Goal: Task Accomplishment & Management: Complete application form

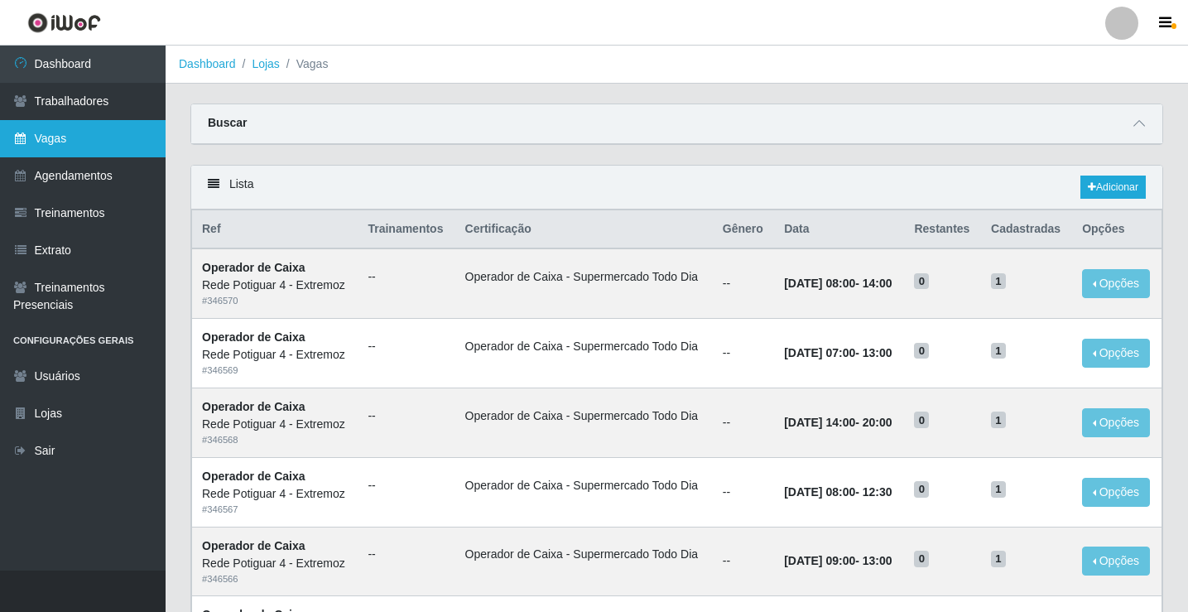
click at [108, 134] on link "Vagas" at bounding box center [83, 138] width 166 height 37
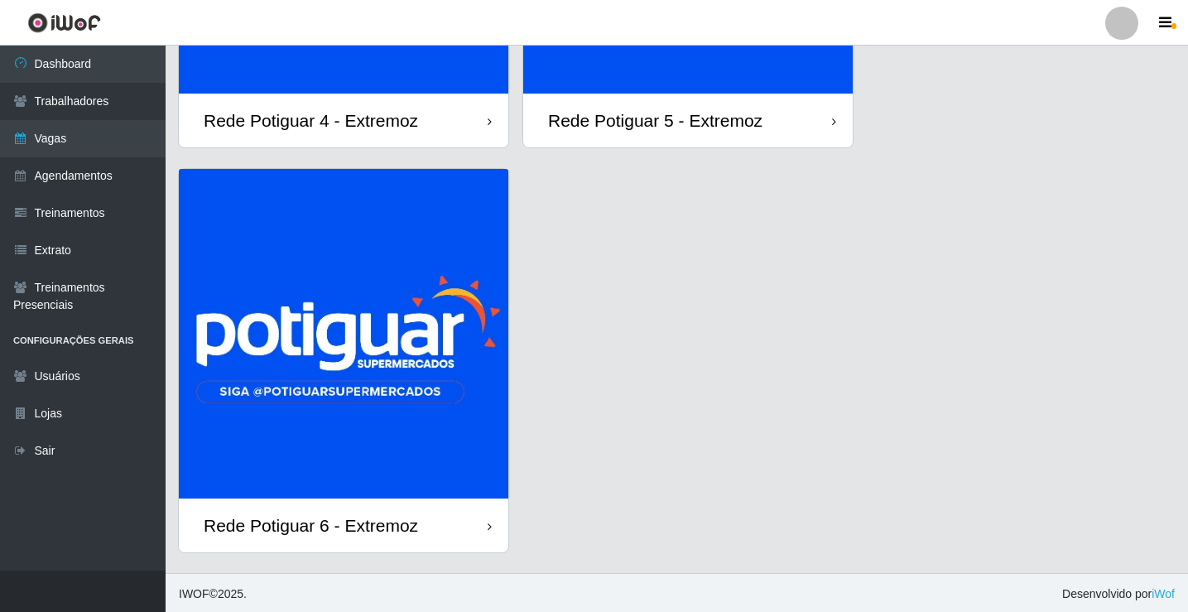
scroll to position [343, 0]
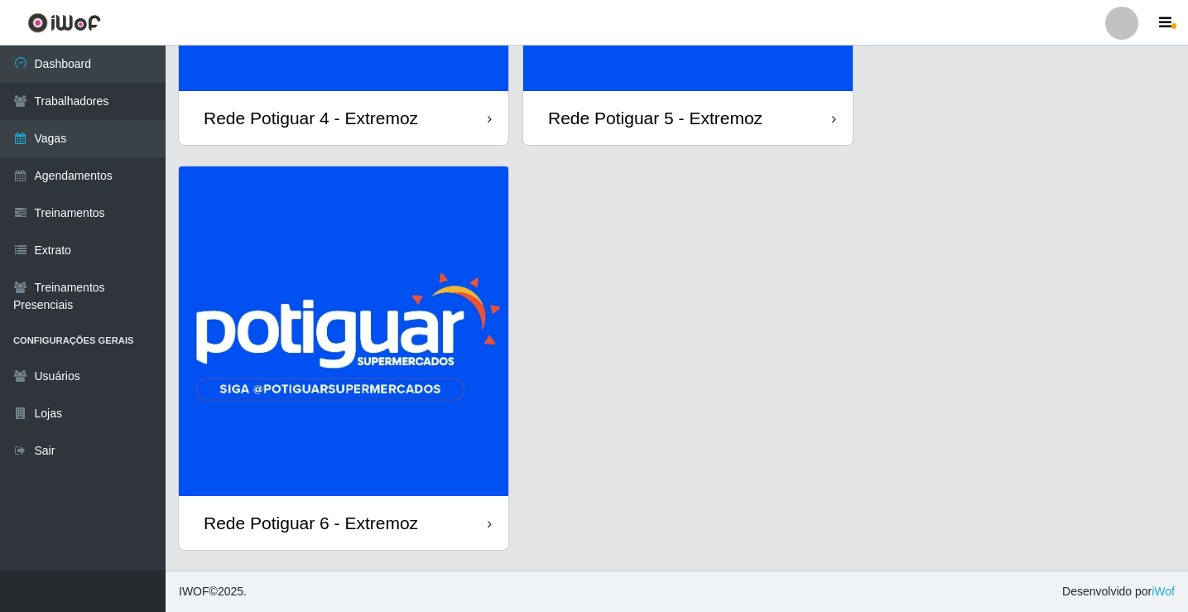
click at [399, 385] on img at bounding box center [343, 330] width 329 height 329
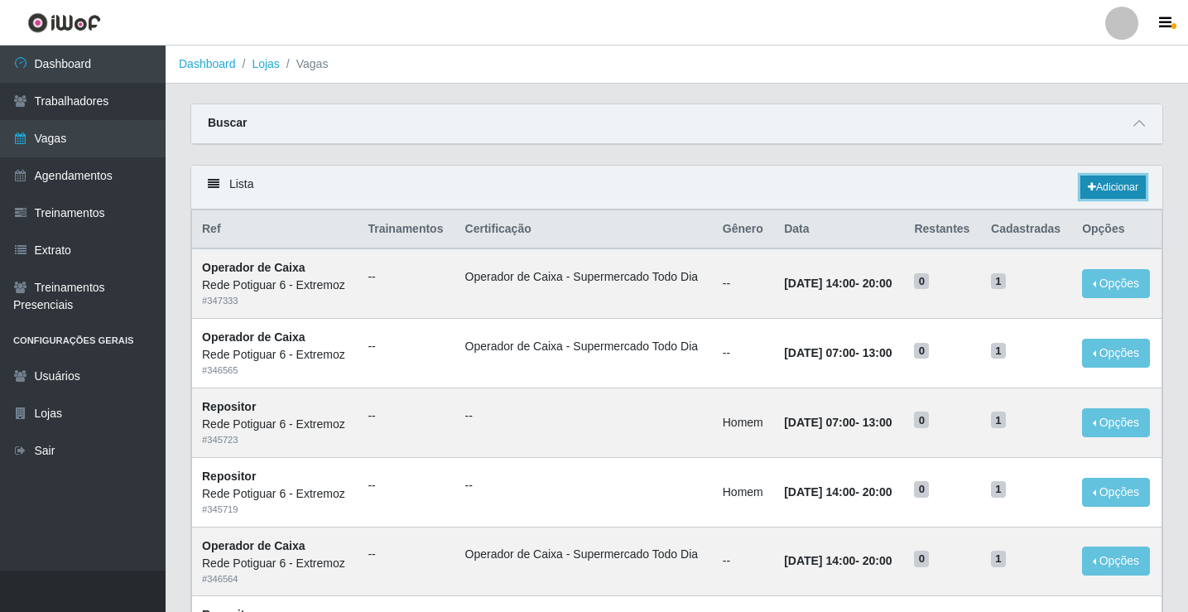
click at [1122, 180] on link "Adicionar" at bounding box center [1112, 186] width 65 height 23
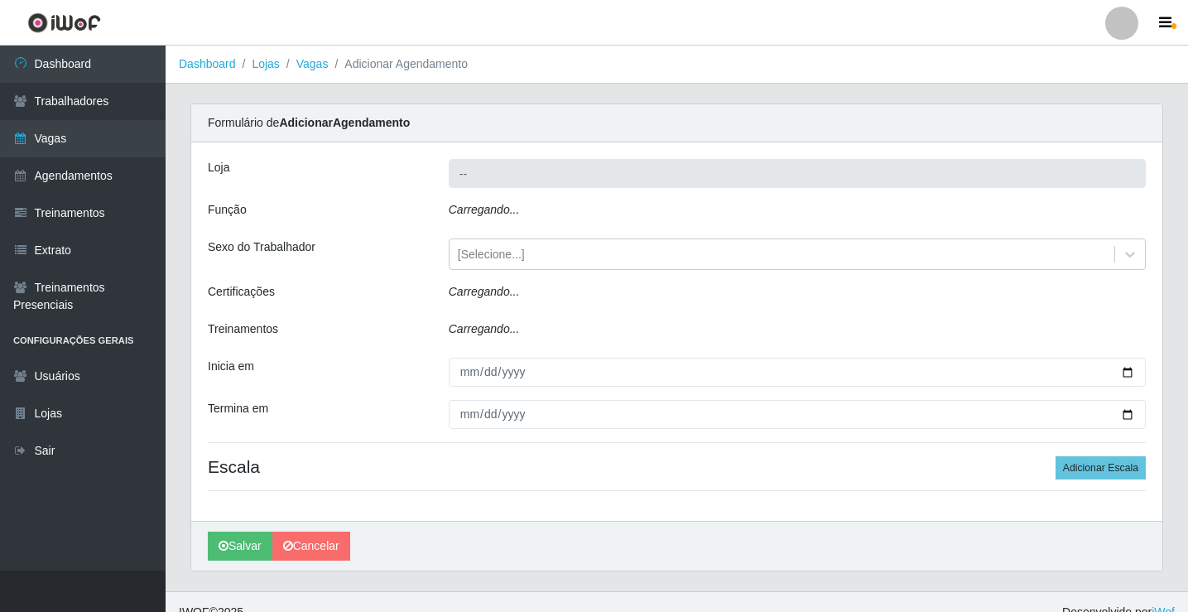
type input "Rede Potiguar 6 - Extremoz"
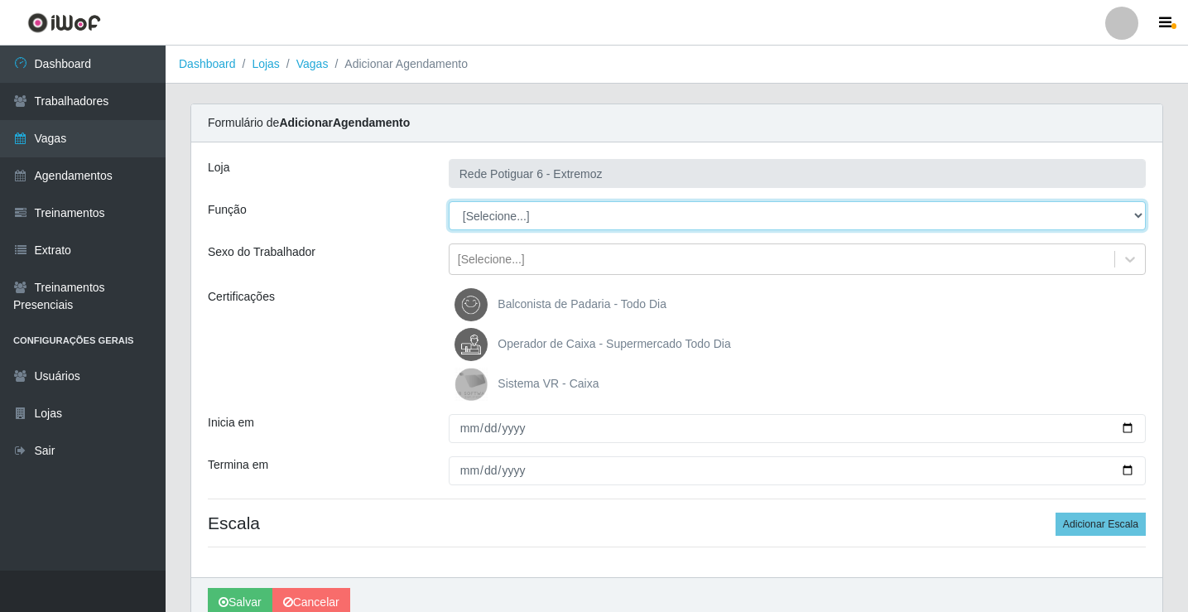
click at [483, 219] on select "[Selecione...] ASG Balconista Embalador Operador de Caixa Operador de Caixa + O…" at bounding box center [797, 215] width 697 height 29
select select "24"
click at [449, 201] on select "[Selecione...] ASG Balconista Embalador Operador de Caixa Operador de Caixa + O…" at bounding box center [797, 215] width 697 height 29
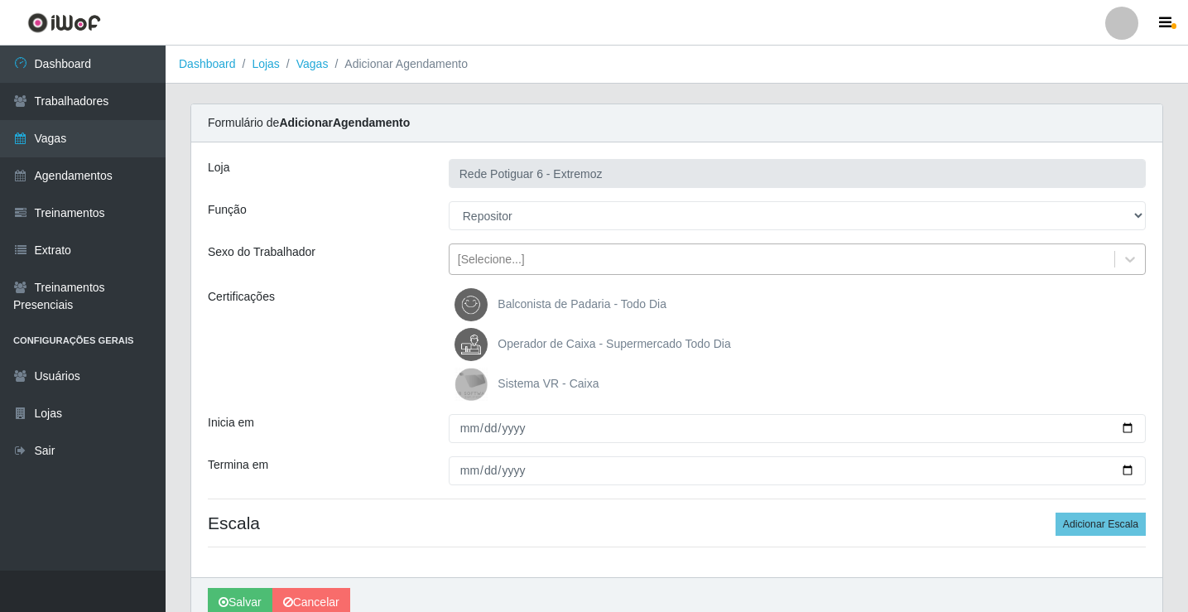
click at [531, 262] on div "[Selecione...]" at bounding box center [781, 259] width 665 height 27
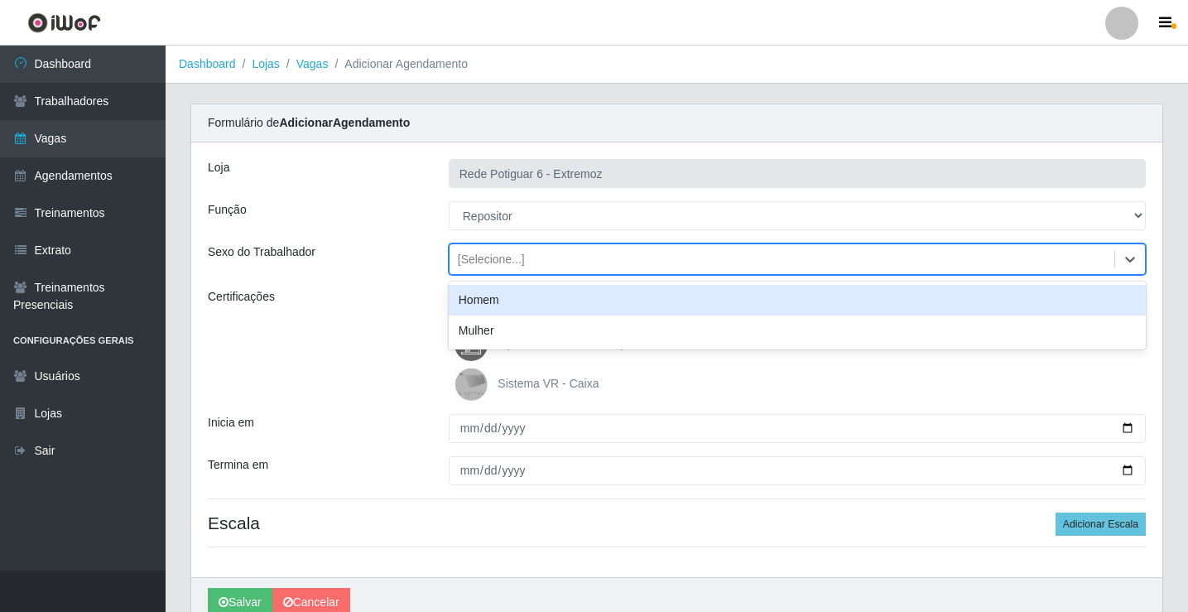
click at [508, 296] on div "Homem" at bounding box center [797, 300] width 697 height 31
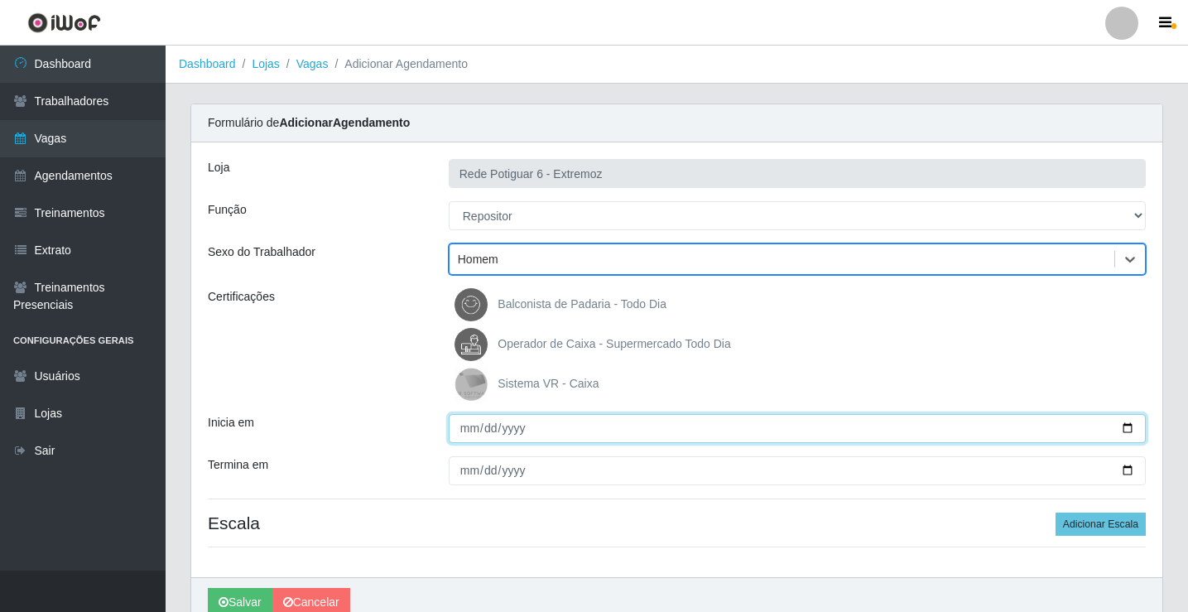
click at [474, 433] on input "Inicia em" at bounding box center [797, 428] width 697 height 29
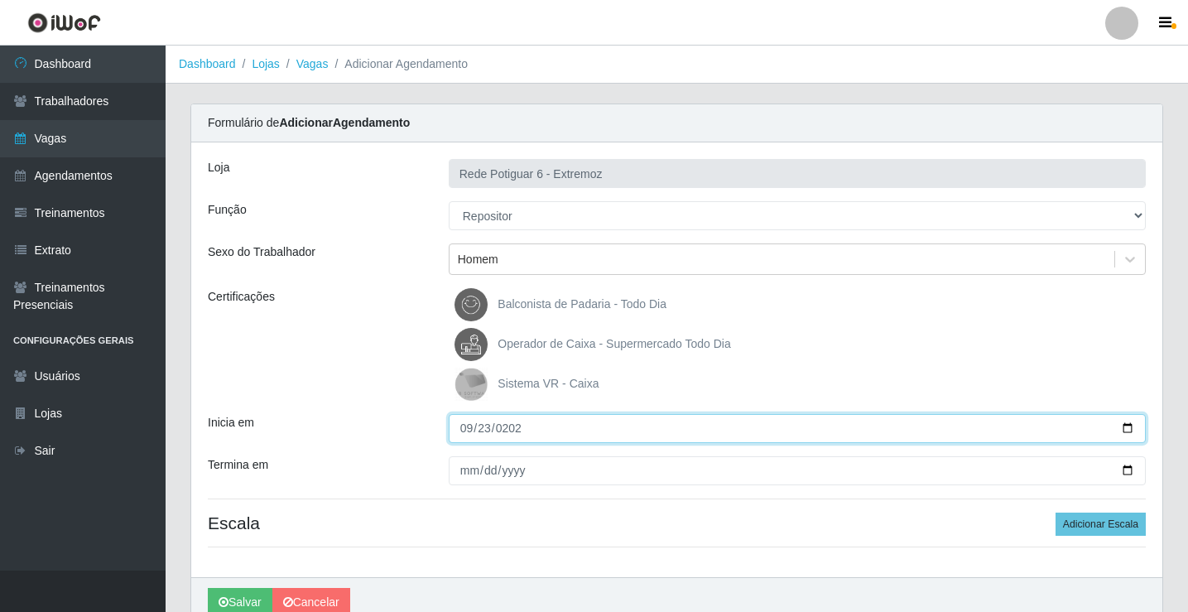
type input "[DATE]"
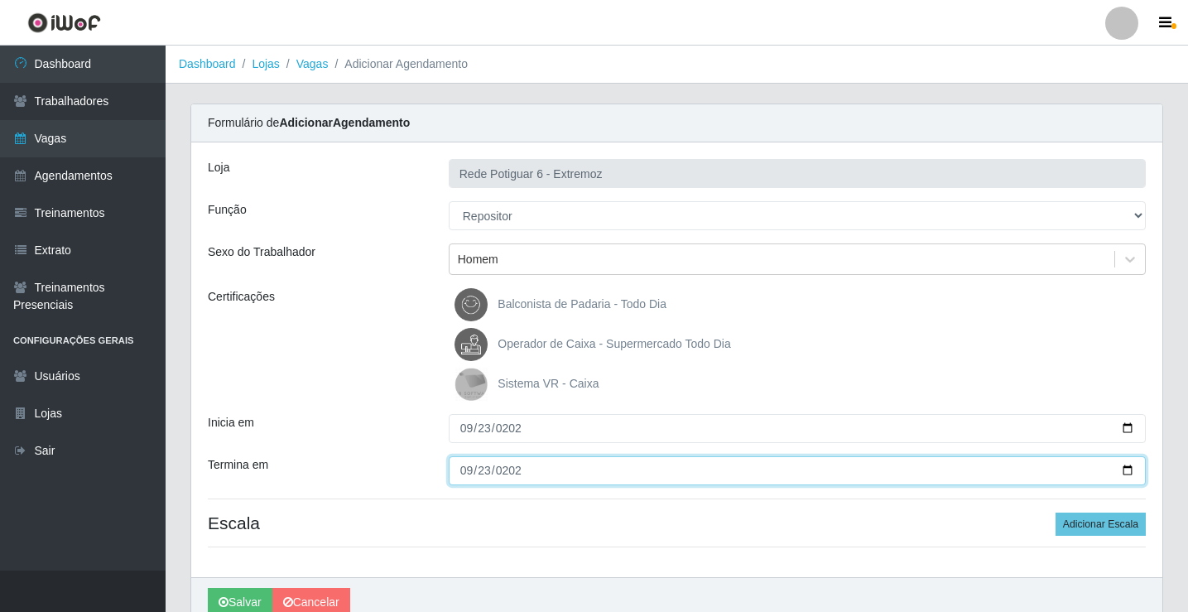
type input "[DATE]"
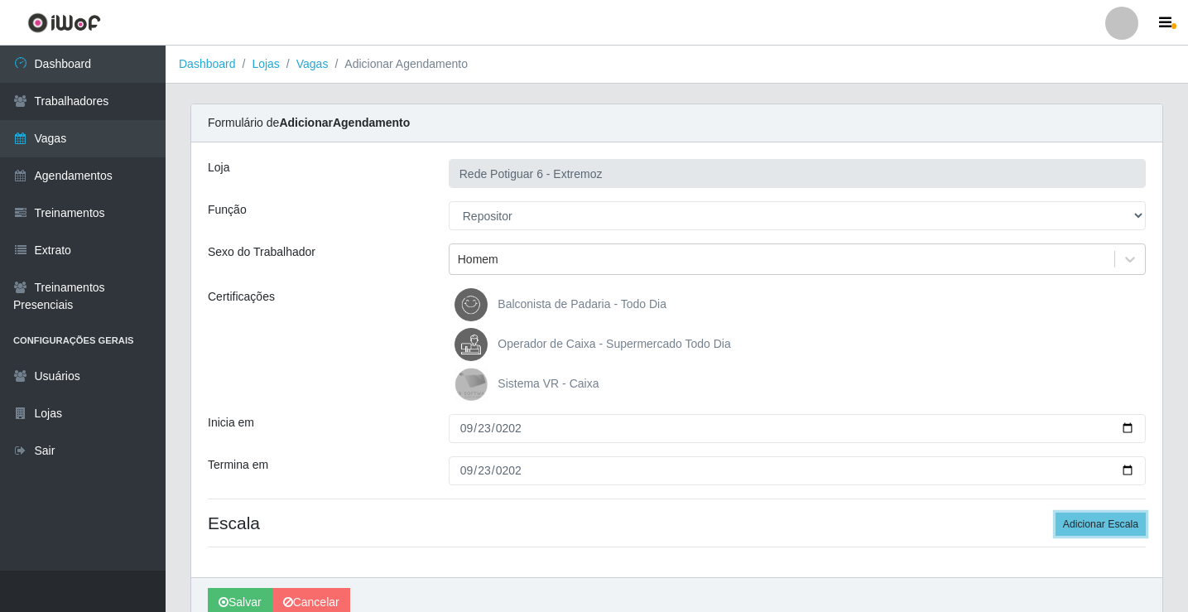
click at [1055, 512] on button "Adicionar Escala" at bounding box center [1100, 523] width 90 height 23
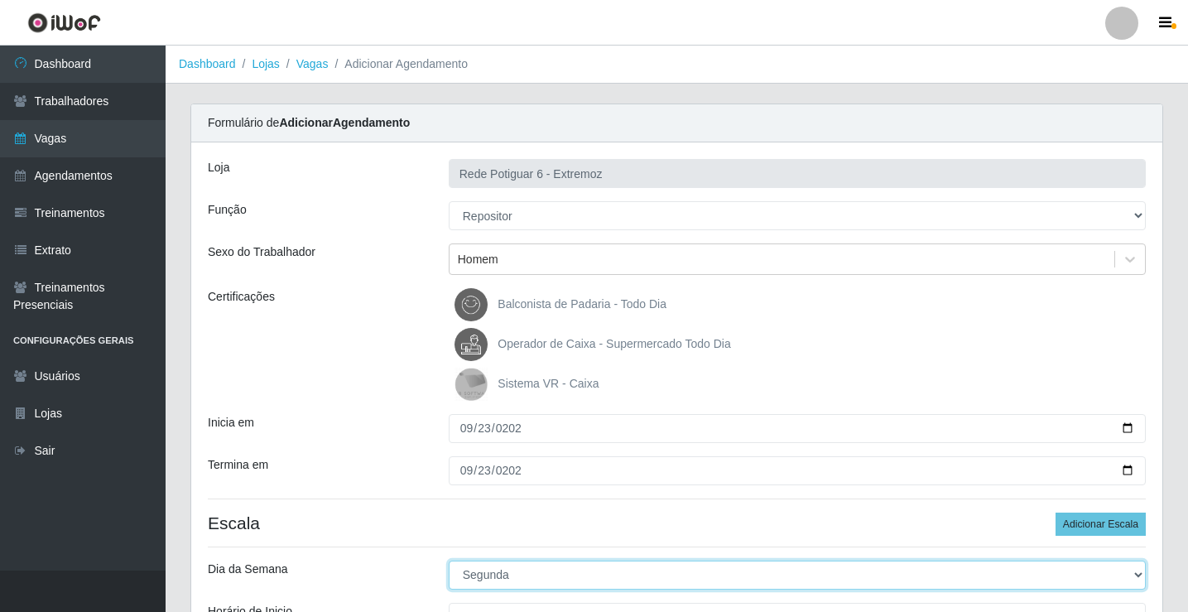
select select "2"
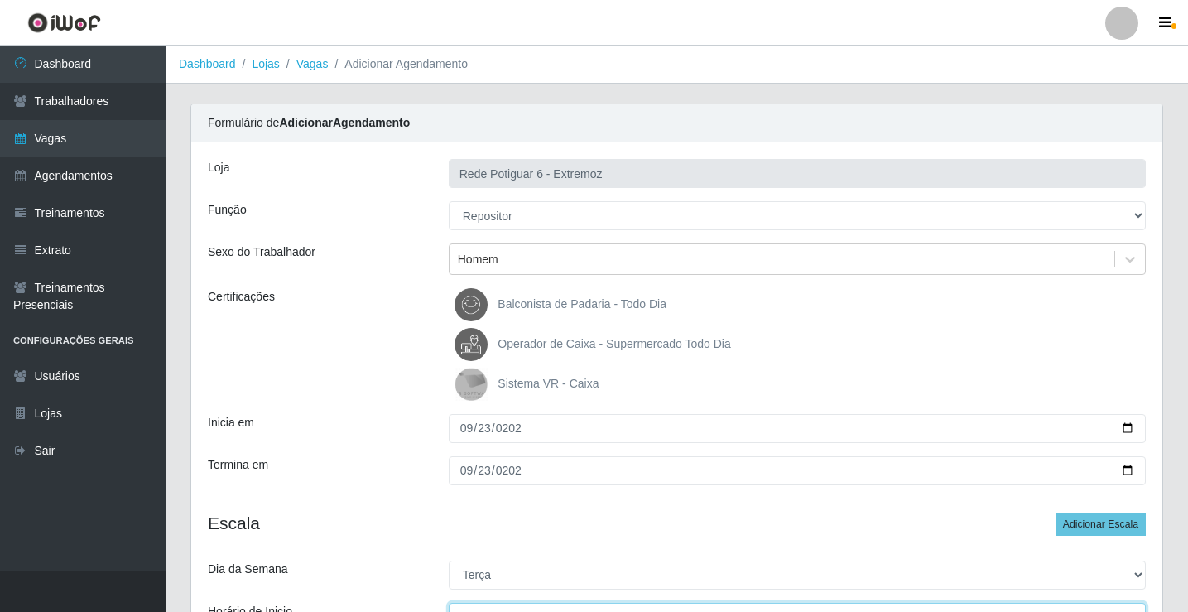
scroll to position [20, 0]
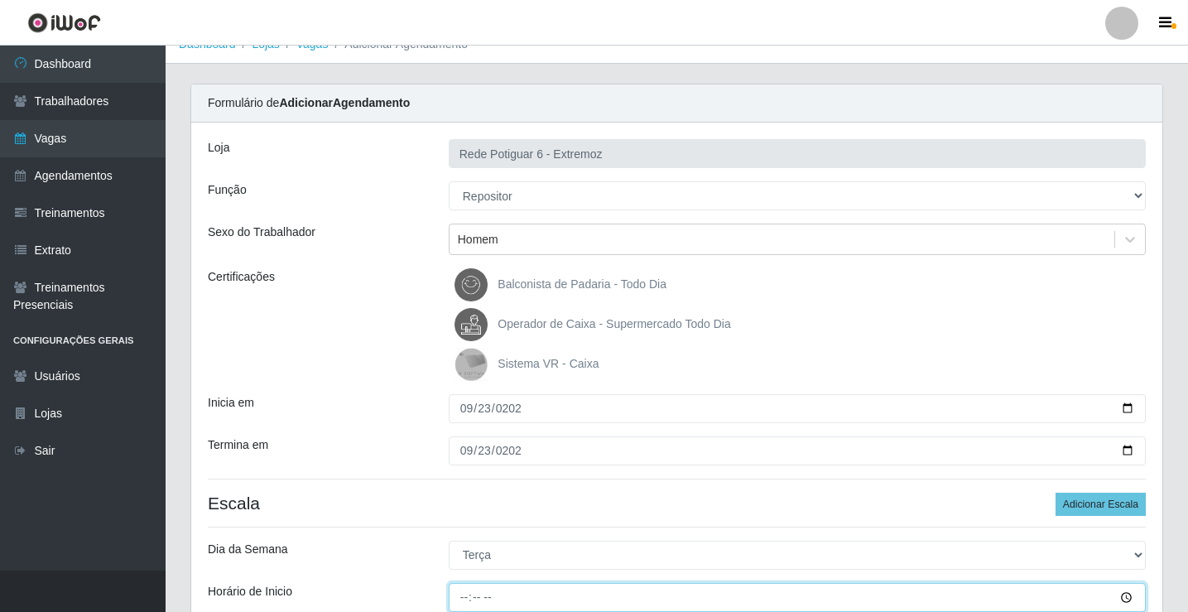
type input "14:00"
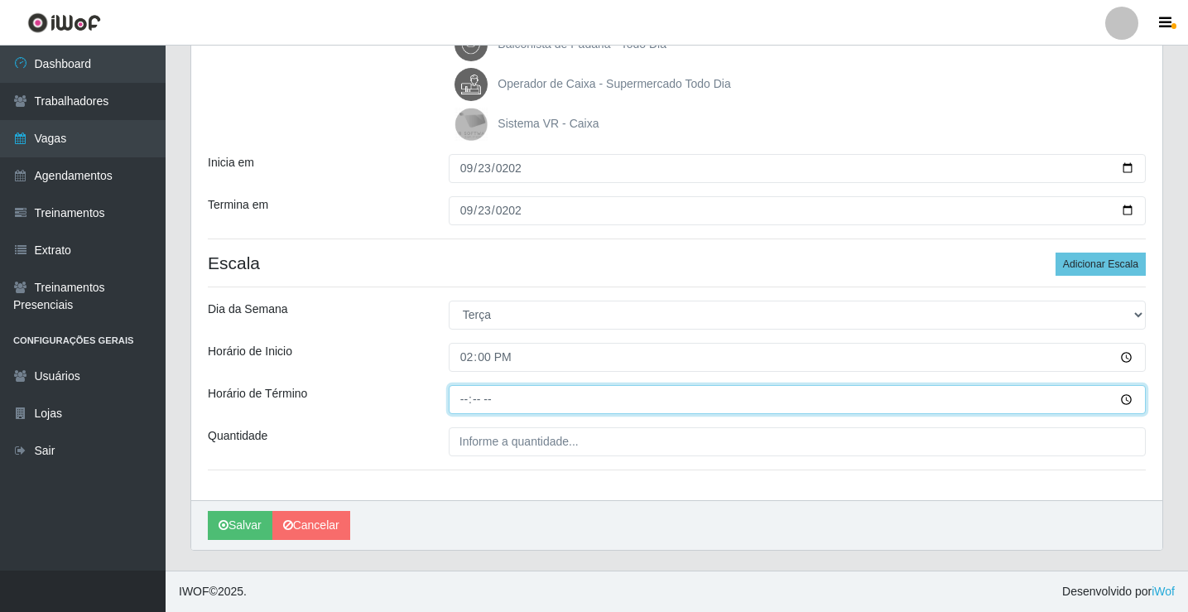
type input "20:00"
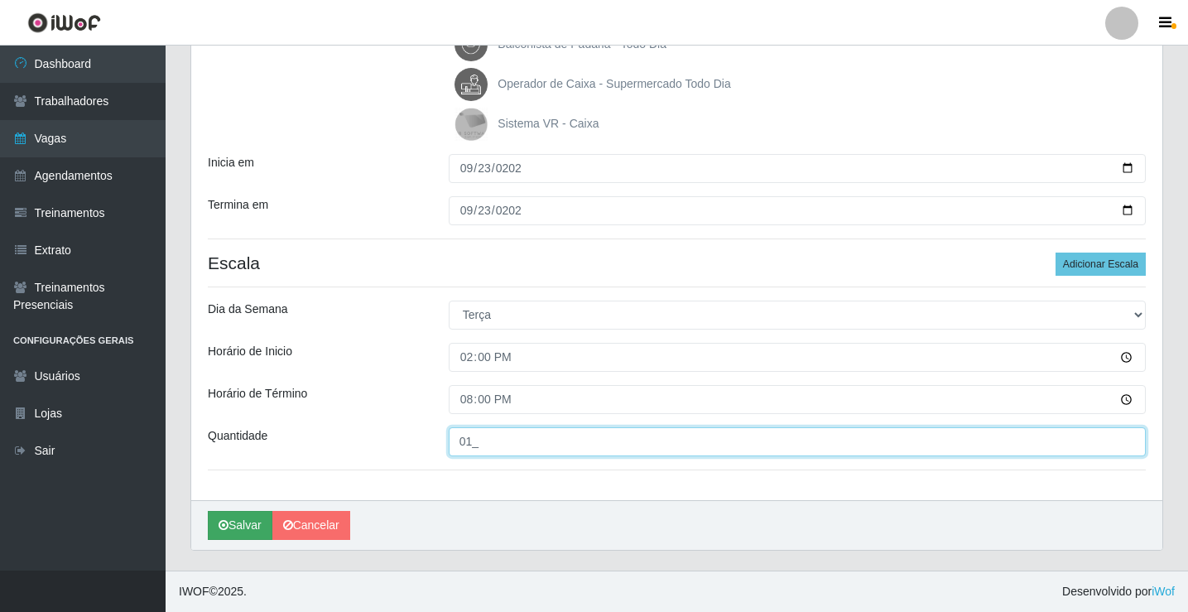
type input "01_"
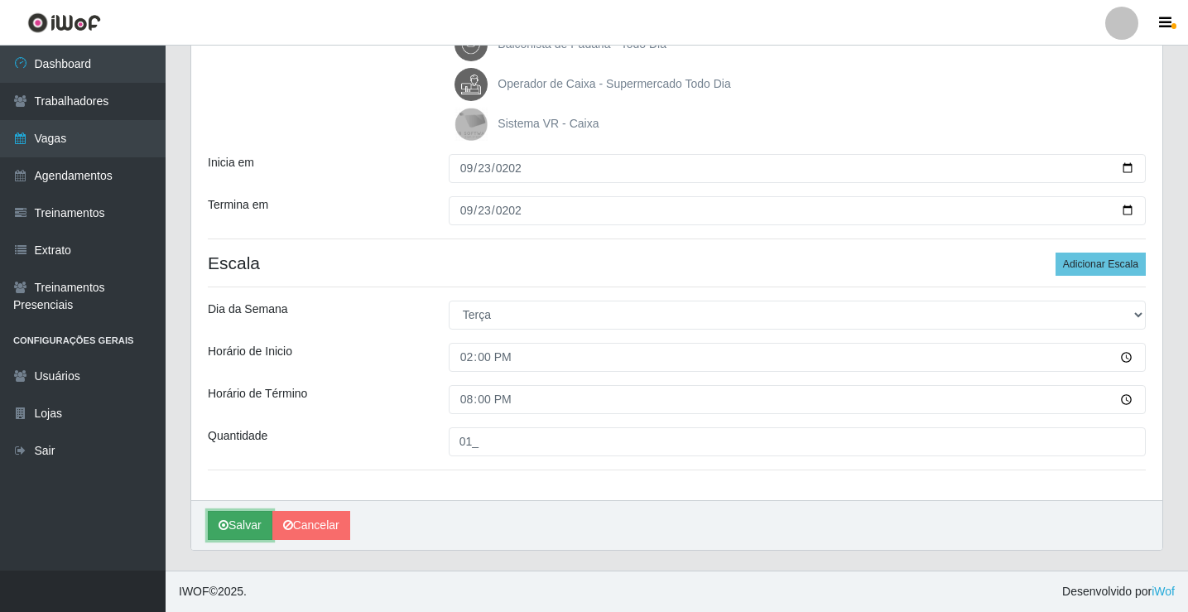
click at [252, 526] on button "Salvar" at bounding box center [240, 525] width 65 height 29
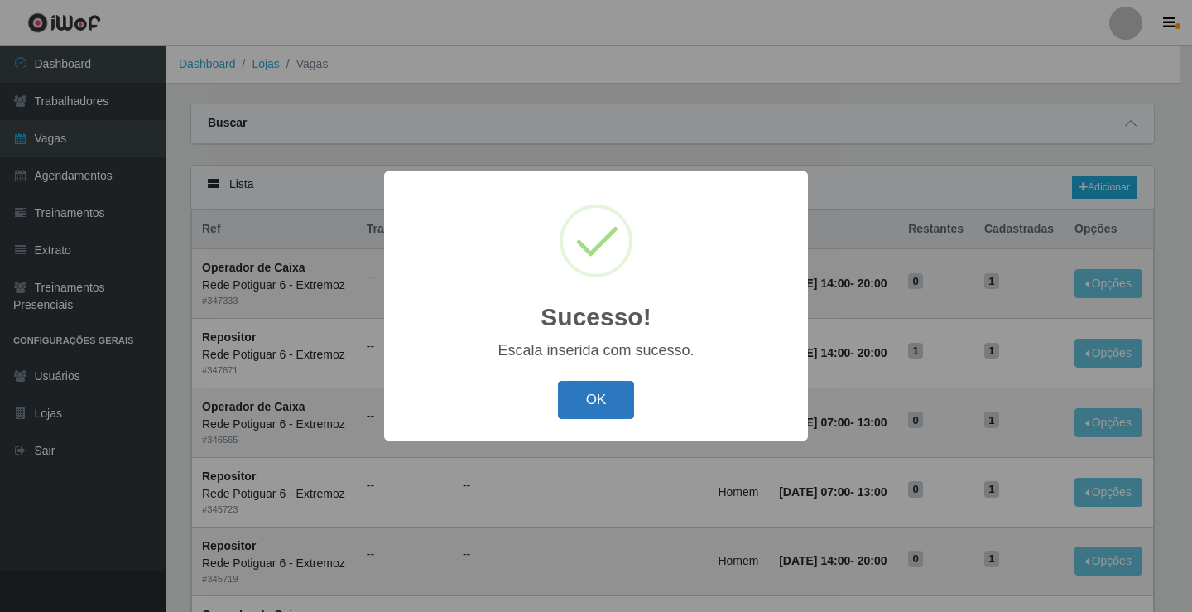
click at [591, 396] on button "OK" at bounding box center [596, 400] width 77 height 39
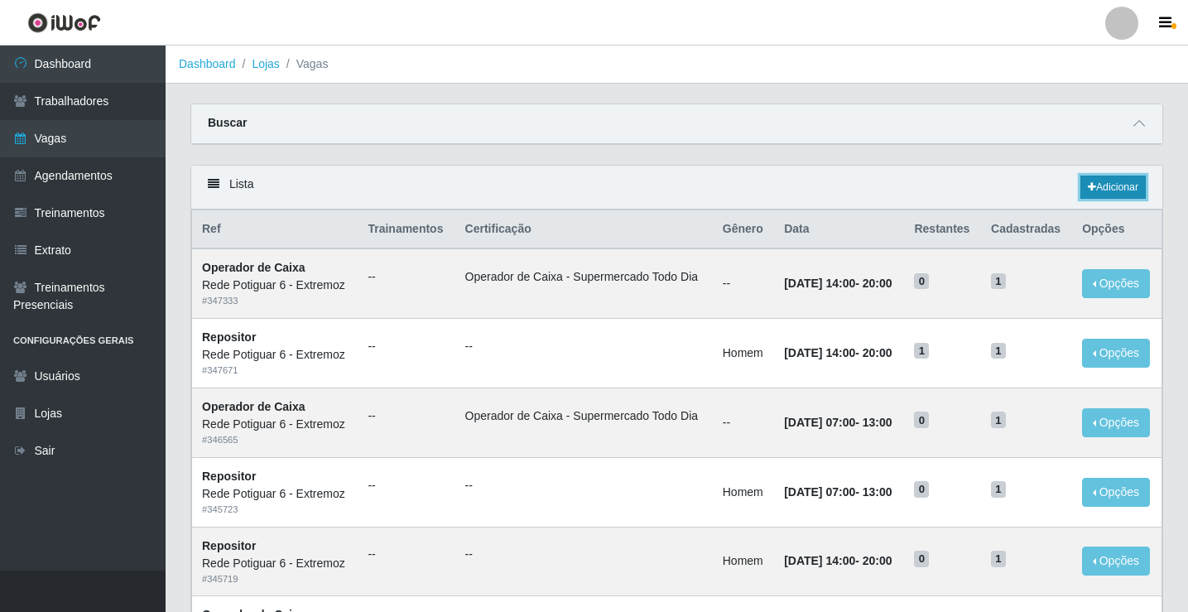
click at [1124, 180] on link "Adicionar" at bounding box center [1112, 186] width 65 height 23
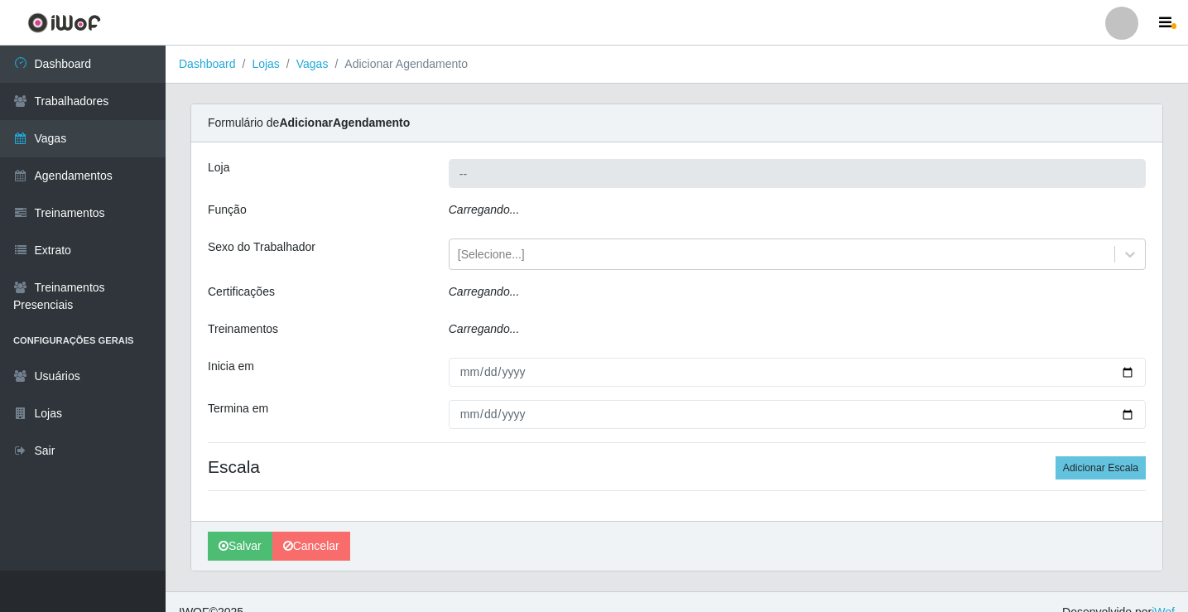
type input "Rede Potiguar 6 - Extremoz"
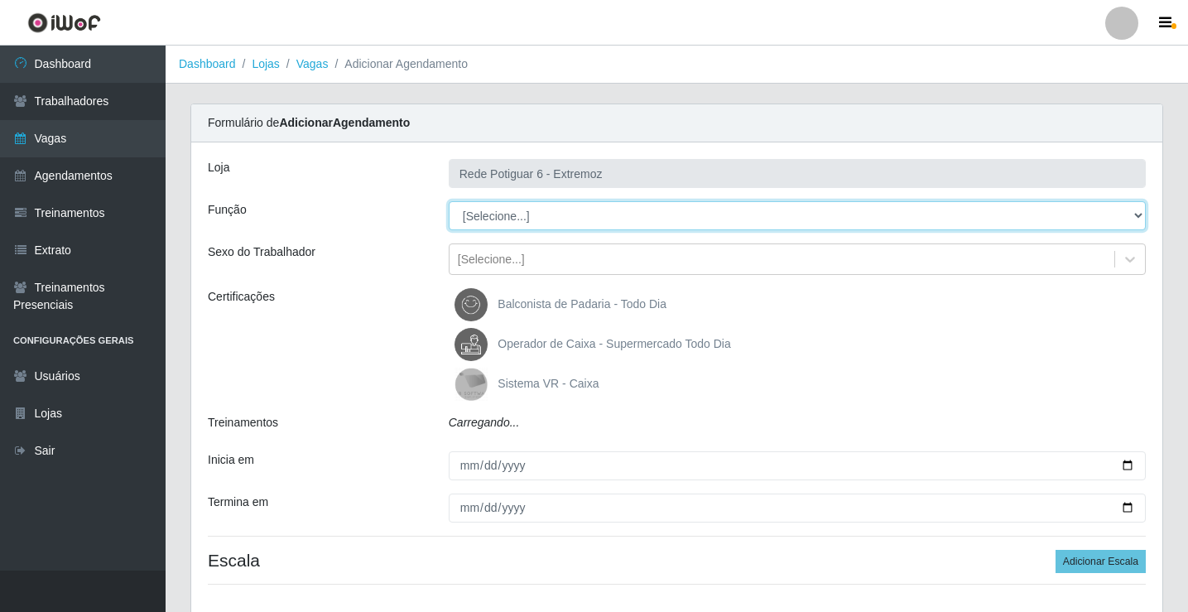
click at [547, 229] on select "[Selecione...] ASG Balconista Embalador Operador de Caixa Operador de Caixa + O…" at bounding box center [797, 215] width 697 height 29
select select "24"
click at [449, 201] on select "[Selecione...] ASG Balconista Embalador Operador de Caixa Operador de Caixa + O…" at bounding box center [797, 215] width 697 height 29
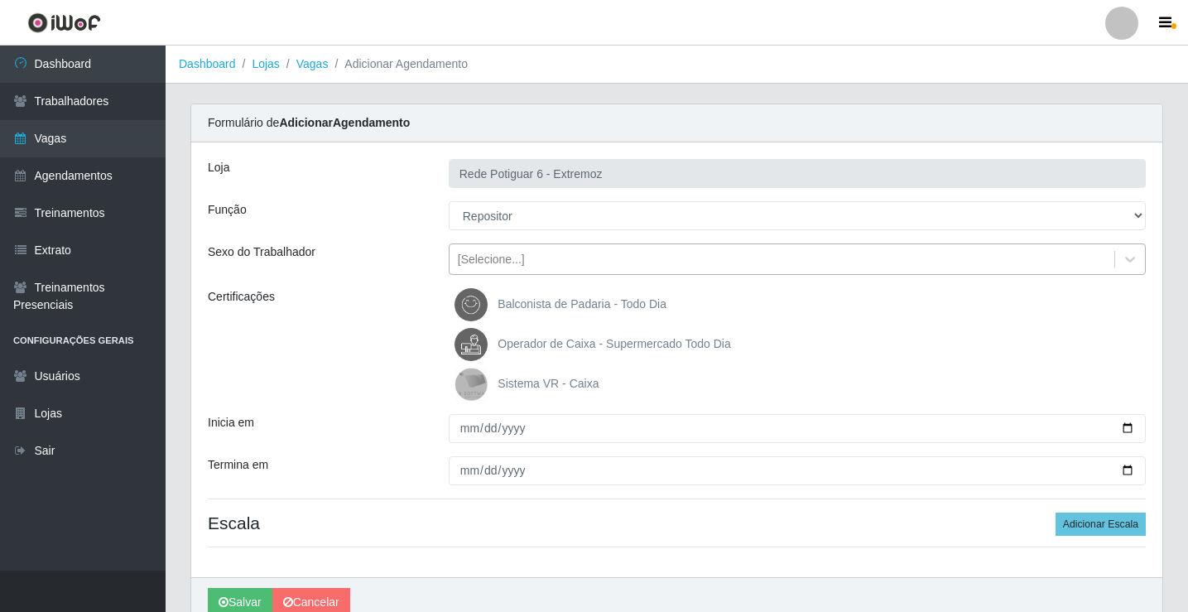
click at [504, 252] on div "[Selecione...]" at bounding box center [491, 259] width 67 height 17
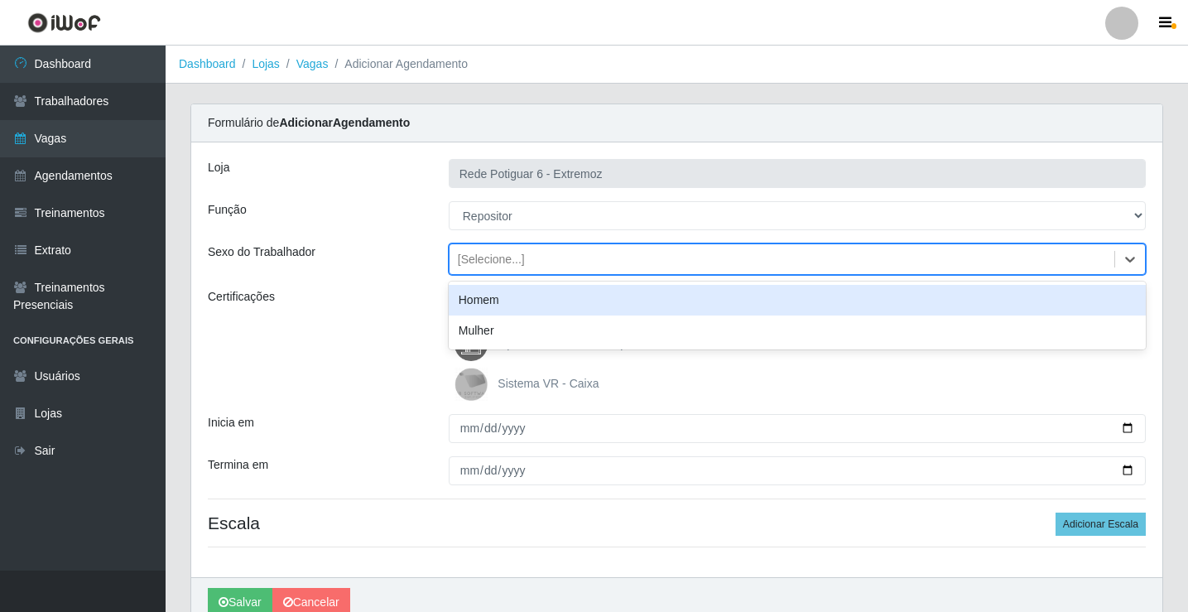
click at [501, 296] on div "Homem" at bounding box center [797, 300] width 697 height 31
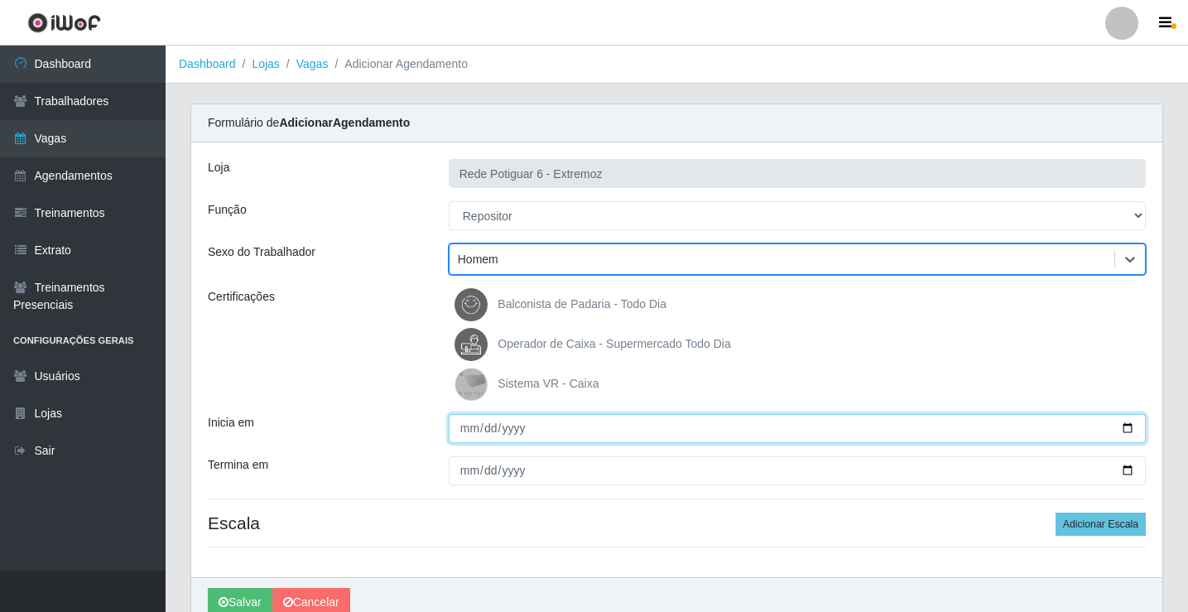
click at [468, 420] on input "Inicia em" at bounding box center [797, 428] width 697 height 29
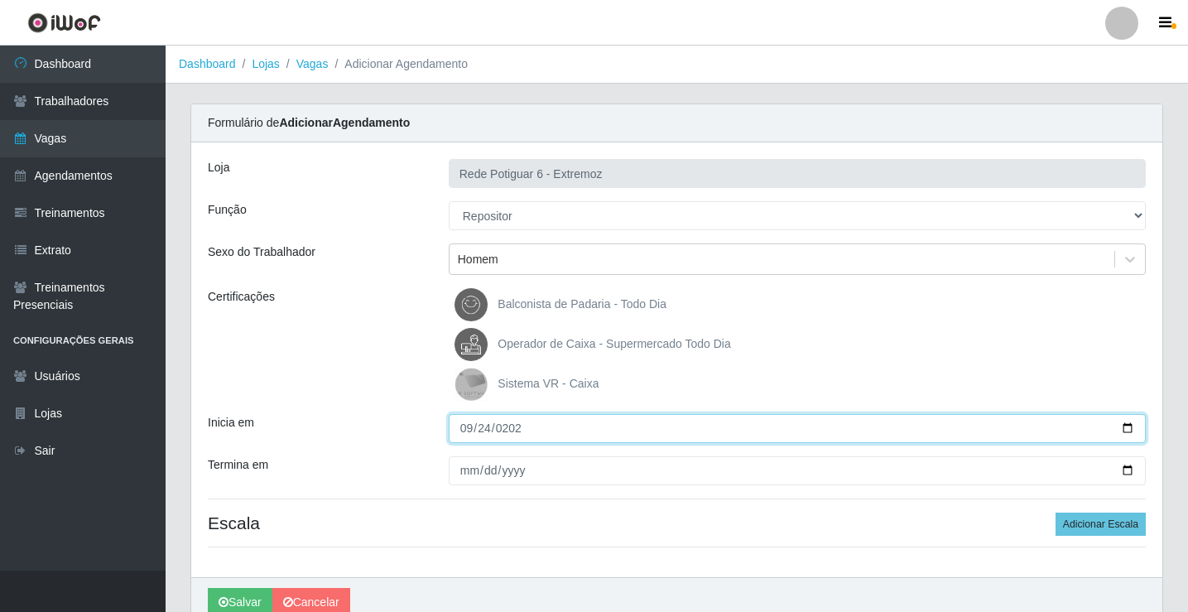
type input "[DATE]"
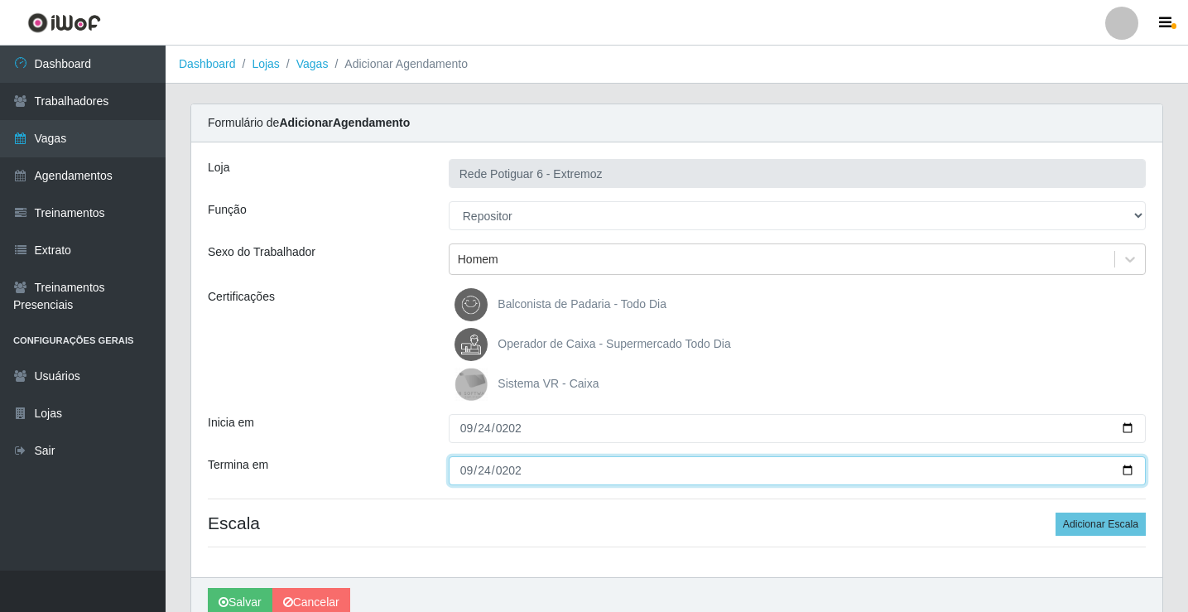
type input "[DATE]"
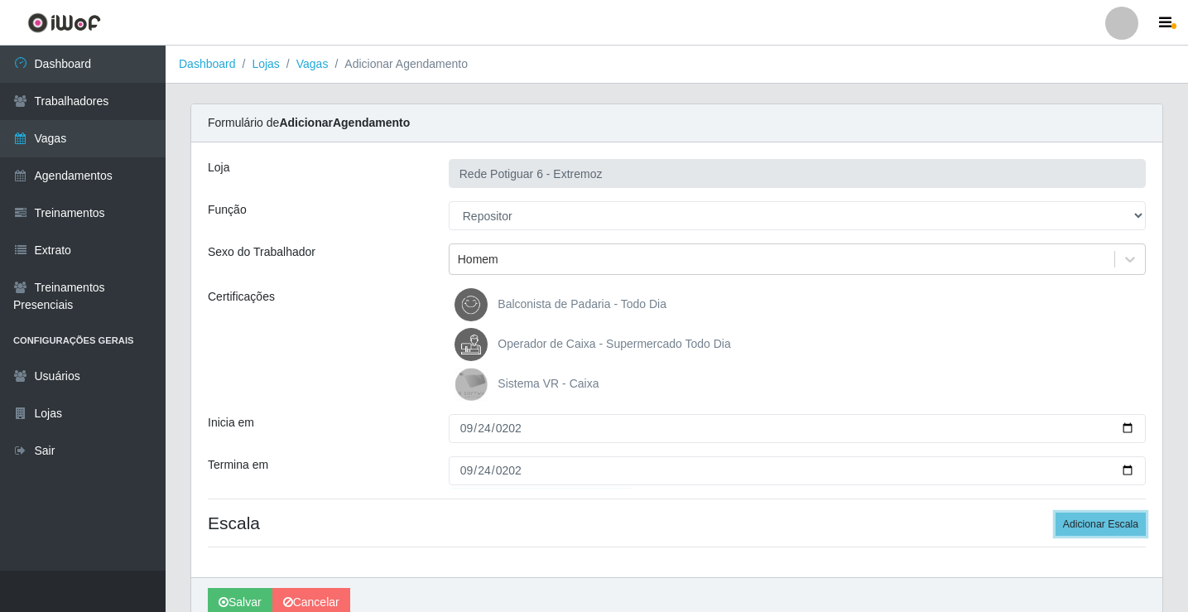
click at [1055, 512] on button "Adicionar Escala" at bounding box center [1100, 523] width 90 height 23
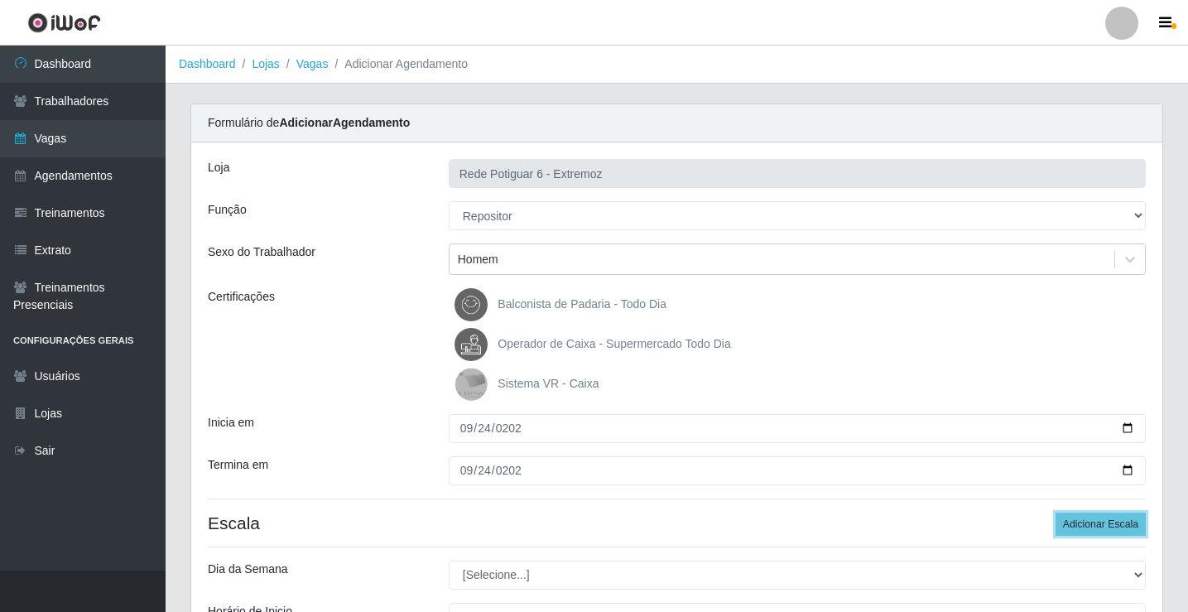
click at [1055, 512] on button "Adicionar Escala" at bounding box center [1100, 523] width 90 height 23
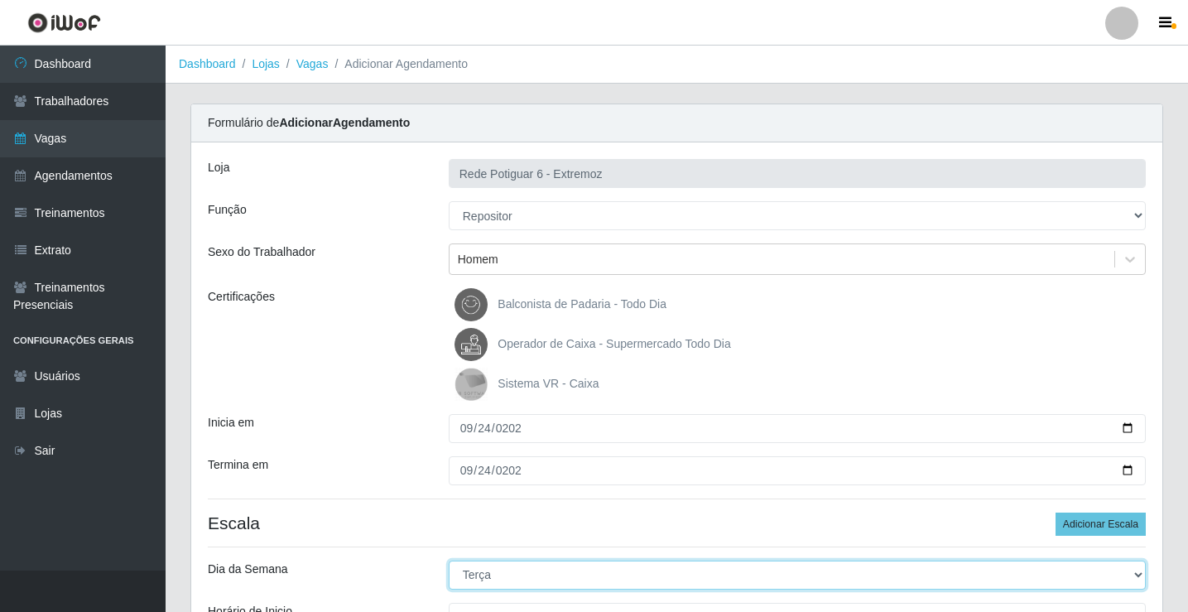
select select "3"
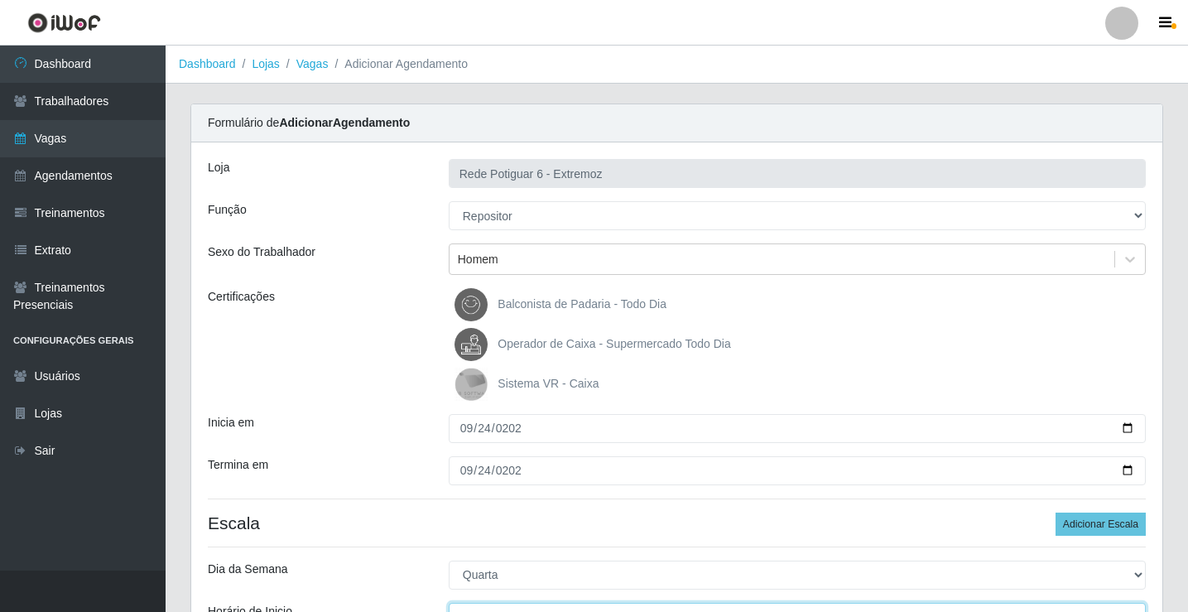
scroll to position [20, 0]
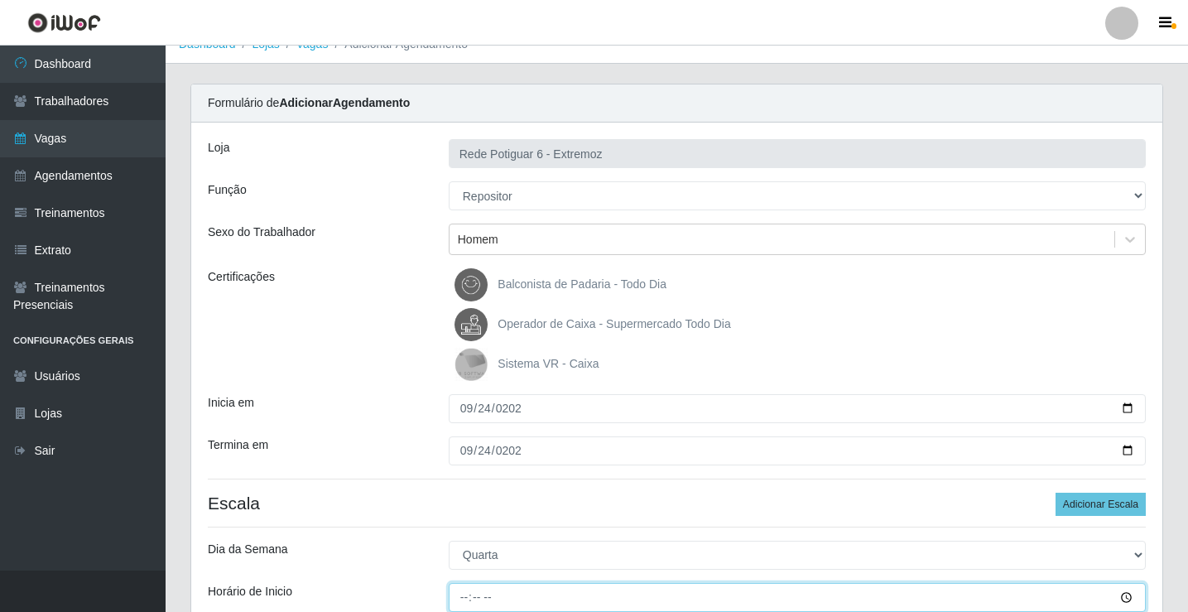
type input "07:00"
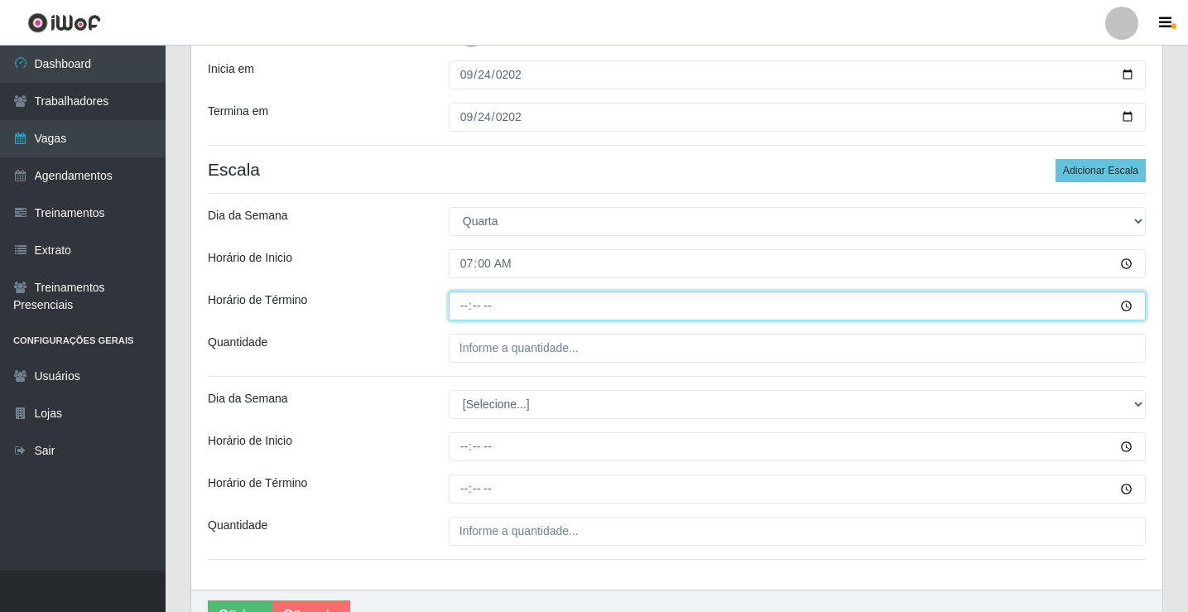
type input "13:00"
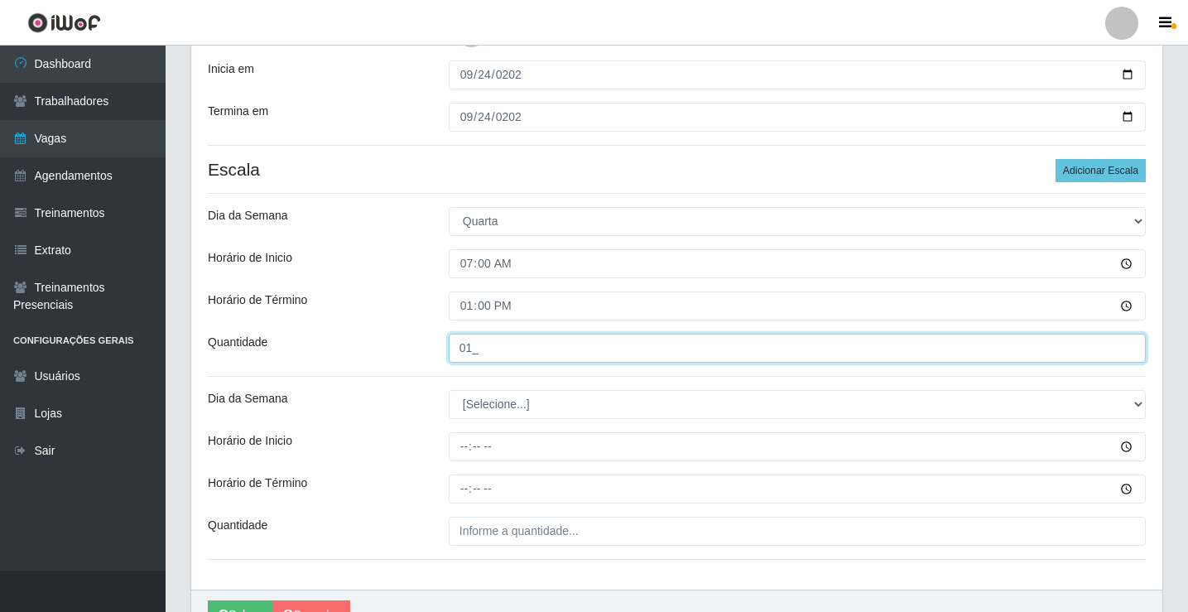
type input "01_"
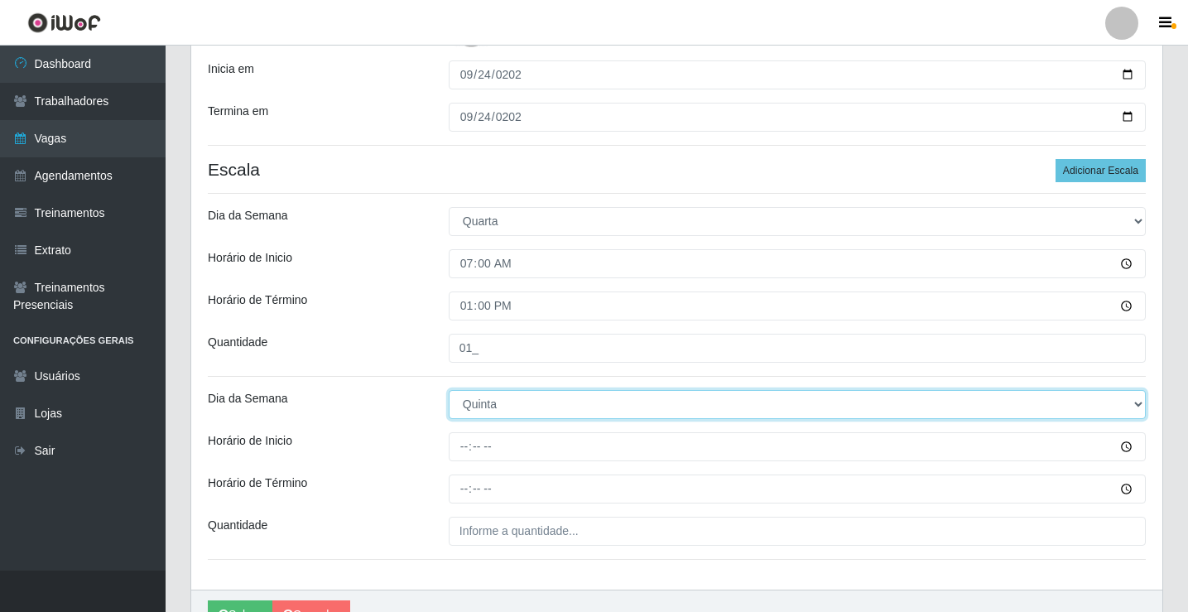
select select "3"
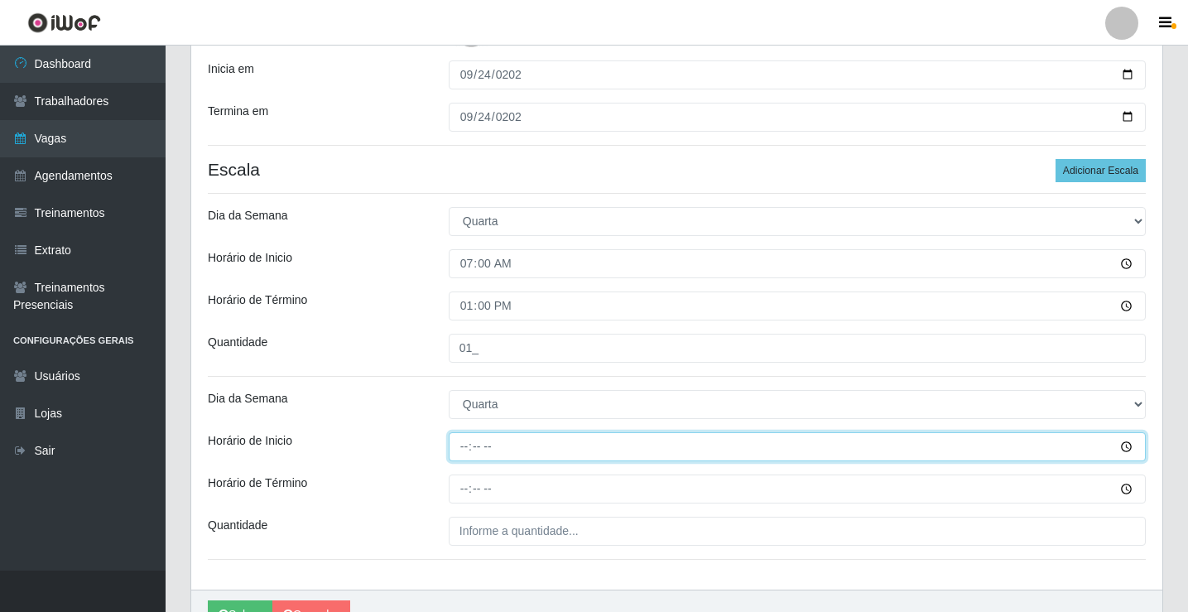
type input "14:00"
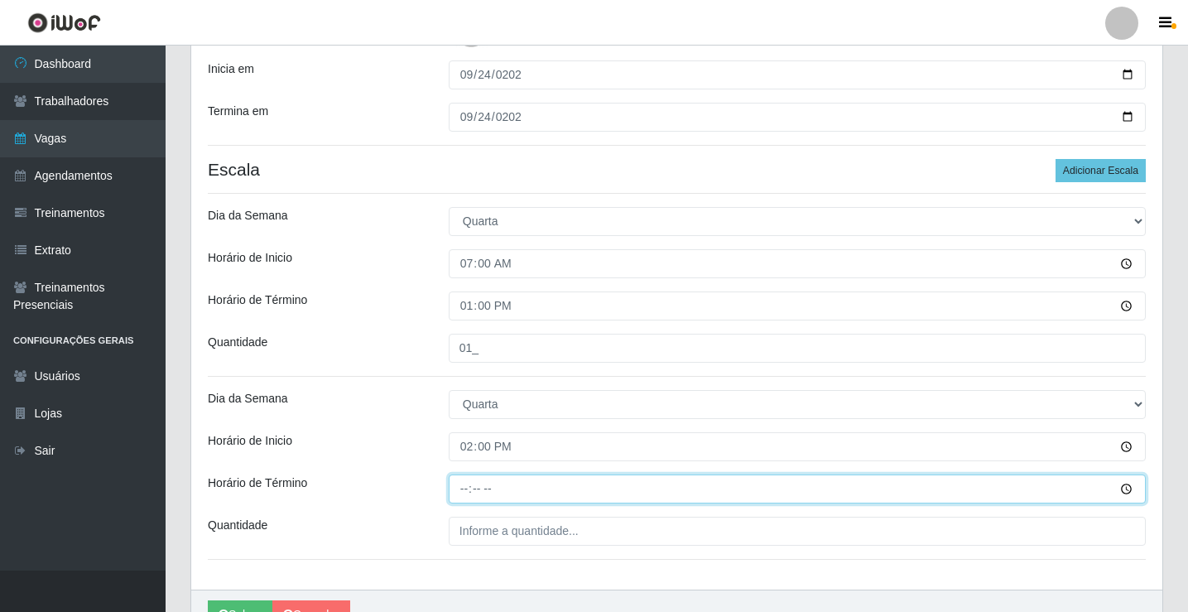
type input "20:00"
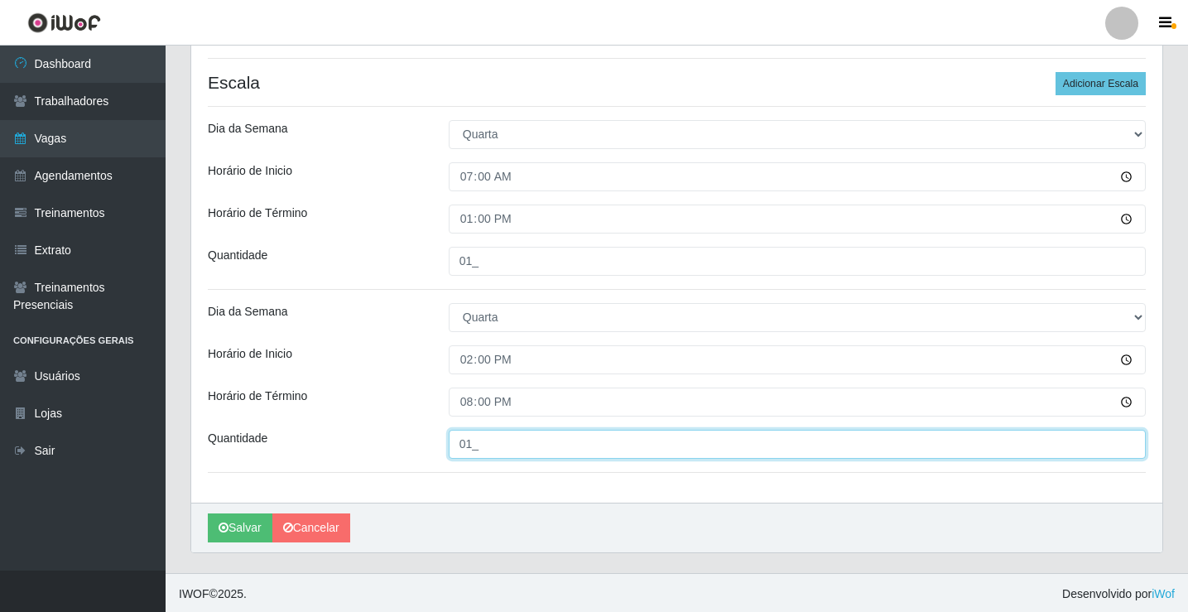
scroll to position [443, 0]
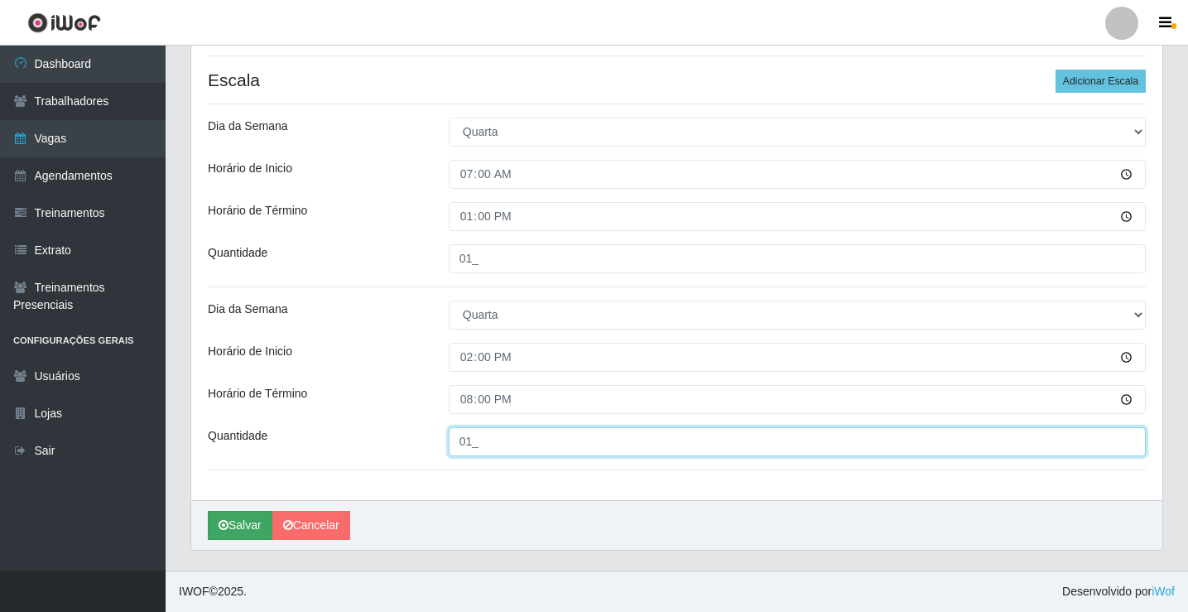
type input "01_"
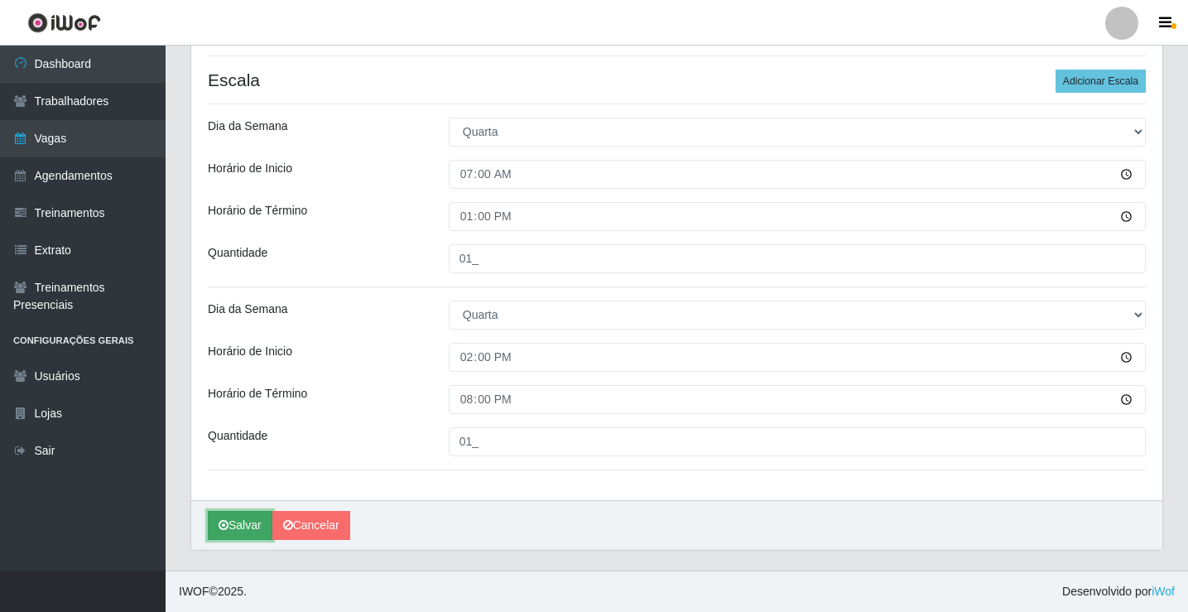
click at [233, 530] on button "Salvar" at bounding box center [240, 525] width 65 height 29
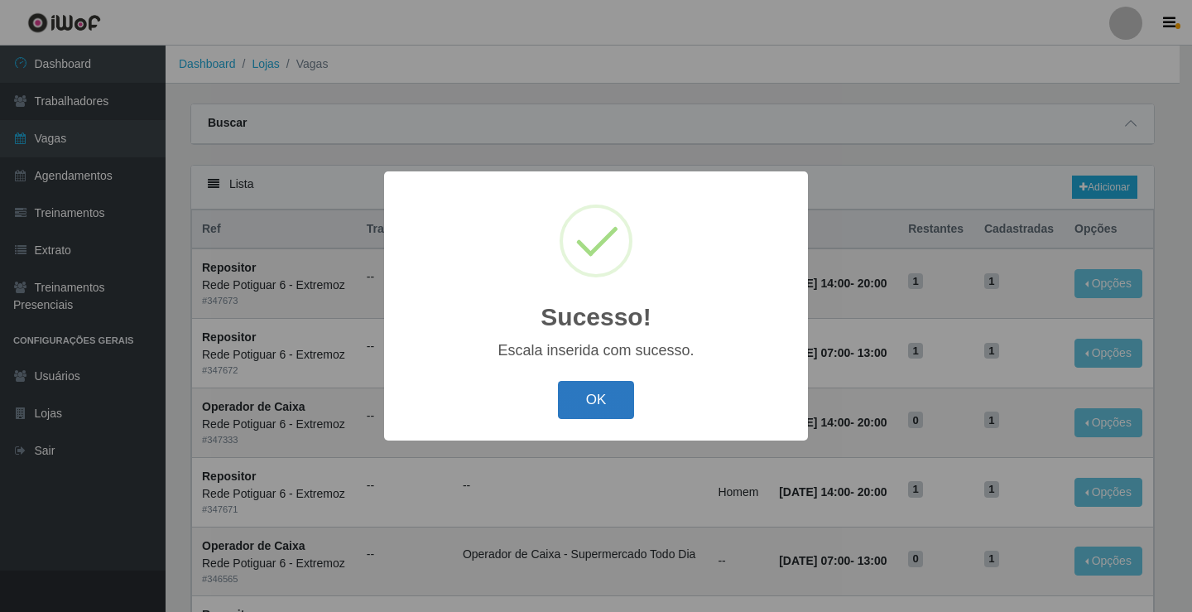
click at [614, 403] on button "OK" at bounding box center [596, 400] width 77 height 39
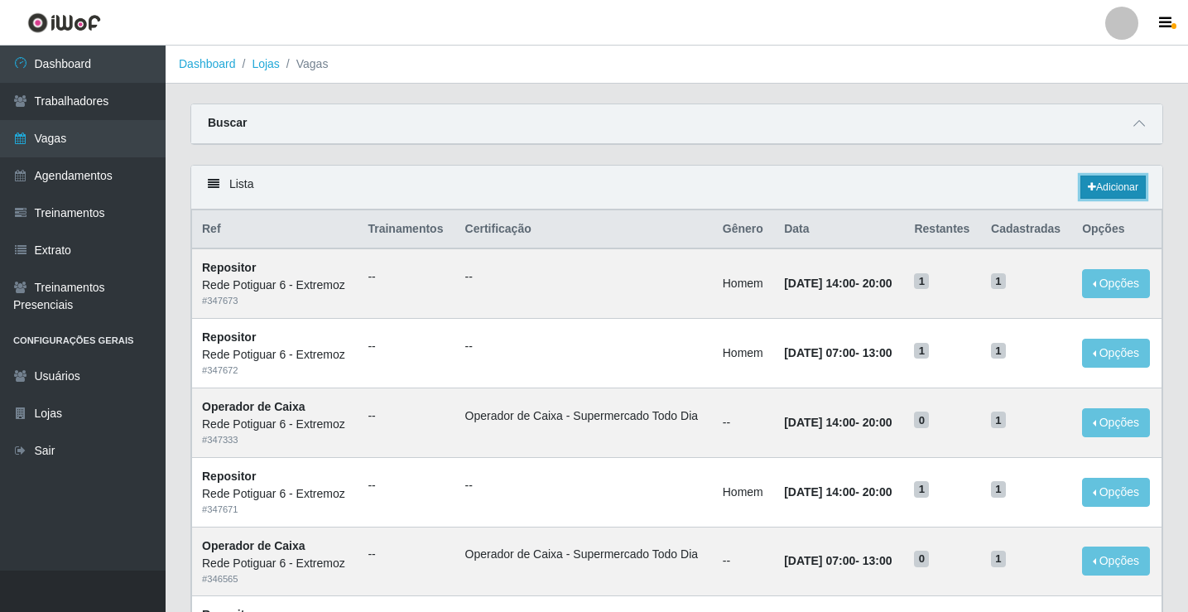
click at [1092, 186] on icon at bounding box center [1092, 187] width 8 height 10
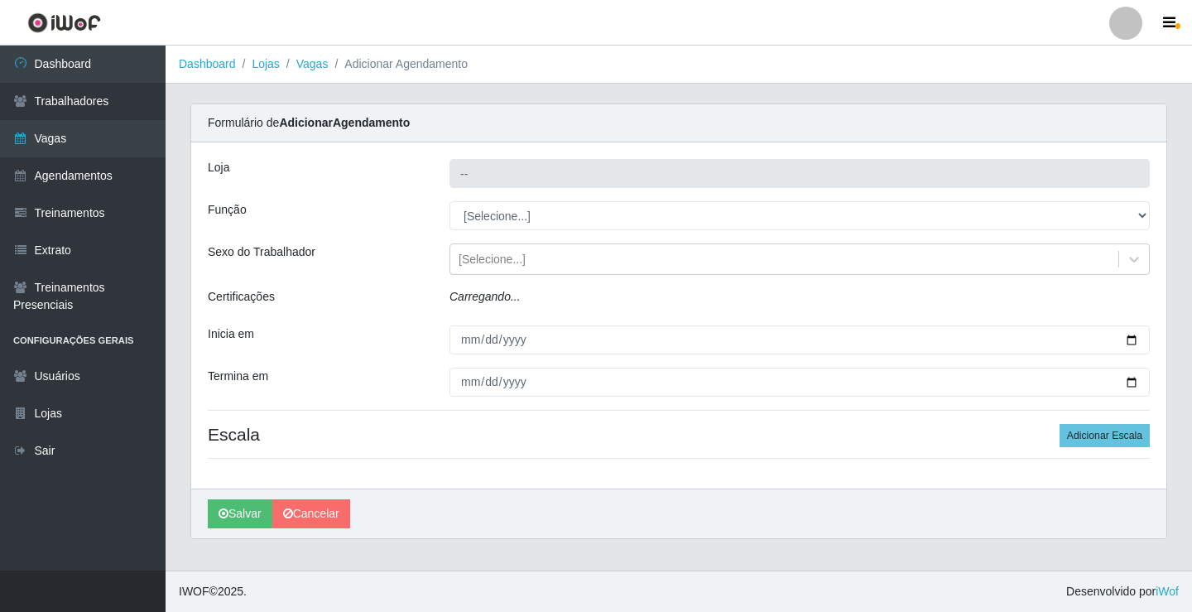
type input "Rede Potiguar 6 - Extremoz"
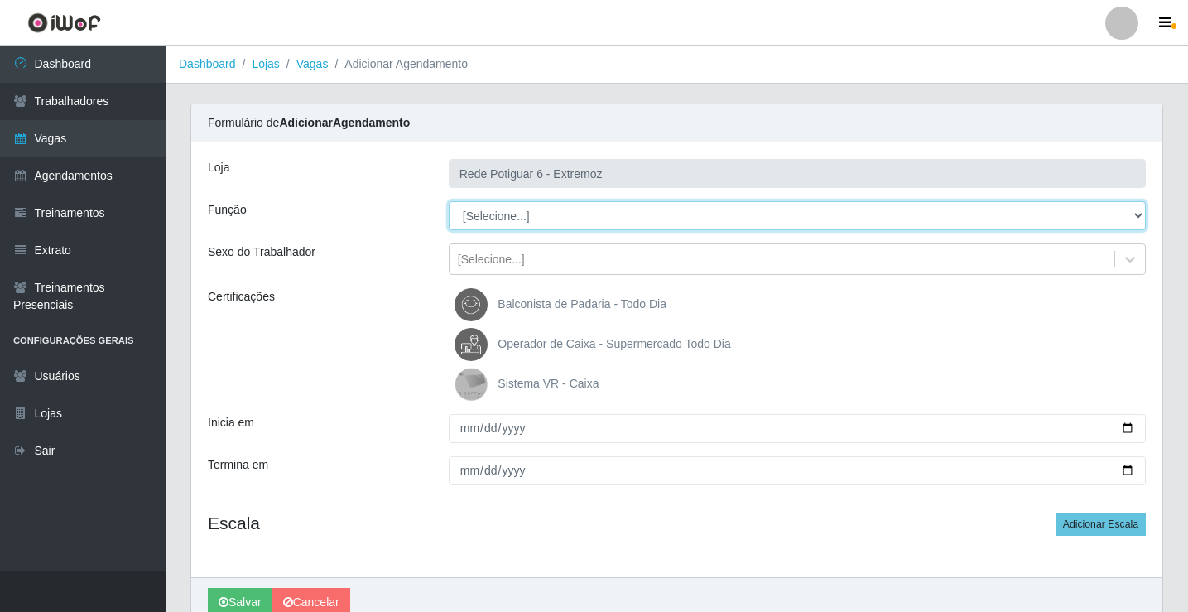
click at [486, 224] on select "[Selecione...] ASG Balconista Embalador Operador de Caixa Operador de Caixa + O…" at bounding box center [797, 215] width 697 height 29
select select "24"
click at [449, 201] on select "[Selecione...] ASG Balconista Embalador Operador de Caixa Operador de Caixa + O…" at bounding box center [797, 215] width 697 height 29
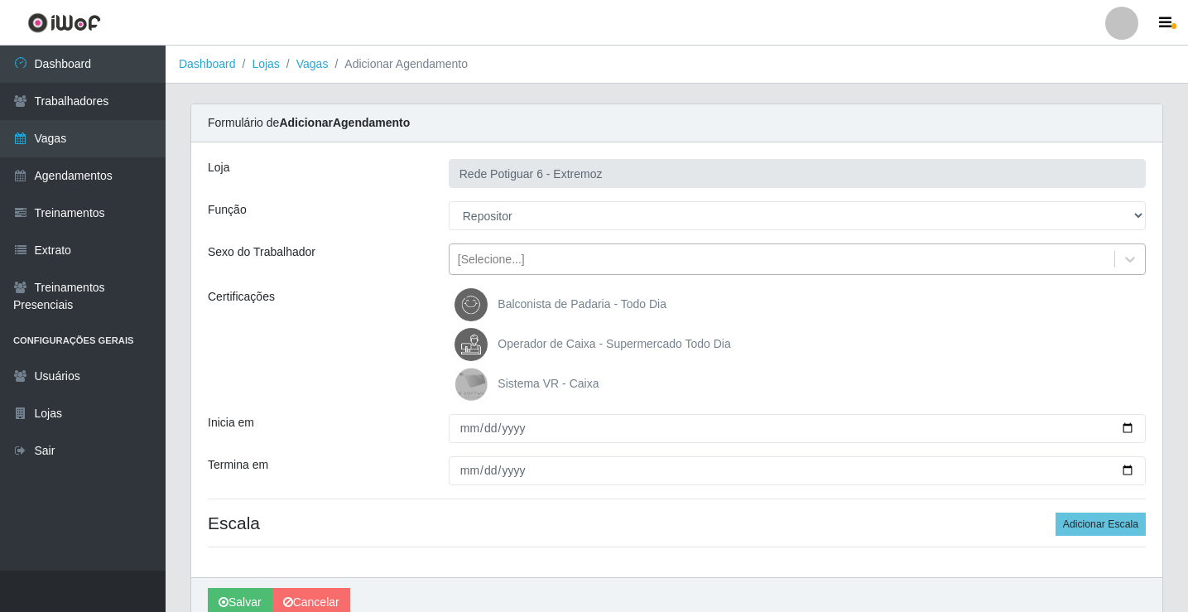
click at [533, 256] on div "[Selecione...]" at bounding box center [781, 259] width 665 height 27
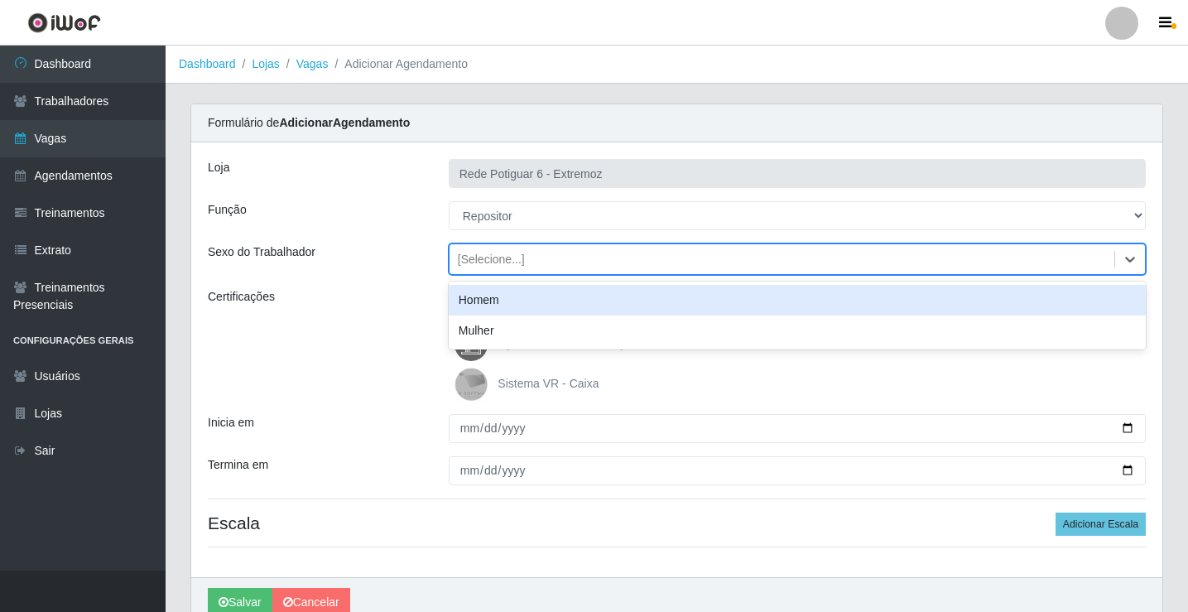
click at [507, 297] on div "Homem" at bounding box center [797, 300] width 697 height 31
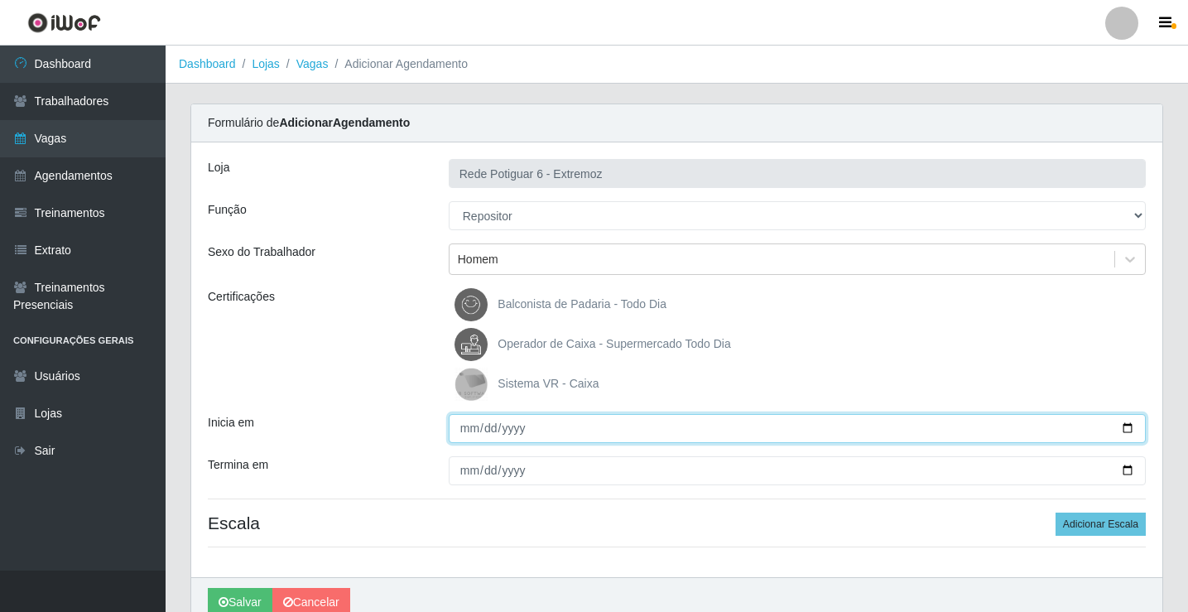
click at [464, 427] on input "Inicia em" at bounding box center [797, 428] width 697 height 29
type input "[DATE]"
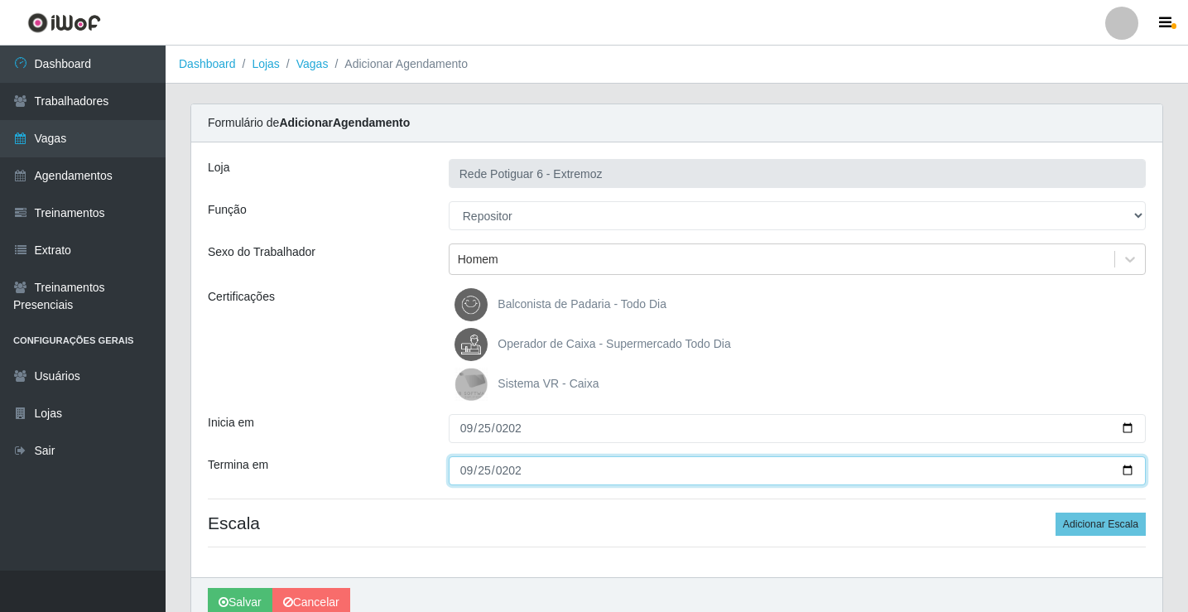
type input "[DATE]"
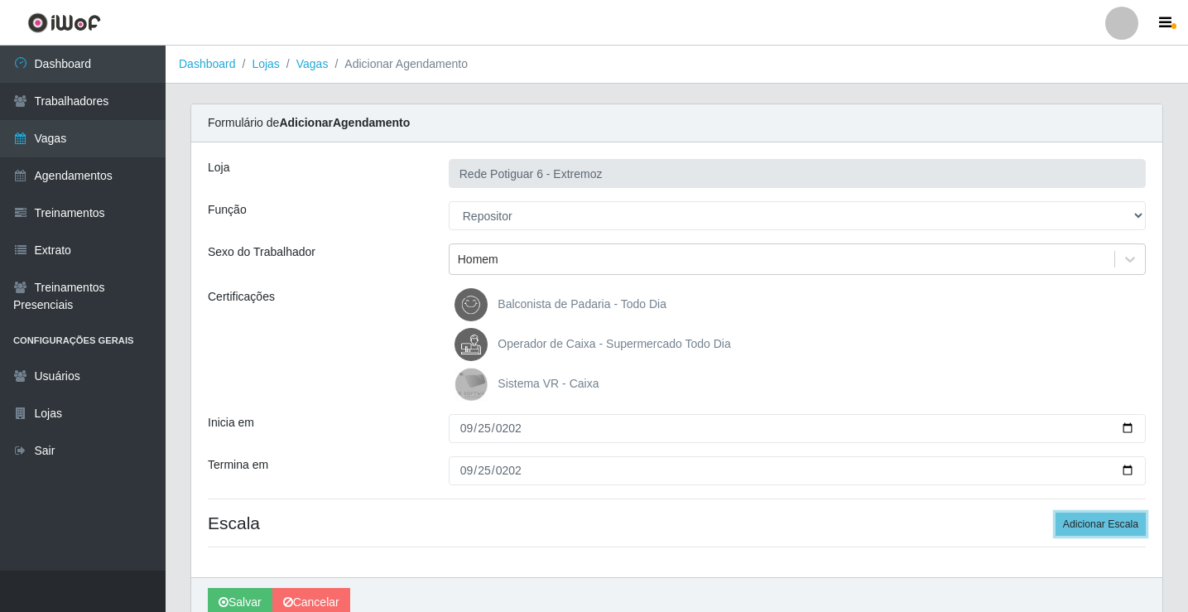
click at [1055, 512] on button "Adicionar Escala" at bounding box center [1100, 523] width 90 height 23
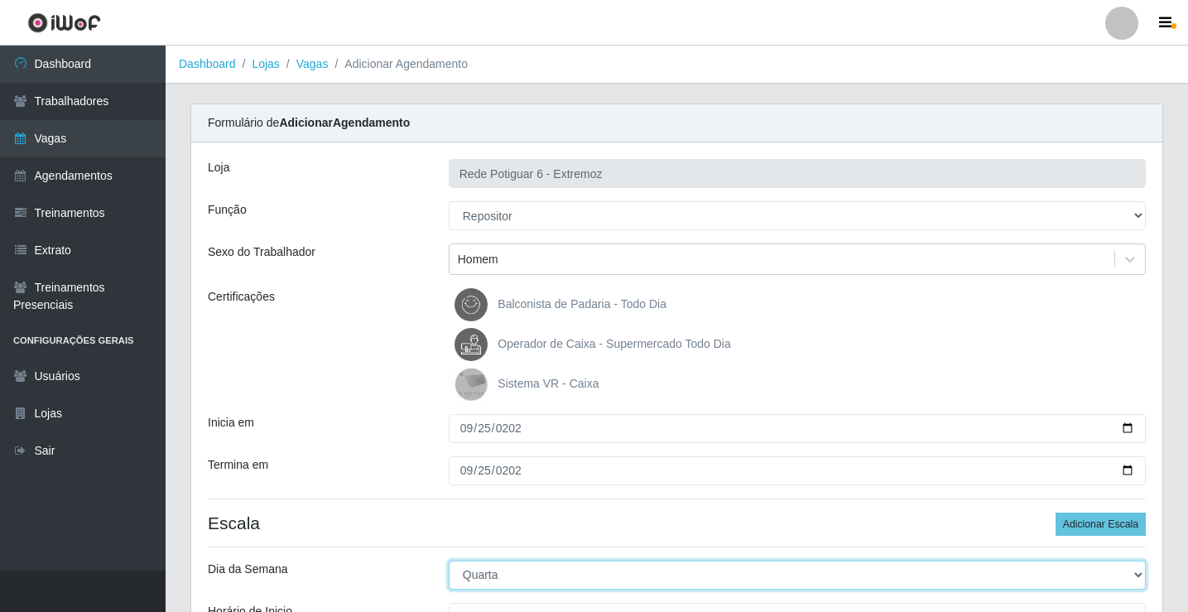
select select "4"
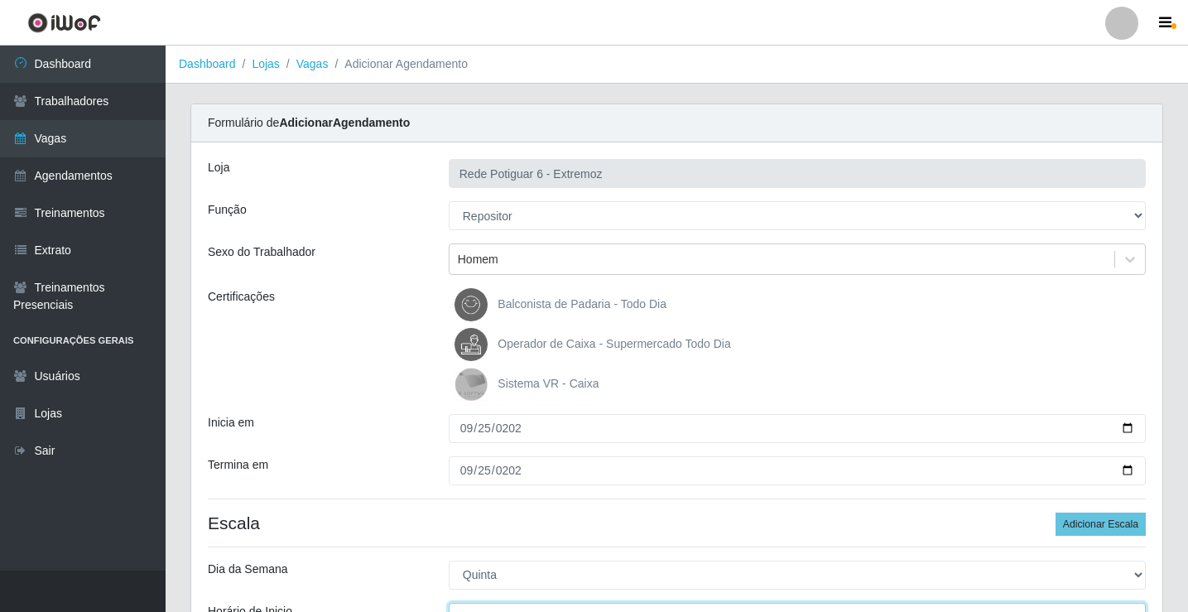
scroll to position [20, 0]
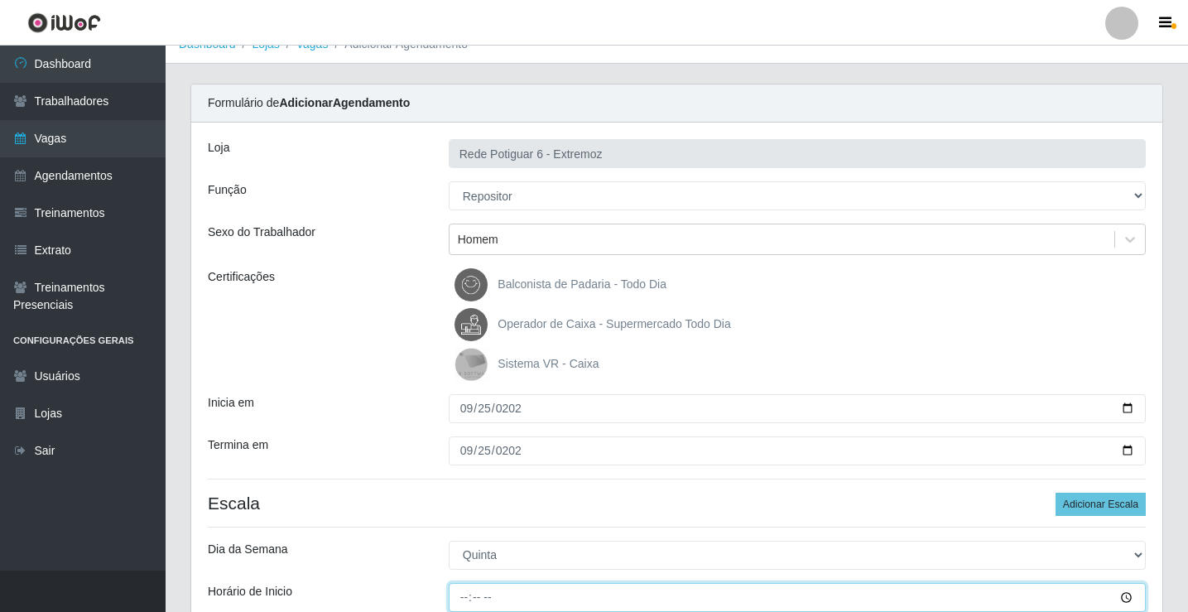
type input "07:00"
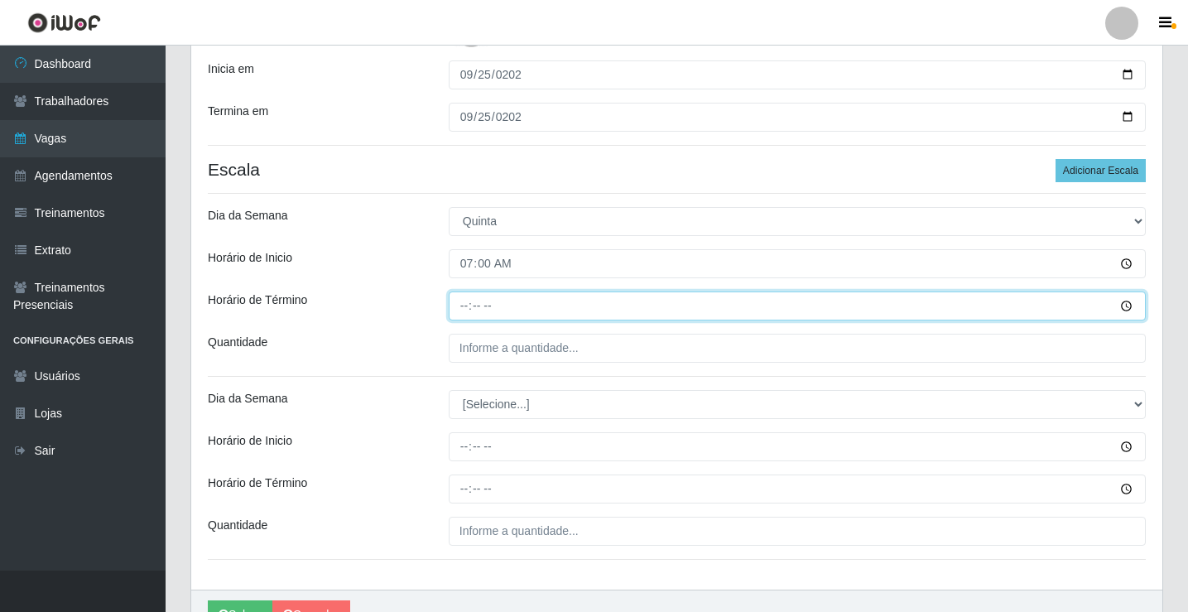
type input "13:00"
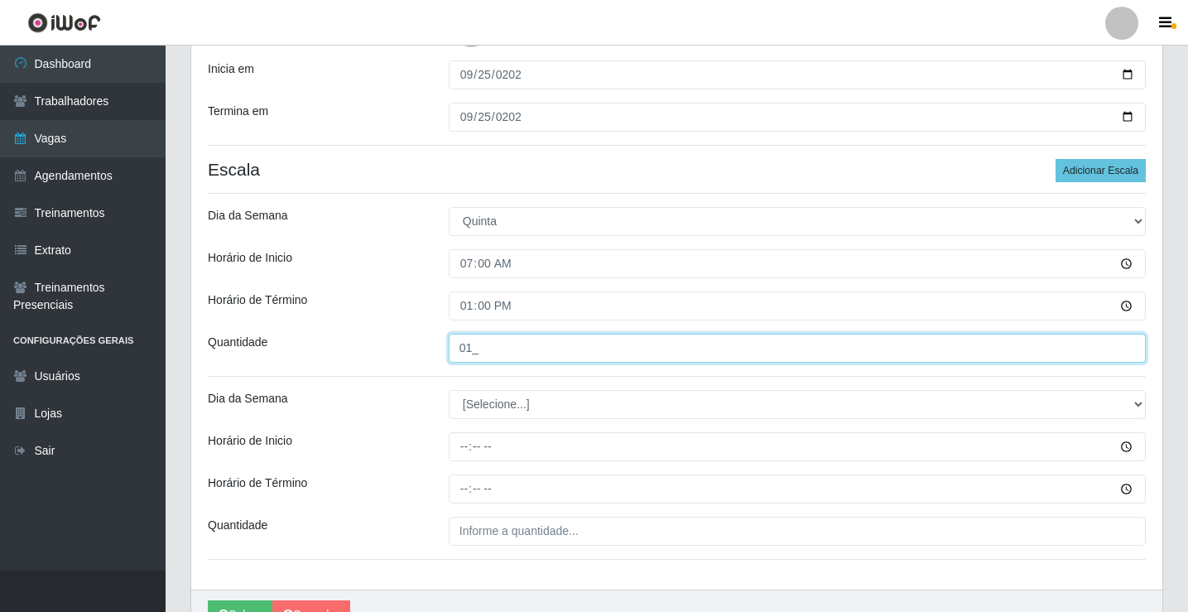
type input "01_"
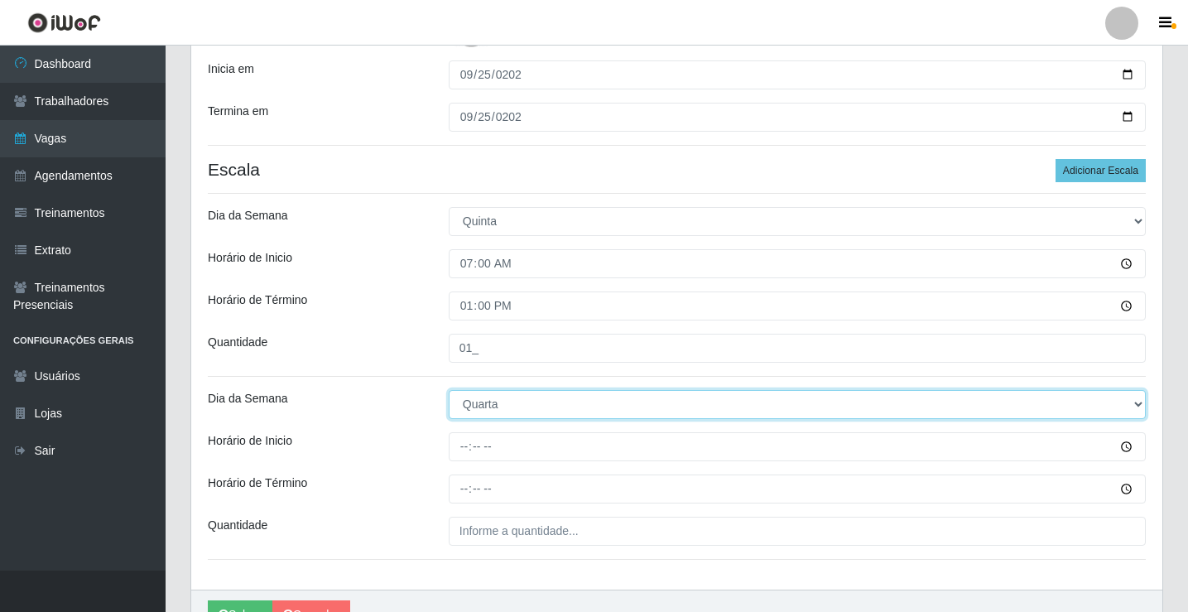
select select "4"
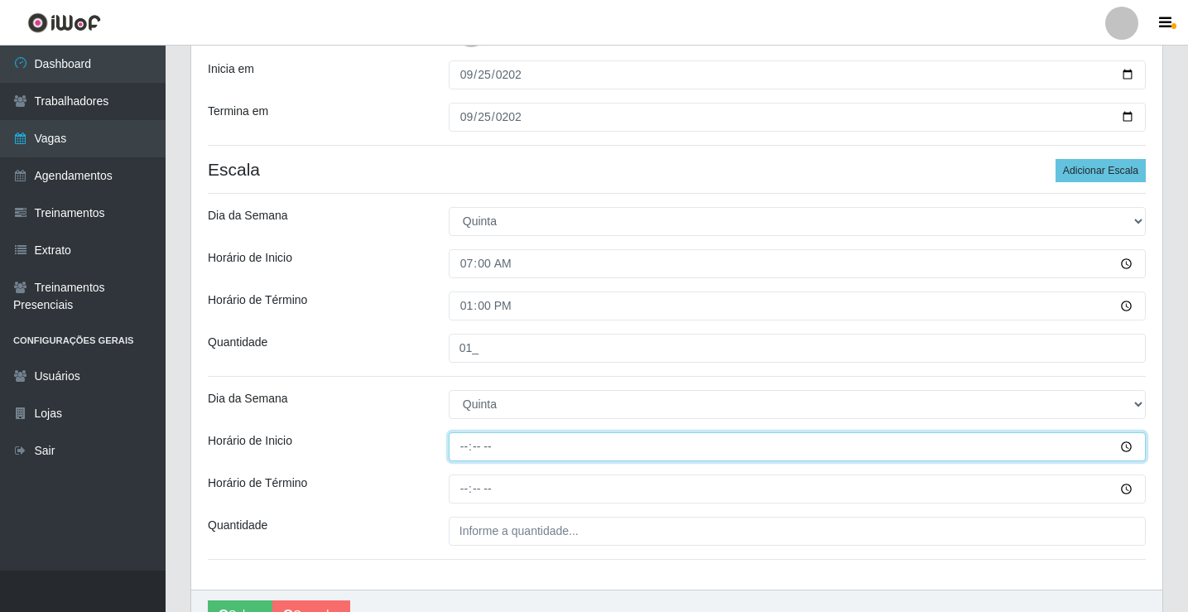
type input "14:00"
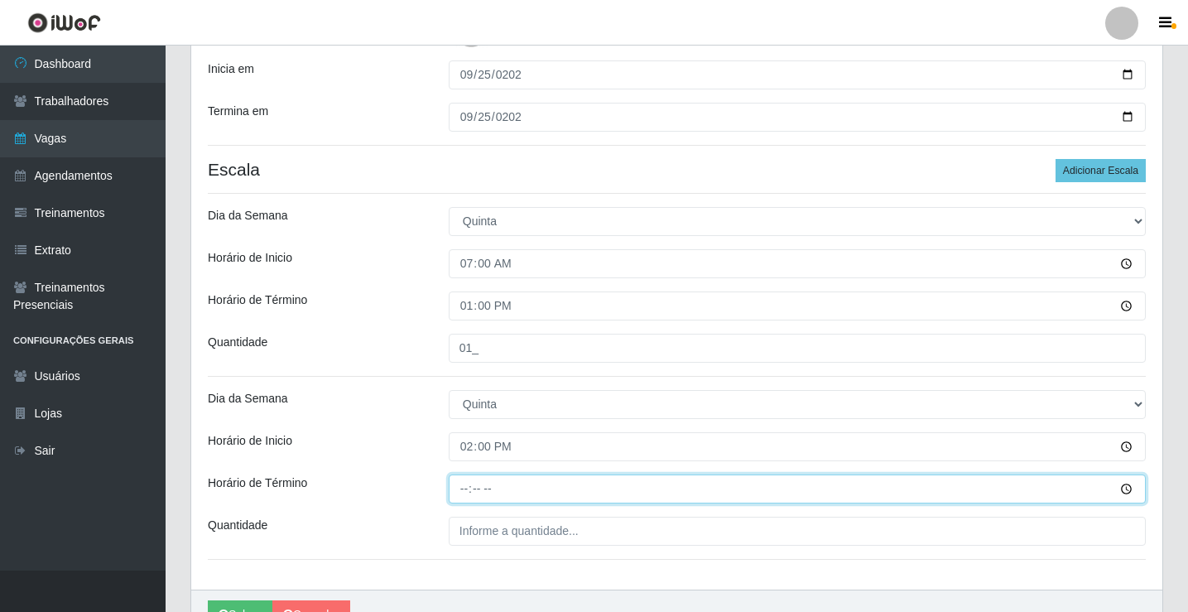
type input "20:00"
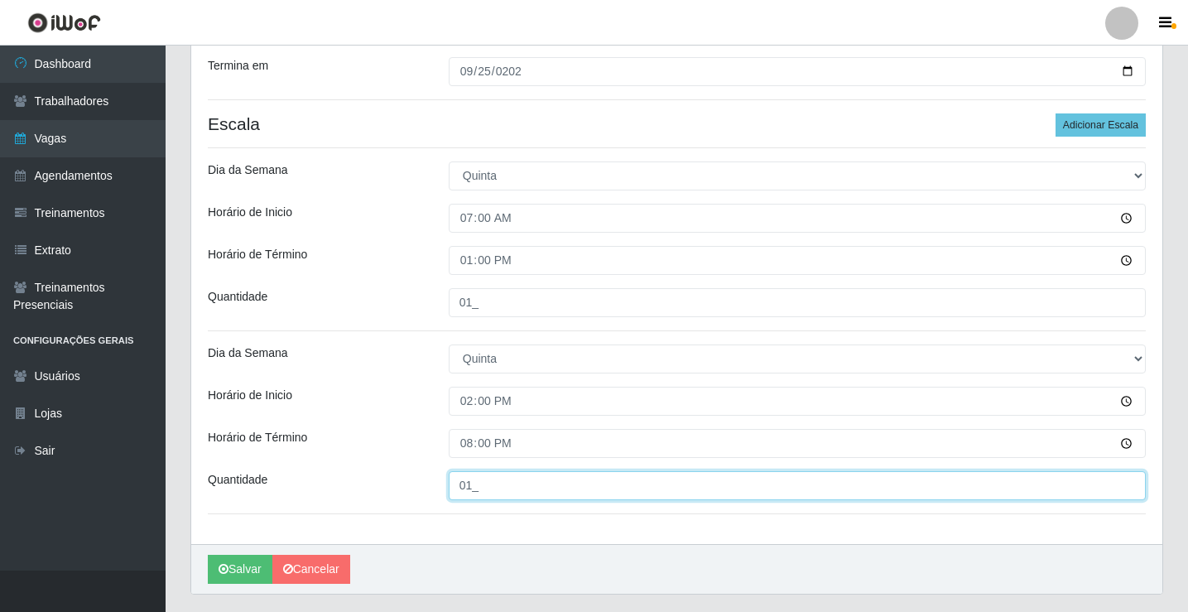
scroll to position [443, 0]
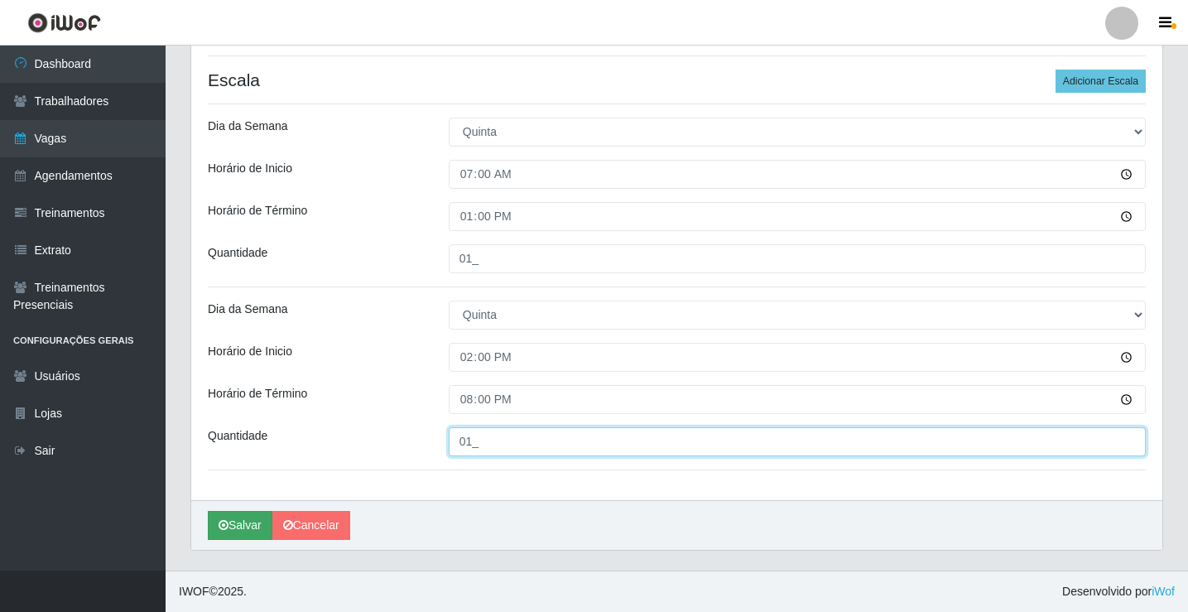
type input "01_"
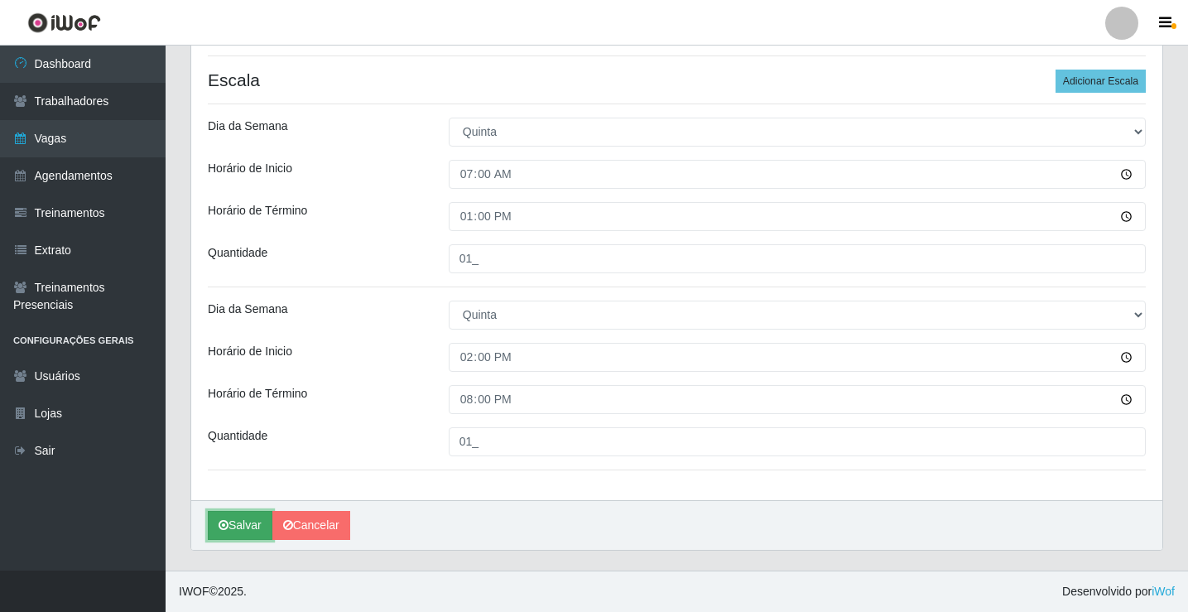
click at [261, 514] on button "Salvar" at bounding box center [240, 525] width 65 height 29
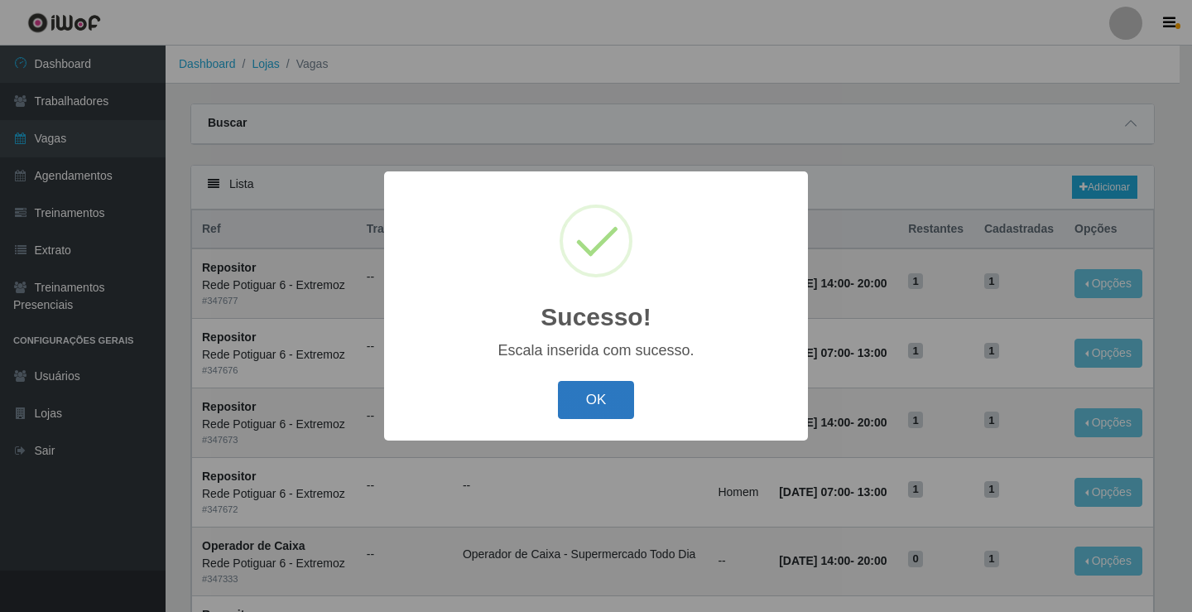
click at [602, 405] on button "OK" at bounding box center [596, 400] width 77 height 39
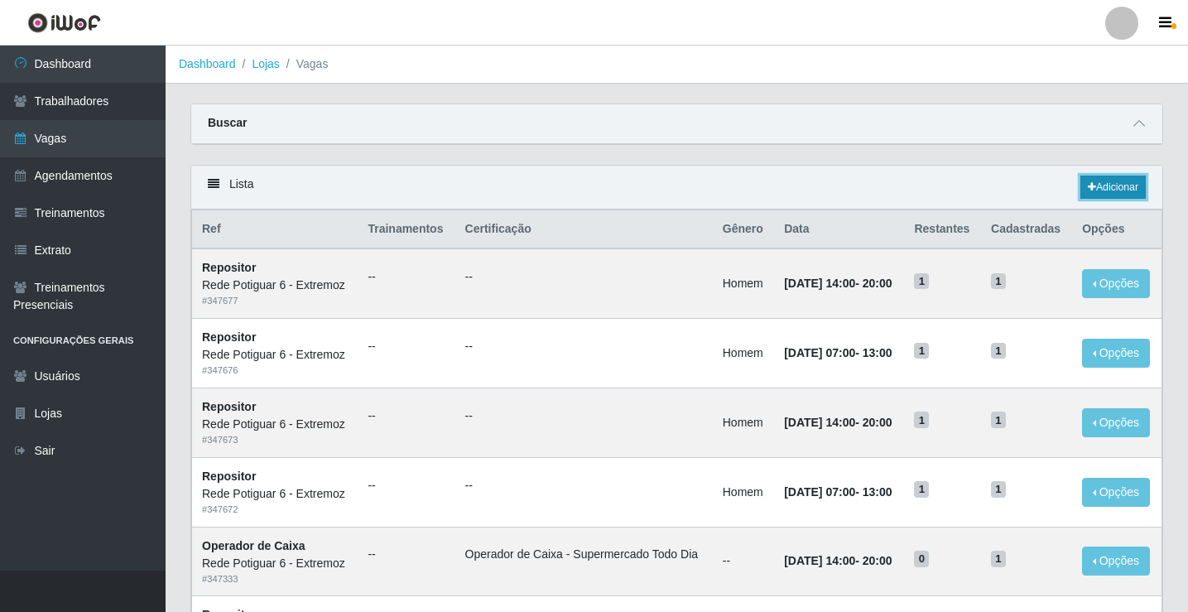
click at [1131, 177] on link "Adicionar" at bounding box center [1112, 186] width 65 height 23
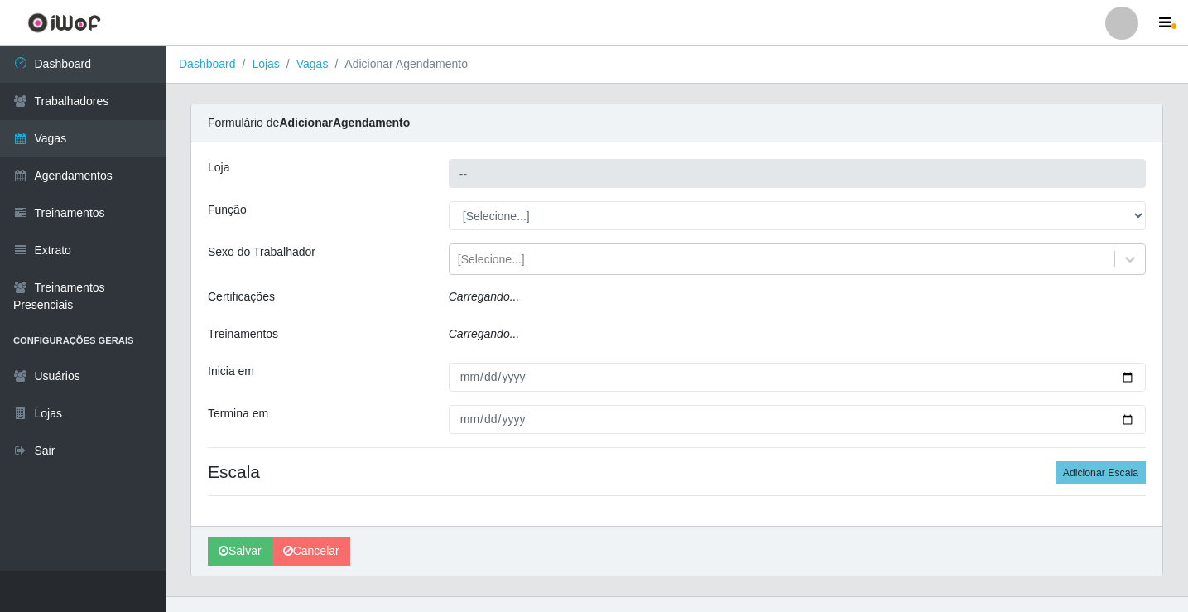
type input "Rede Potiguar 6 - Extremoz"
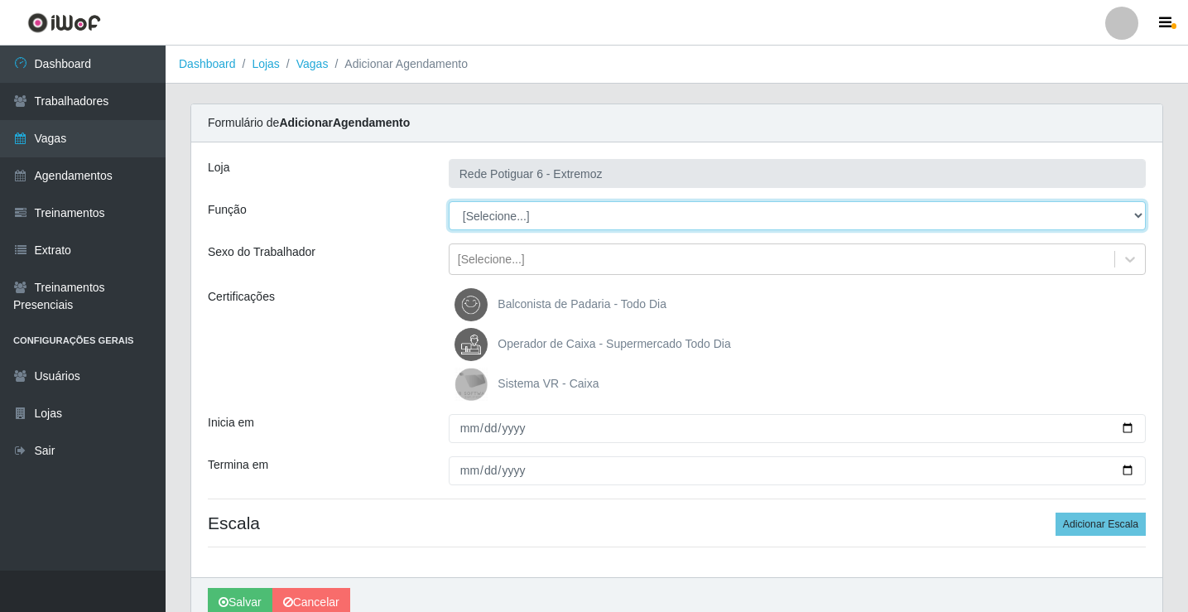
click at [522, 222] on select "[Selecione...] ASG Balconista Embalador Operador de Caixa Operador de Caixa + O…" at bounding box center [797, 215] width 697 height 29
select select "24"
click at [449, 201] on select "[Selecione...] ASG Balconista Embalador Operador de Caixa Operador de Caixa + O…" at bounding box center [797, 215] width 697 height 29
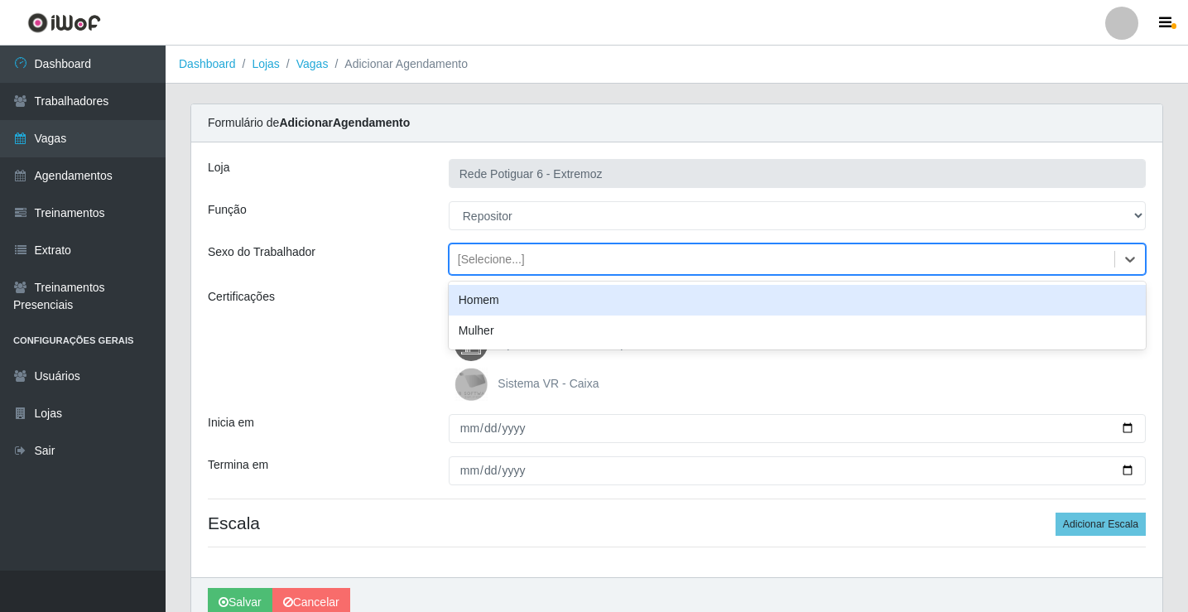
click at [515, 252] on div "[Selecione...]" at bounding box center [491, 259] width 67 height 17
click at [505, 298] on div "Homem" at bounding box center [797, 300] width 697 height 31
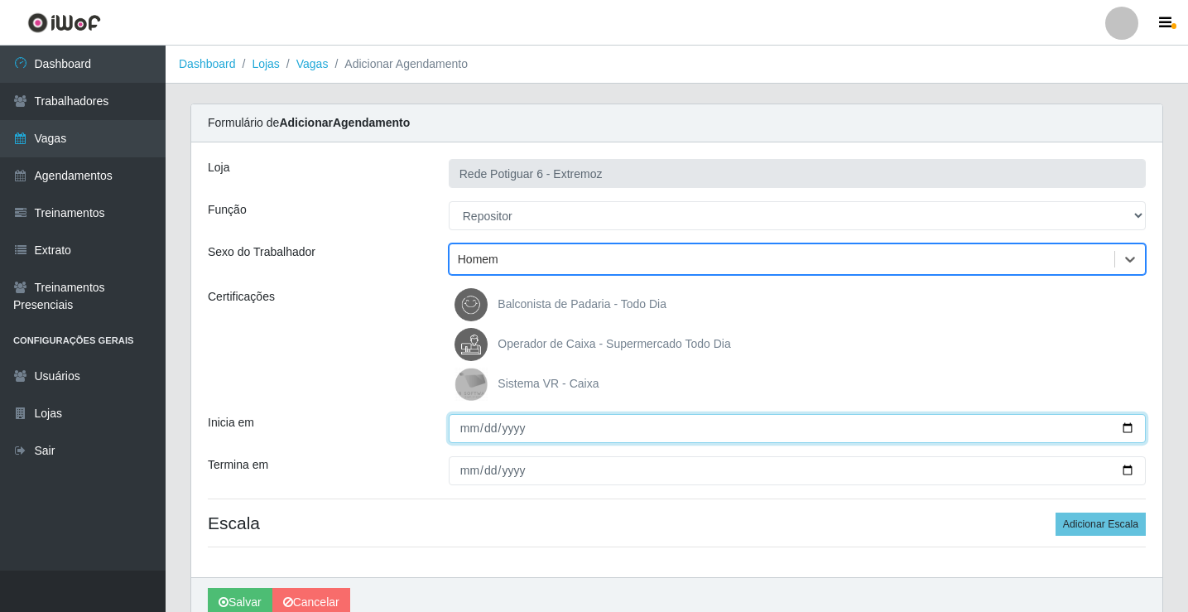
click at [465, 431] on input "Inicia em" at bounding box center [797, 428] width 697 height 29
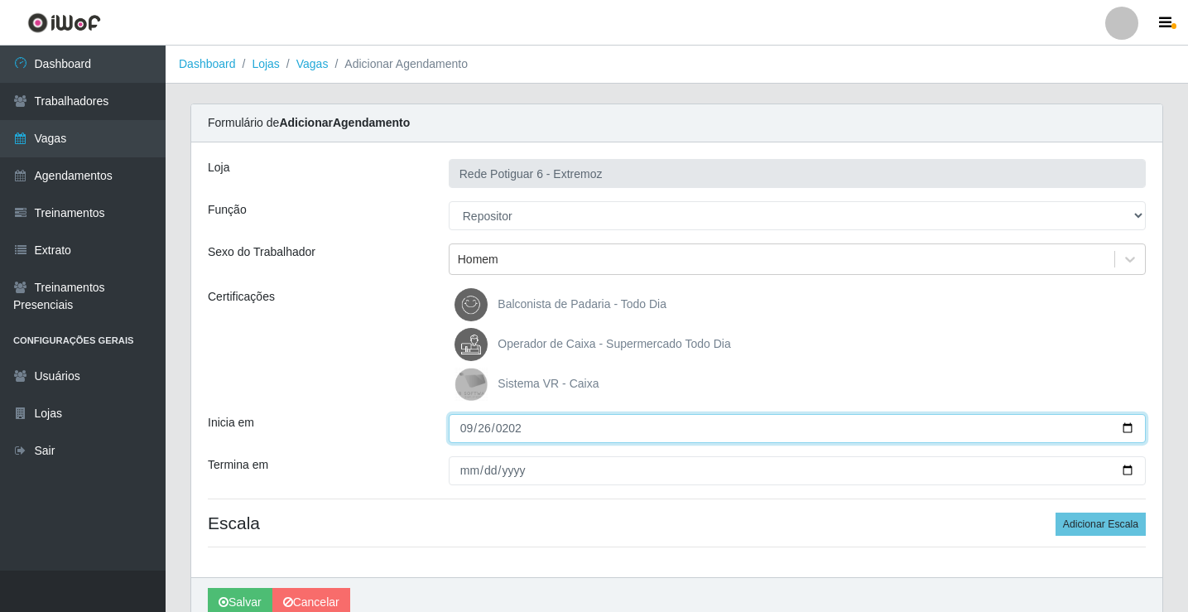
type input "[DATE]"
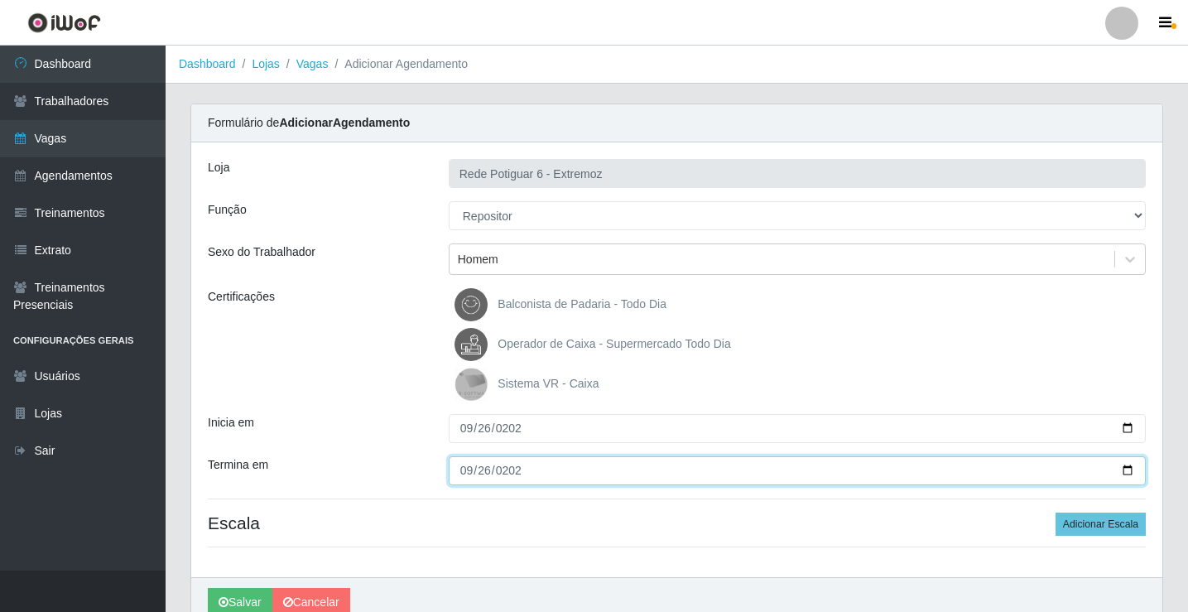
type input "[DATE]"
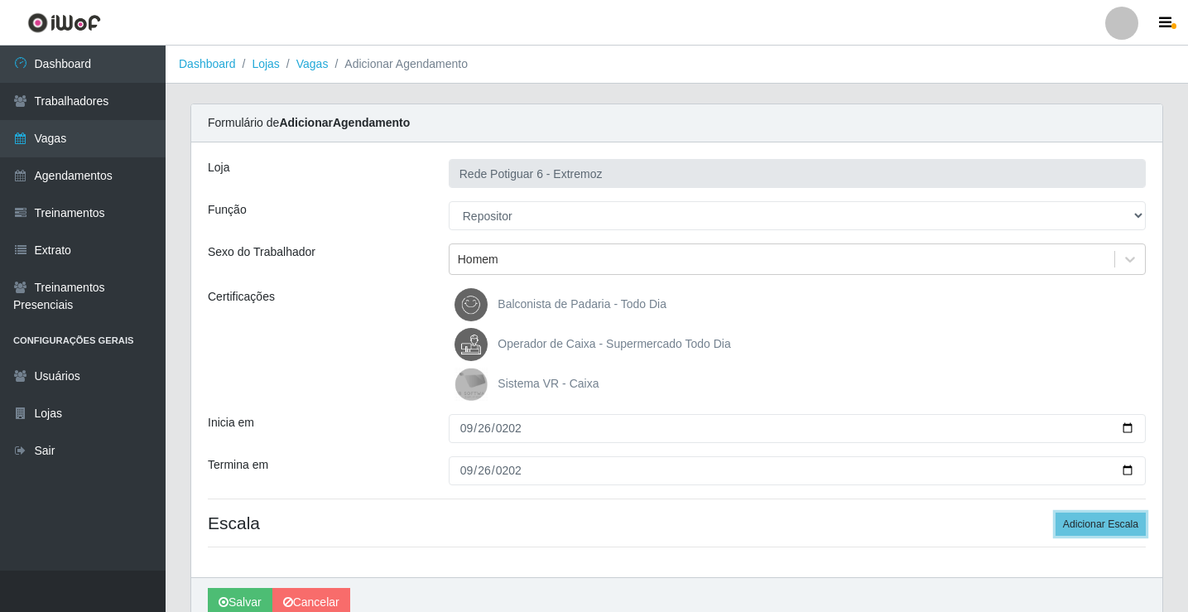
click at [1055, 512] on button "Adicionar Escala" at bounding box center [1100, 523] width 90 height 23
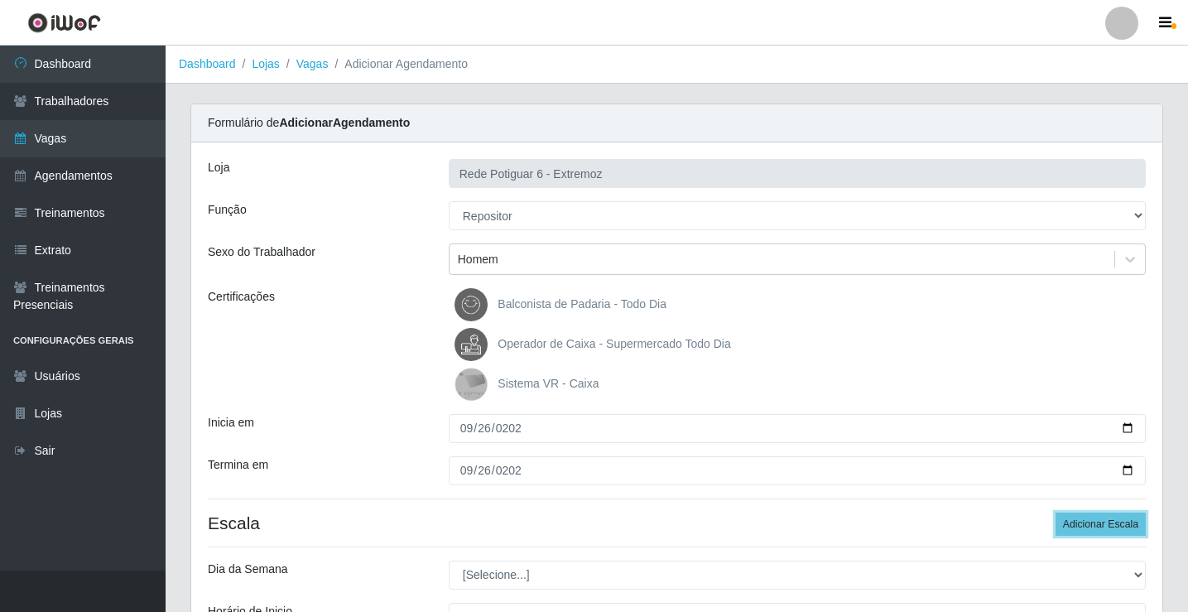
click at [1055, 512] on button "Adicionar Escala" at bounding box center [1100, 523] width 90 height 23
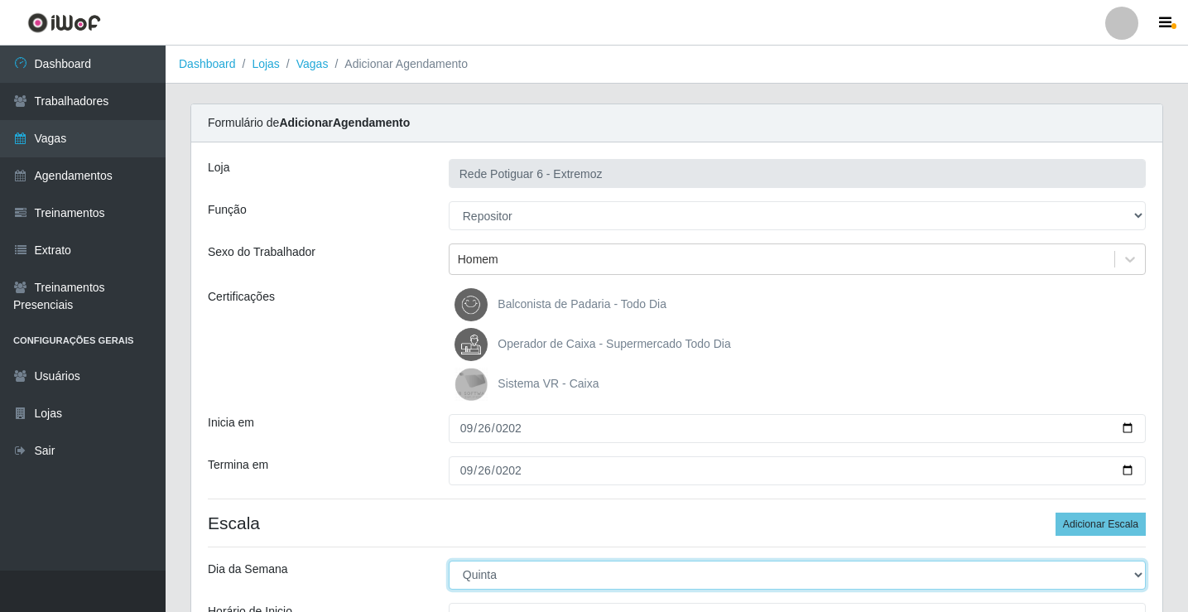
select select "5"
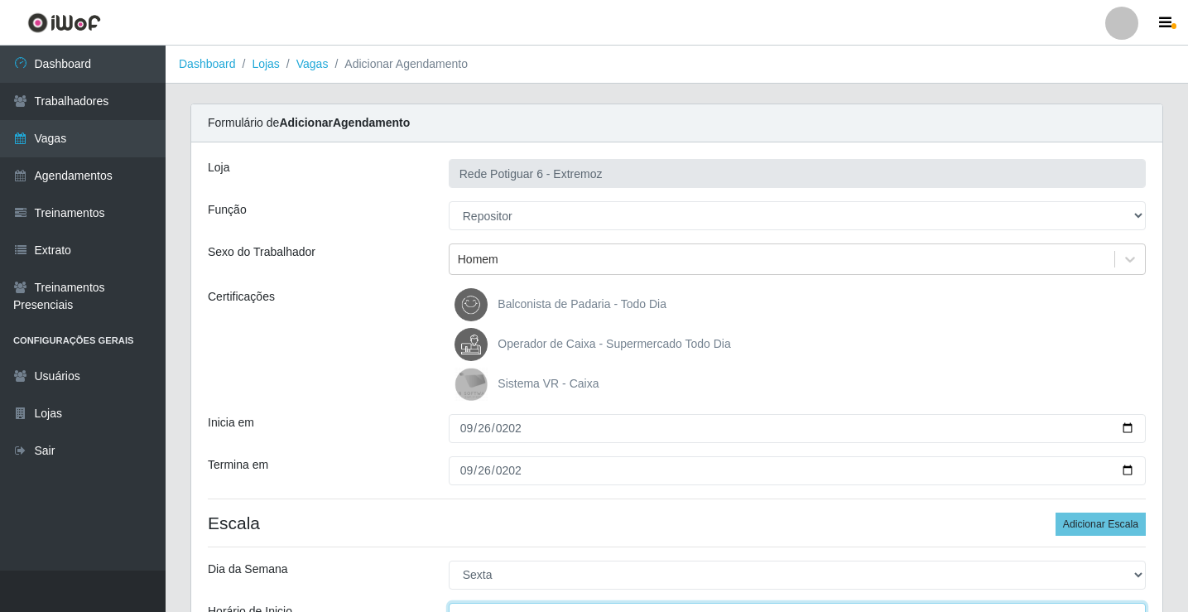
scroll to position [20, 0]
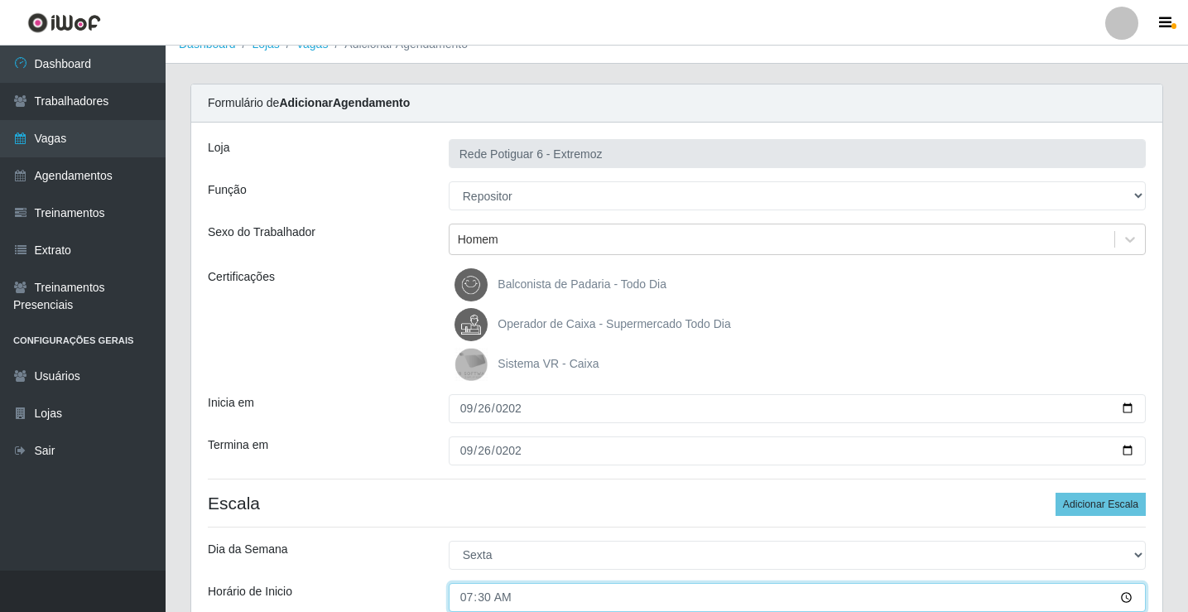
type input "07:00"
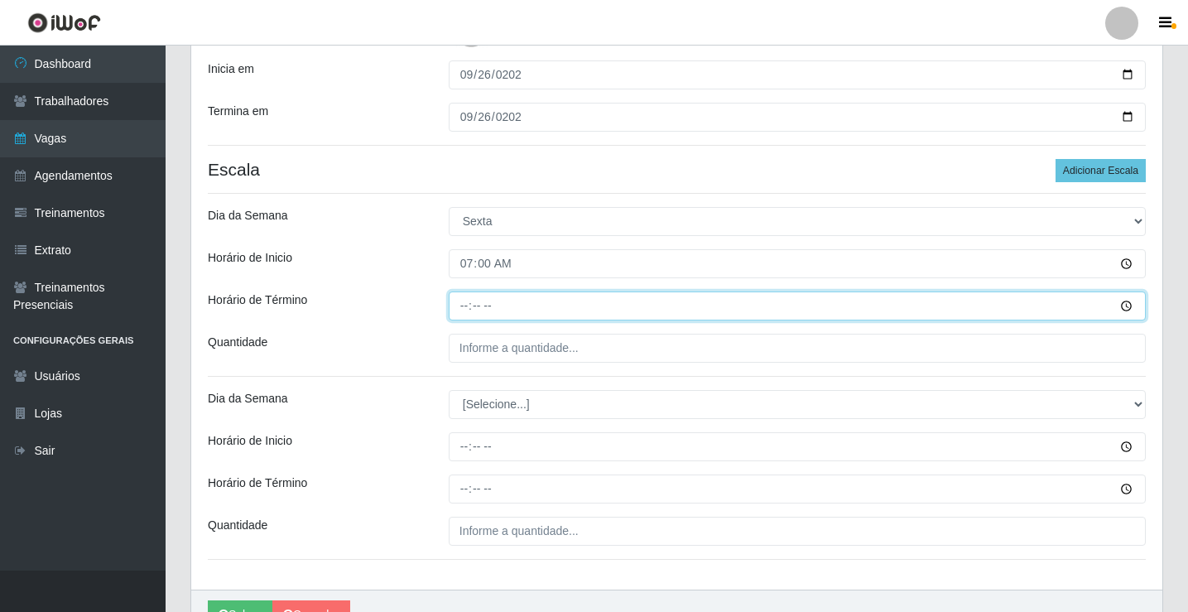
type input "13:00"
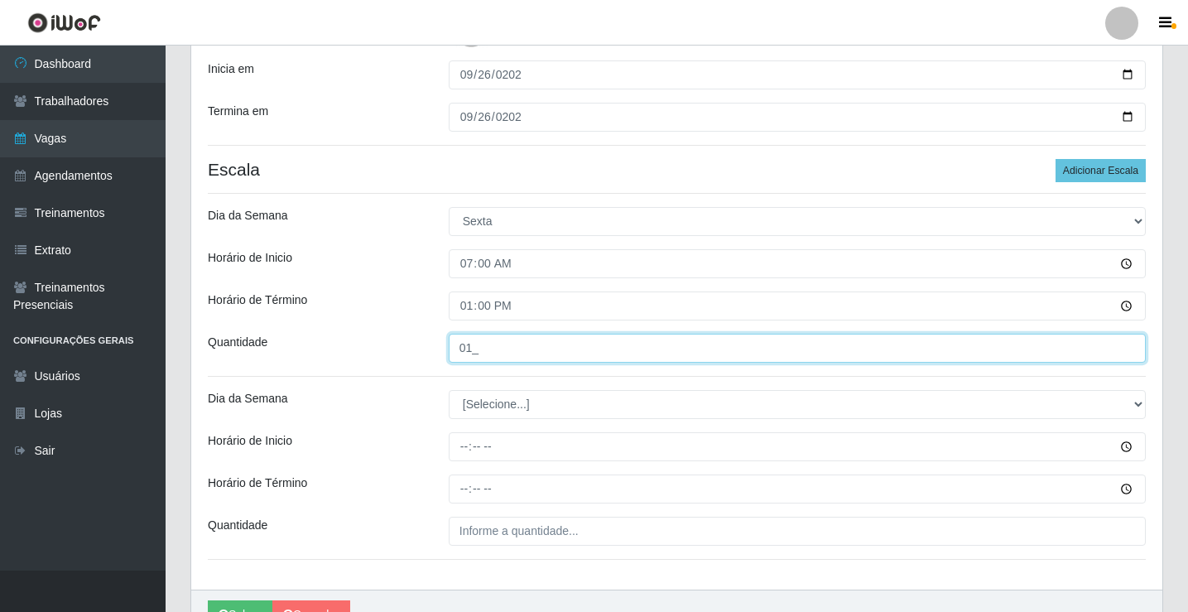
type input "01_"
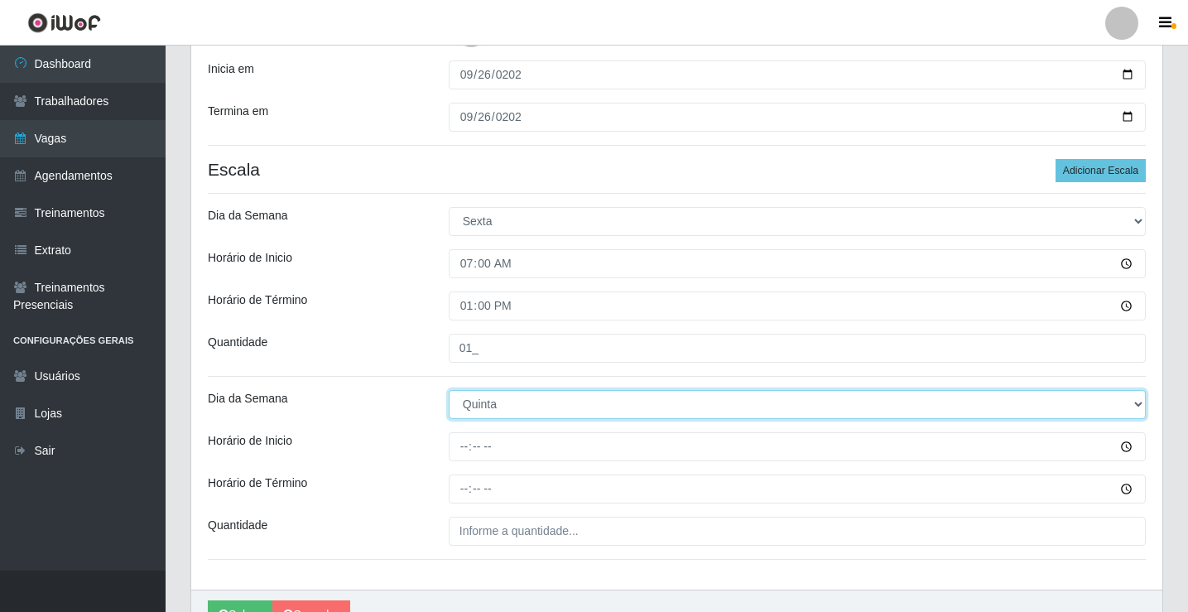
select select "5"
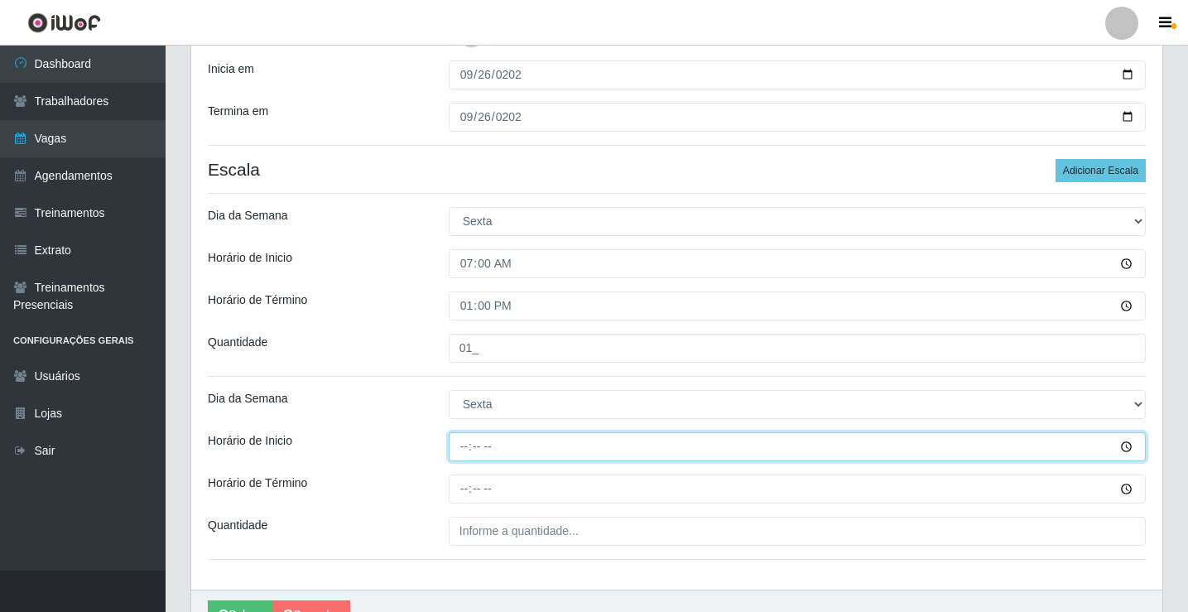
type input "14:00"
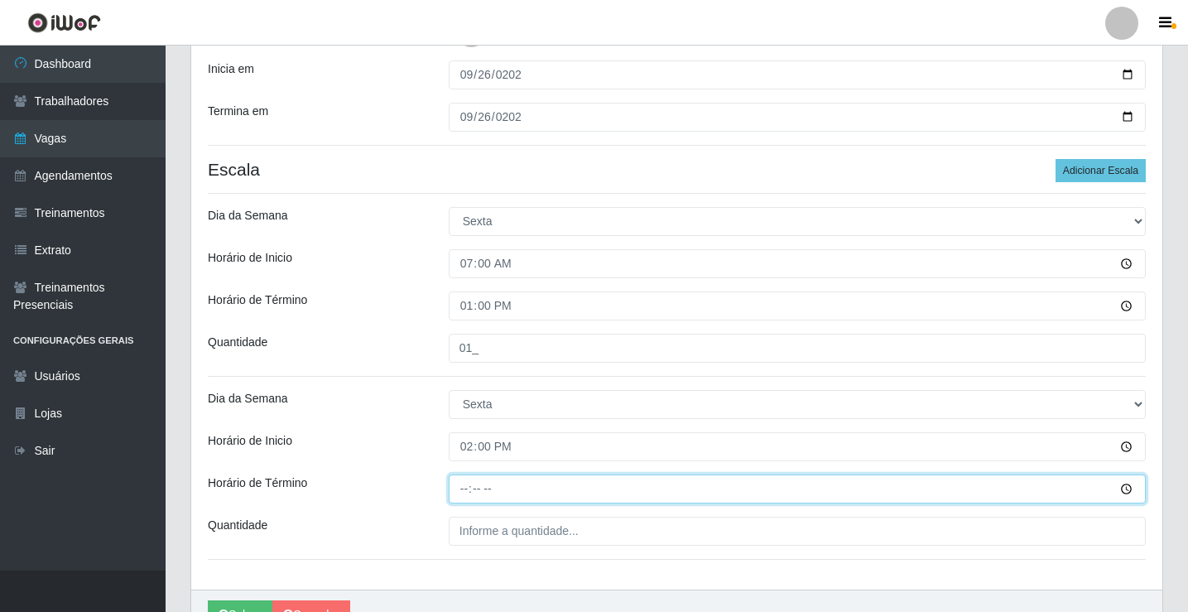
type input "20:00"
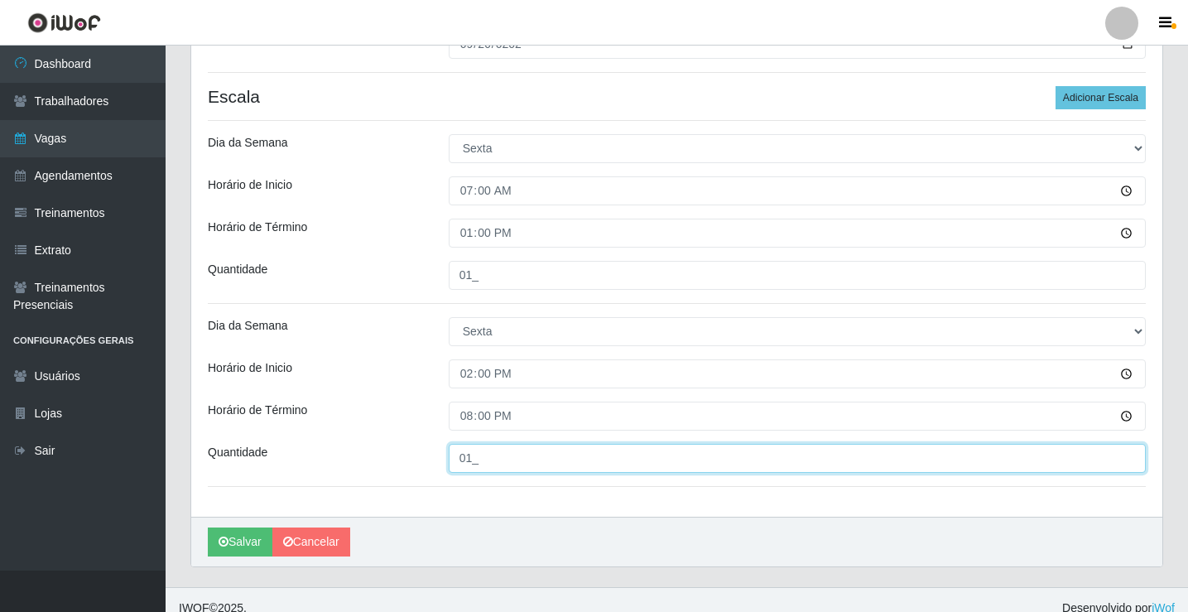
scroll to position [443, 0]
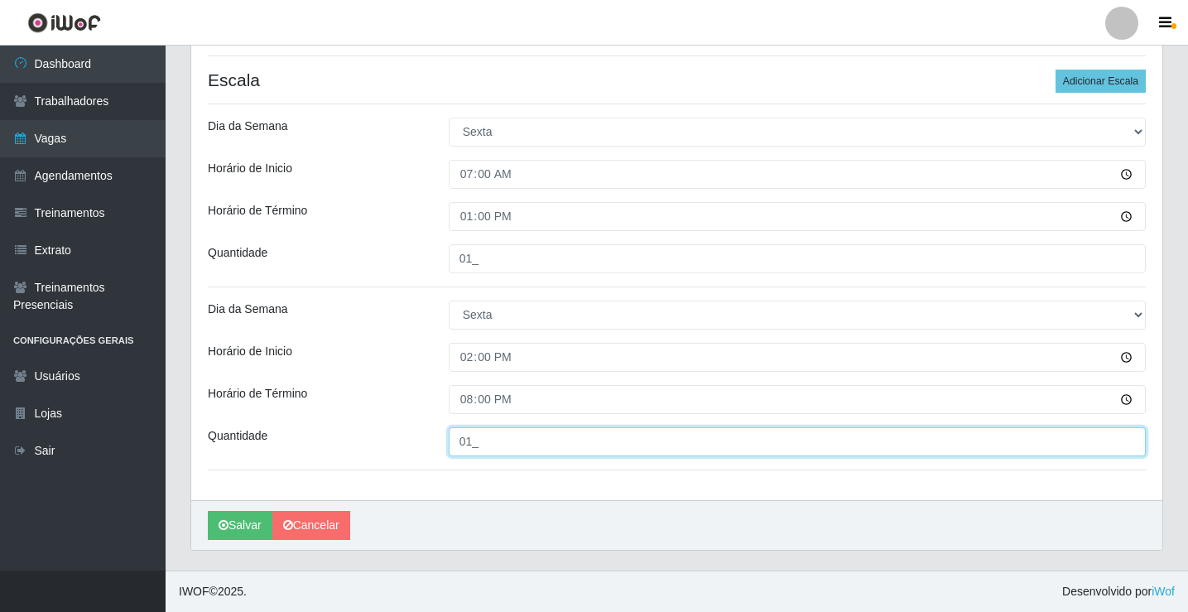
type input "01_"
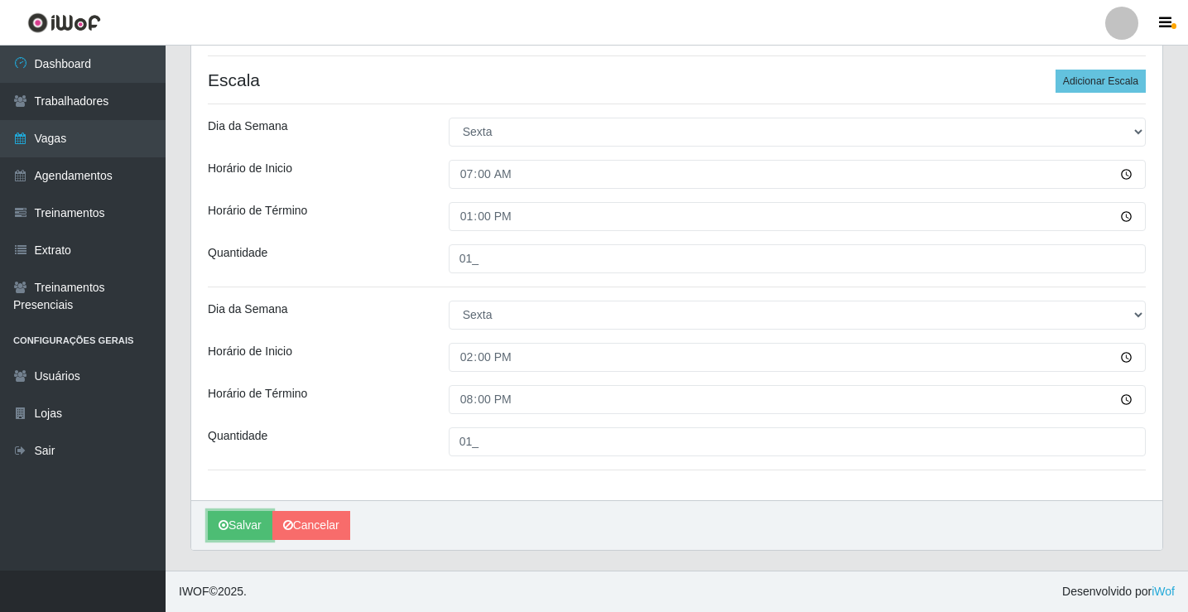
click at [231, 523] on button "Salvar" at bounding box center [240, 525] width 65 height 29
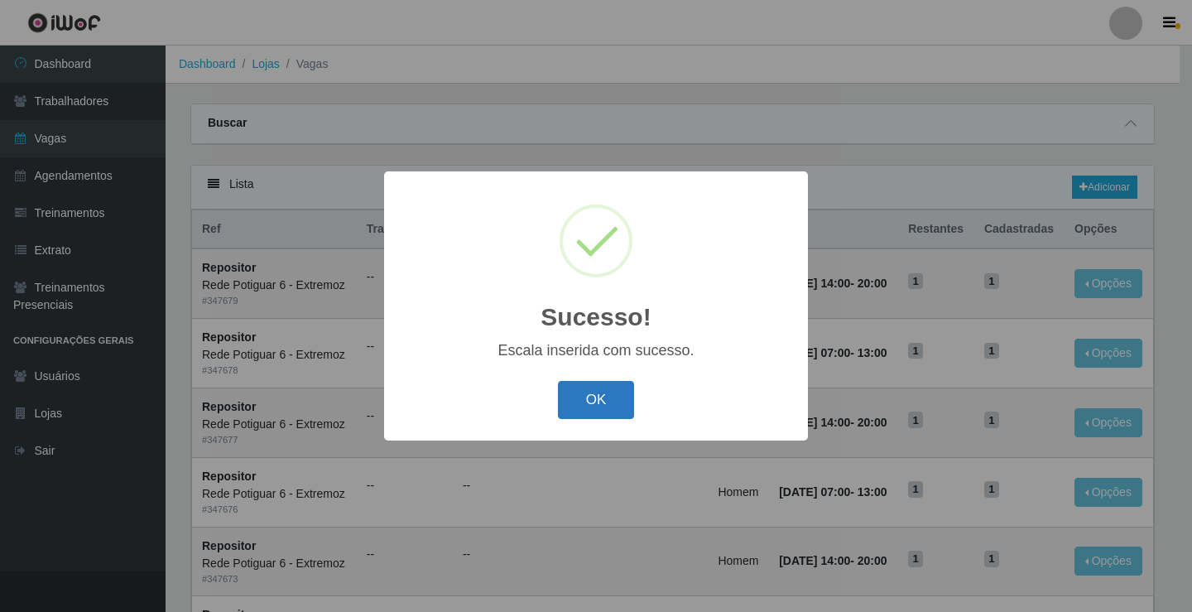
click at [585, 413] on button "OK" at bounding box center [596, 400] width 77 height 39
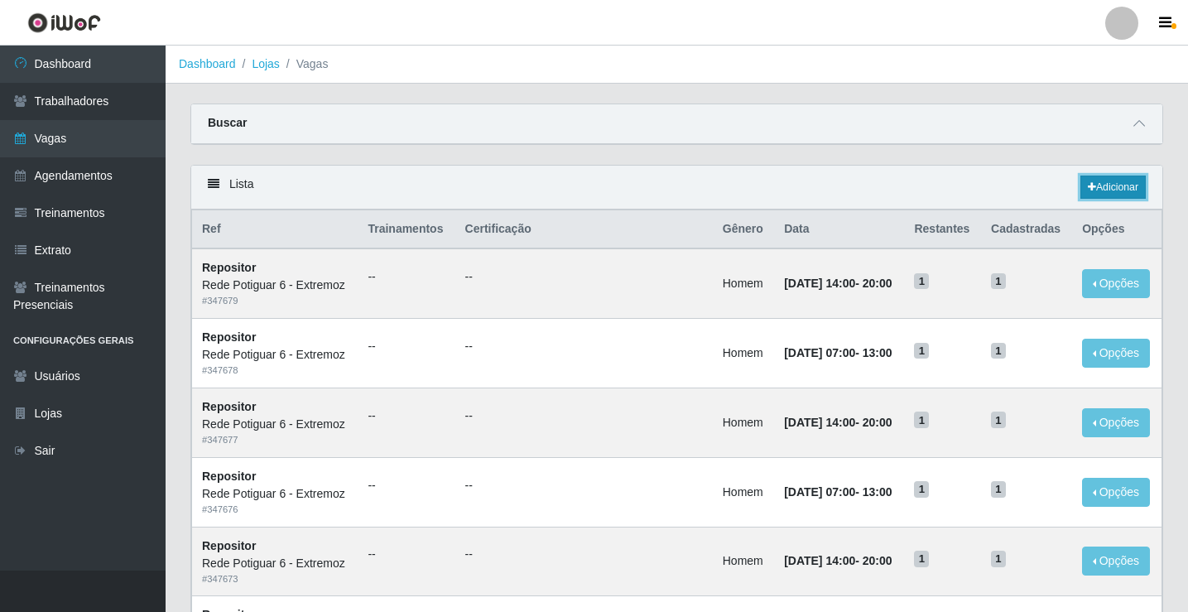
click at [1111, 178] on link "Adicionar" at bounding box center [1112, 186] width 65 height 23
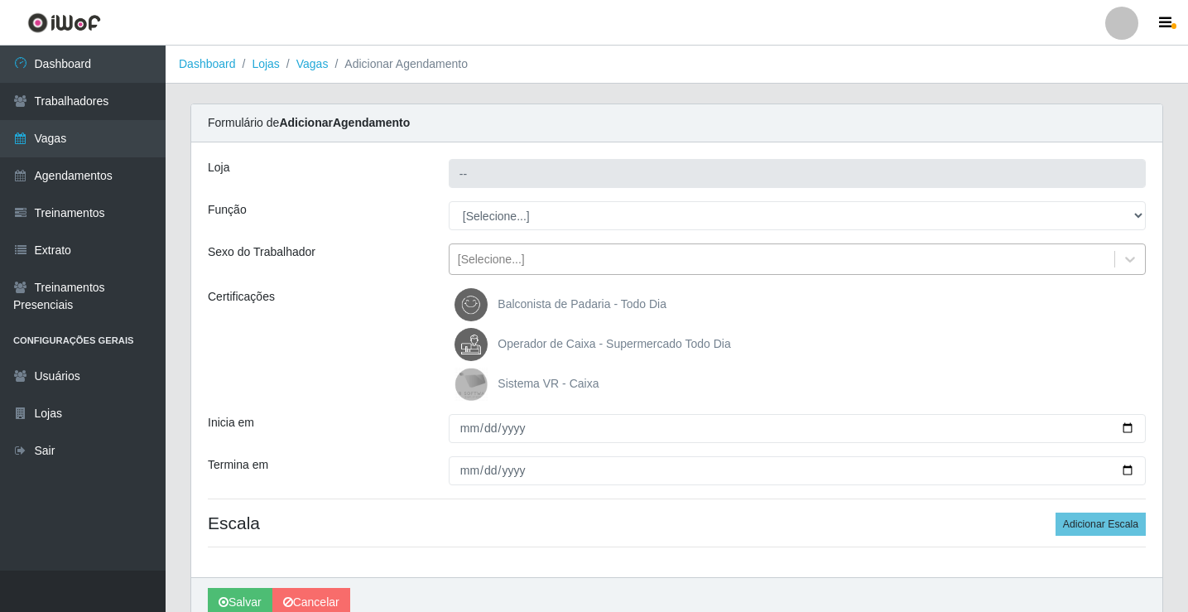
type input "Rede Potiguar 6 - Extremoz"
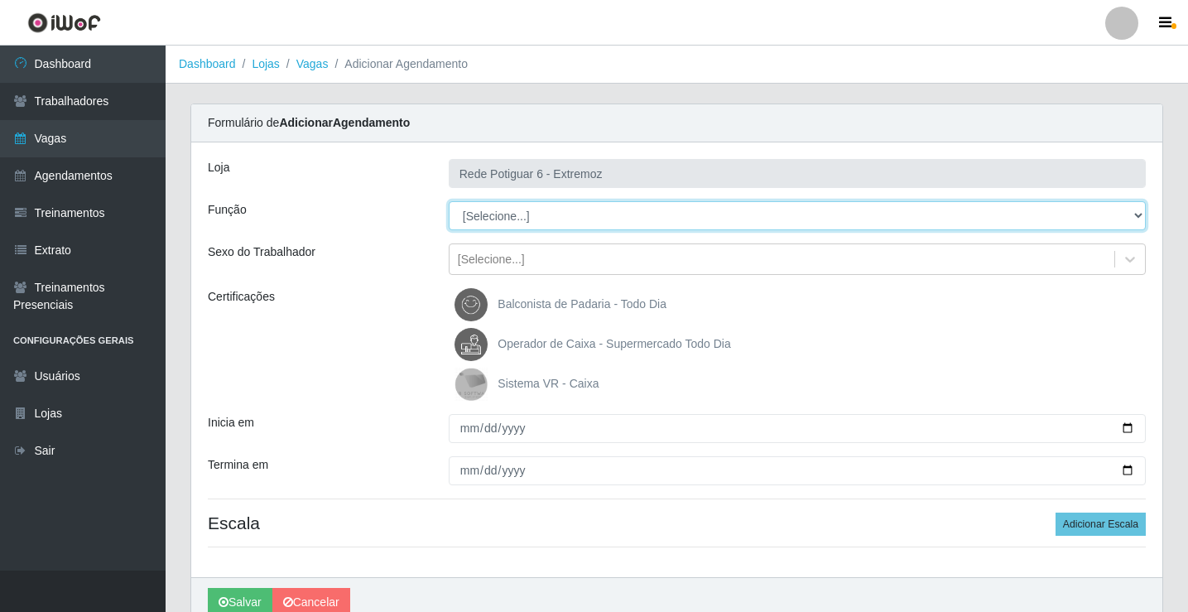
click at [536, 216] on select "[Selecione...] ASG Balconista Embalador Operador de Caixa Operador de Caixa + O…" at bounding box center [797, 215] width 697 height 29
select select "24"
click at [449, 201] on select "[Selecione...] ASG Balconista Embalador Operador de Caixa Operador de Caixa + O…" at bounding box center [797, 215] width 697 height 29
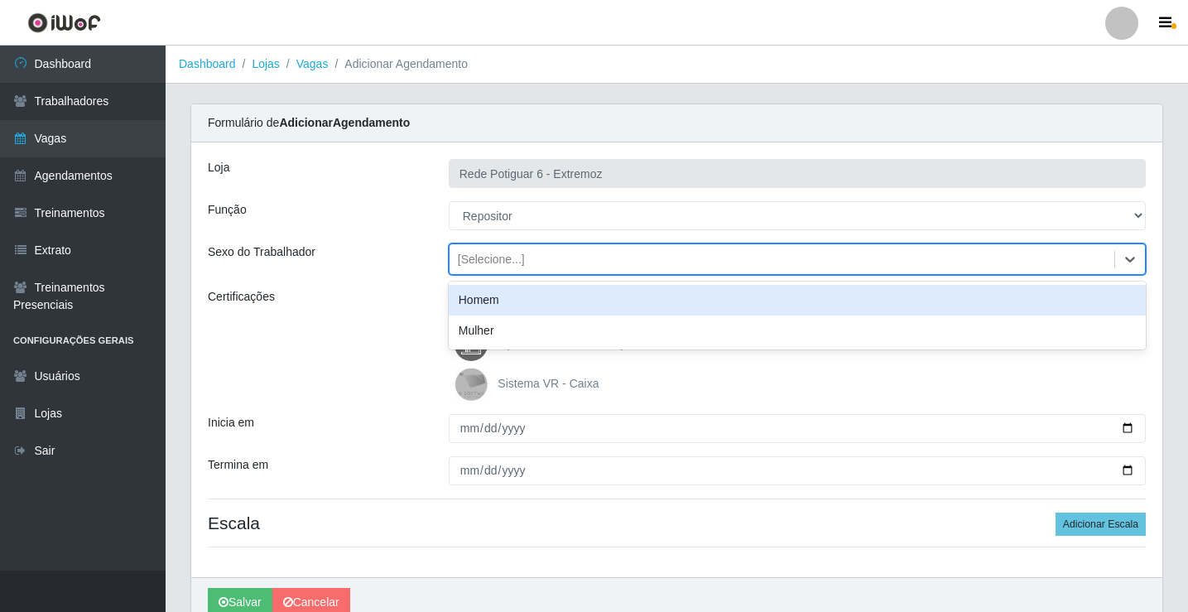
click at [510, 262] on div "[Selecione...]" at bounding box center [491, 259] width 67 height 17
click at [500, 296] on div "Homem" at bounding box center [797, 300] width 697 height 31
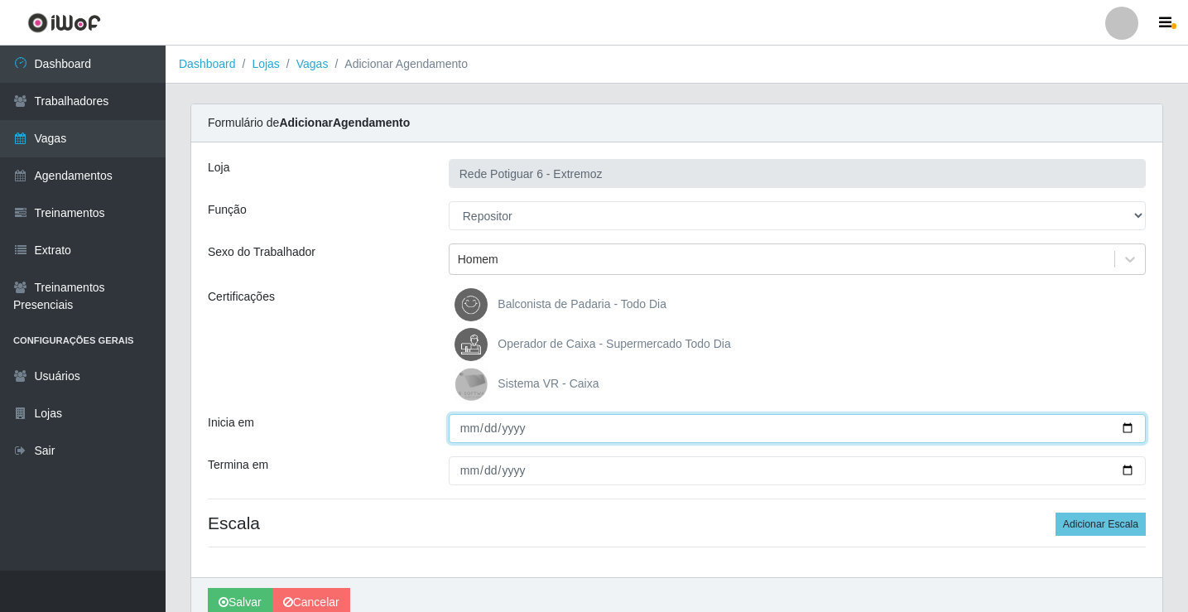
click at [467, 434] on input "Inicia em" at bounding box center [797, 428] width 697 height 29
type input "[DATE]"
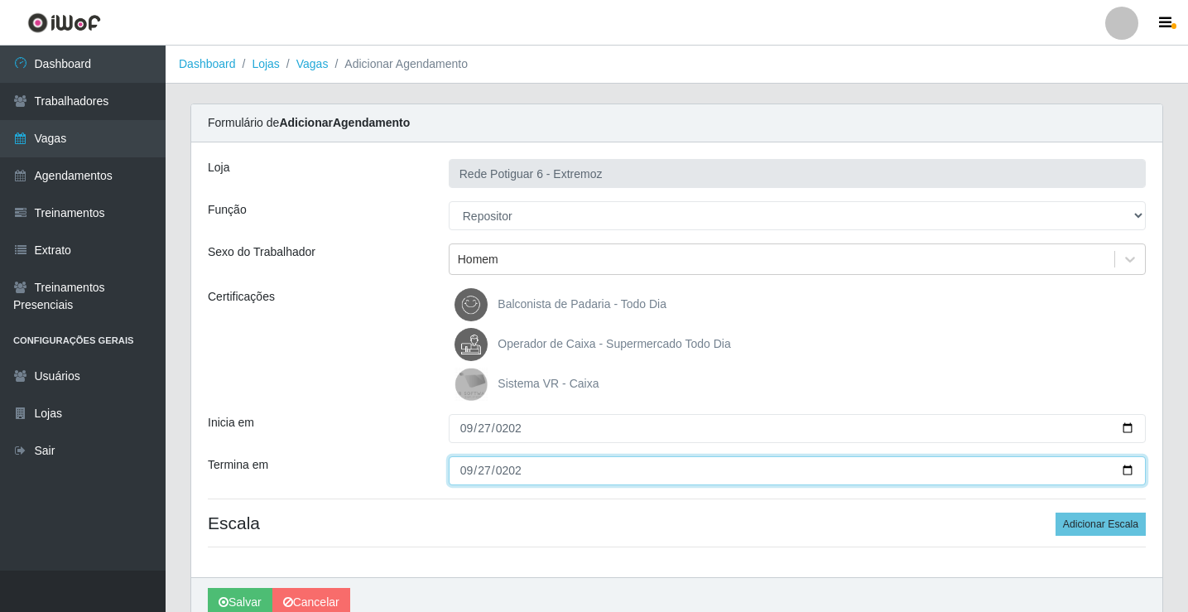
type input "[DATE]"
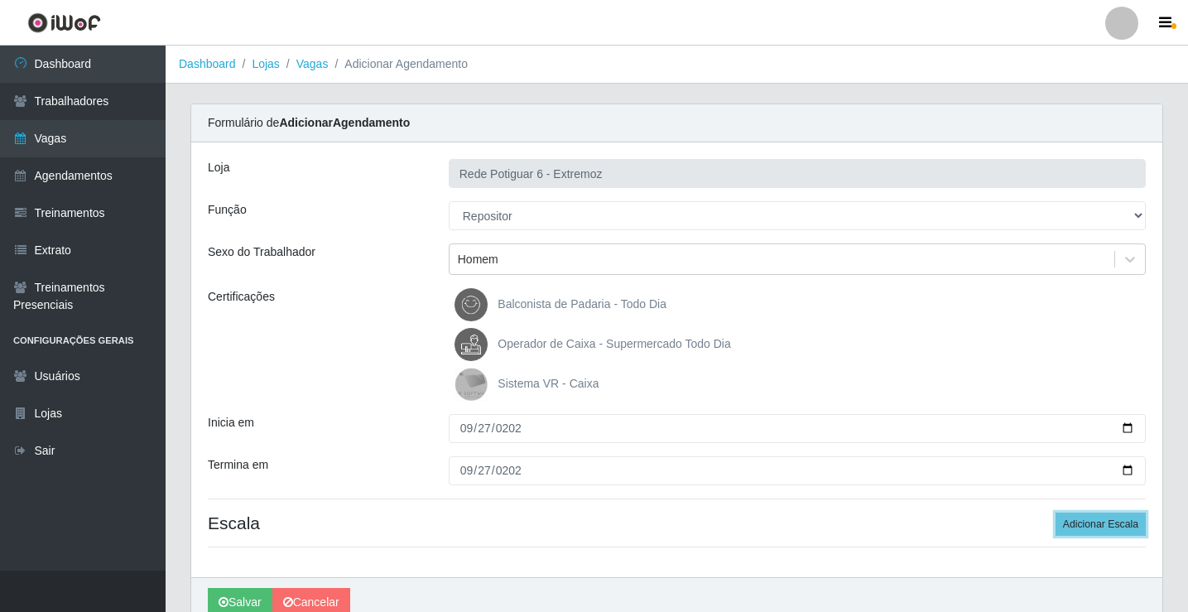
click at [1055, 512] on button "Adicionar Escala" at bounding box center [1100, 523] width 90 height 23
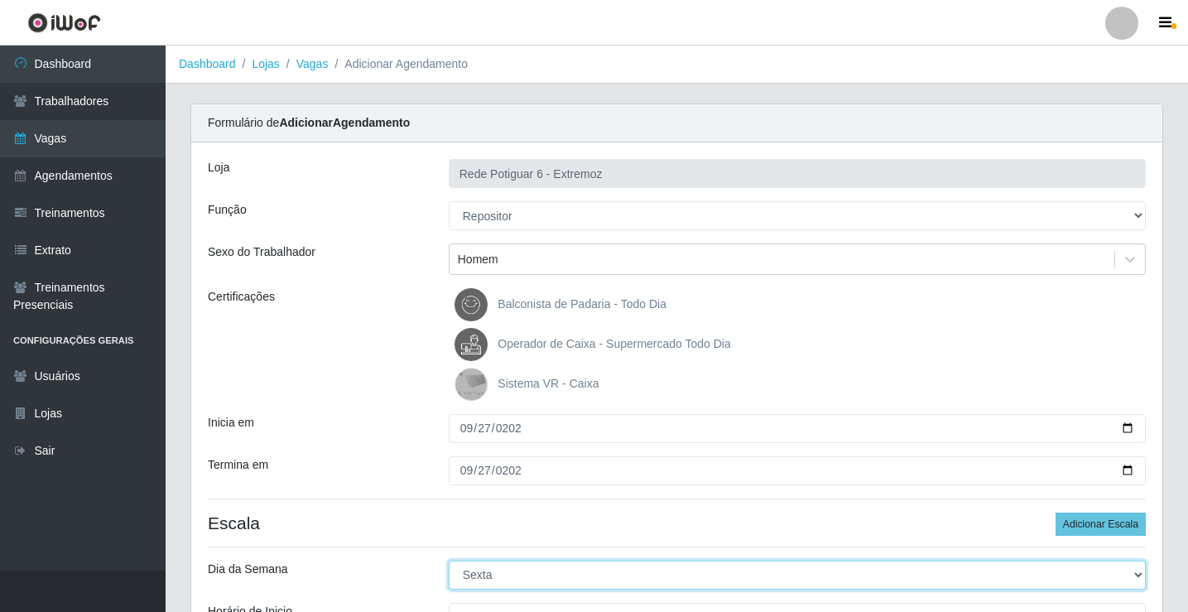
select select "6"
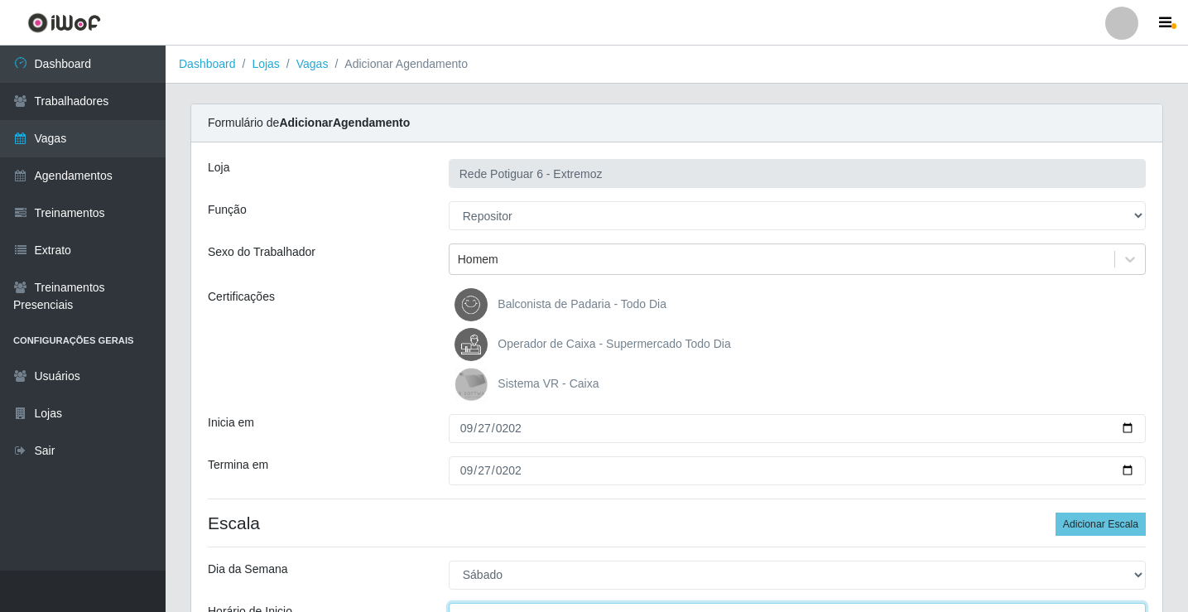
scroll to position [20, 0]
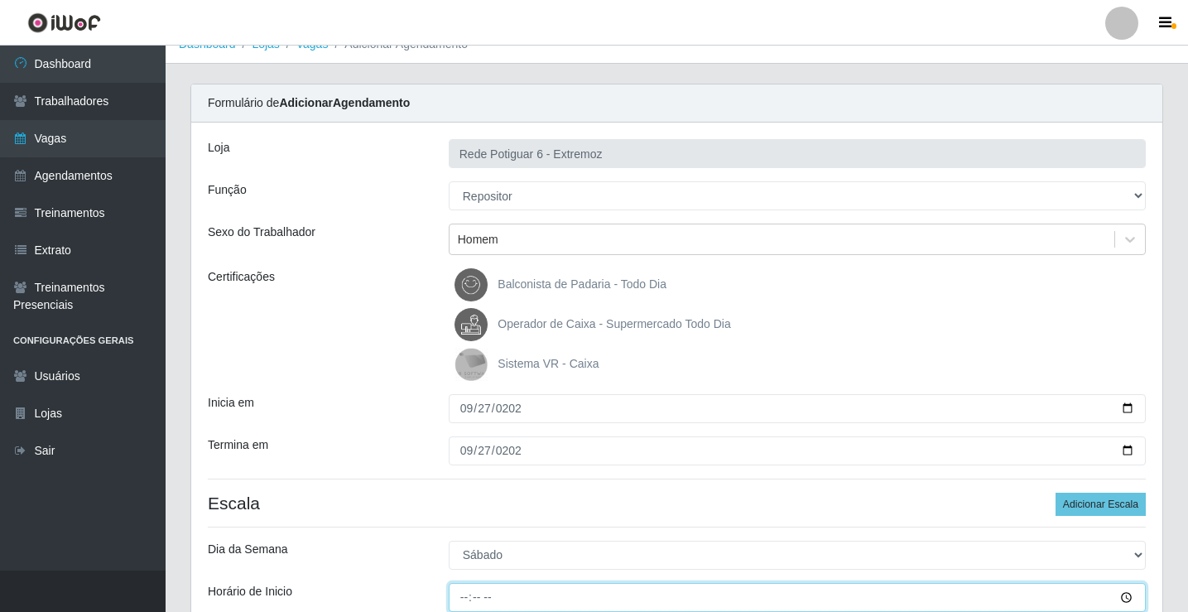
type input "07:00"
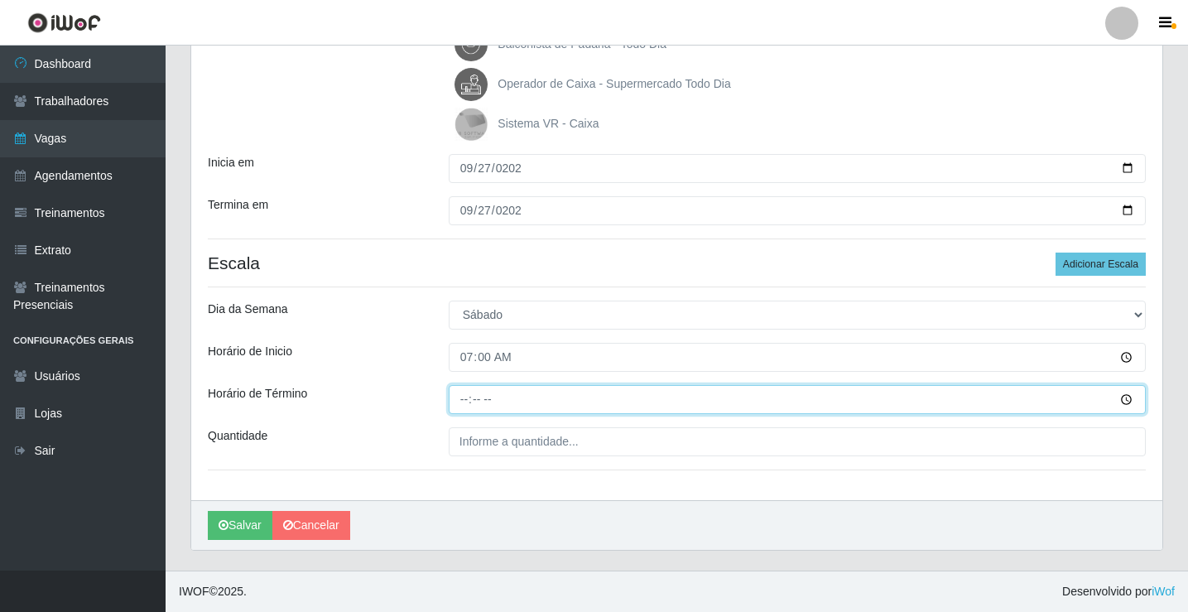
type input "13:00"
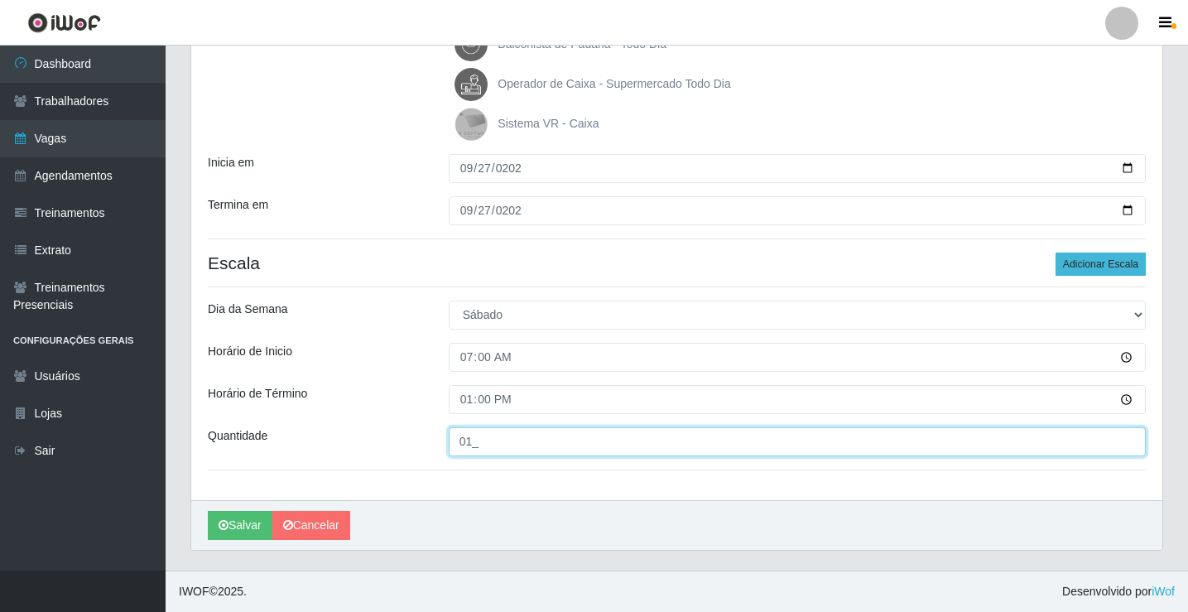
type input "01_"
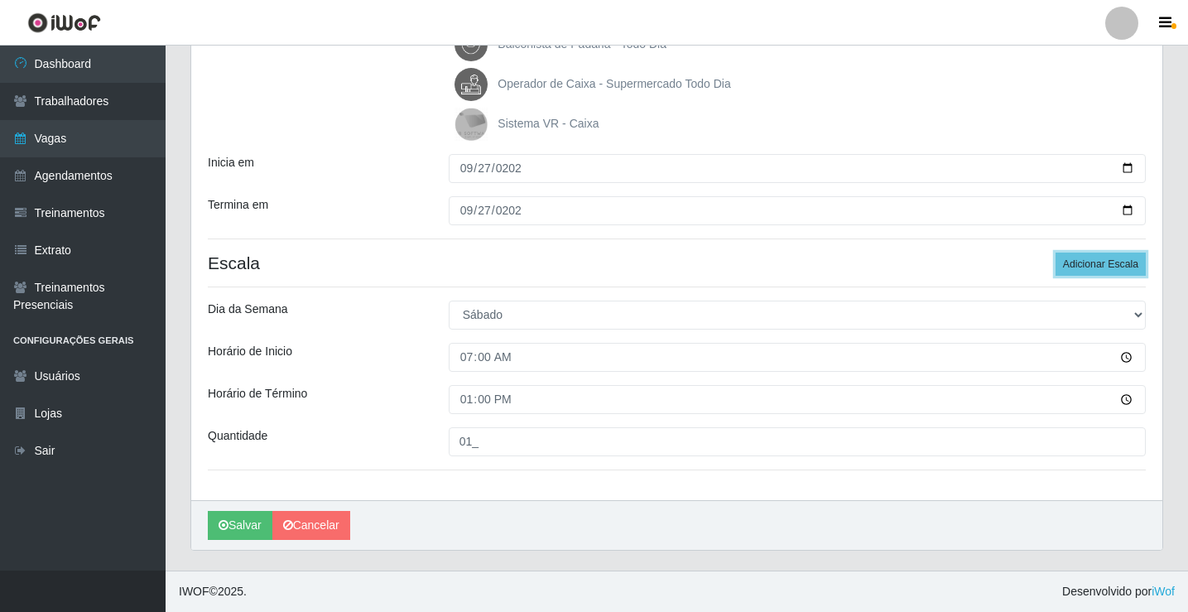
drag, startPoint x: 1113, startPoint y: 254, endPoint x: 955, endPoint y: 281, distance: 160.4
click at [1112, 254] on button "Adicionar Escala" at bounding box center [1100, 263] width 90 height 23
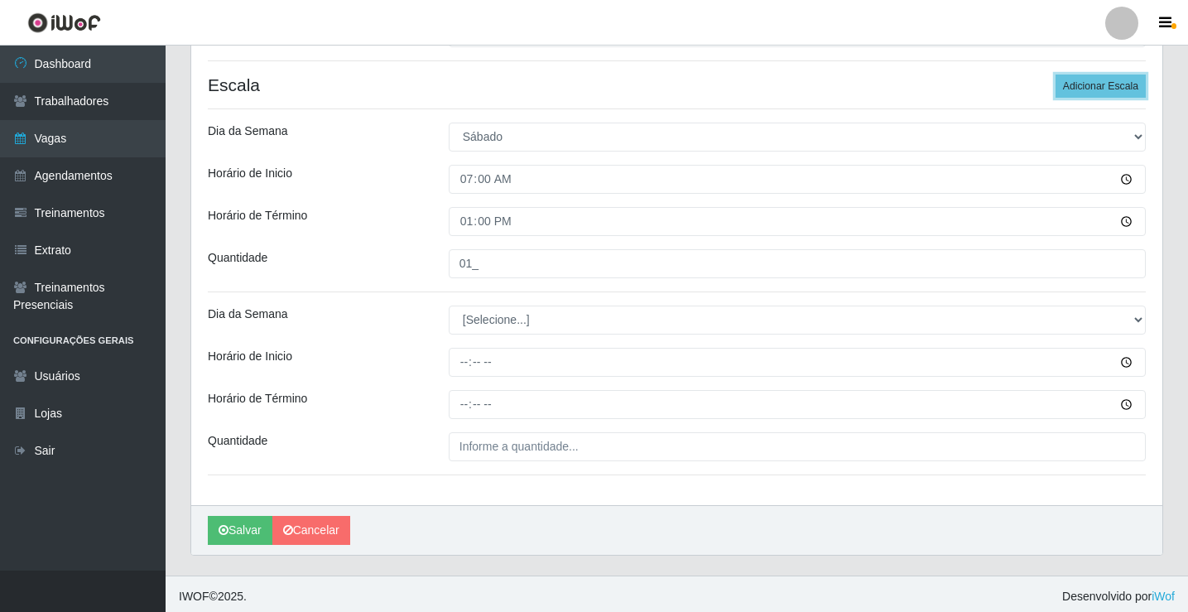
scroll to position [443, 0]
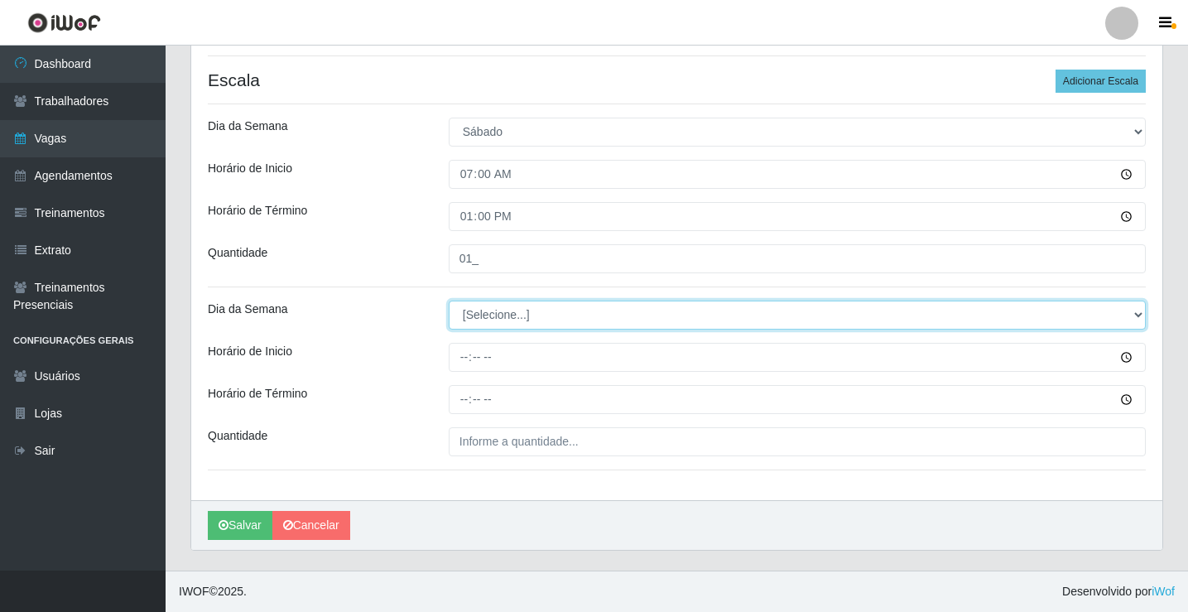
click at [512, 315] on select "[Selecione...] Segunda Terça Quarta Quinta Sexta Sábado Domingo" at bounding box center [797, 314] width 697 height 29
select select "6"
click at [449, 300] on select "[Selecione...] Segunda Terça Quarta Quinta Sexta Sábado Domingo" at bounding box center [797, 314] width 697 height 29
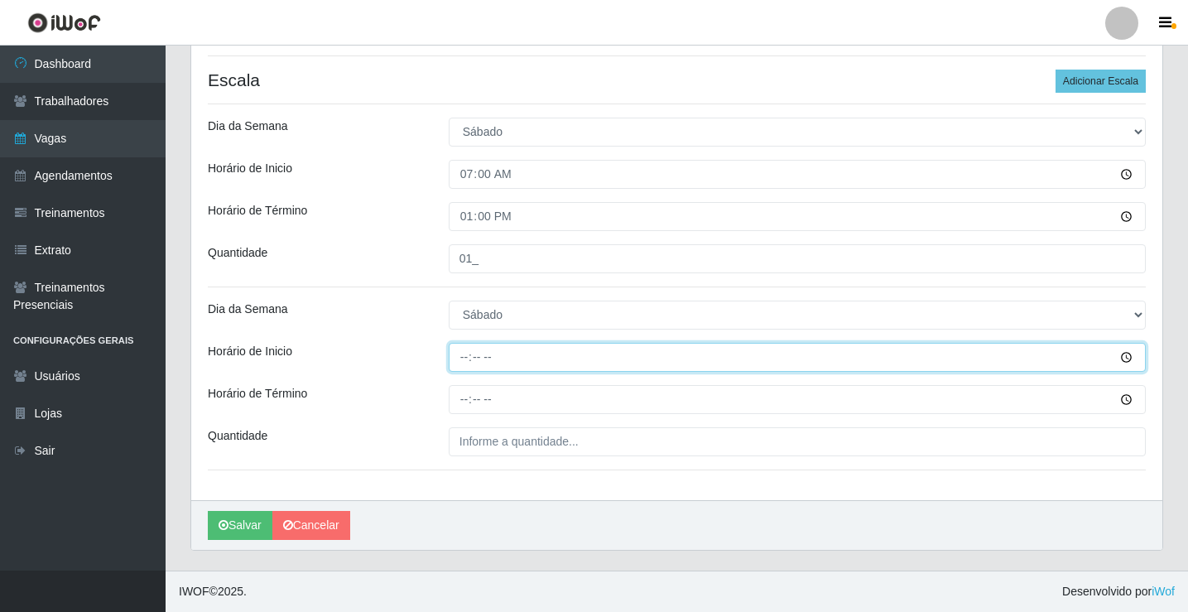
click at [458, 354] on input "Horário de Inicio" at bounding box center [797, 357] width 697 height 29
type input "14:00"
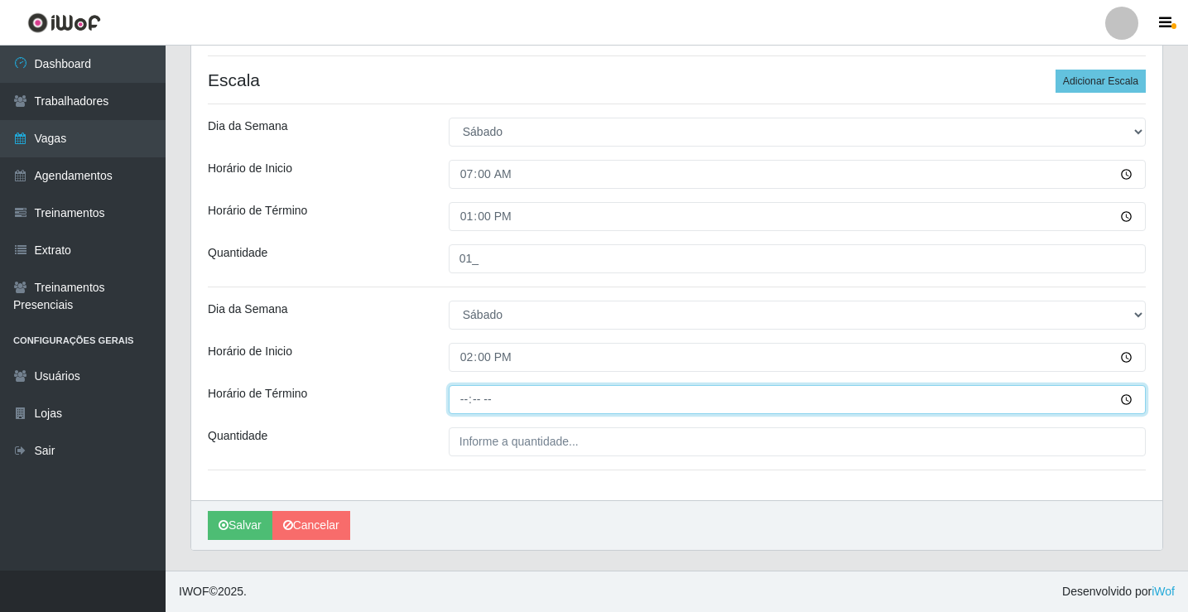
type input "20:00"
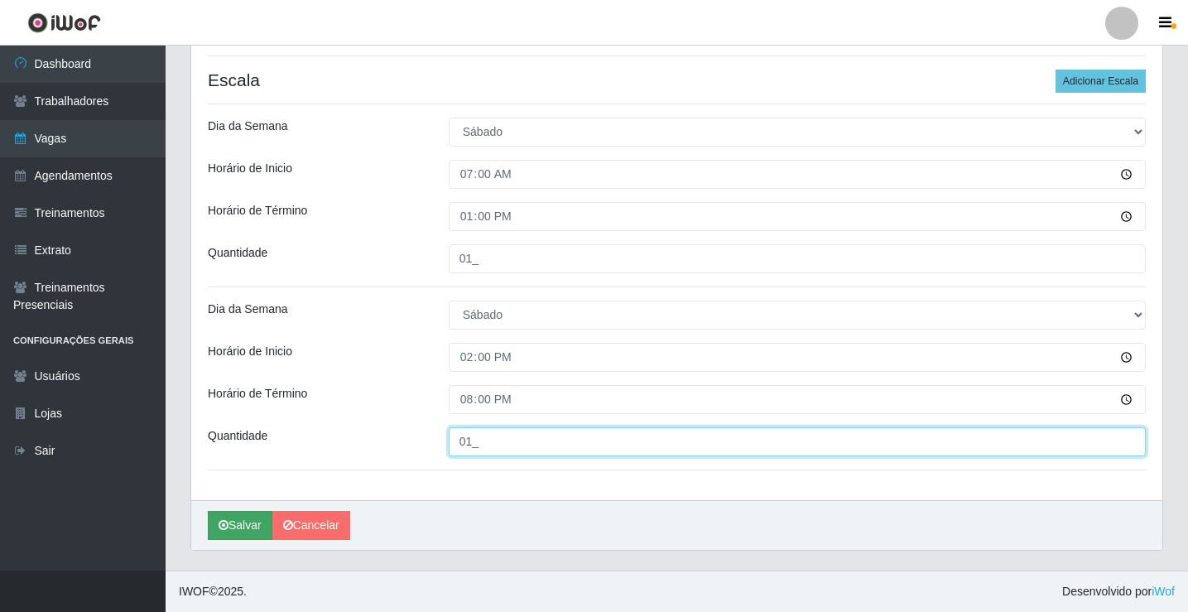
type input "01_"
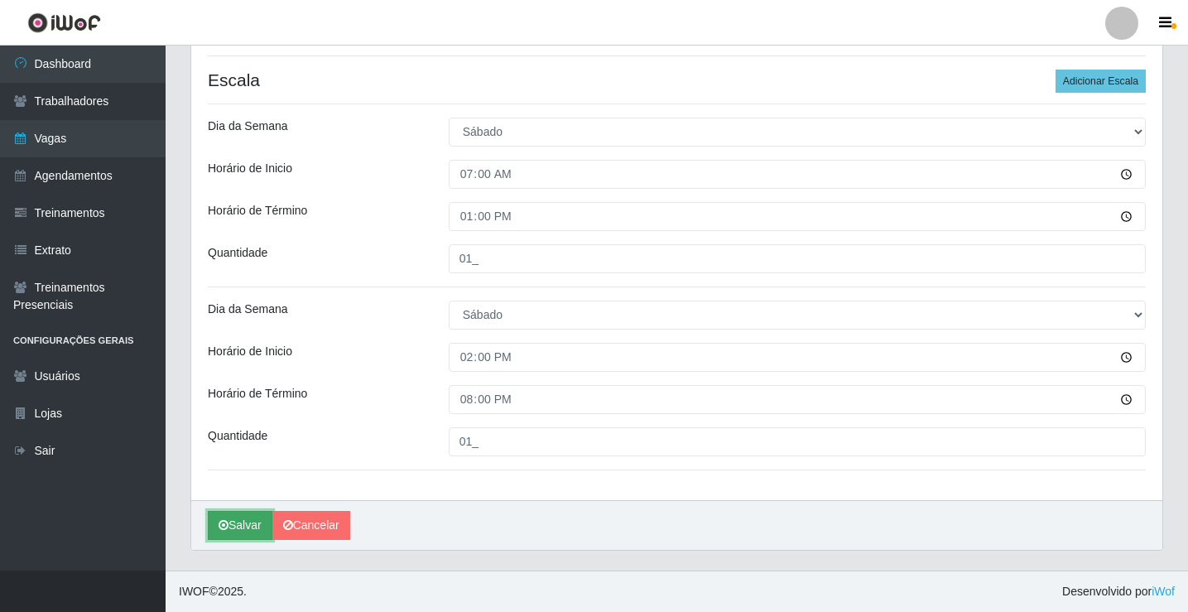
click at [226, 528] on icon "submit" at bounding box center [224, 525] width 10 height 12
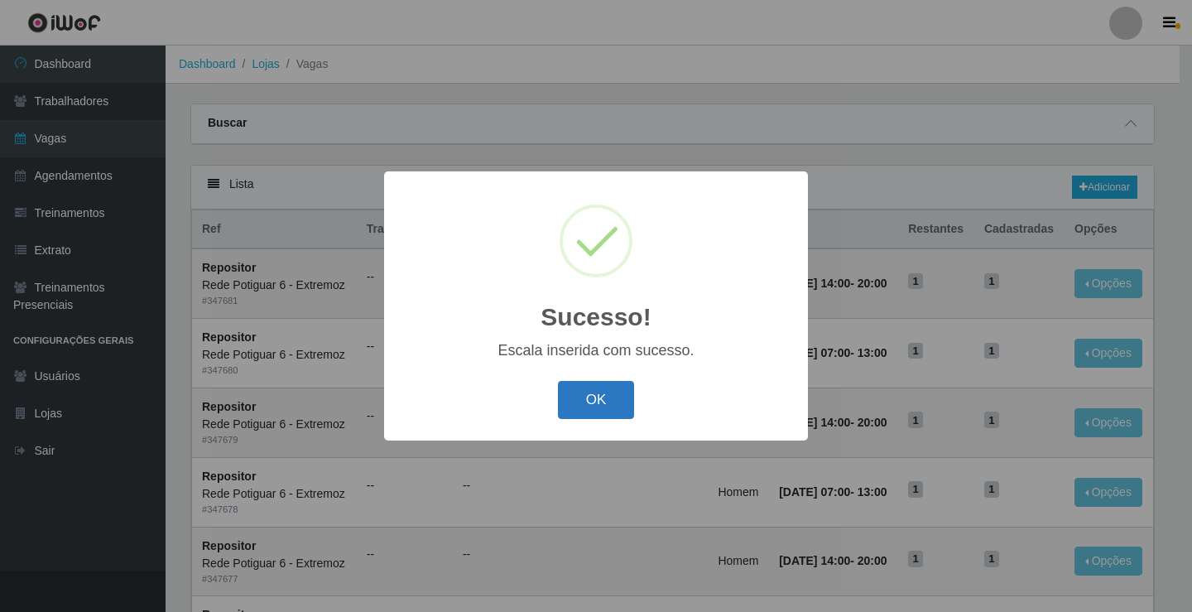
click at [599, 398] on button "OK" at bounding box center [596, 400] width 77 height 39
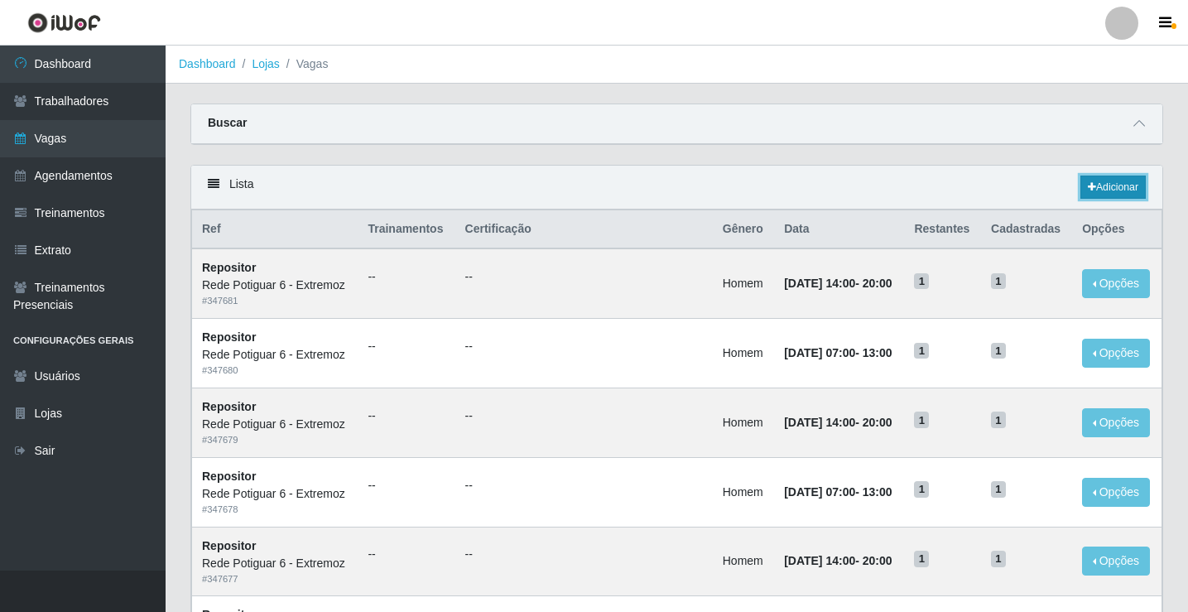
click at [1103, 186] on link "Adicionar" at bounding box center [1112, 186] width 65 height 23
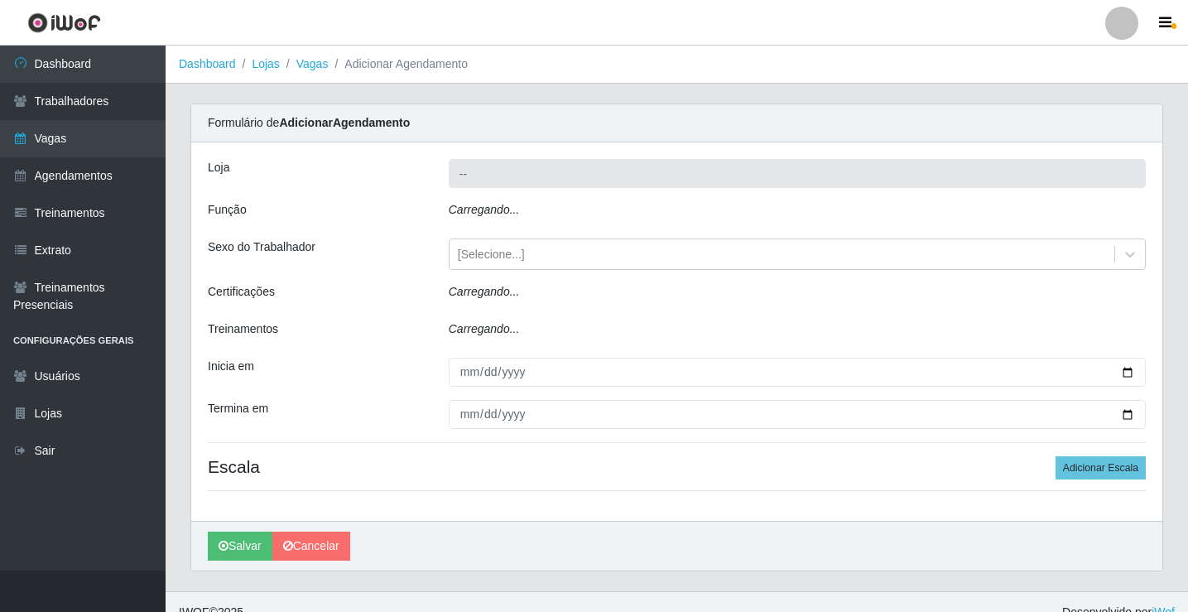
type input "Rede Potiguar 6 - Extremoz"
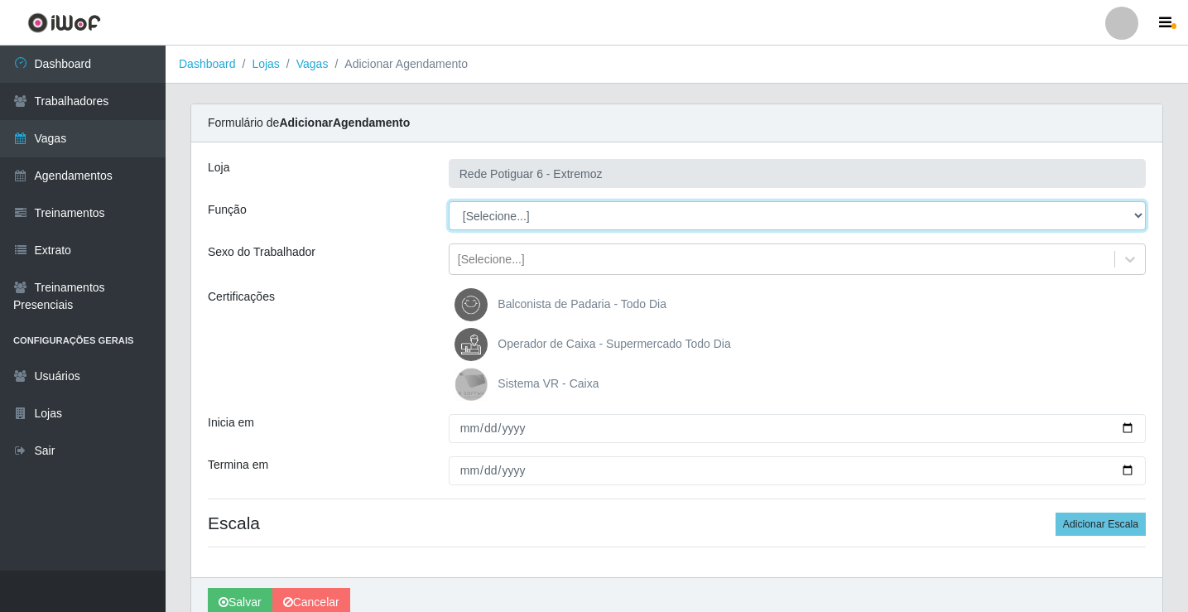
click at [522, 212] on select "[Selecione...] ASG Balconista Embalador Operador de Caixa Operador de Caixa + O…" at bounding box center [797, 215] width 697 height 29
click at [449, 201] on select "[Selecione...] ASG Balconista Embalador Operador de Caixa Operador de Caixa + O…" at bounding box center [797, 215] width 697 height 29
click at [514, 220] on select "[Selecione...] ASG Balconista Embalador Operador de Caixa Operador de Caixa + O…" at bounding box center [797, 215] width 697 height 29
select select "24"
click at [449, 201] on select "[Selecione...] ASG Balconista Embalador Operador de Caixa Operador de Caixa + O…" at bounding box center [797, 215] width 697 height 29
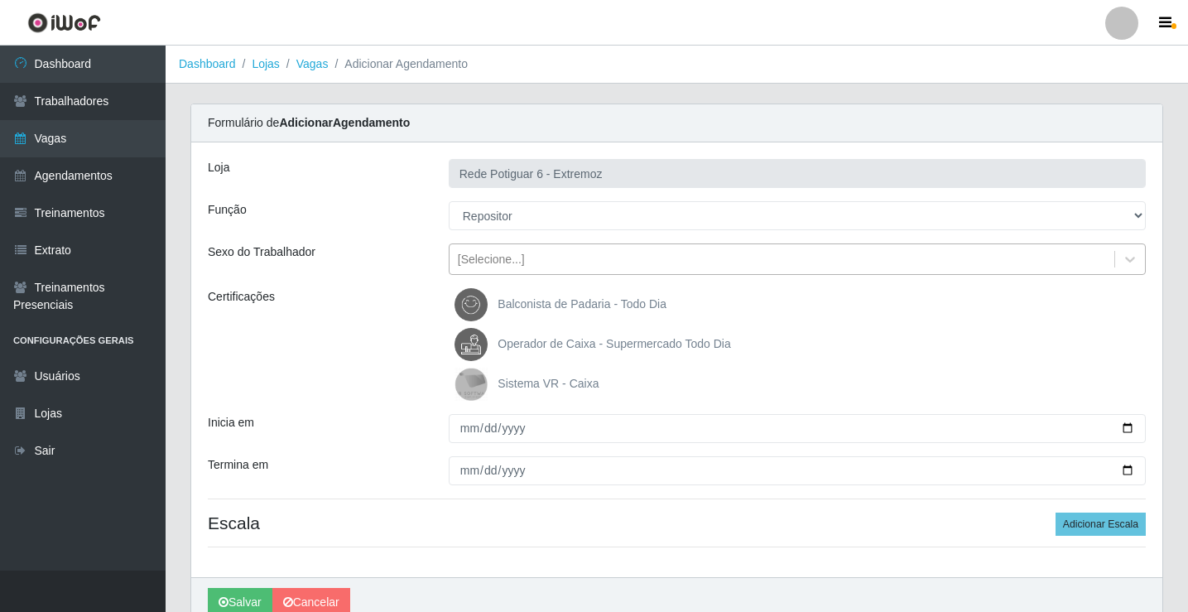
click at [507, 260] on div "[Selecione...]" at bounding box center [491, 259] width 67 height 17
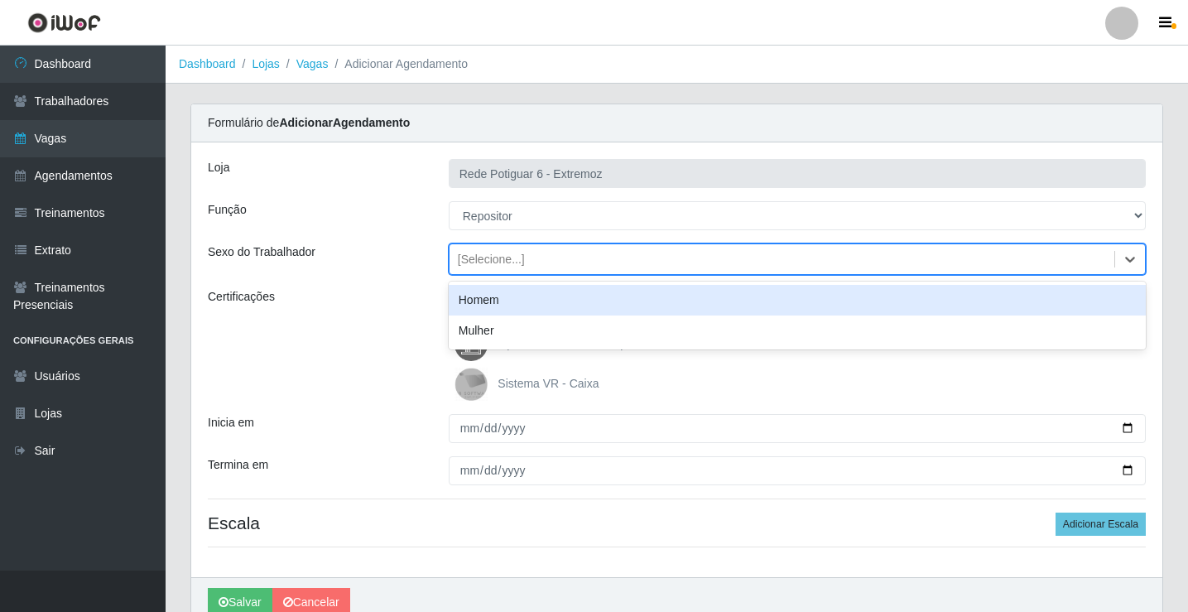
click at [500, 291] on div "Homem" at bounding box center [797, 300] width 697 height 31
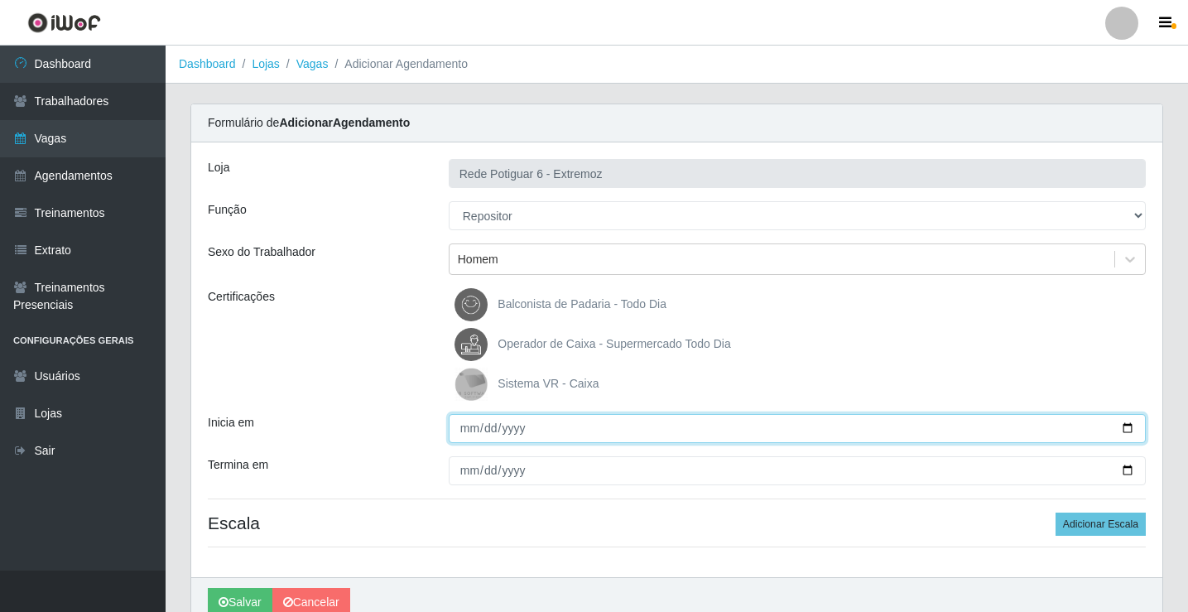
click at [469, 428] on input "Inicia em" at bounding box center [797, 428] width 697 height 29
type input "[DATE]"
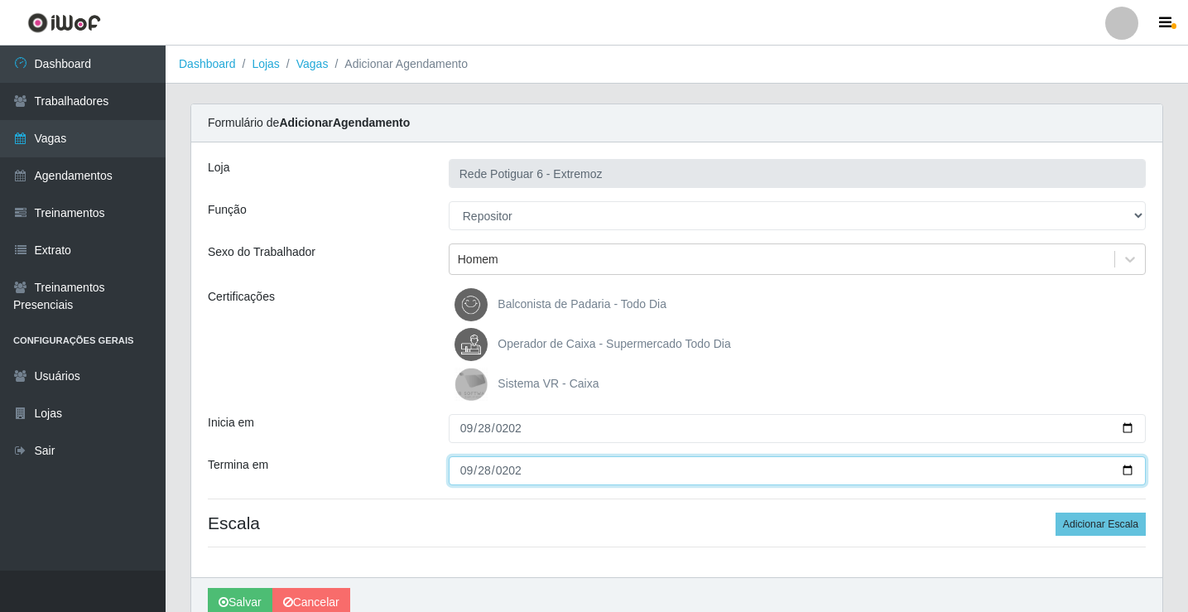
type input "[DATE]"
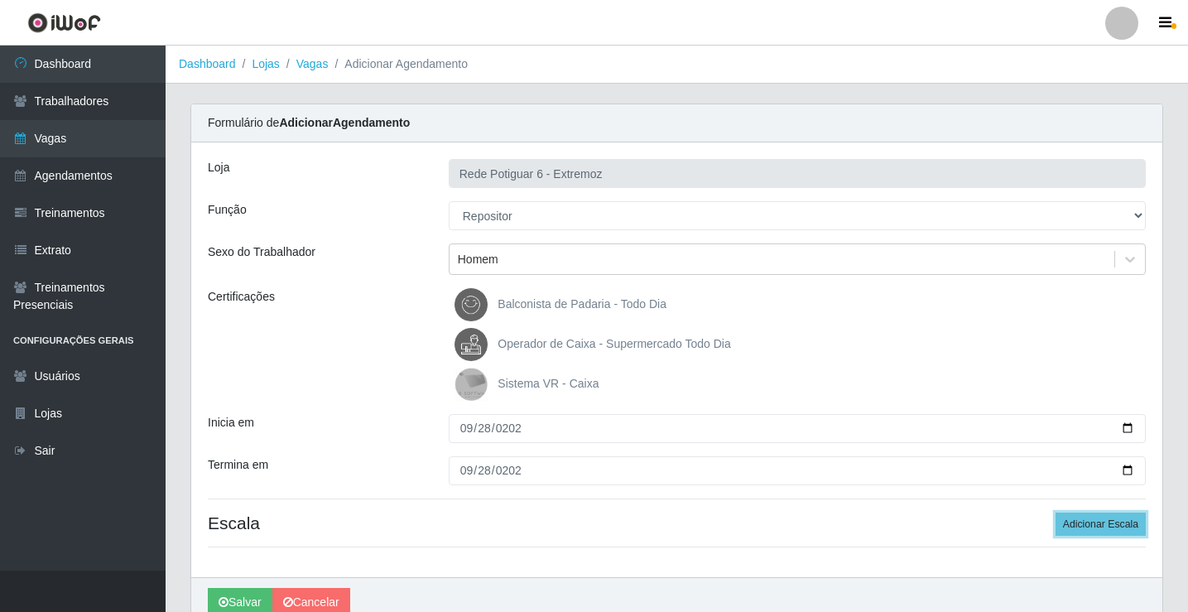
click at [1055, 512] on button "Adicionar Escala" at bounding box center [1100, 523] width 90 height 23
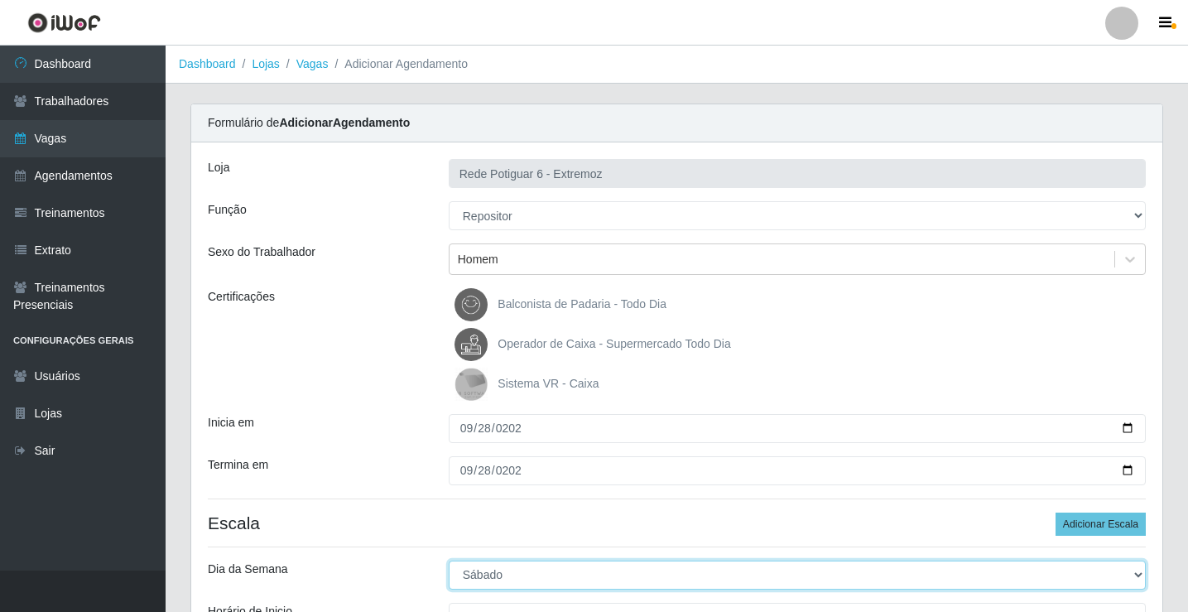
select select "0"
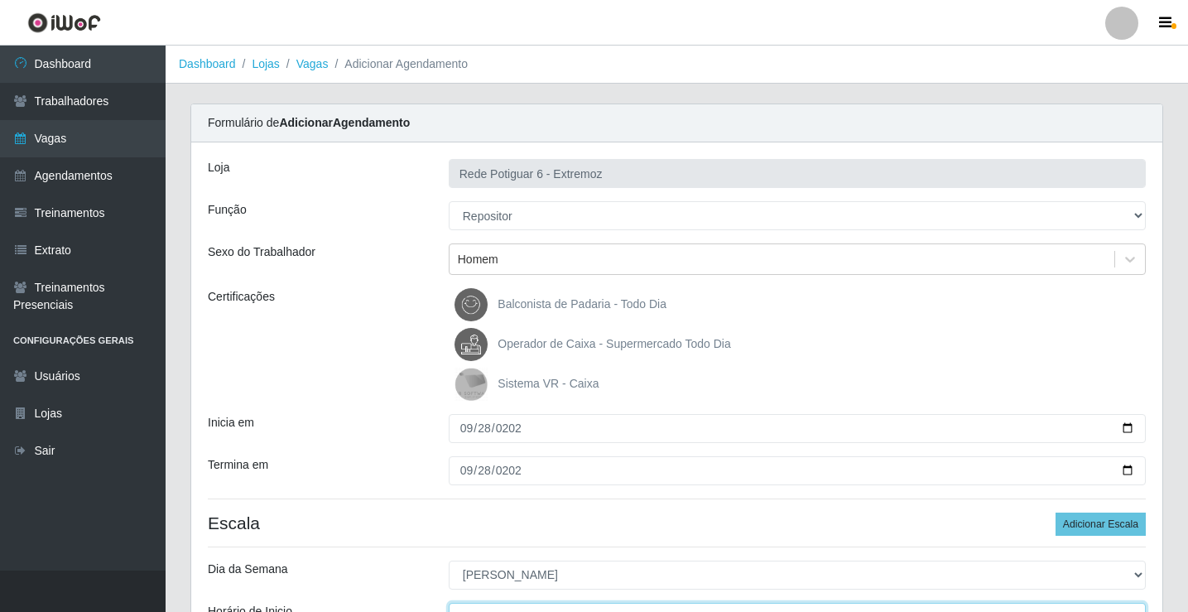
scroll to position [20, 0]
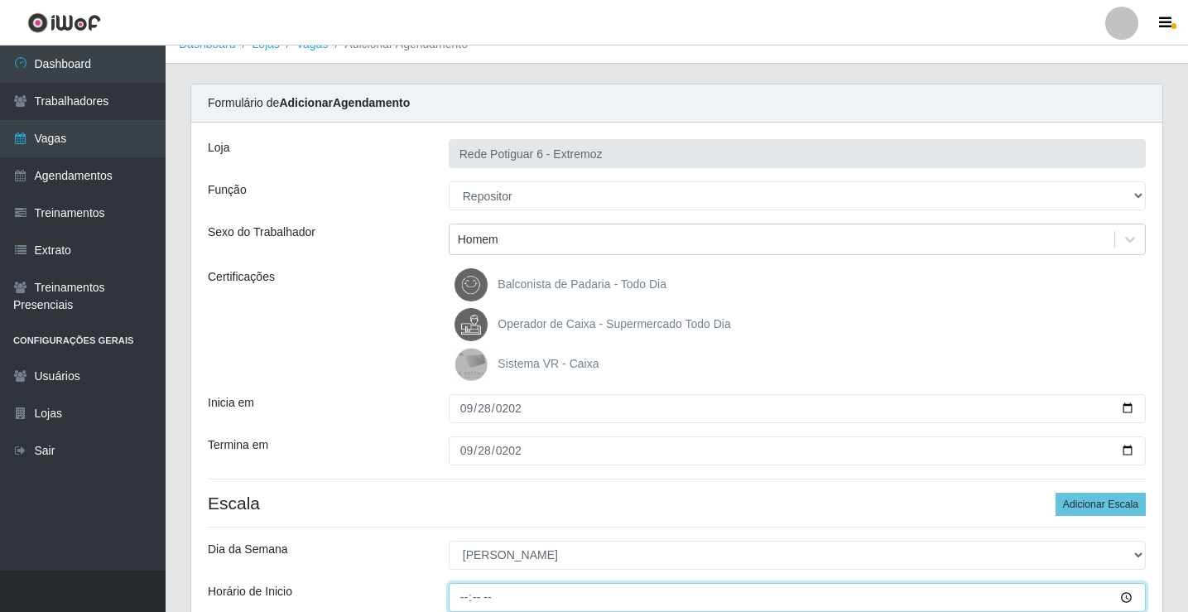
type input "07:00"
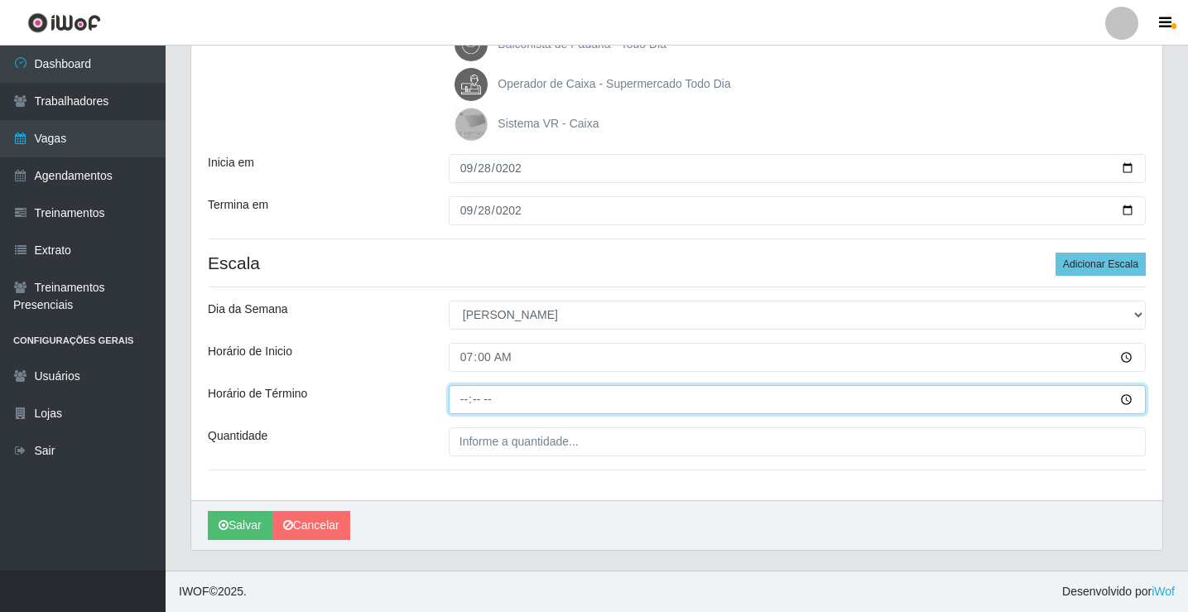
type input "13:00"
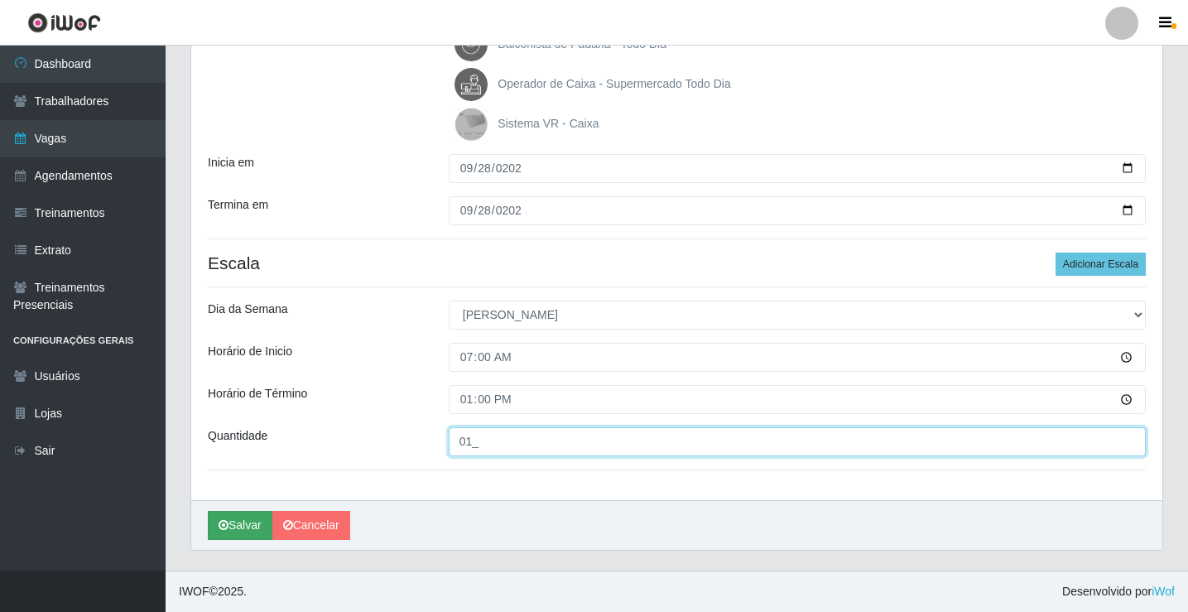
type input "01_"
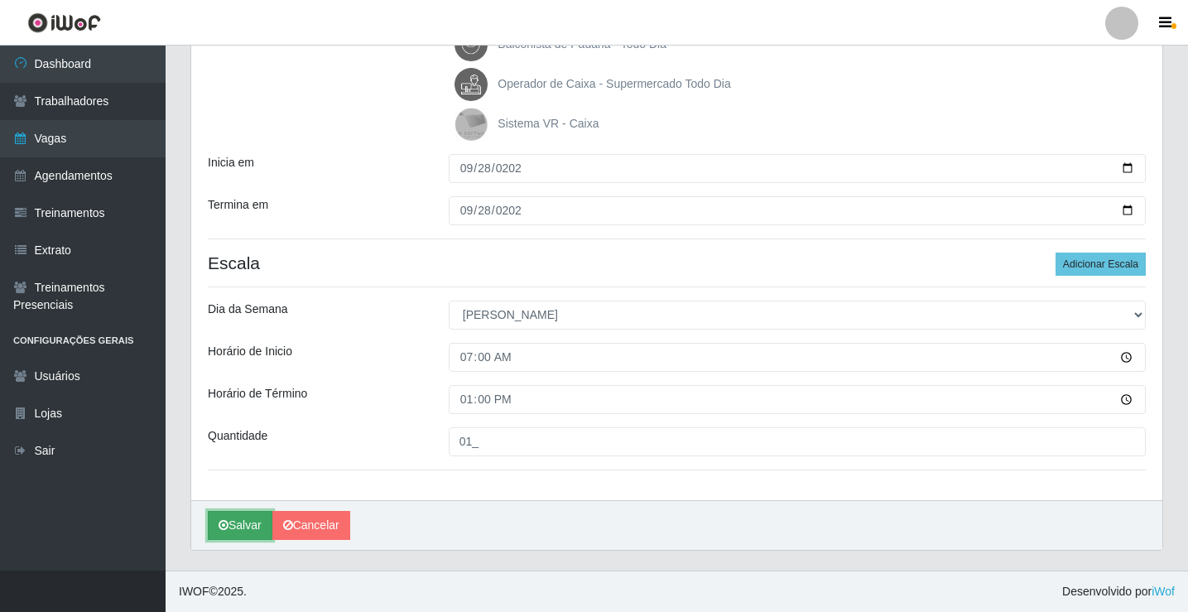
click at [242, 521] on button "Salvar" at bounding box center [240, 525] width 65 height 29
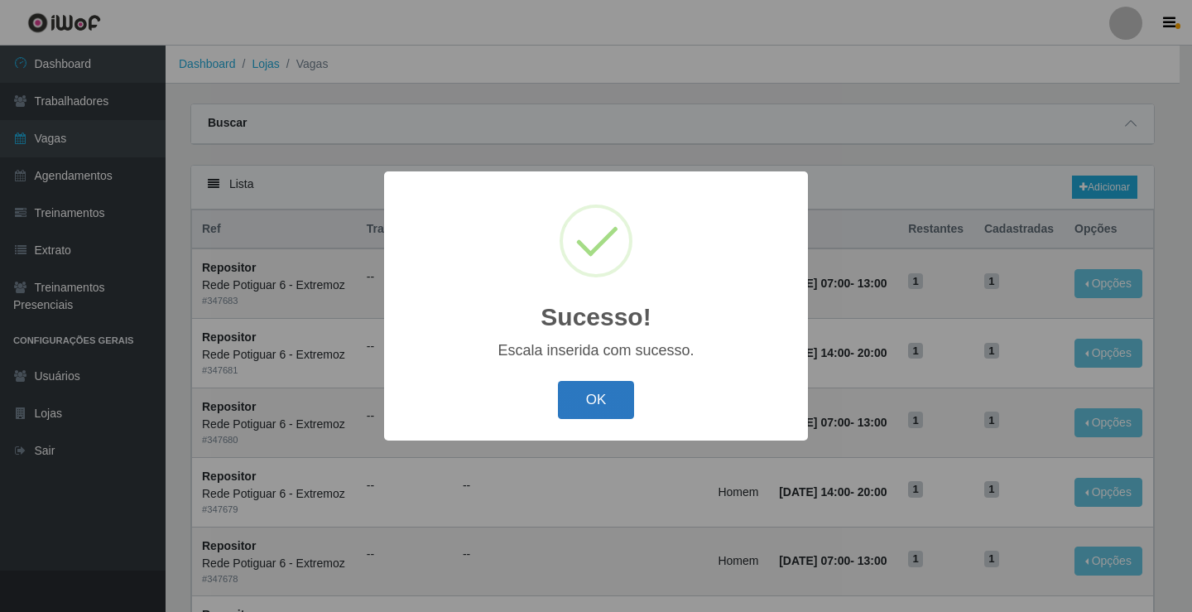
click at [612, 408] on button "OK" at bounding box center [596, 400] width 77 height 39
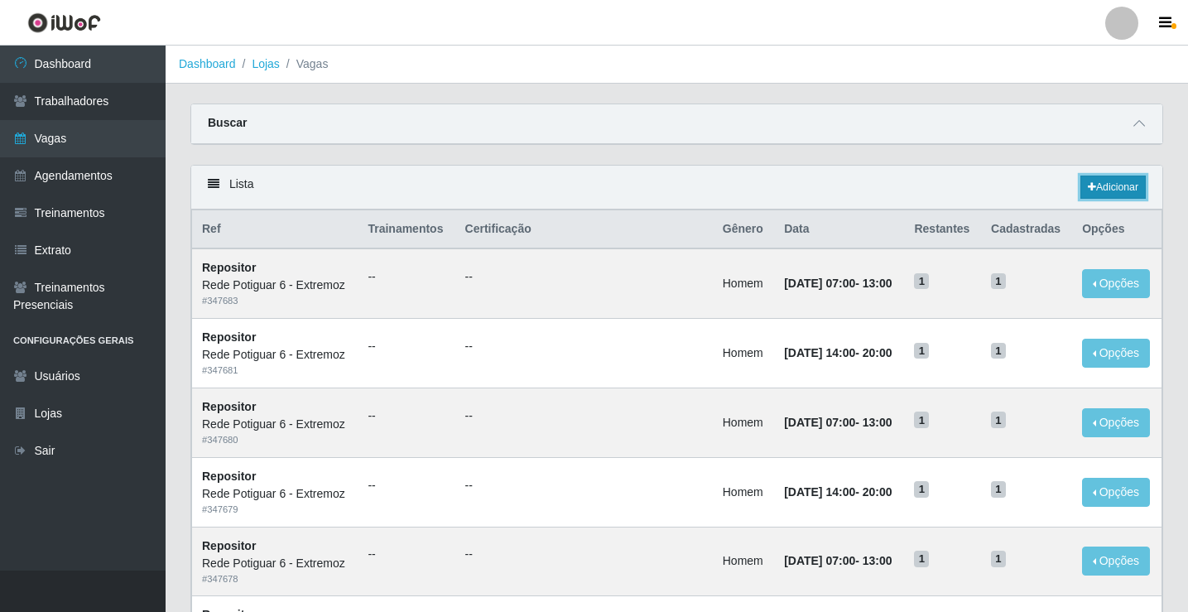
click at [1100, 190] on link "Adicionar" at bounding box center [1112, 186] width 65 height 23
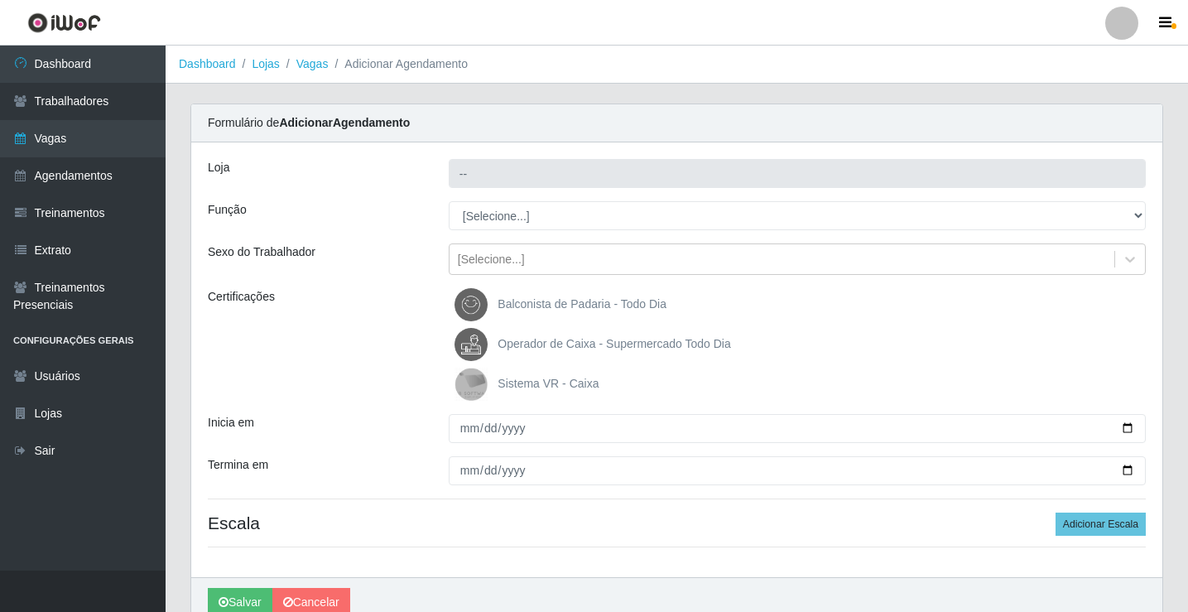
type input "Rede Potiguar 6 - Extremoz"
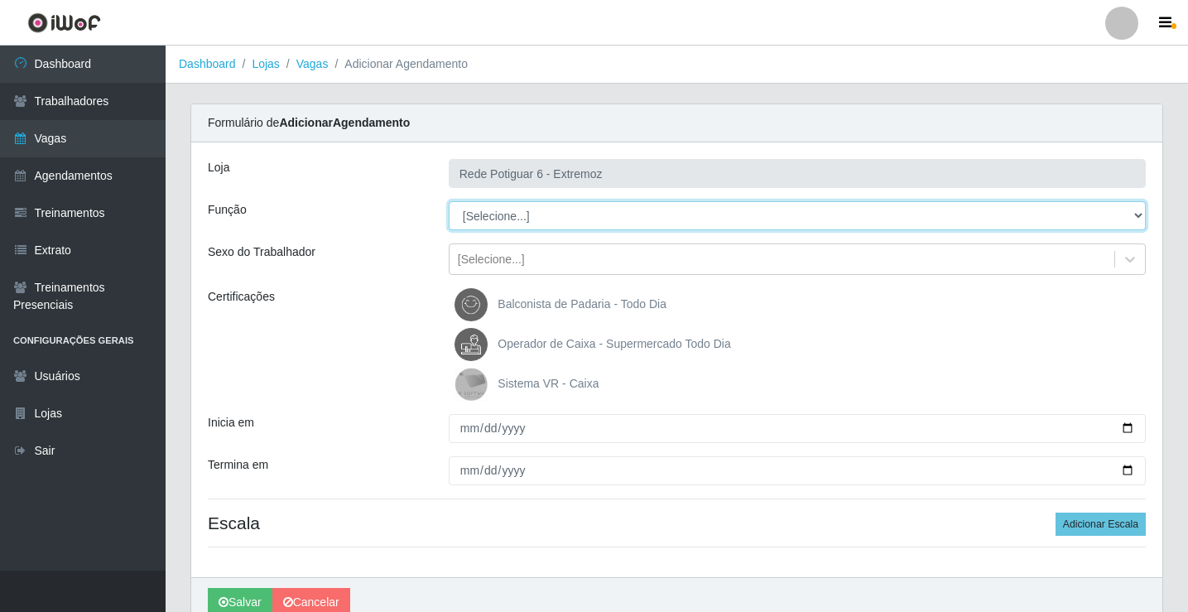
click at [515, 216] on select "[Selecione...] ASG Balconista Embalador Operador de Caixa Operador de Caixa + O…" at bounding box center [797, 215] width 697 height 29
select select "22"
click at [449, 201] on select "[Selecione...] ASG Balconista Embalador Operador de Caixa Operador de Caixa + O…" at bounding box center [797, 215] width 697 height 29
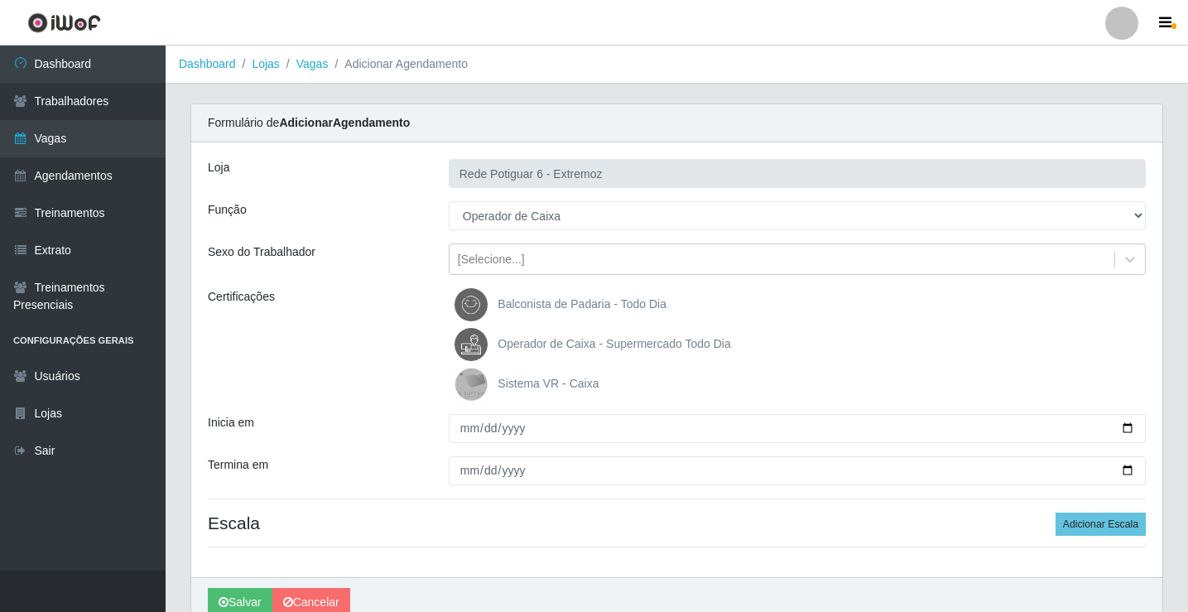
click at [549, 348] on span "Operador de Caixa - Supermercado Todo Dia" at bounding box center [613, 343] width 233 height 13
click at [0, 0] on input "Operador de Caixa - Supermercado Todo Dia" at bounding box center [0, 0] width 0 height 0
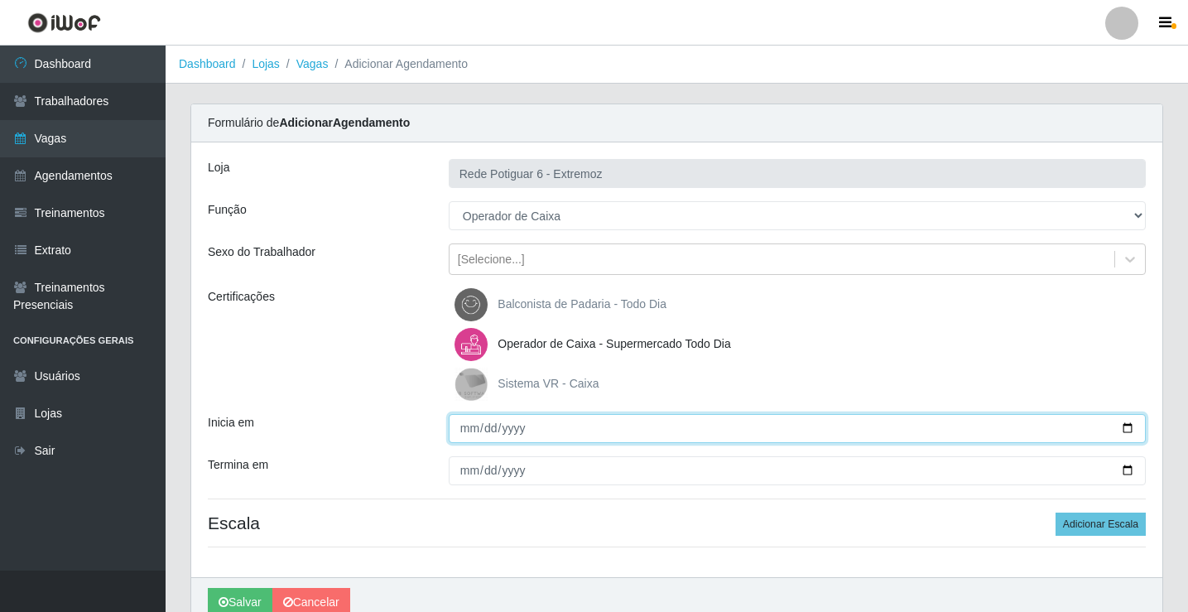
click at [470, 424] on input "Inicia em" at bounding box center [797, 428] width 697 height 29
type input "[DATE]"
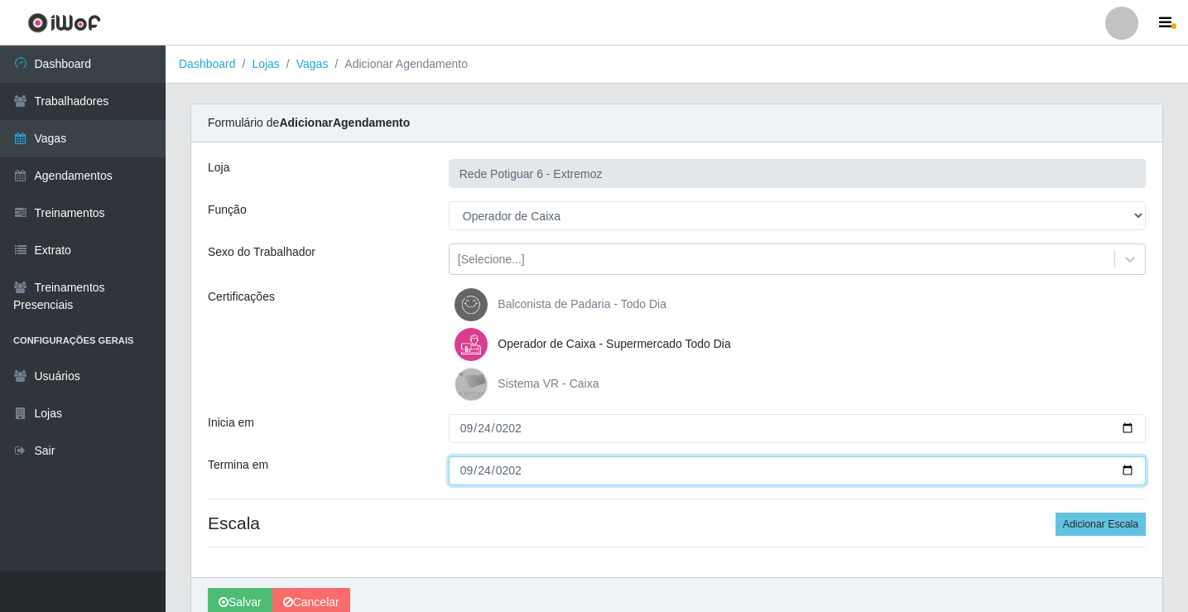
type input "[DATE]"
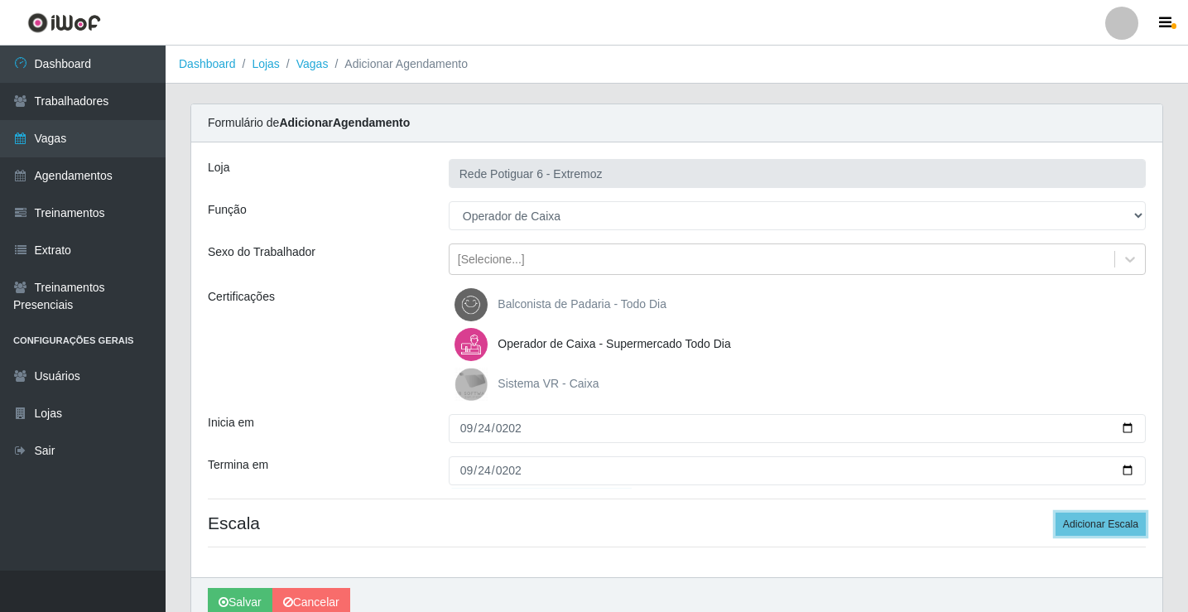
click at [1055, 512] on button "Adicionar Escala" at bounding box center [1100, 523] width 90 height 23
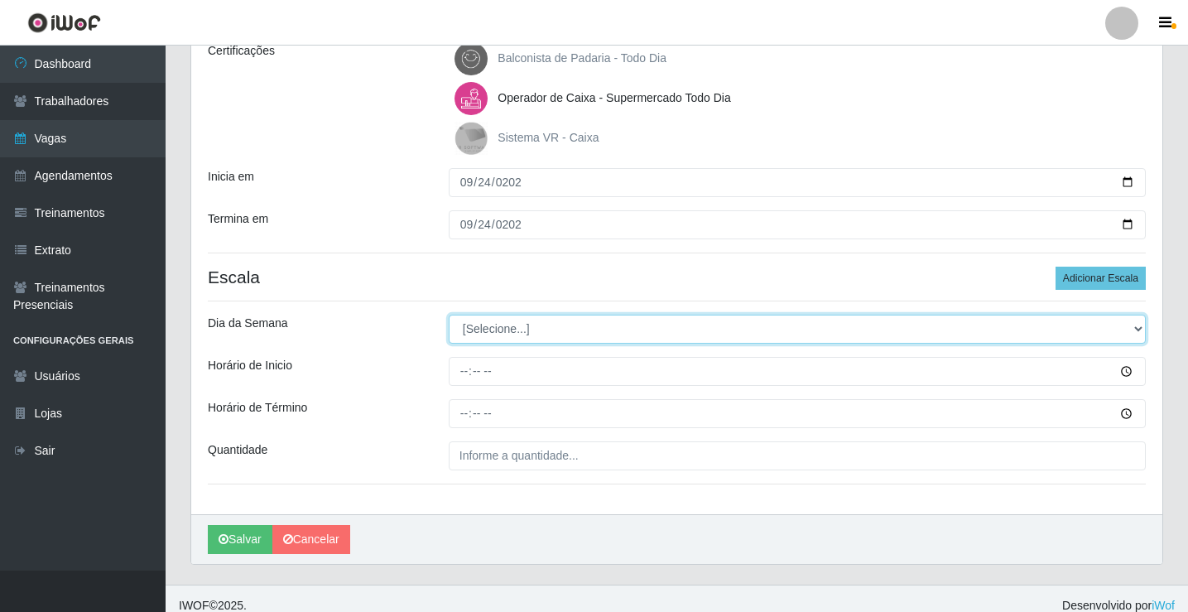
scroll to position [260, 0]
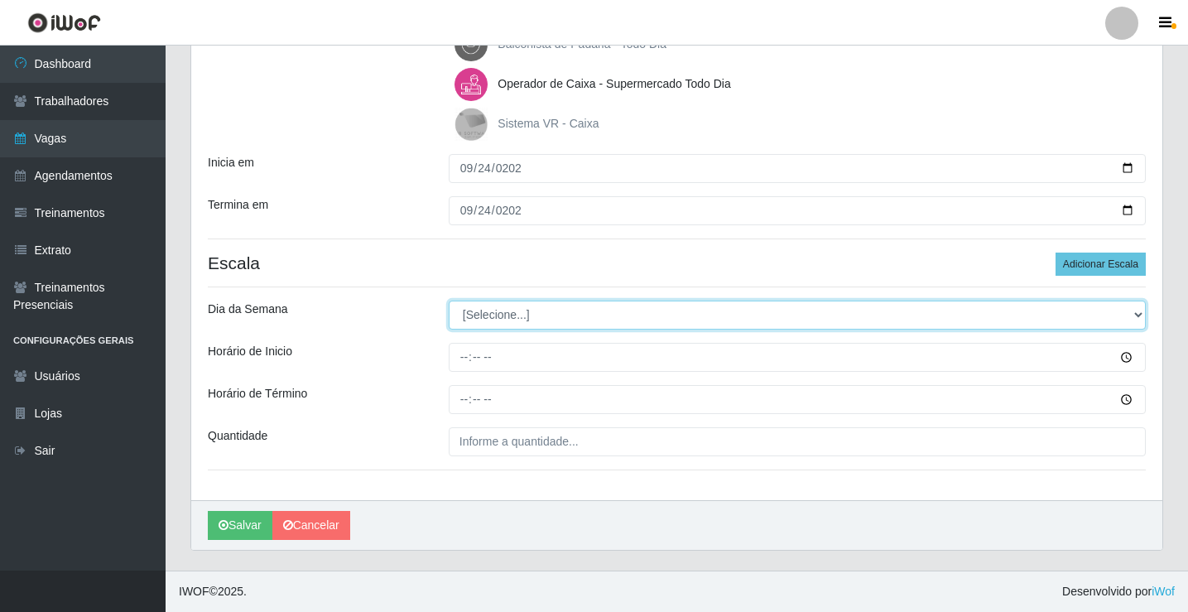
click at [478, 313] on select "[Selecione...] Segunda Terça Quarta Quinta Sexta Sábado Domingo" at bounding box center [797, 314] width 697 height 29
select select "3"
click at [449, 300] on select "[Selecione...] Segunda Terça Quarta Quinta Sexta Sábado Domingo" at bounding box center [797, 314] width 697 height 29
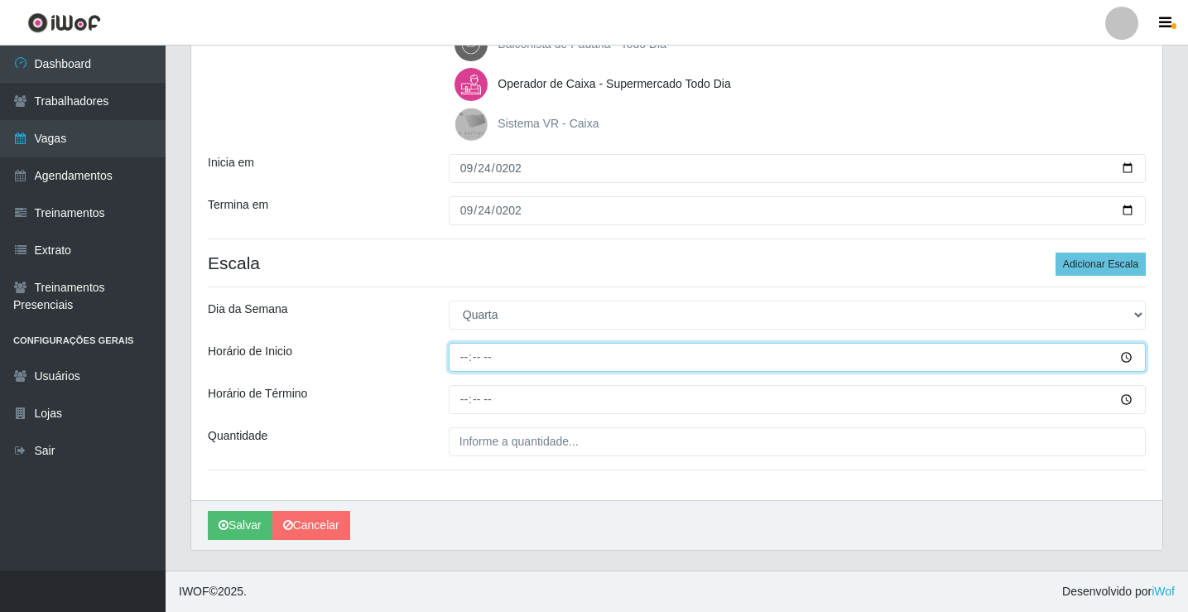
click at [461, 360] on input "Horário de Inicio" at bounding box center [797, 357] width 697 height 29
type input "14:00"
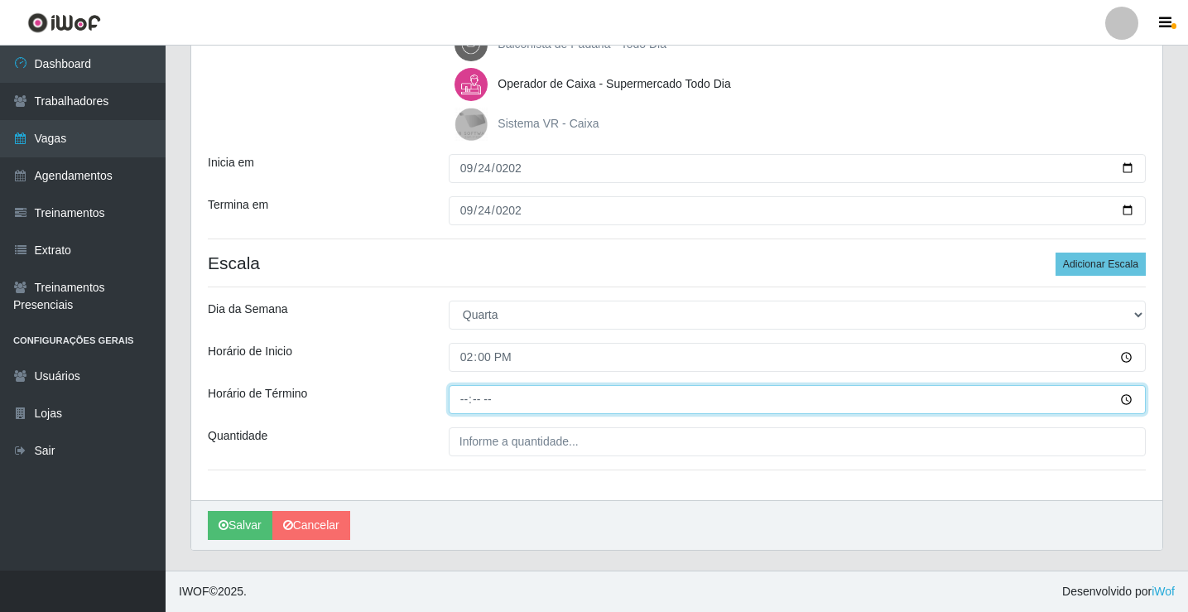
type input "20:00"
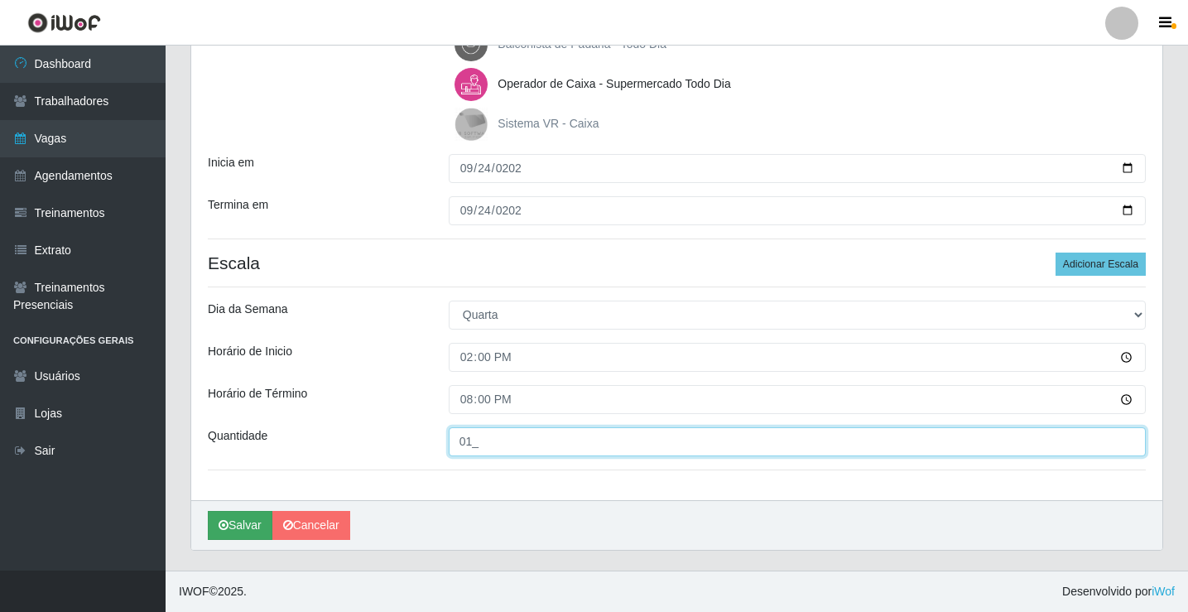
type input "01_"
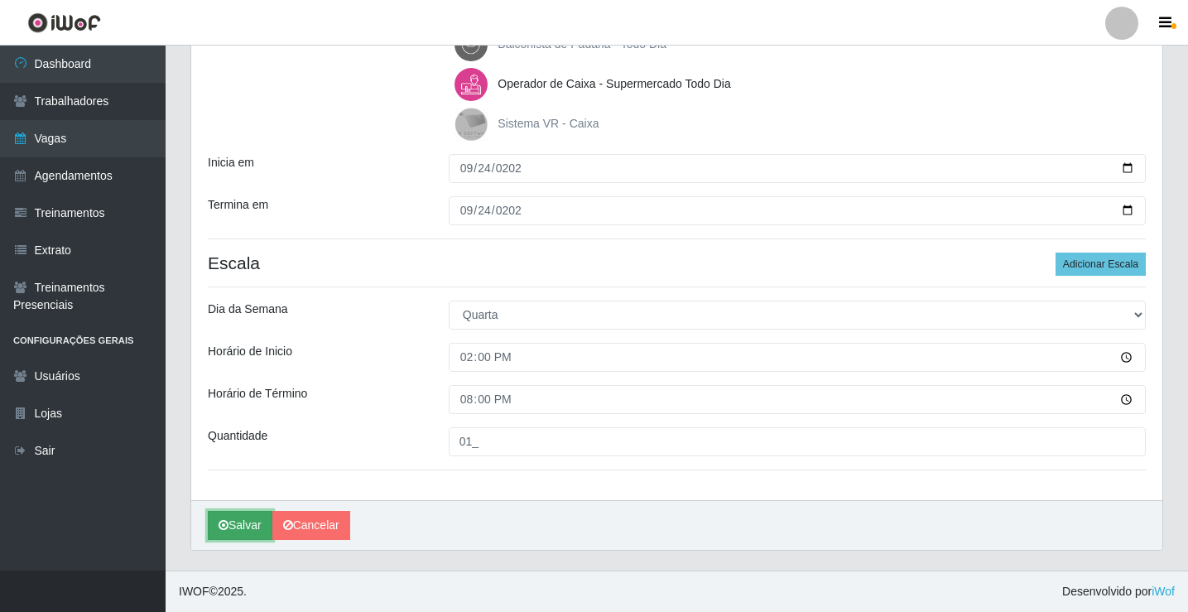
click at [227, 520] on icon "submit" at bounding box center [224, 525] width 10 height 12
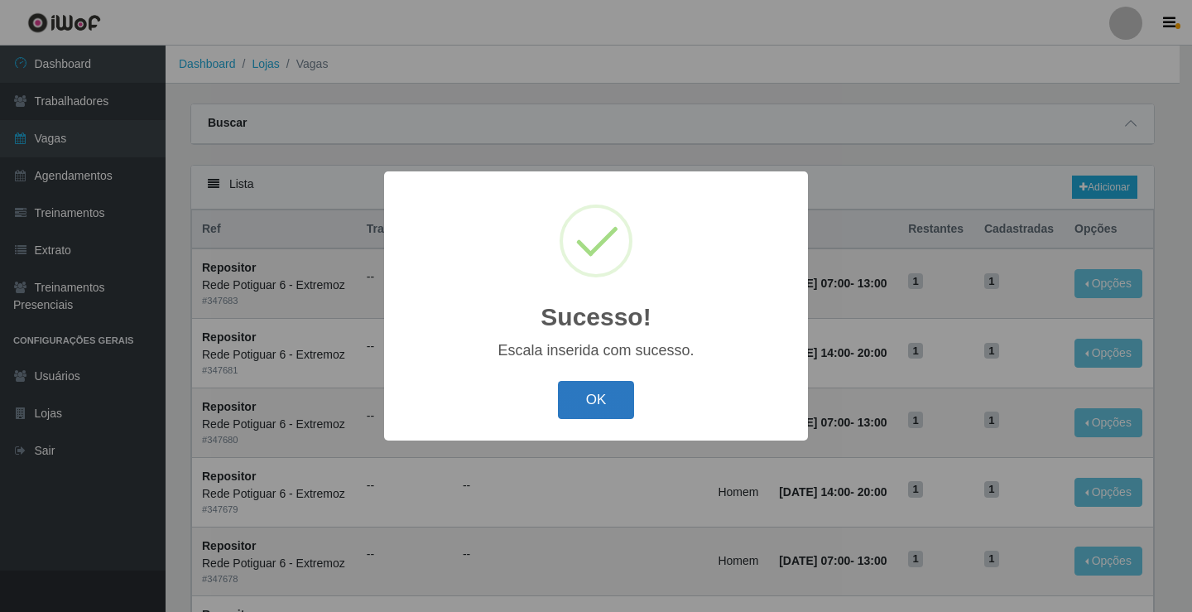
click at [604, 399] on button "OK" at bounding box center [596, 400] width 77 height 39
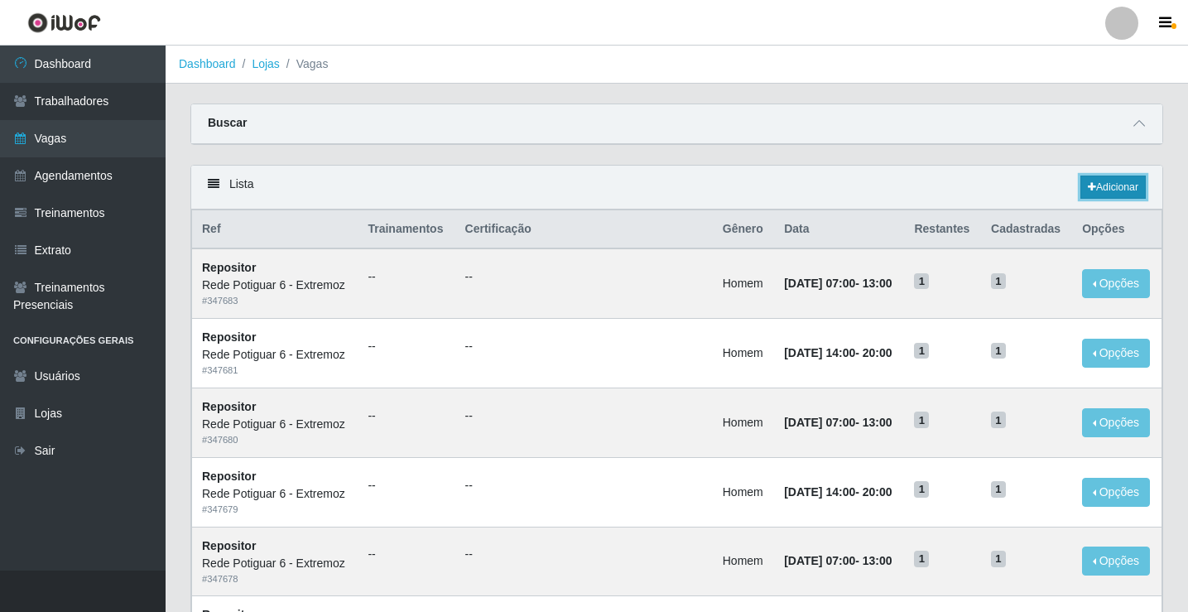
click at [1105, 176] on link "Adicionar" at bounding box center [1112, 186] width 65 height 23
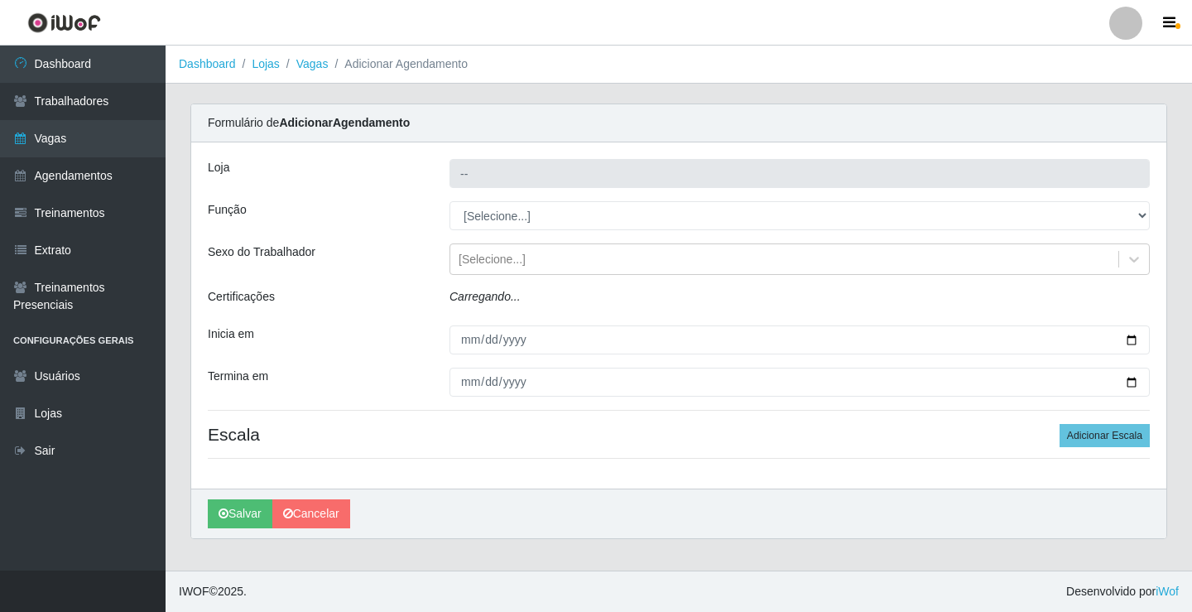
type input "Rede Potiguar 6 - Extremoz"
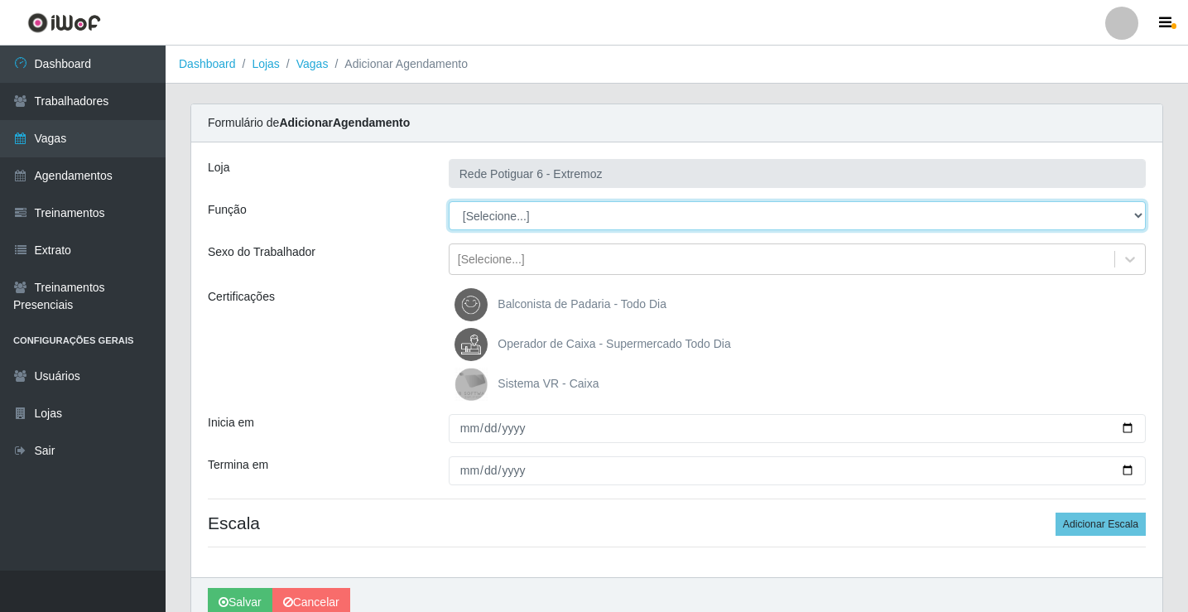
click at [478, 212] on select "[Selecione...] ASG Balconista Embalador Operador de Caixa Operador de Caixa + O…" at bounding box center [797, 215] width 697 height 29
select select "22"
click at [449, 201] on select "[Selecione...] ASG Balconista Embalador Operador de Caixa Operador de Caixa + O…" at bounding box center [797, 215] width 697 height 29
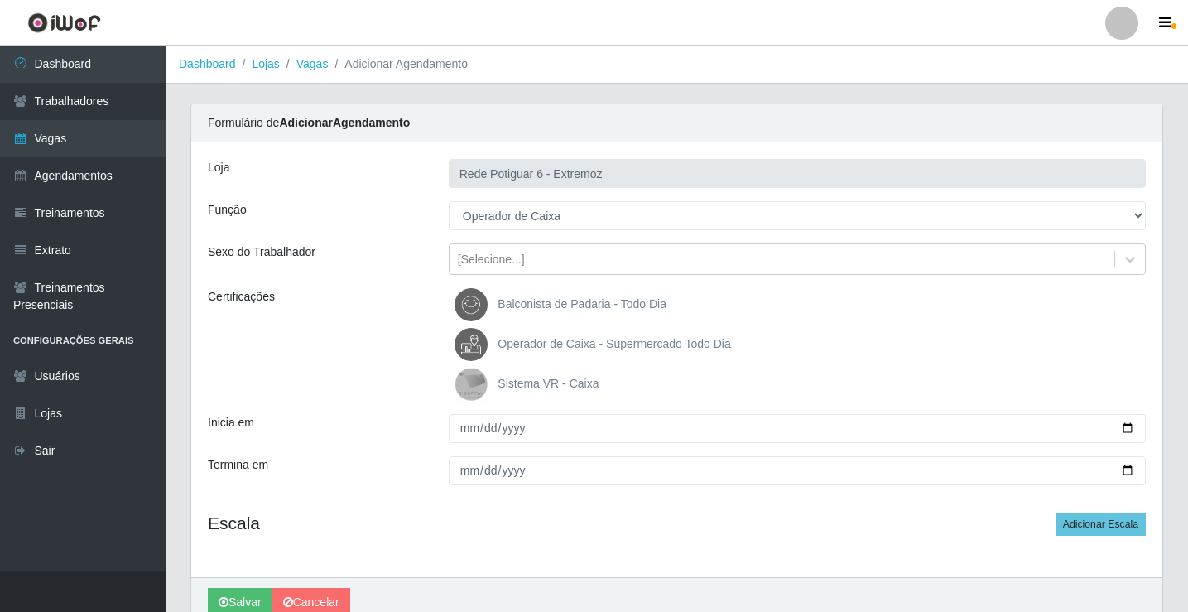
click at [544, 339] on span "Operador de Caixa - Supermercado Todo Dia" at bounding box center [613, 343] width 233 height 13
click at [0, 0] on input "Operador de Caixa - Supermercado Todo Dia" at bounding box center [0, 0] width 0 height 0
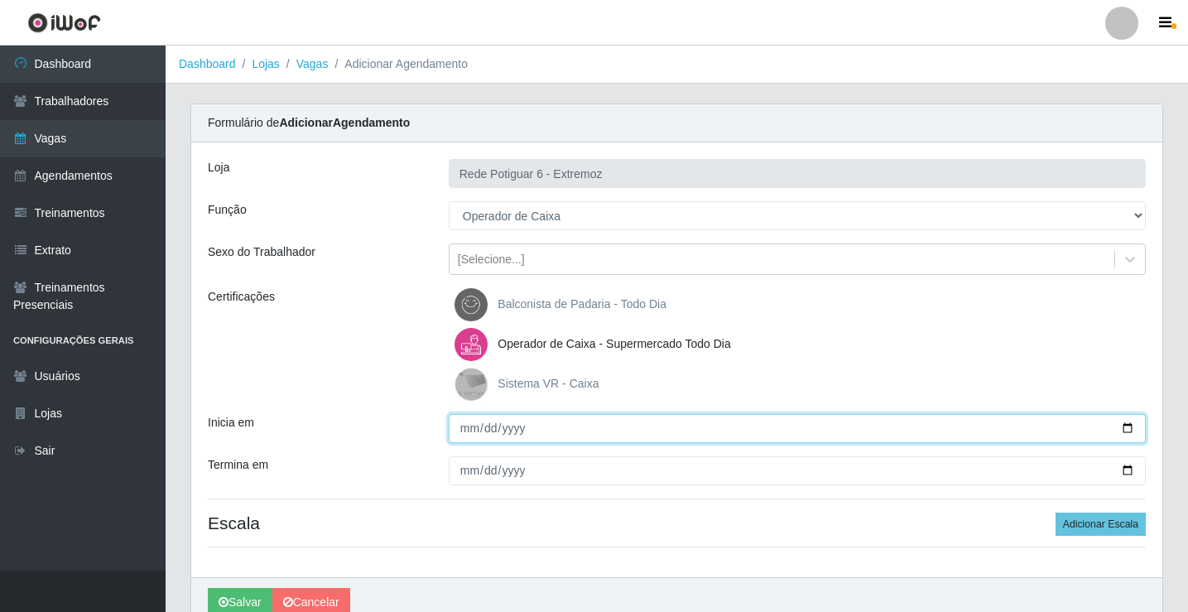
click at [470, 433] on input "Inicia em" at bounding box center [797, 428] width 697 height 29
type input "[DATE]"
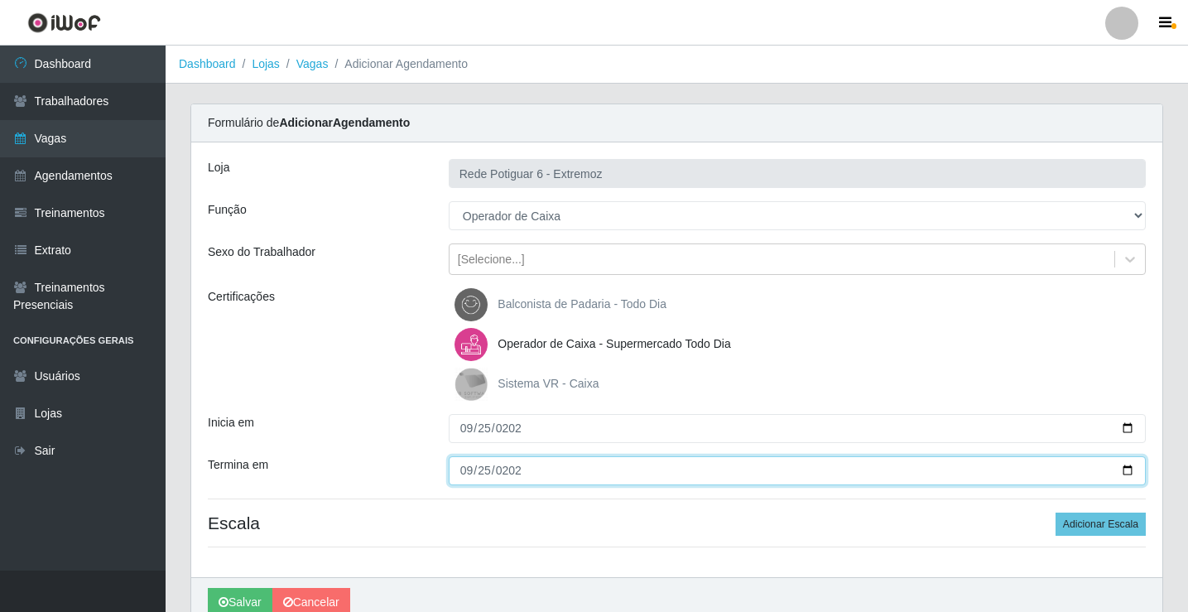
type input "[DATE]"
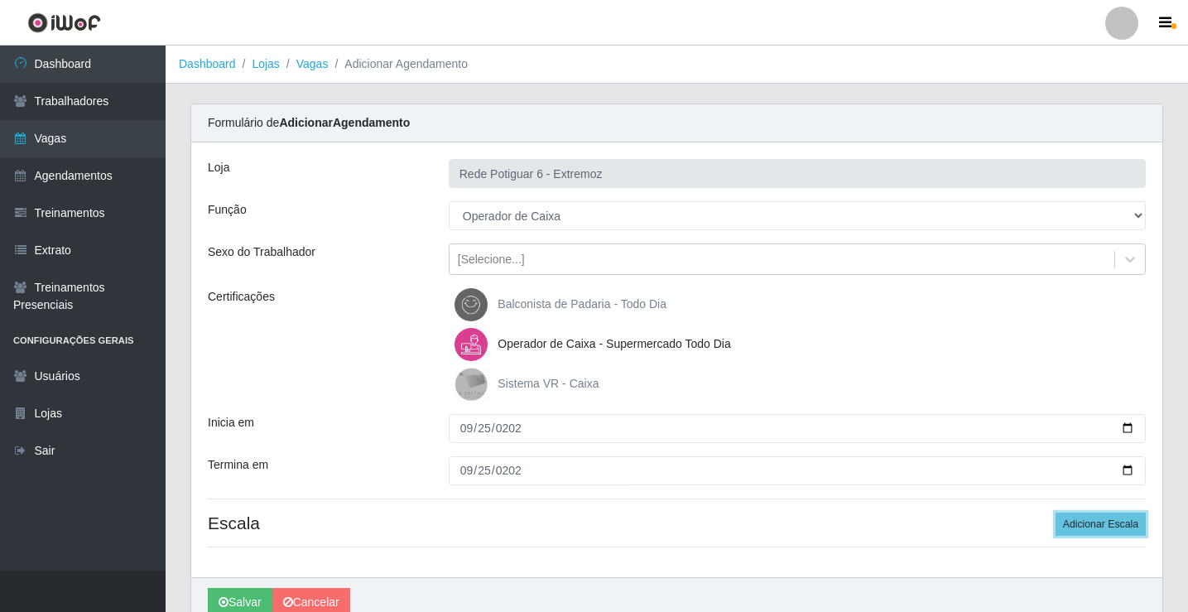
click at [1055, 512] on button "Adicionar Escala" at bounding box center [1100, 523] width 90 height 23
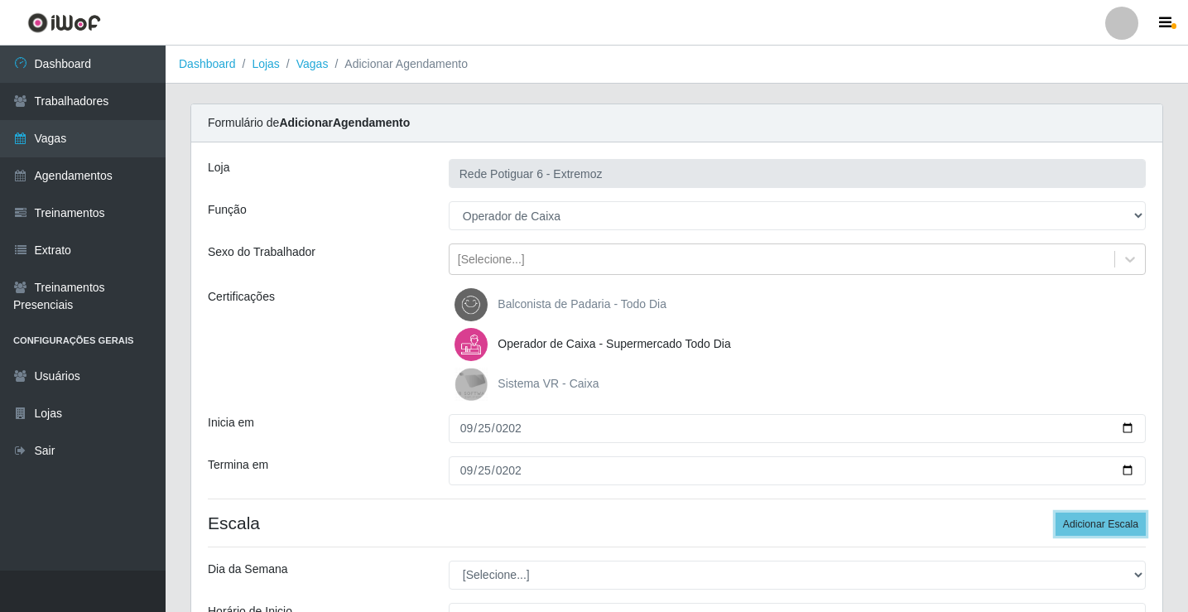
click at [1055, 512] on button "Adicionar Escala" at bounding box center [1100, 523] width 90 height 23
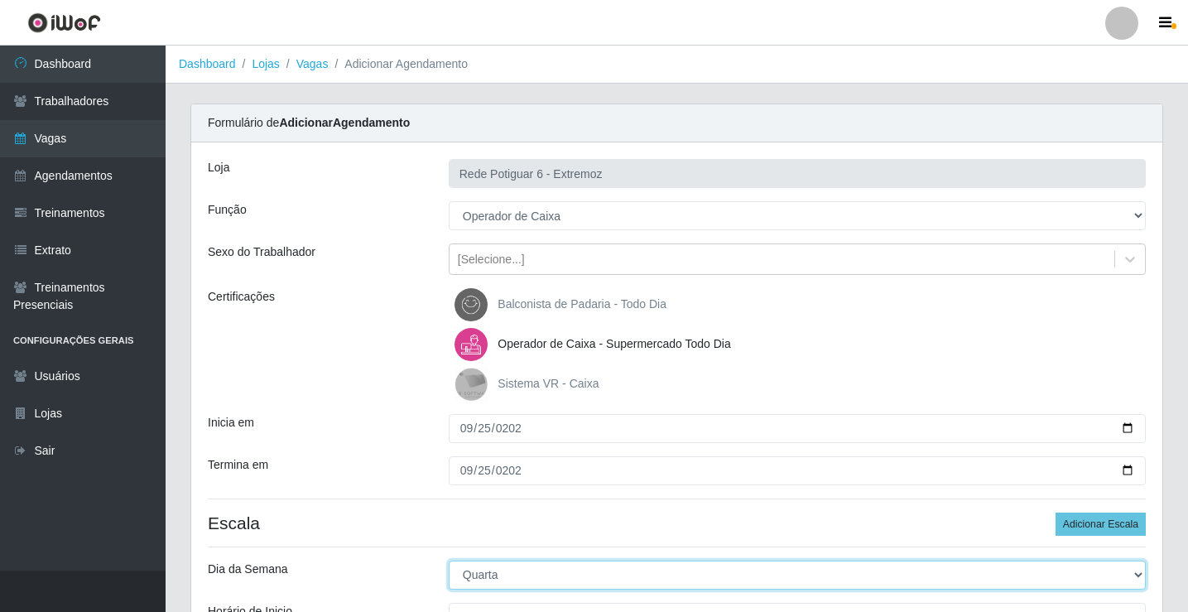
select select "4"
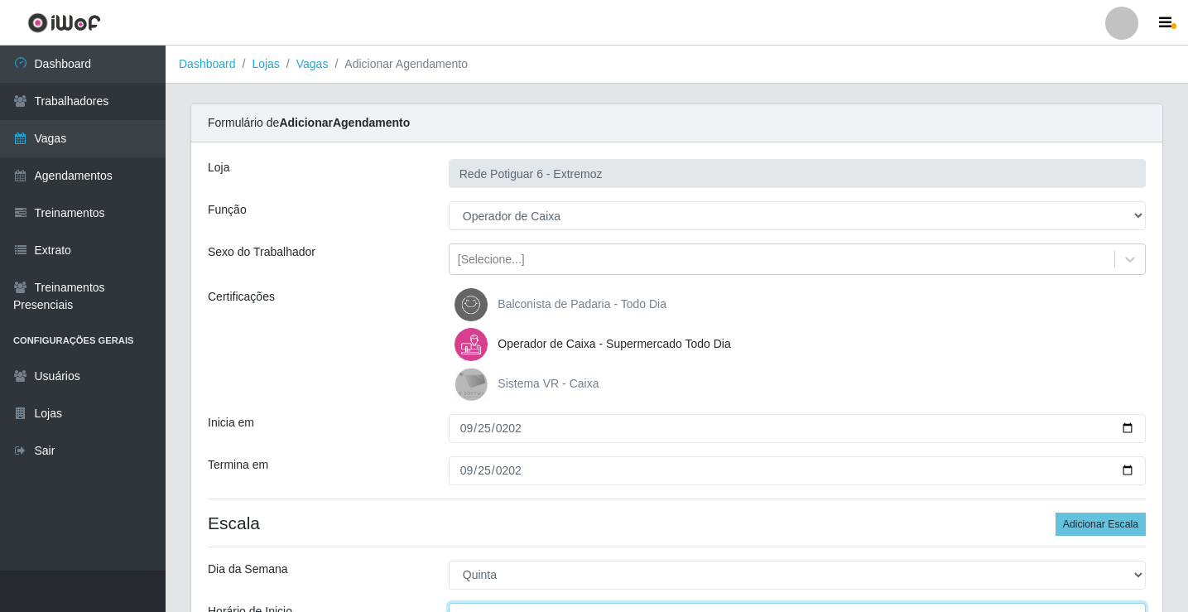
scroll to position [20, 0]
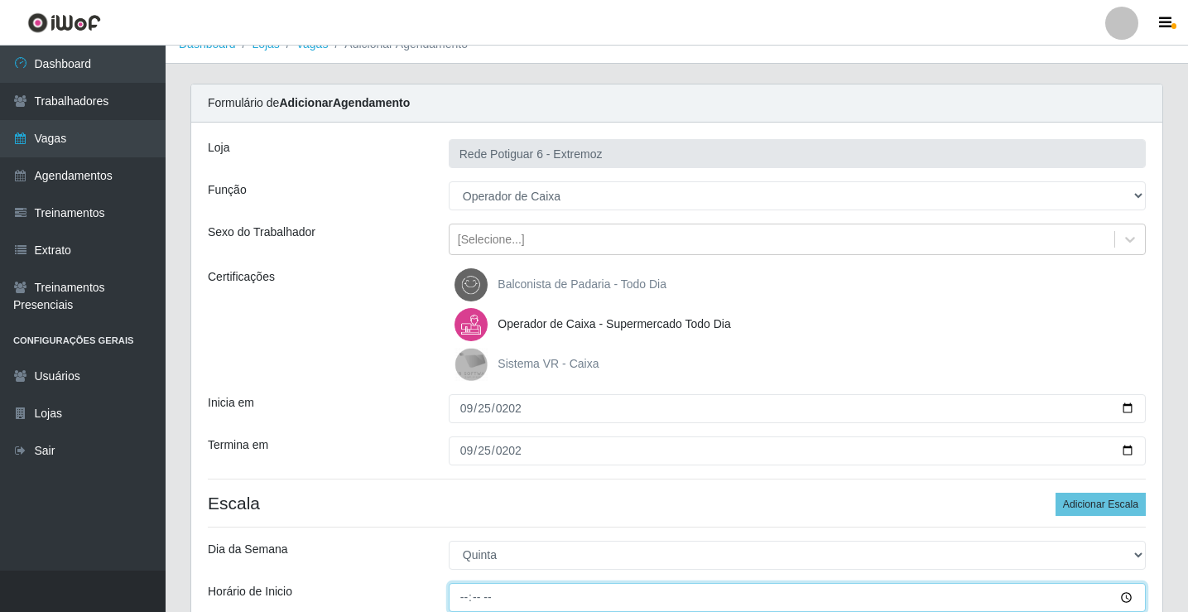
type input "07:00"
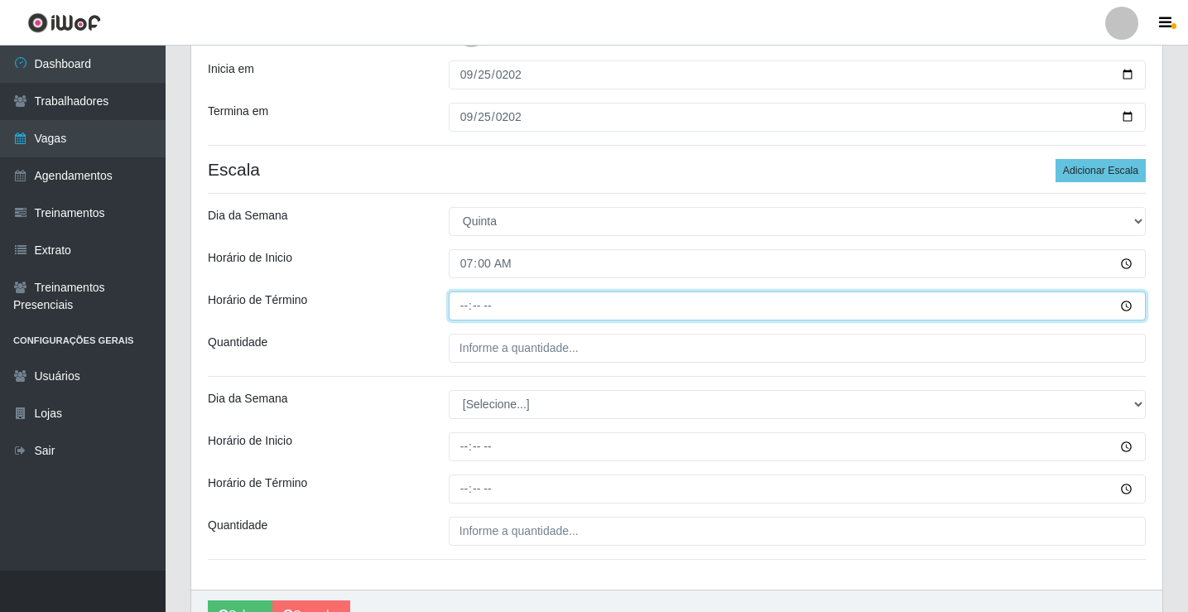
type input "13:00"
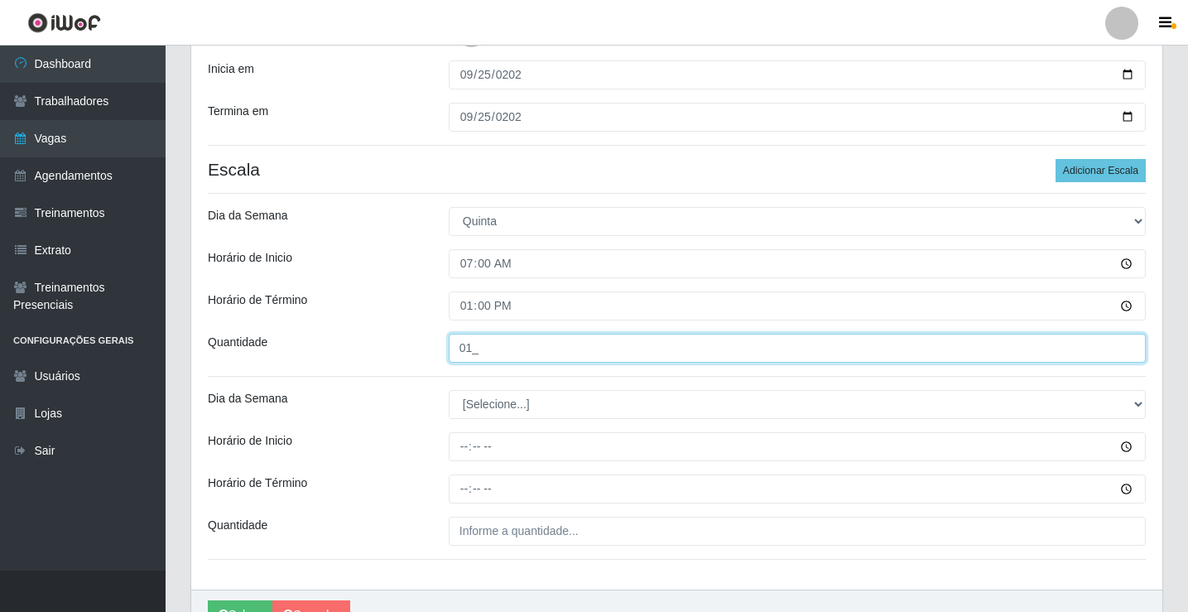
type input "01_"
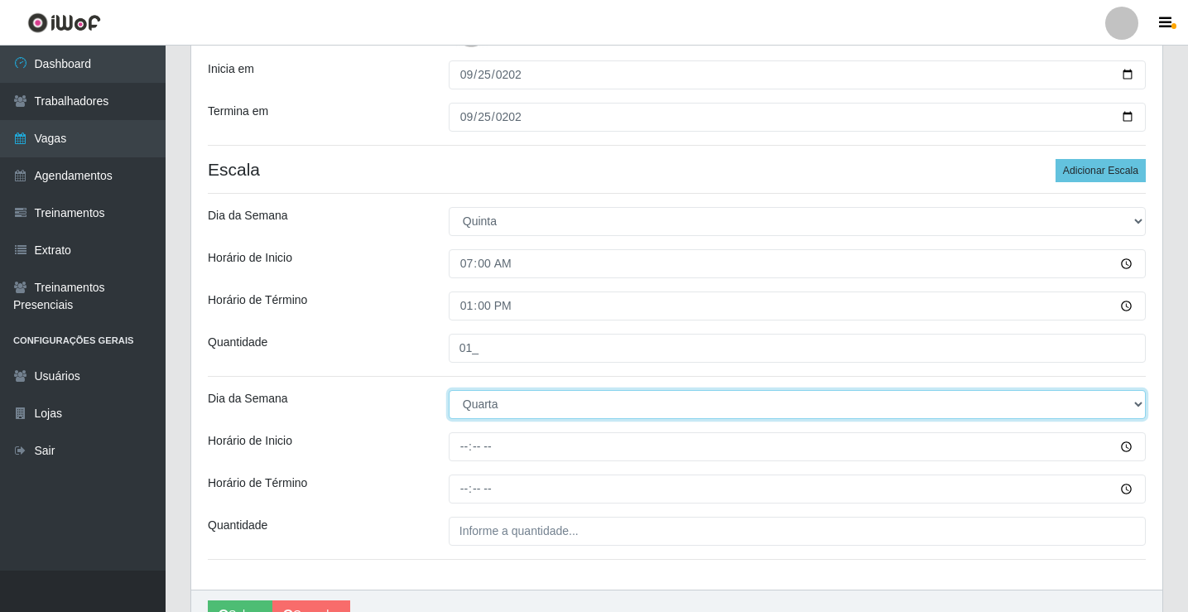
select select "4"
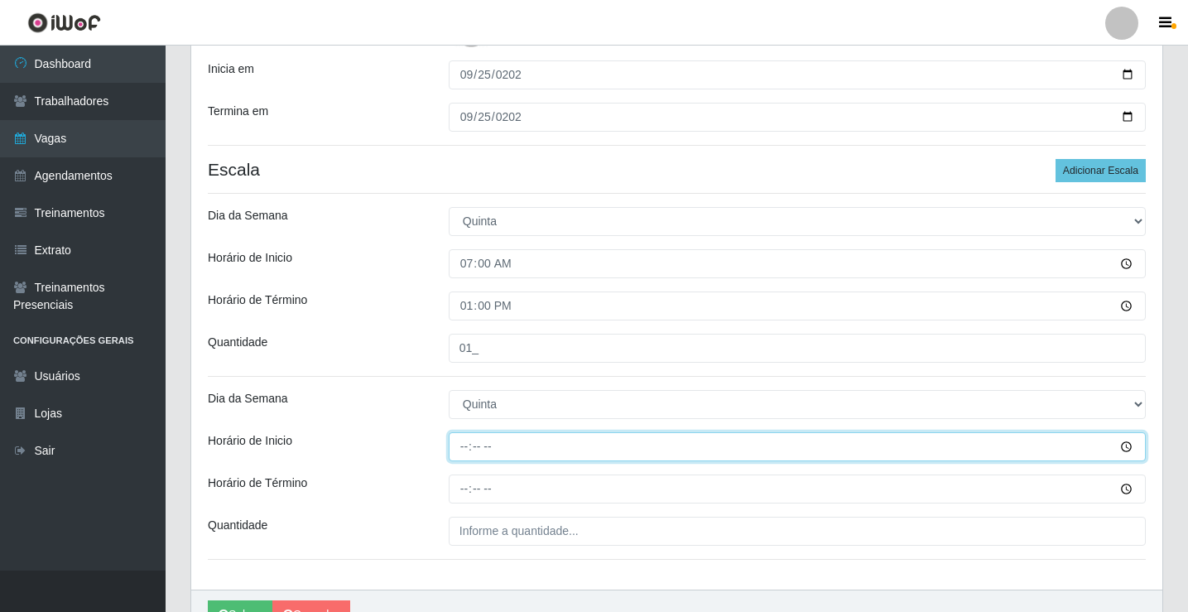
type input "14:00"
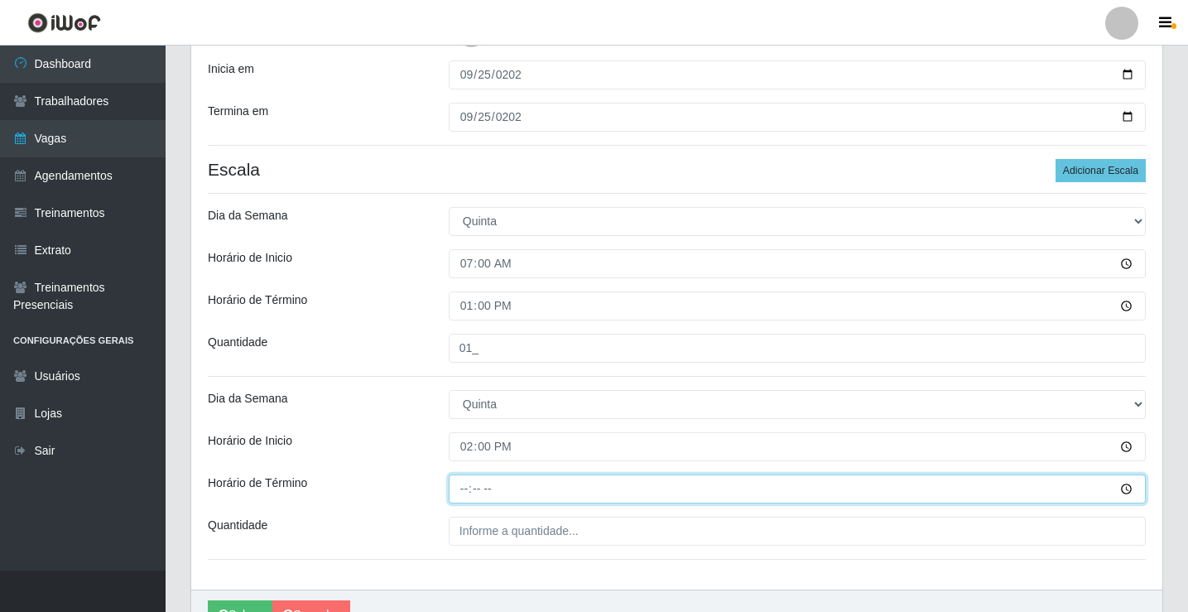
type input "20:00"
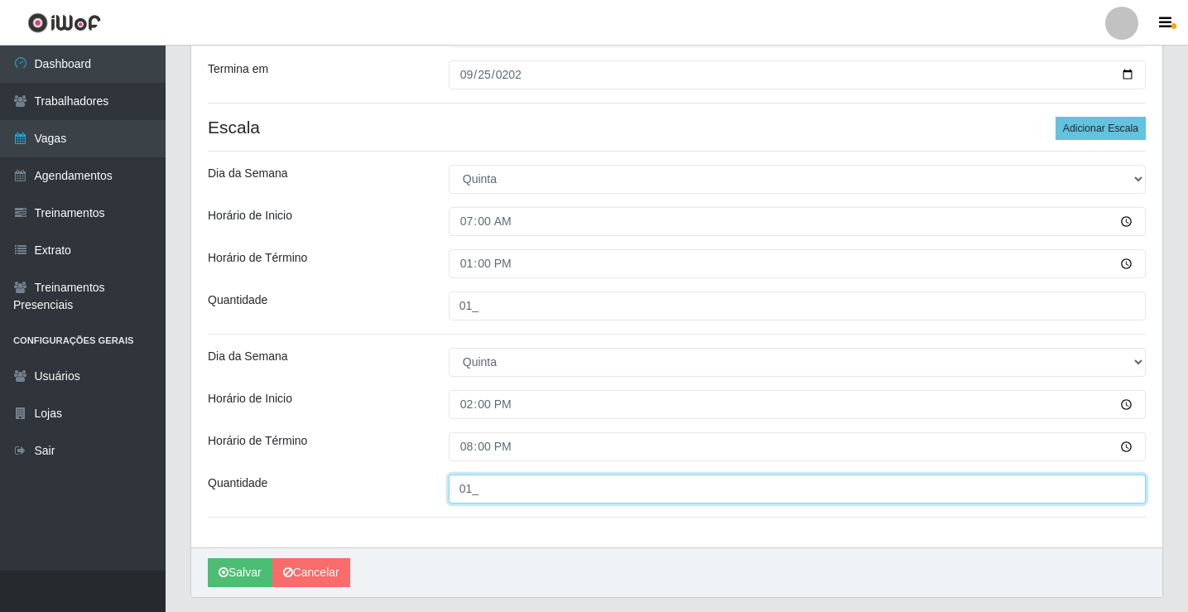
scroll to position [436, 0]
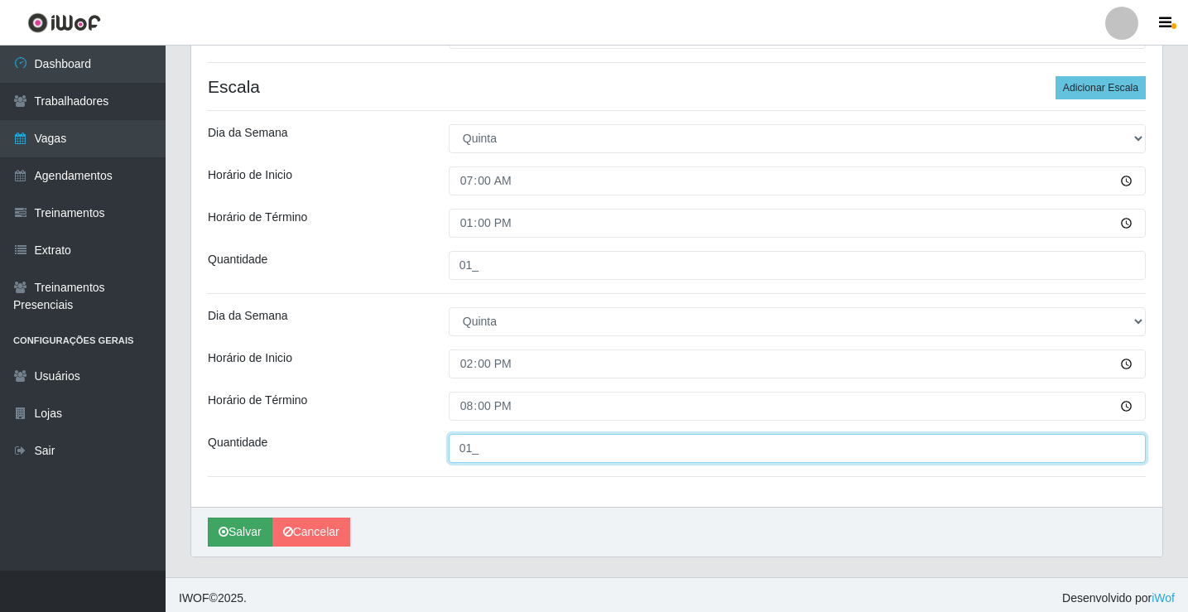
type input "01_"
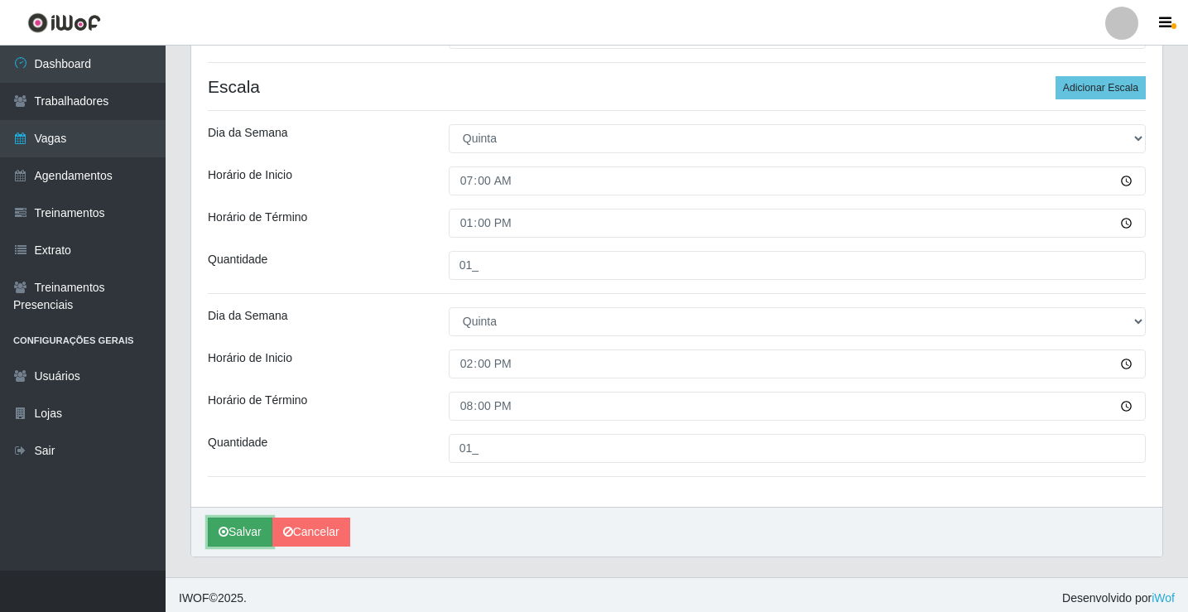
click at [246, 524] on button "Salvar" at bounding box center [240, 531] width 65 height 29
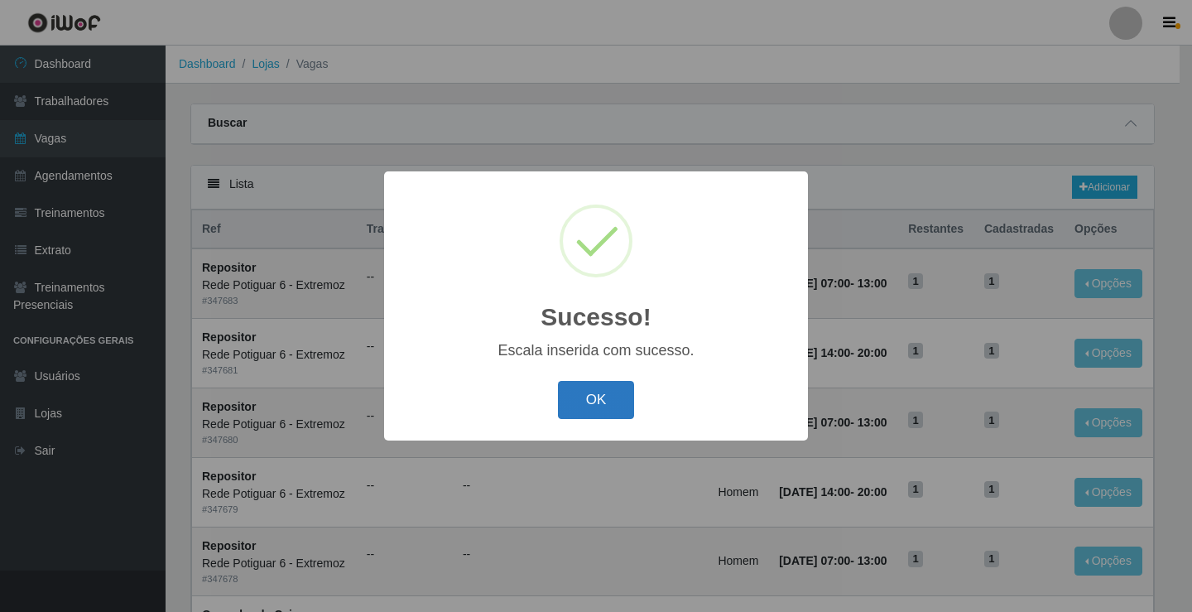
click at [582, 402] on button "OK" at bounding box center [596, 400] width 77 height 39
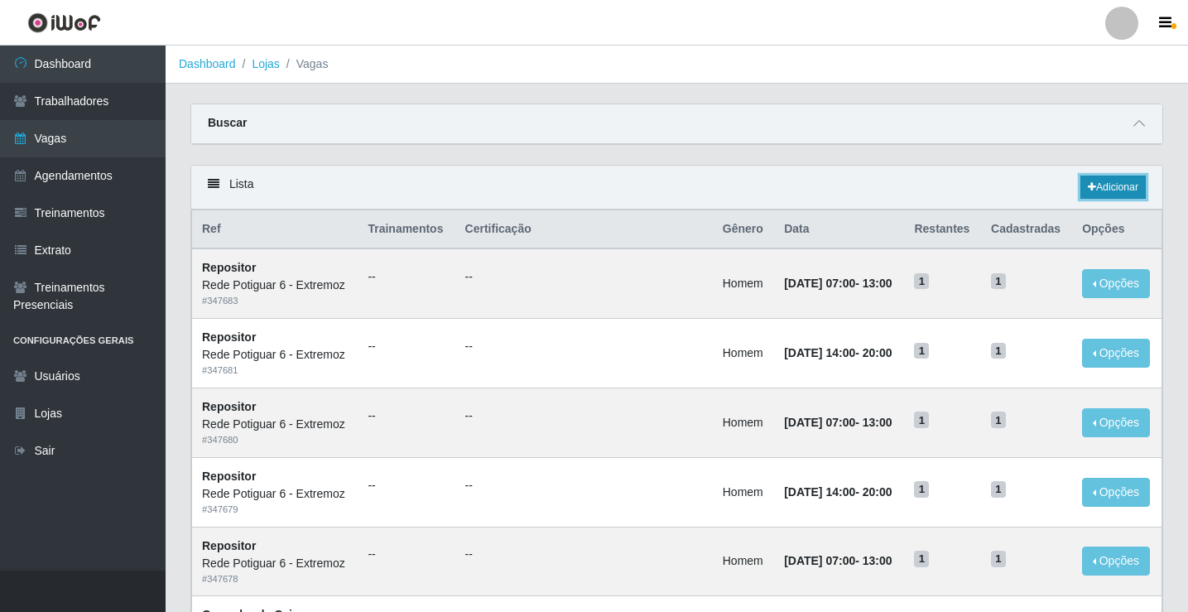
click at [1095, 187] on link "Adicionar" at bounding box center [1112, 186] width 65 height 23
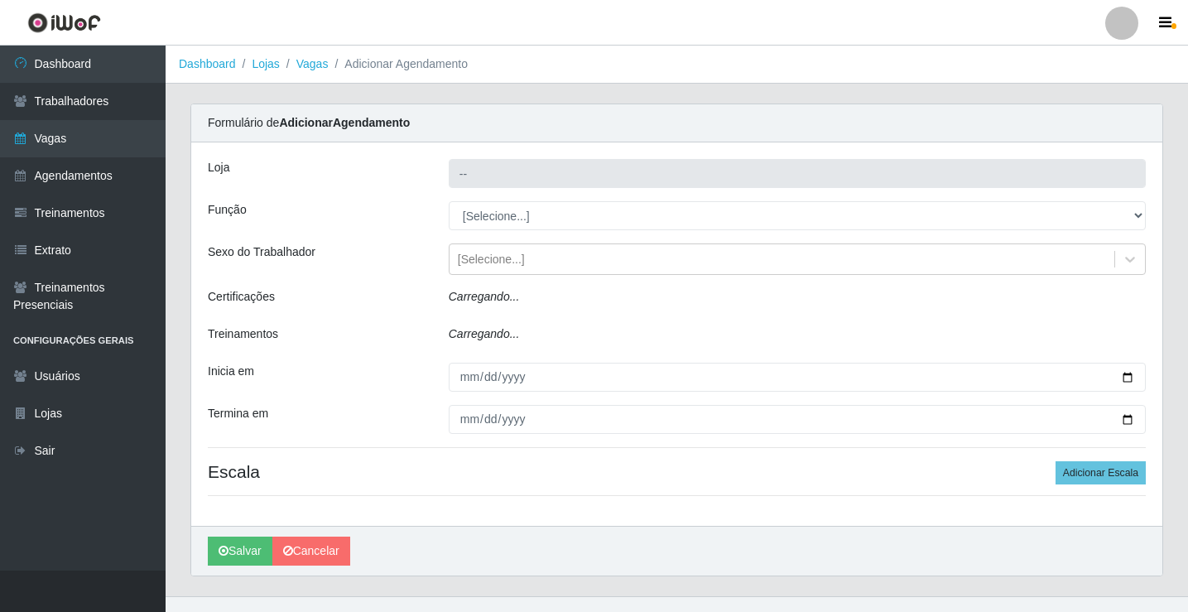
type input "Rede Potiguar 6 - Extremoz"
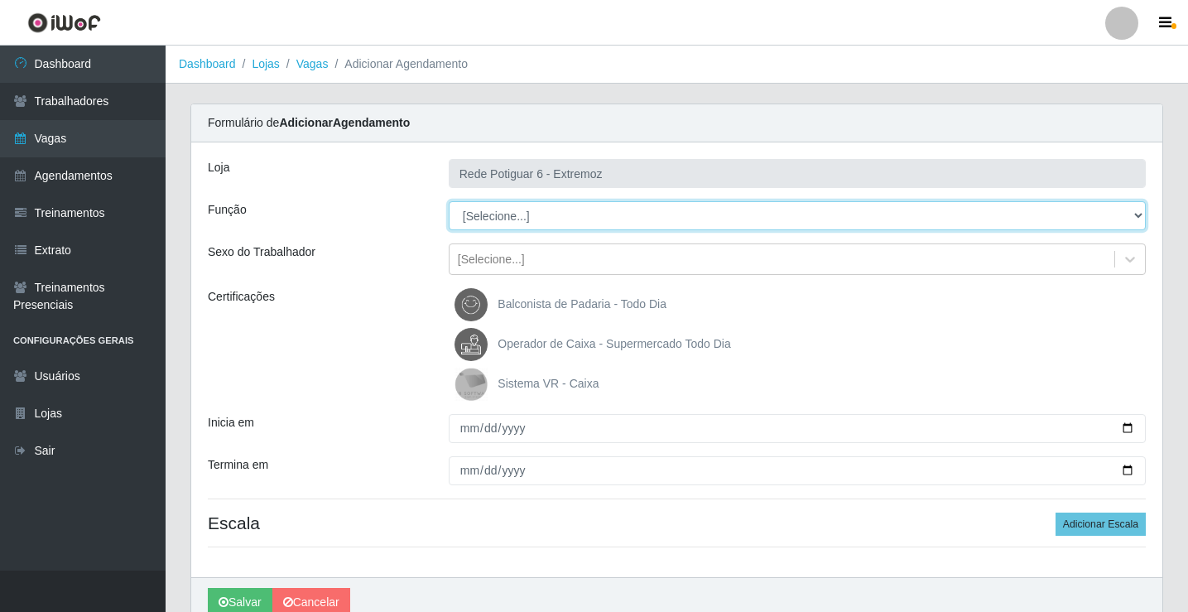
click at [479, 210] on select "[Selecione...] ASG Balconista Embalador Operador de Caixa Operador de Caixa + O…" at bounding box center [797, 215] width 697 height 29
select select "22"
click at [449, 201] on select "[Selecione...] ASG Balconista Embalador Operador de Caixa Operador de Caixa + O…" at bounding box center [797, 215] width 697 height 29
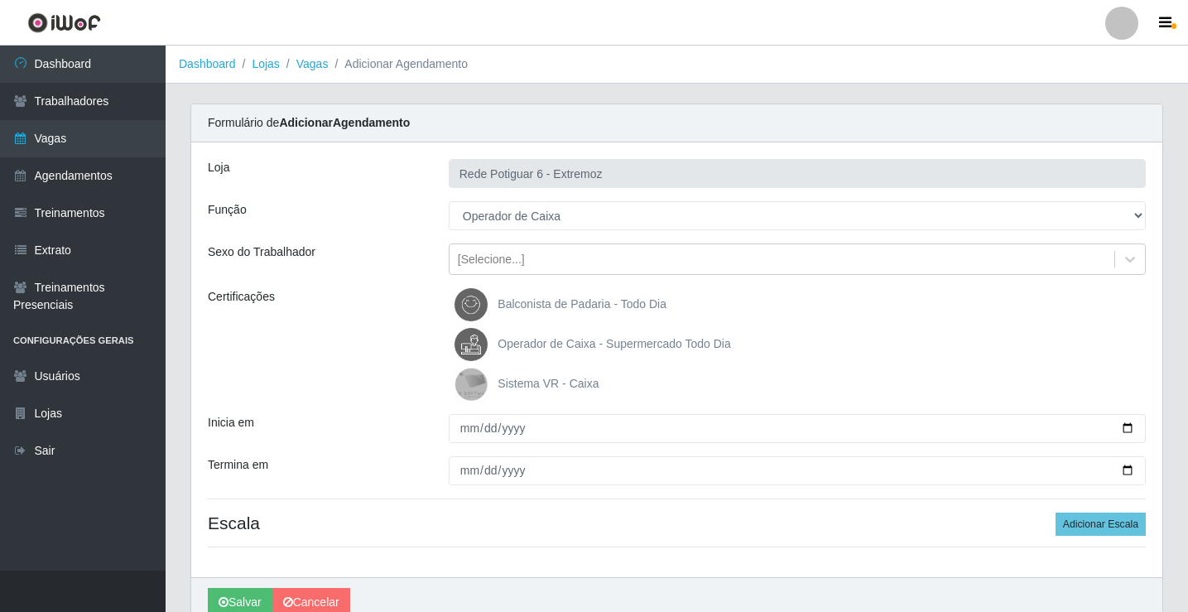
click at [541, 340] on span "Operador de Caixa - Supermercado Todo Dia" at bounding box center [613, 343] width 233 height 13
click at [0, 0] on input "Operador de Caixa - Supermercado Todo Dia" at bounding box center [0, 0] width 0 height 0
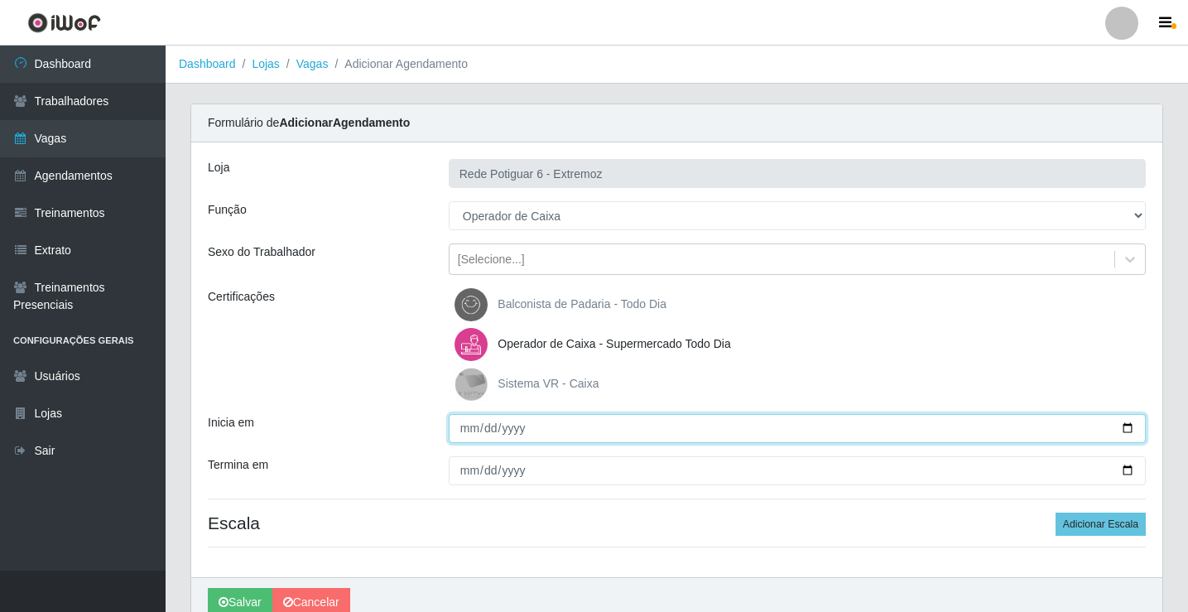
click at [463, 426] on input "Inicia em" at bounding box center [797, 428] width 697 height 29
type input "[DATE]"
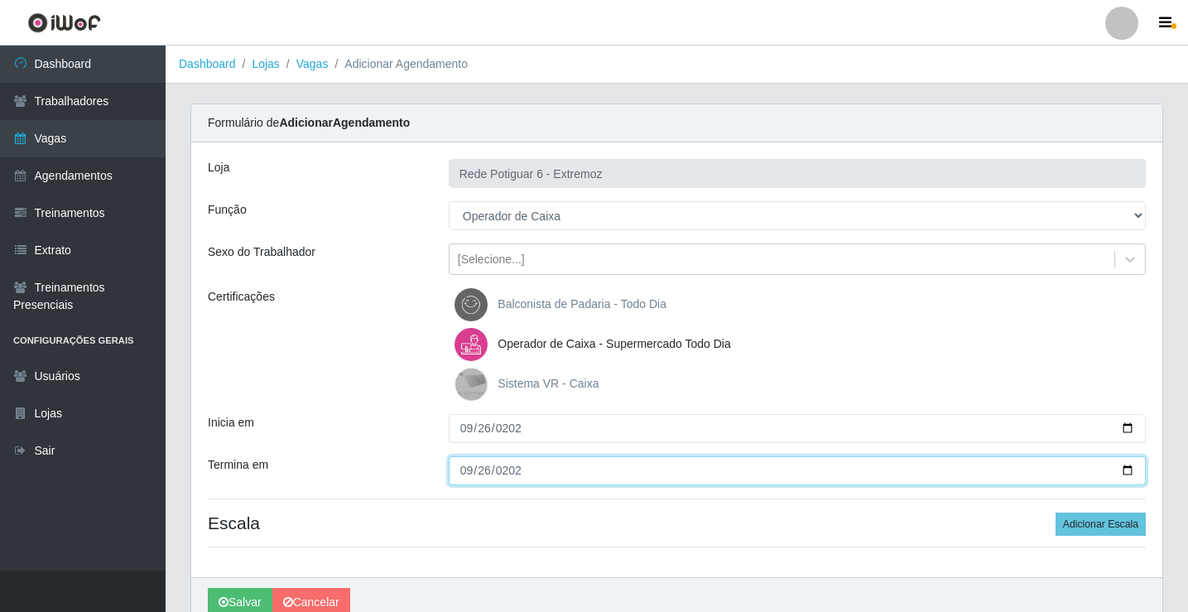
type input "[DATE]"
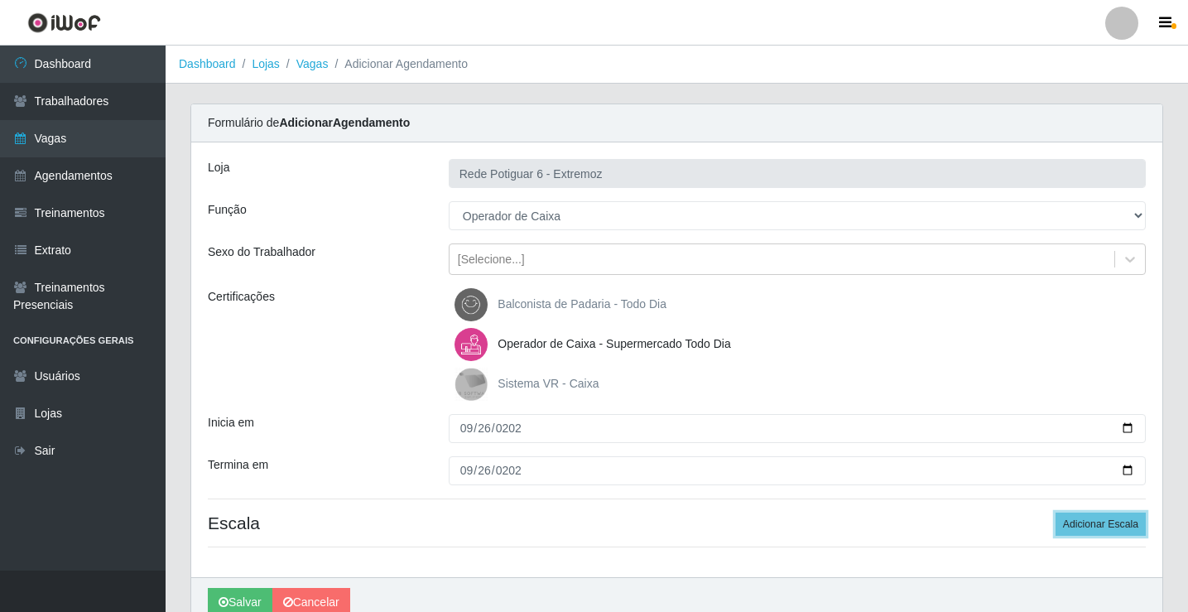
click at [1055, 512] on button "Adicionar Escala" at bounding box center [1100, 523] width 90 height 23
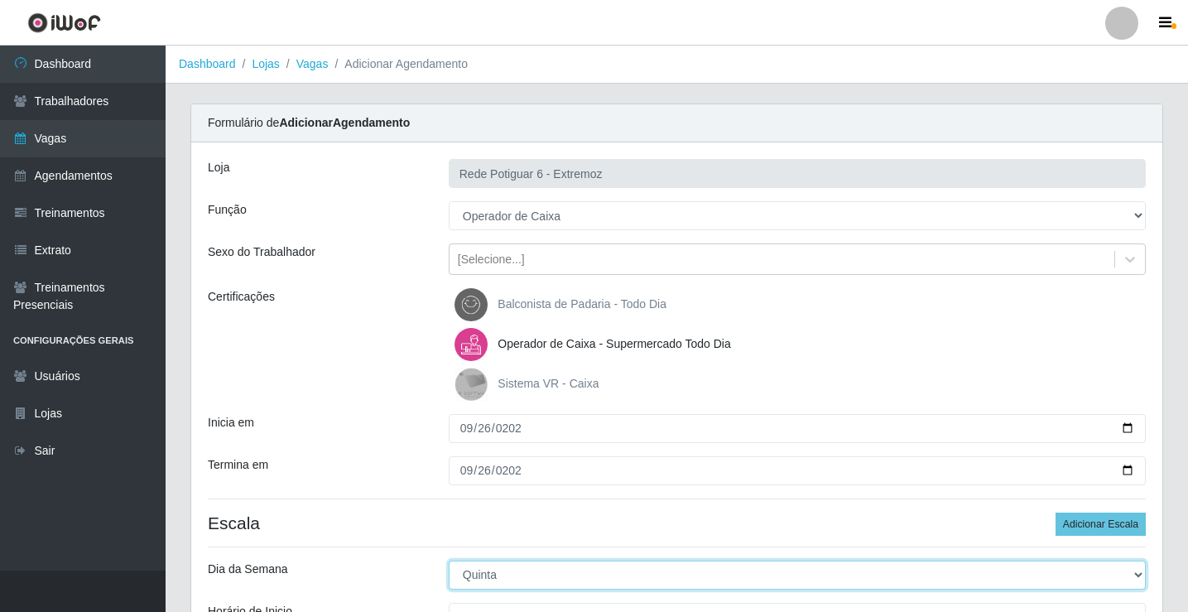
select select "5"
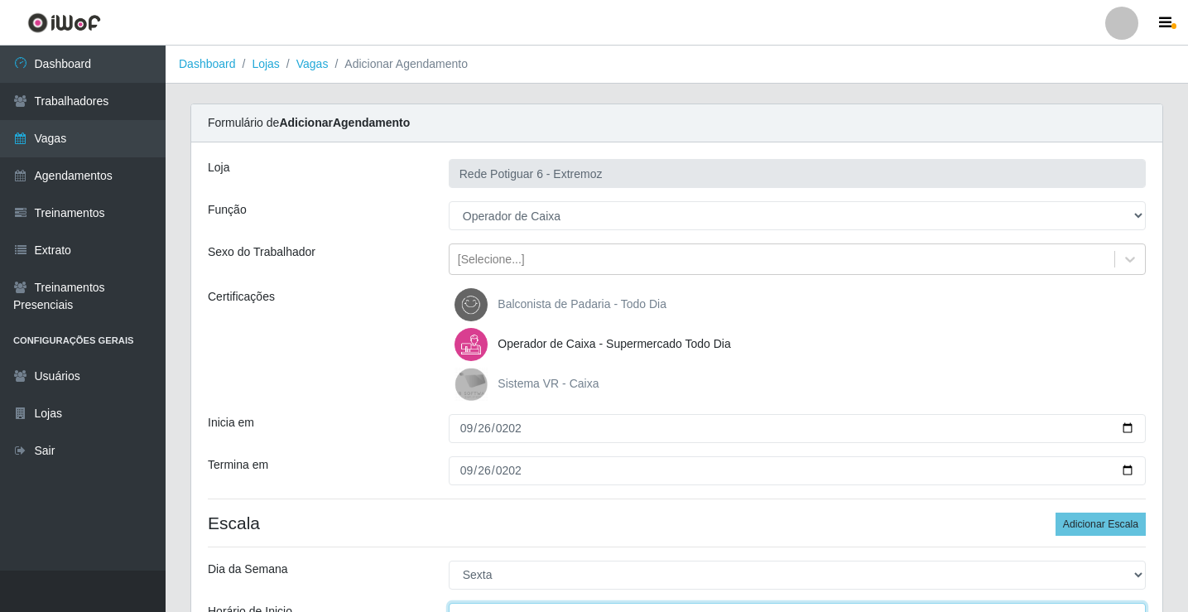
scroll to position [20, 0]
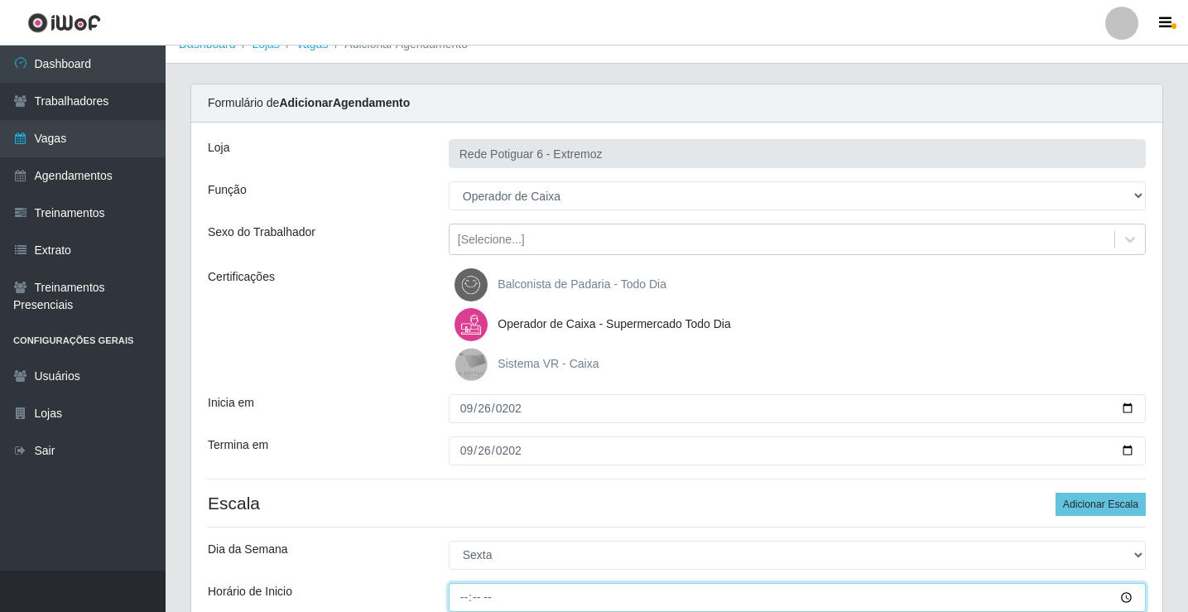
type input "07:00"
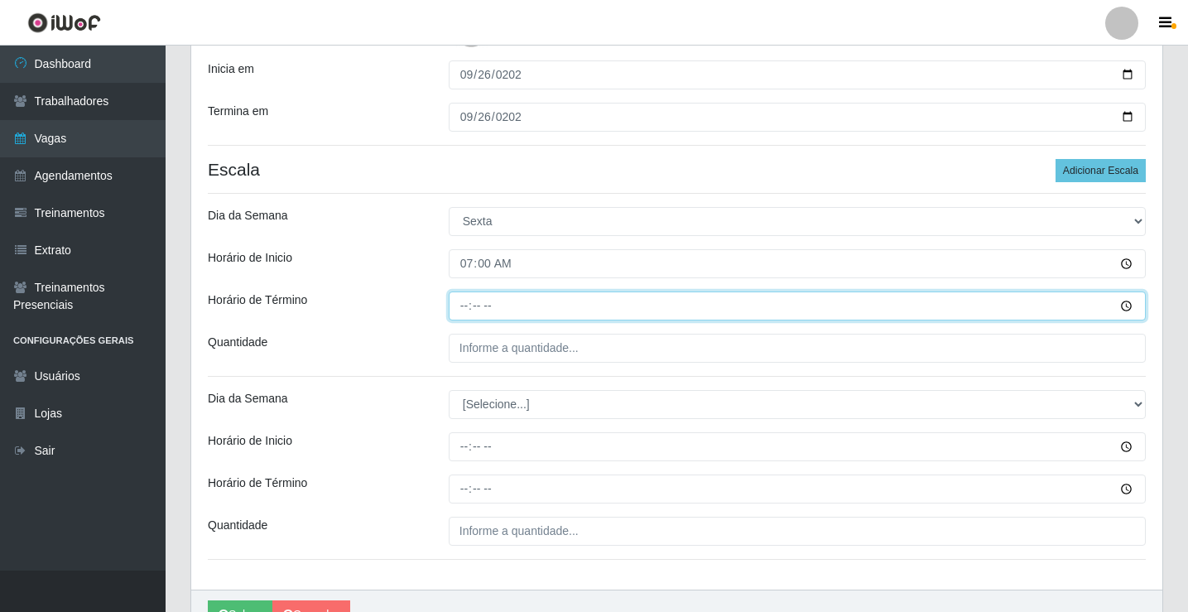
type input "13:00"
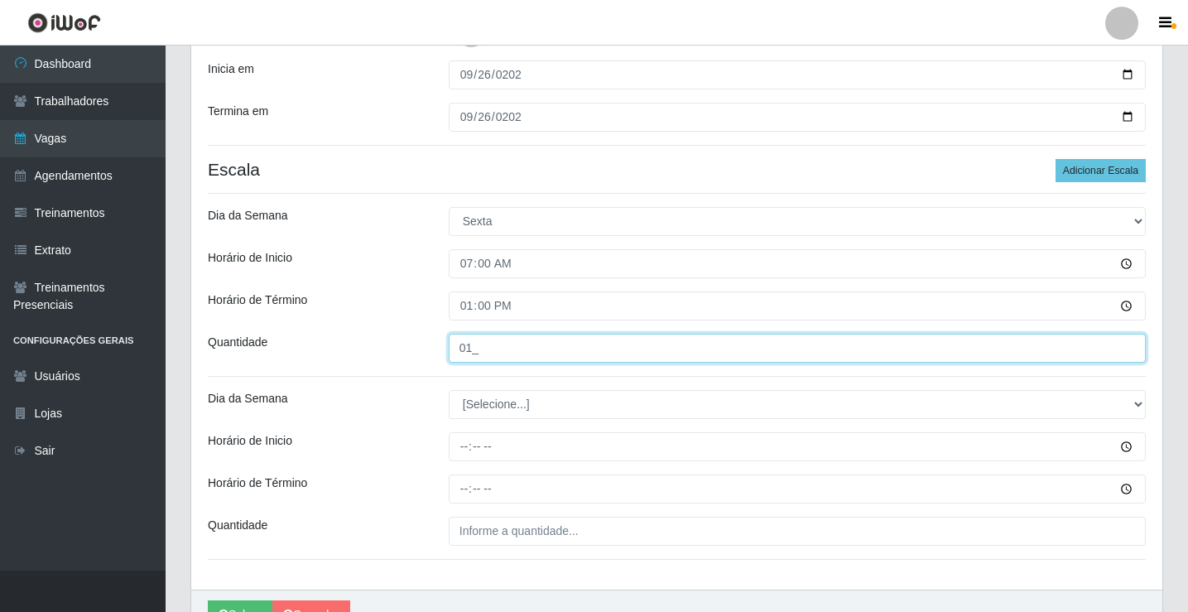
type input "01_"
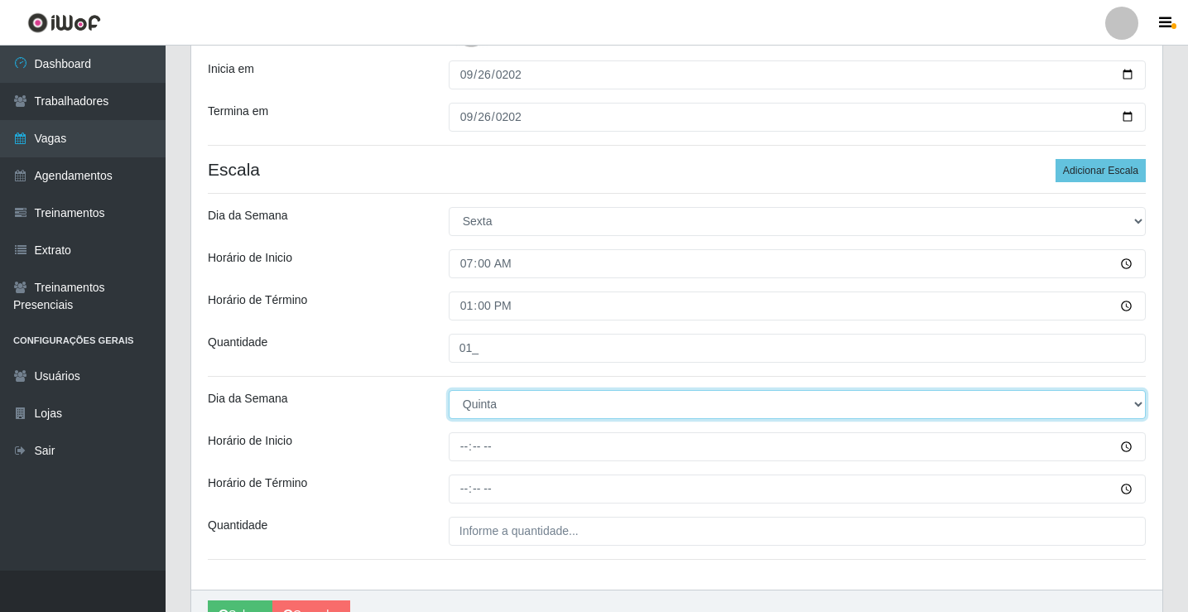
select select "5"
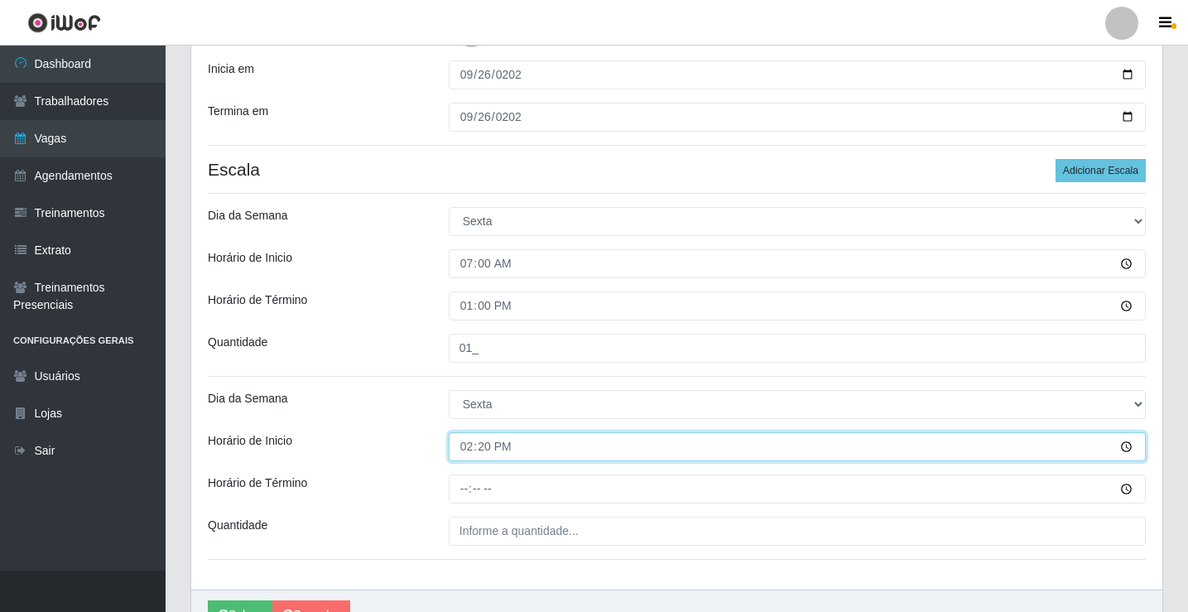
type input "14:00"
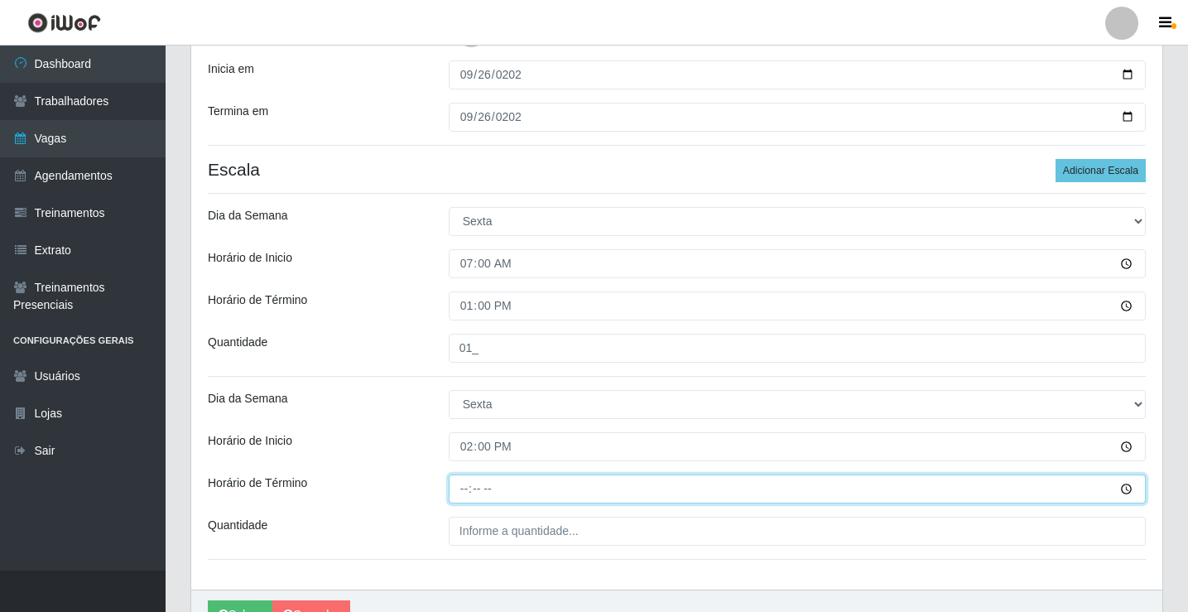
type input "20:00"
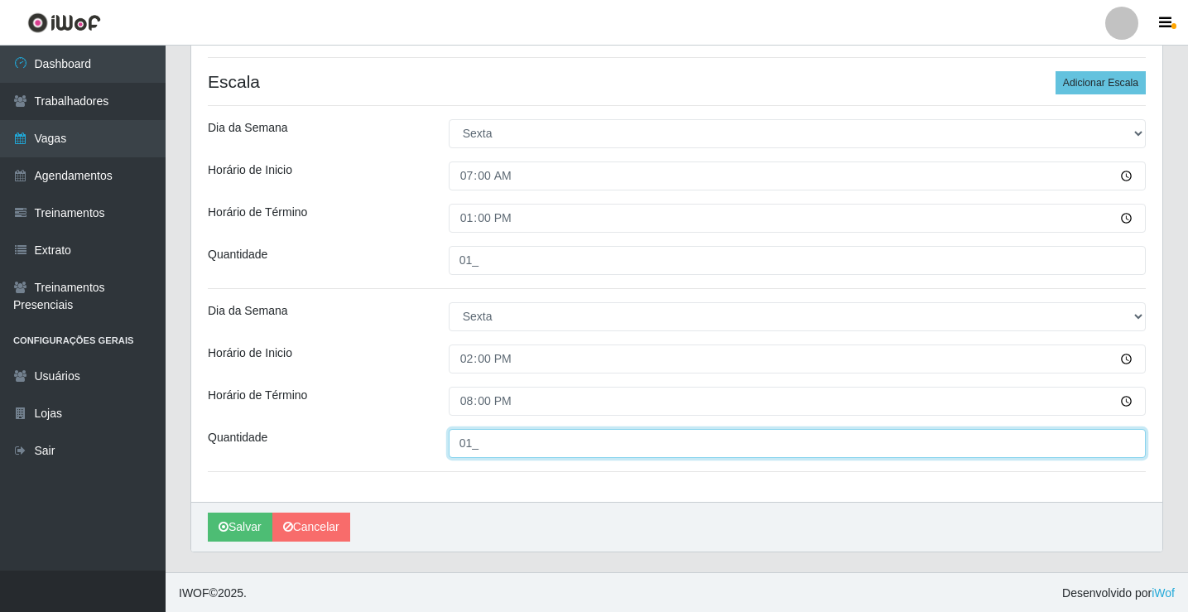
scroll to position [443, 0]
type input "01_"
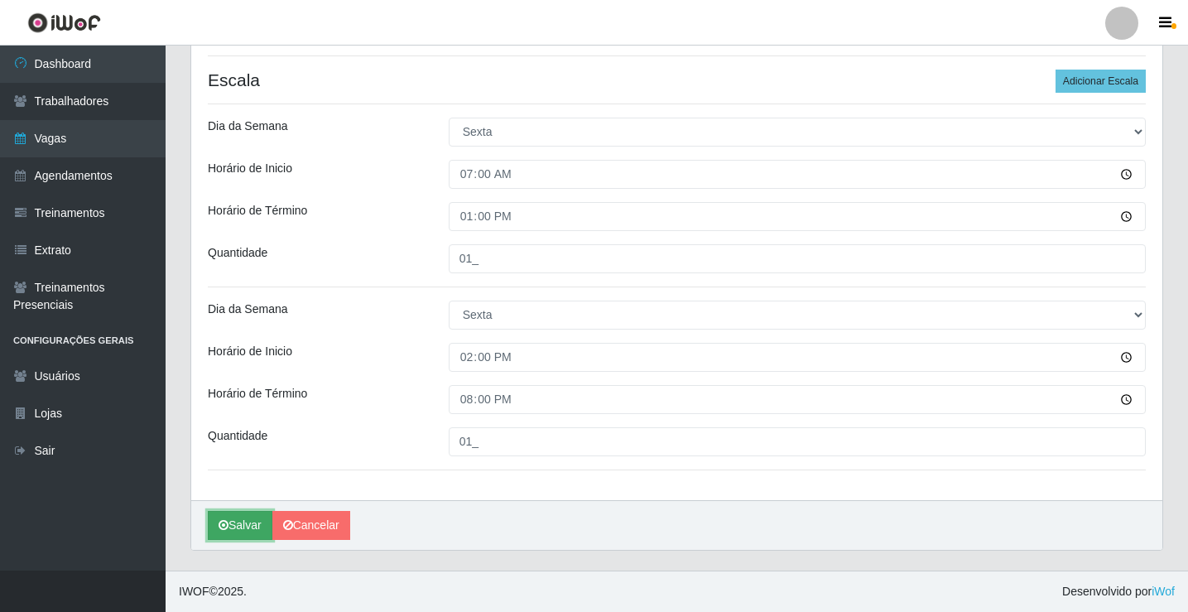
click at [227, 516] on button "Salvar" at bounding box center [240, 525] width 65 height 29
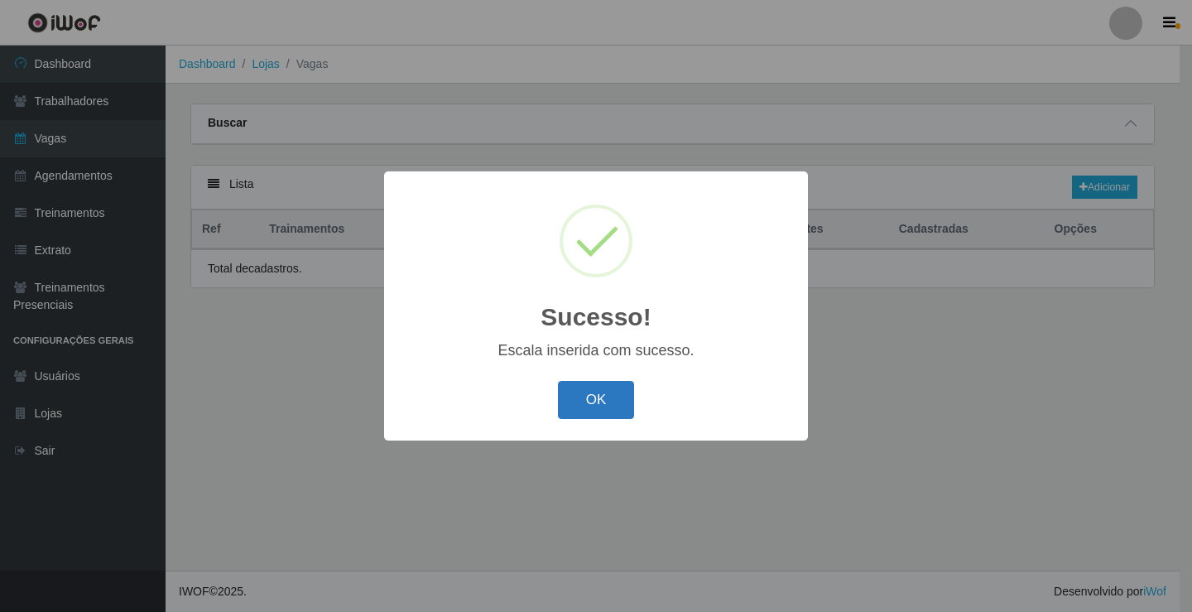
click at [593, 404] on button "OK" at bounding box center [596, 400] width 77 height 39
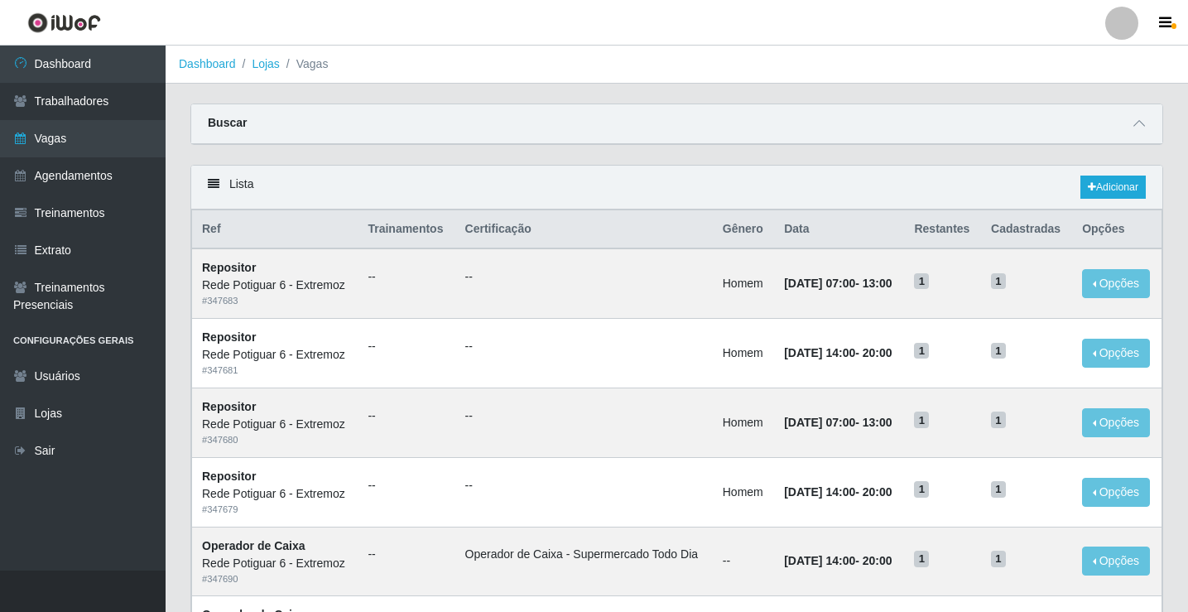
click at [1099, 175] on div "Lista Adicionar" at bounding box center [676, 188] width 971 height 44
click at [1091, 180] on link "Adicionar" at bounding box center [1112, 186] width 65 height 23
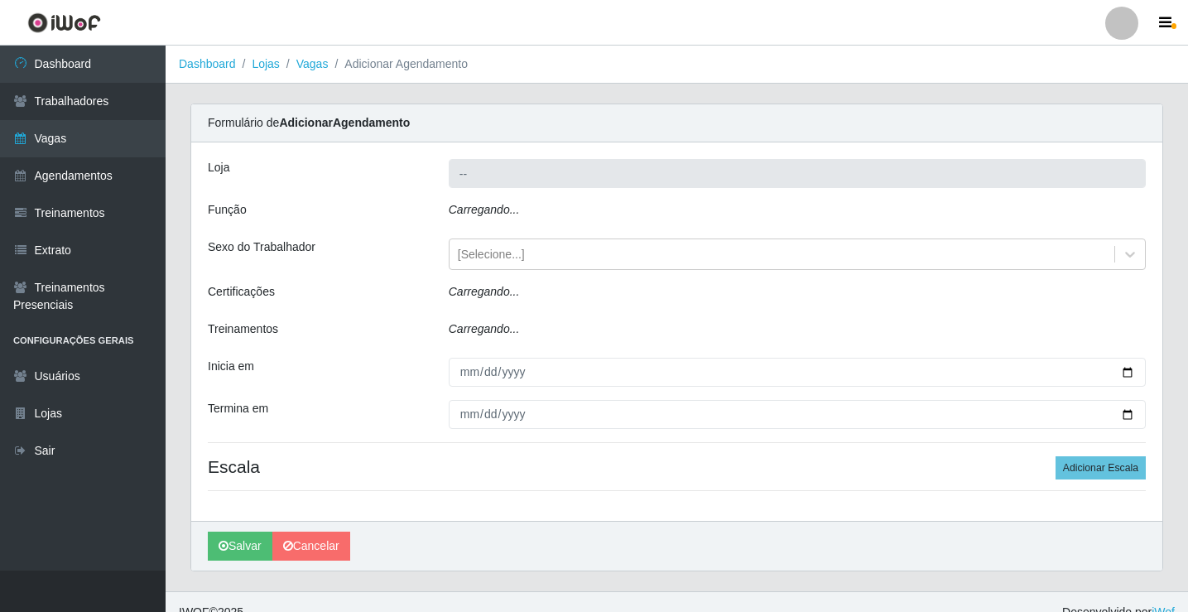
type input "Rede Potiguar 6 - Extremoz"
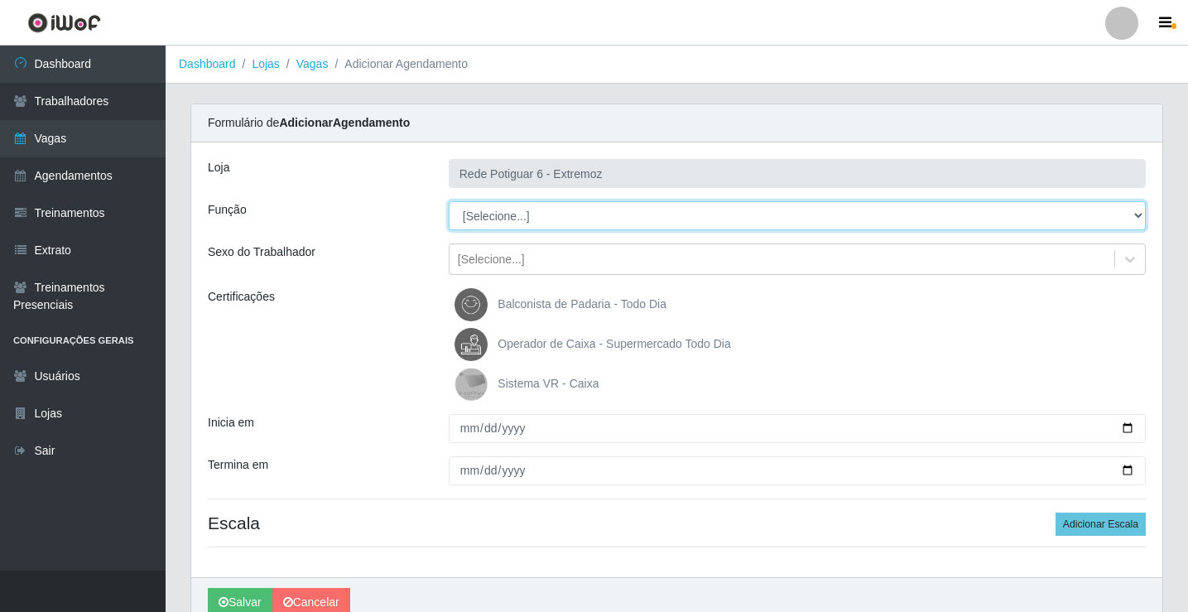
click at [520, 223] on select "[Selecione...] ASG Balconista Embalador Operador de Caixa Operador de Caixa + O…" at bounding box center [797, 215] width 697 height 29
select select "22"
click at [449, 201] on select "[Selecione...] ASG Balconista Embalador Operador de Caixa Operador de Caixa + O…" at bounding box center [797, 215] width 697 height 29
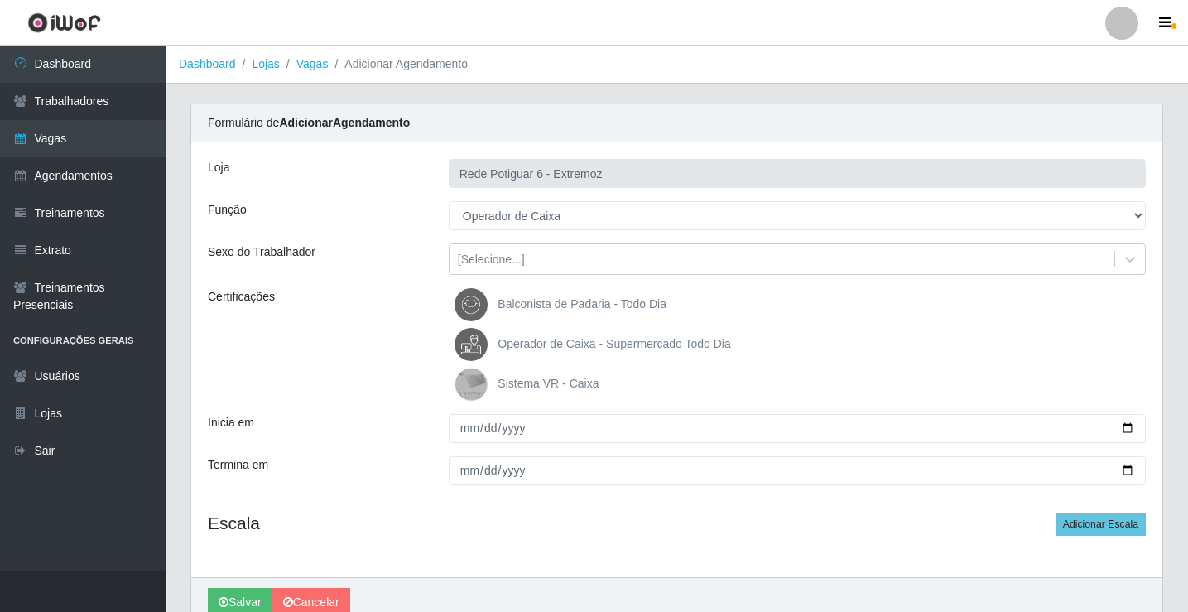
click at [565, 344] on span "Operador de Caixa - Supermercado Todo Dia" at bounding box center [613, 343] width 233 height 13
click at [0, 0] on input "Operador de Caixa - Supermercado Todo Dia" at bounding box center [0, 0] width 0 height 0
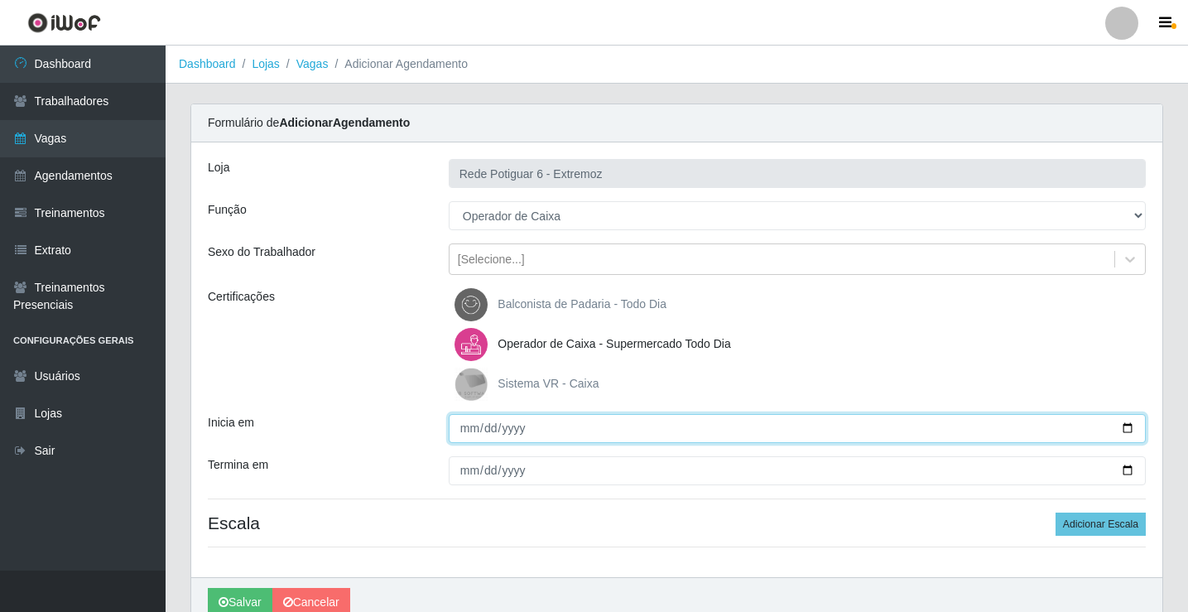
click at [464, 430] on input "Inicia em" at bounding box center [797, 428] width 697 height 29
type input "[DATE]"
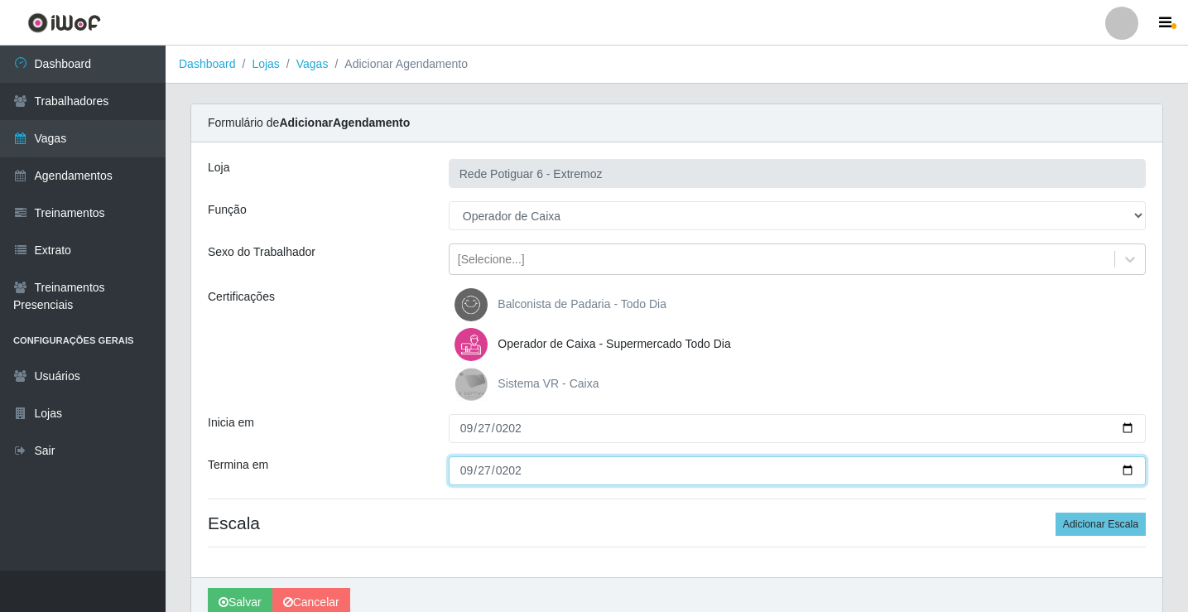
type input "[DATE]"
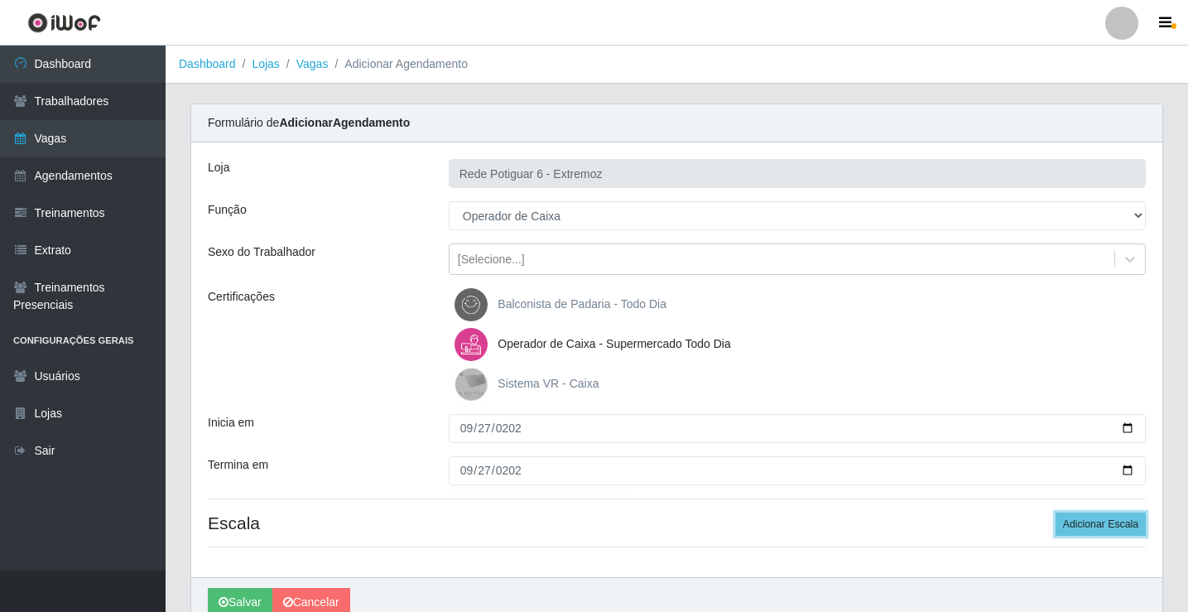
click at [1055, 512] on button "Adicionar Escala" at bounding box center [1100, 523] width 90 height 23
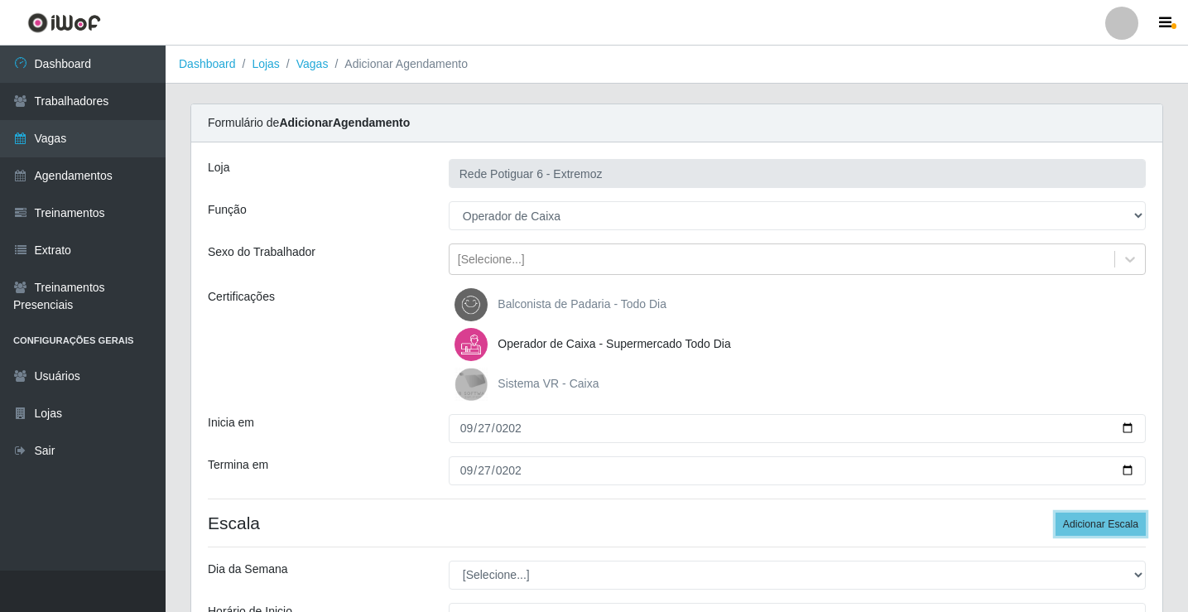
click at [1055, 512] on button "Adicionar Escala" at bounding box center [1100, 523] width 90 height 23
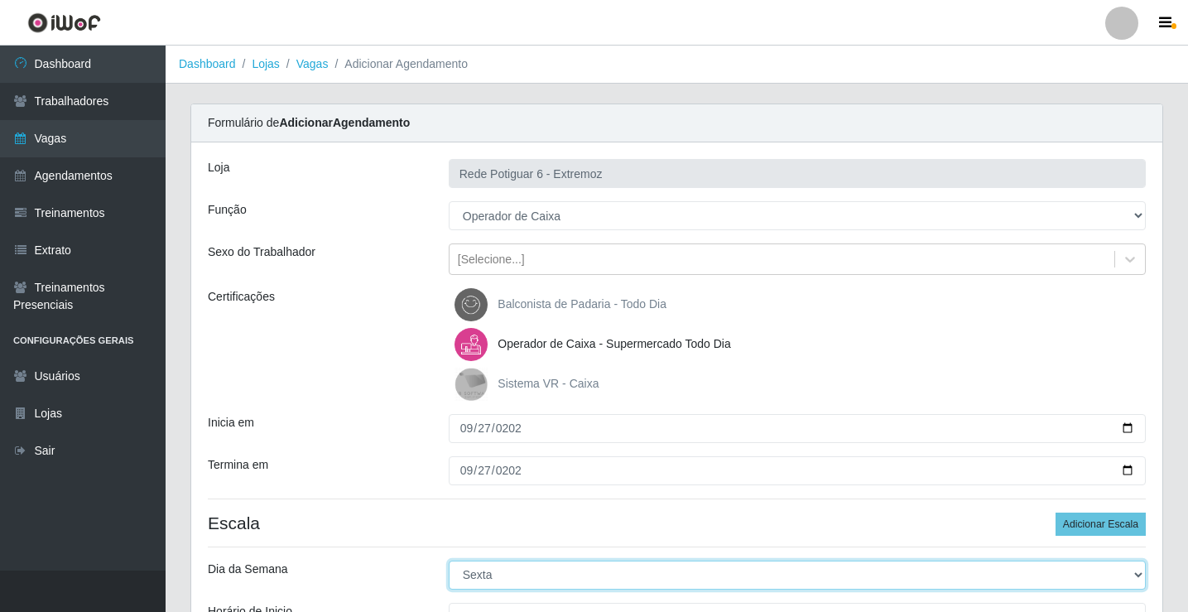
select select "6"
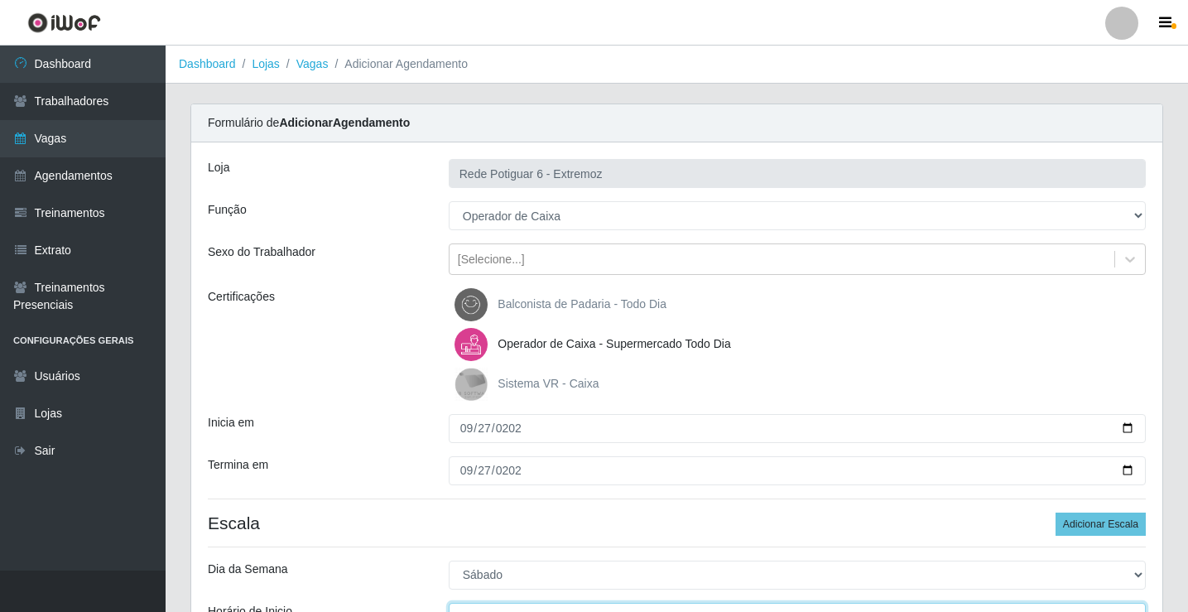
scroll to position [20, 0]
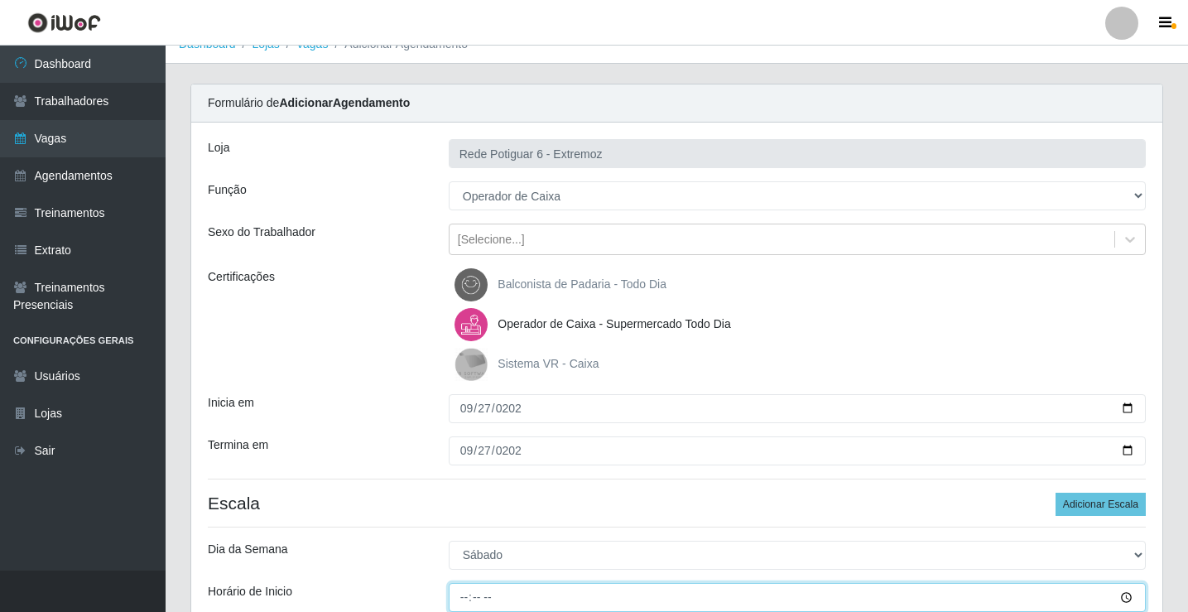
type input "07:00"
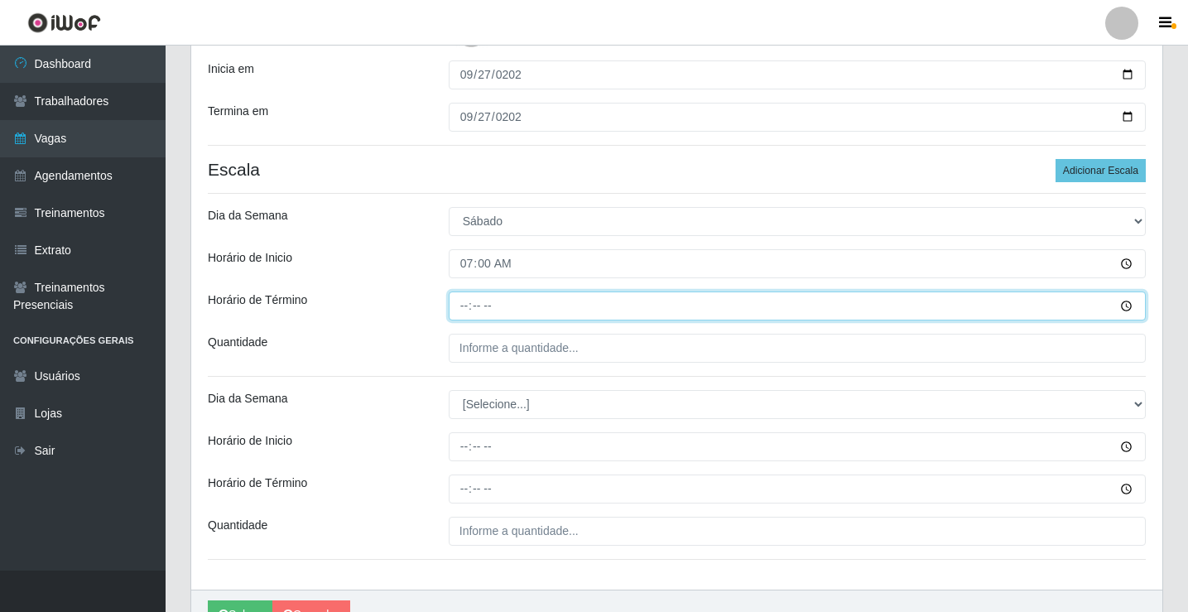
type input "13:00"
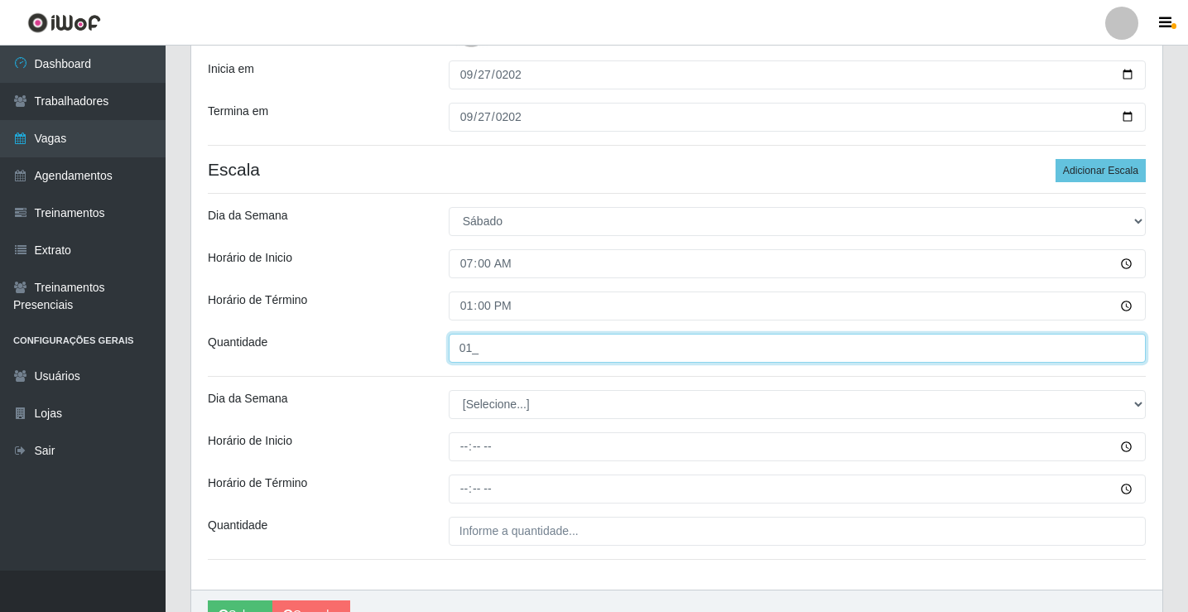
type input "01_"
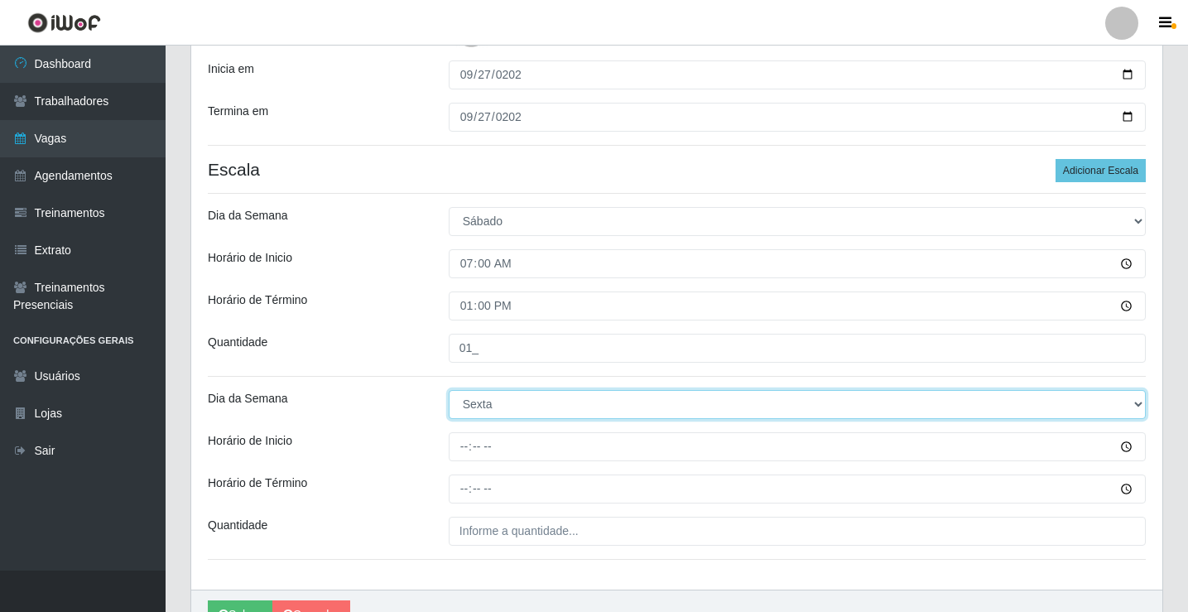
select select "6"
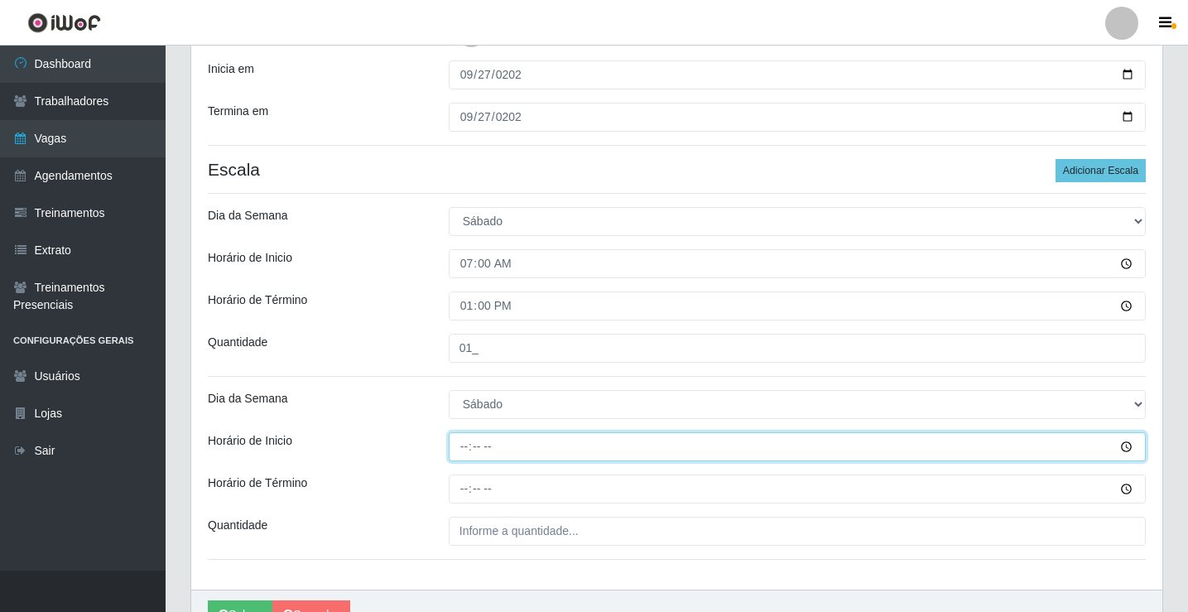
type input "14:00"
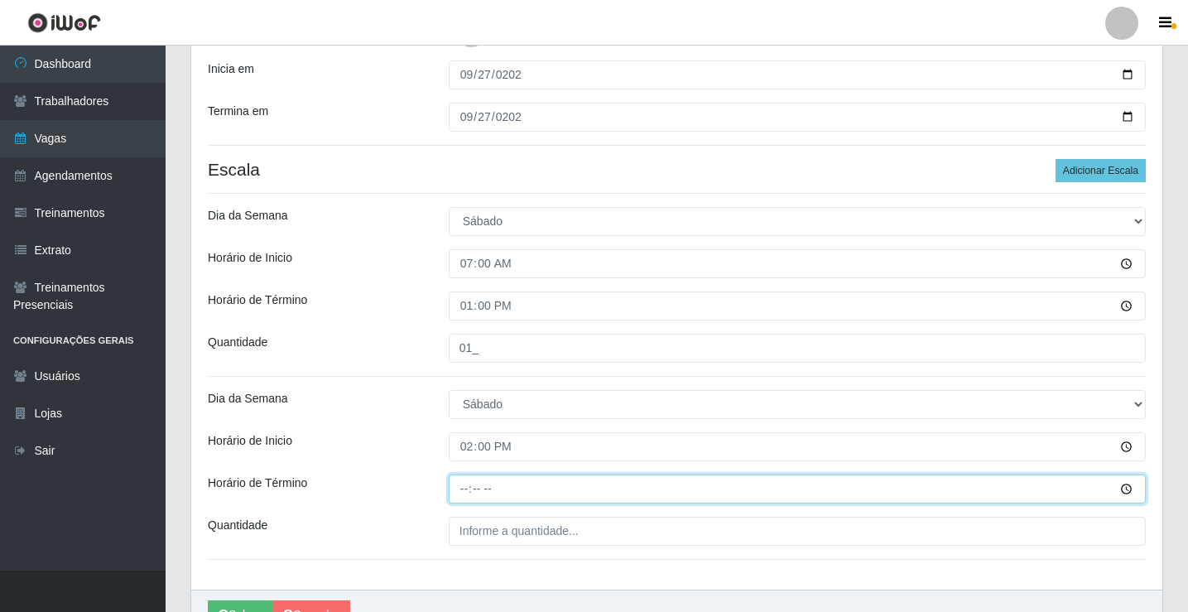
type input "20:00"
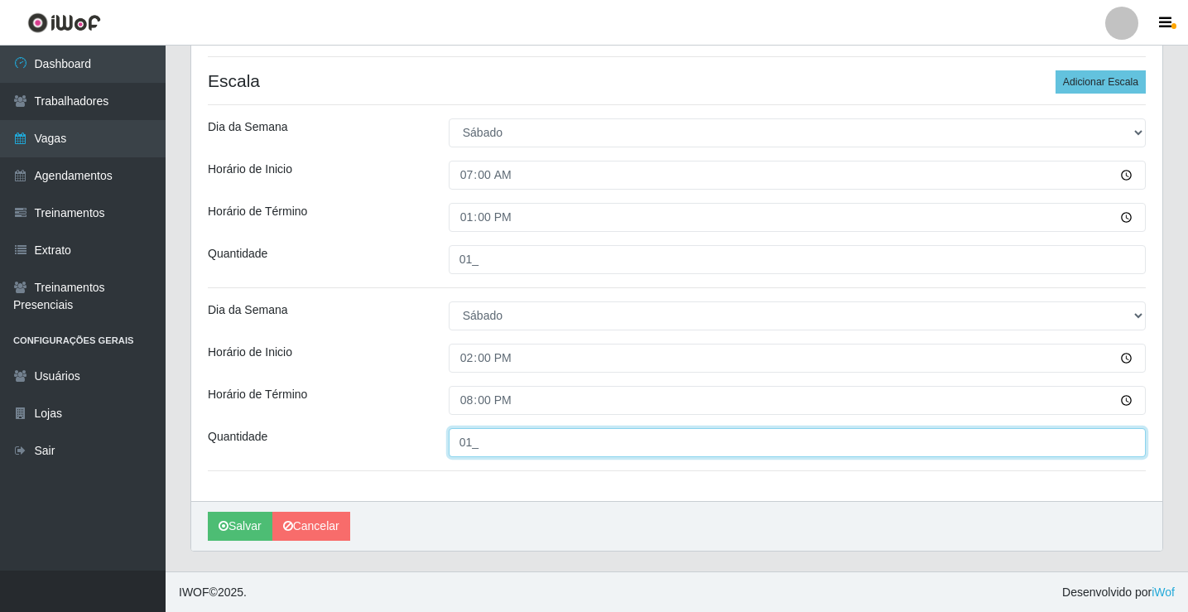
scroll to position [443, 0]
type input "01_"
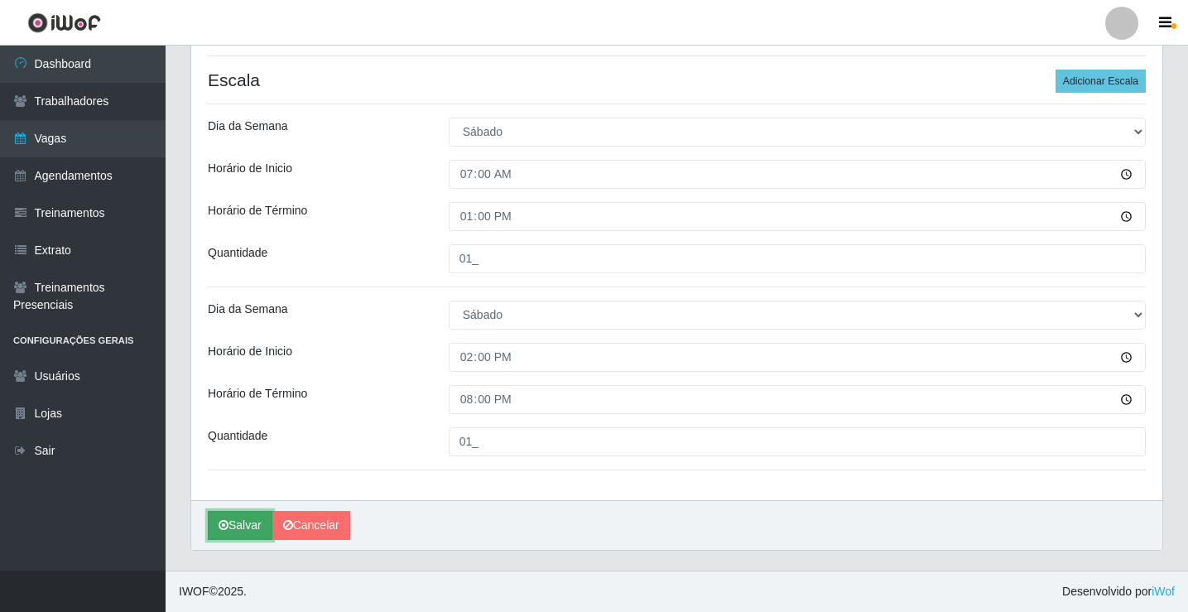
click at [247, 520] on button "Salvar" at bounding box center [240, 525] width 65 height 29
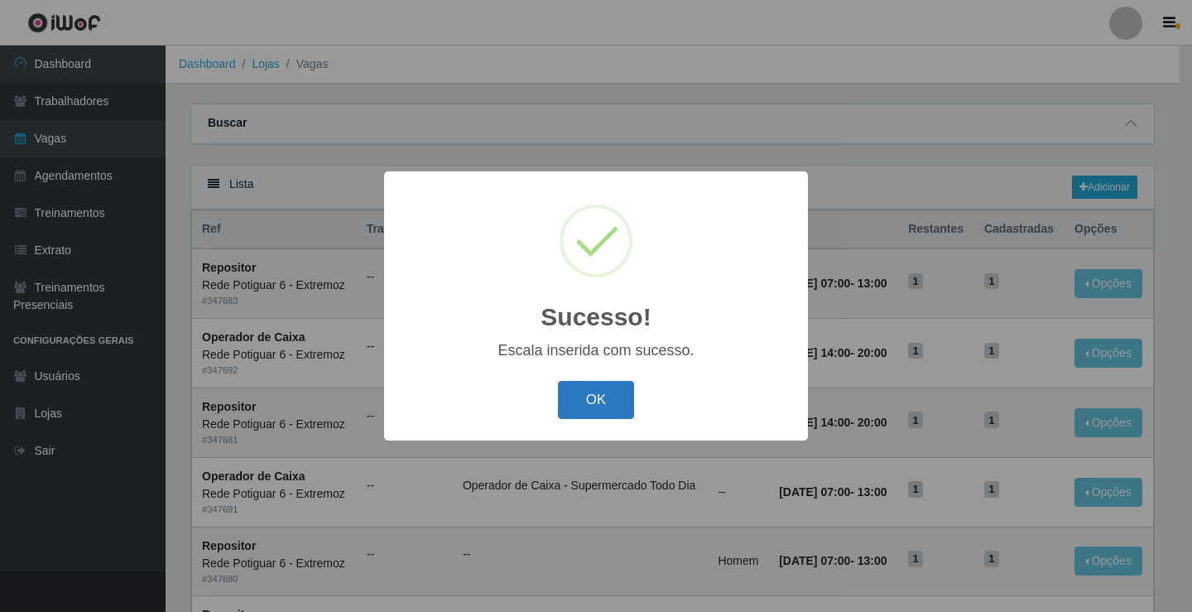
click at [611, 409] on button "OK" at bounding box center [596, 400] width 77 height 39
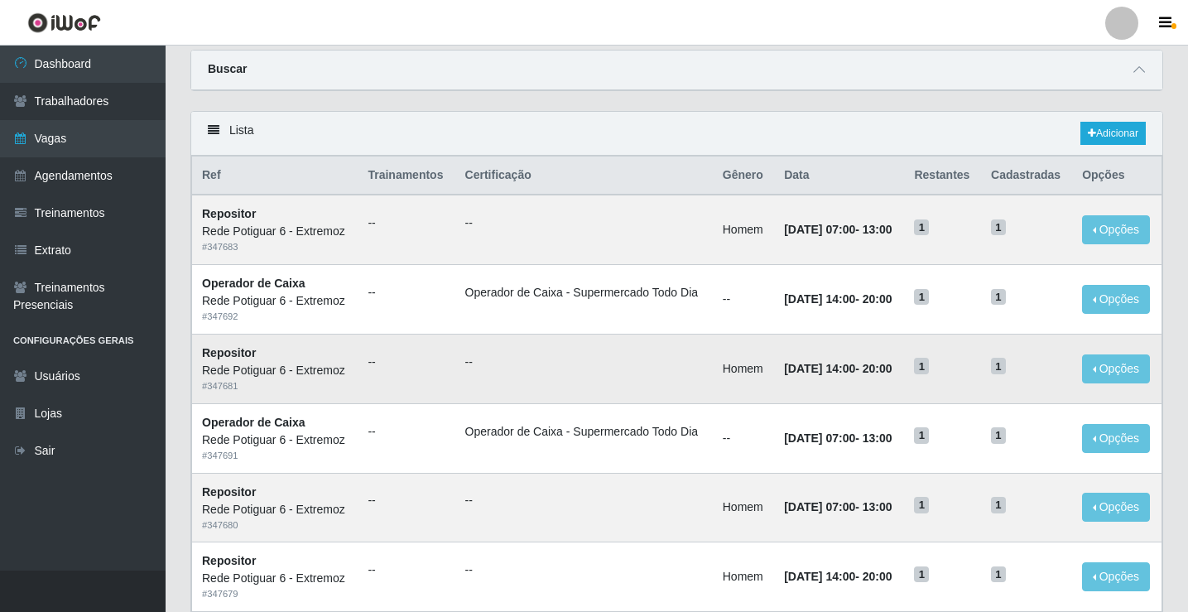
scroll to position [83, 0]
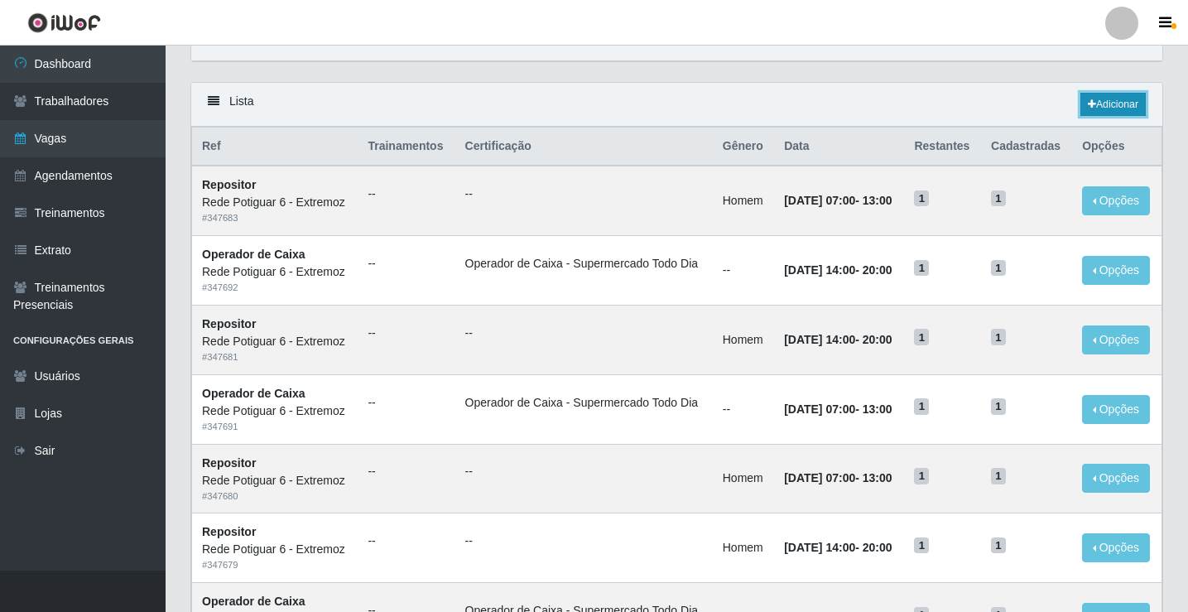
click at [1088, 109] on icon at bounding box center [1092, 104] width 8 height 10
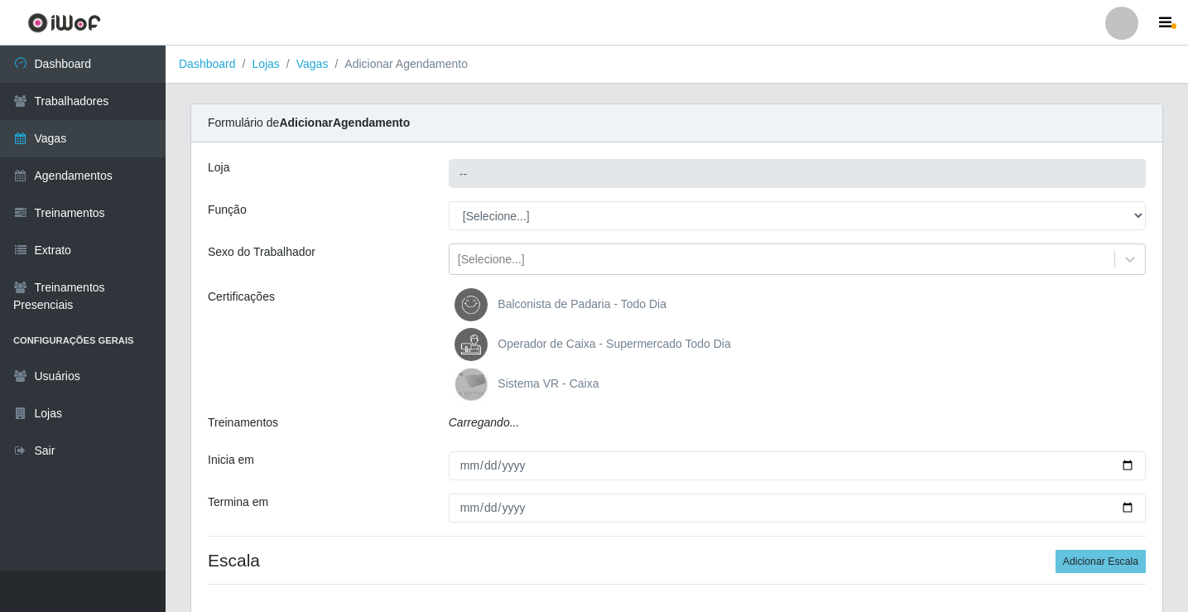
type input "Rede Potiguar 6 - Extremoz"
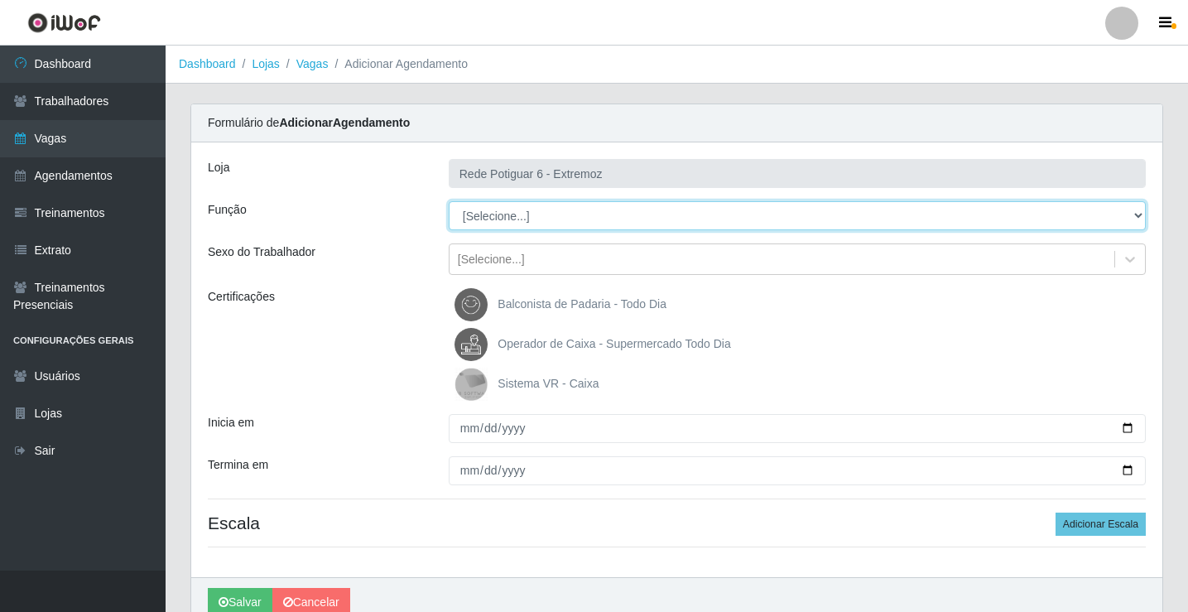
click at [535, 212] on select "[Selecione...] ASG Balconista Embalador Operador de Caixa Operador de Caixa + O…" at bounding box center [797, 215] width 697 height 29
select select "22"
click at [449, 201] on select "[Selecione...] ASG Balconista Embalador Operador de Caixa Operador de Caixa + O…" at bounding box center [797, 215] width 697 height 29
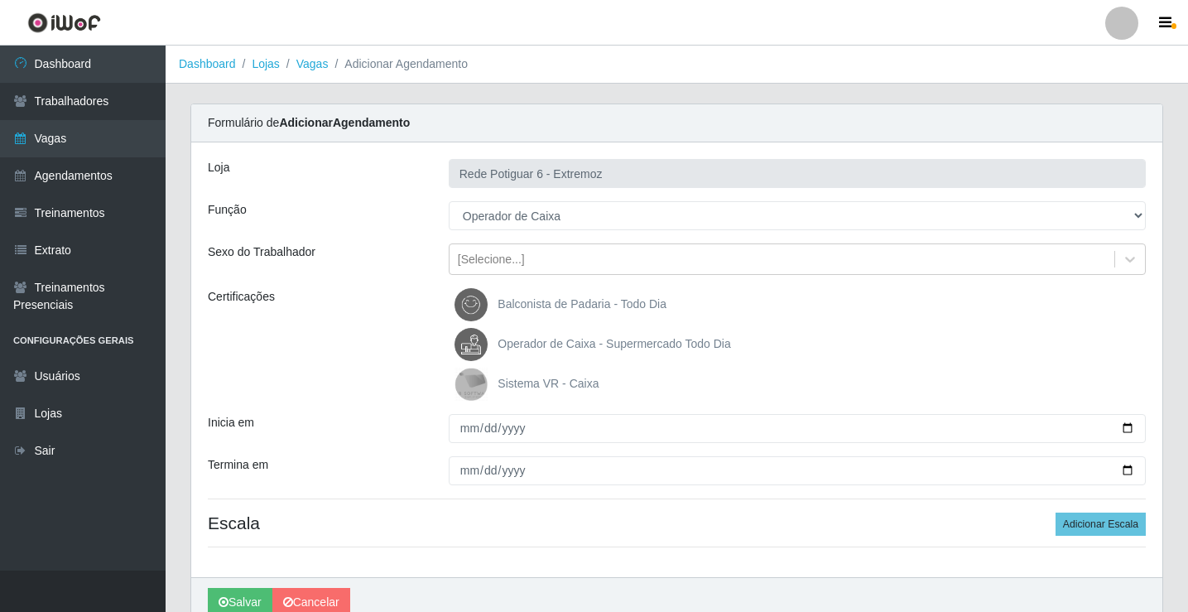
click at [525, 337] on span "Operador de Caixa - Supermercado Todo Dia" at bounding box center [613, 343] width 233 height 13
click at [0, 0] on input "Operador de Caixa - Supermercado Todo Dia" at bounding box center [0, 0] width 0 height 0
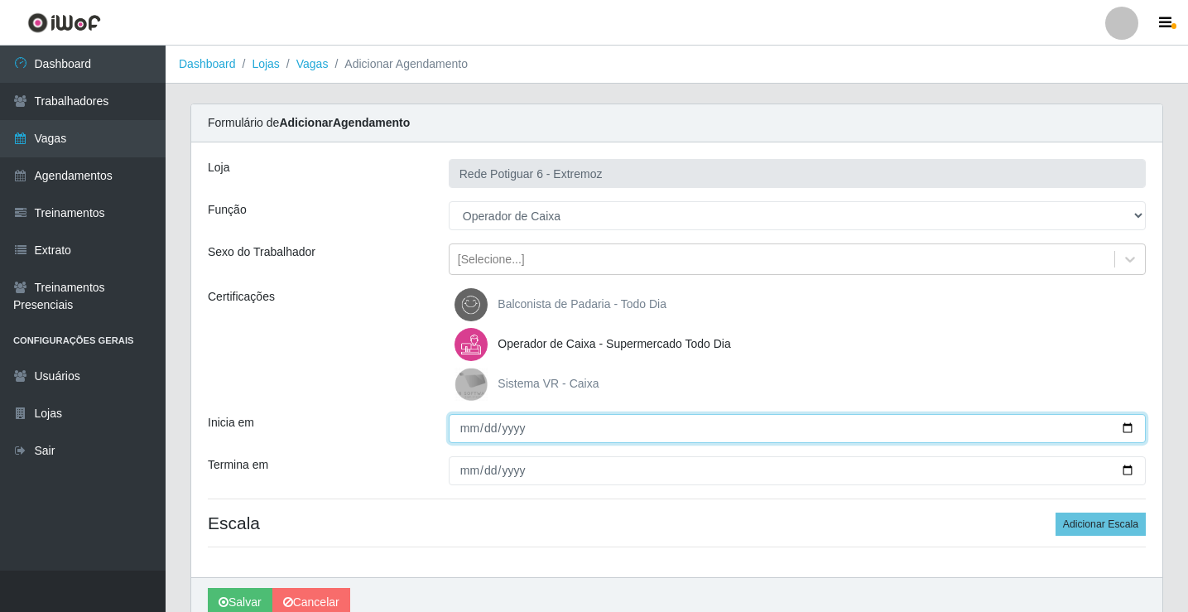
click at [467, 432] on input "Inicia em" at bounding box center [797, 428] width 697 height 29
type input "[DATE]"
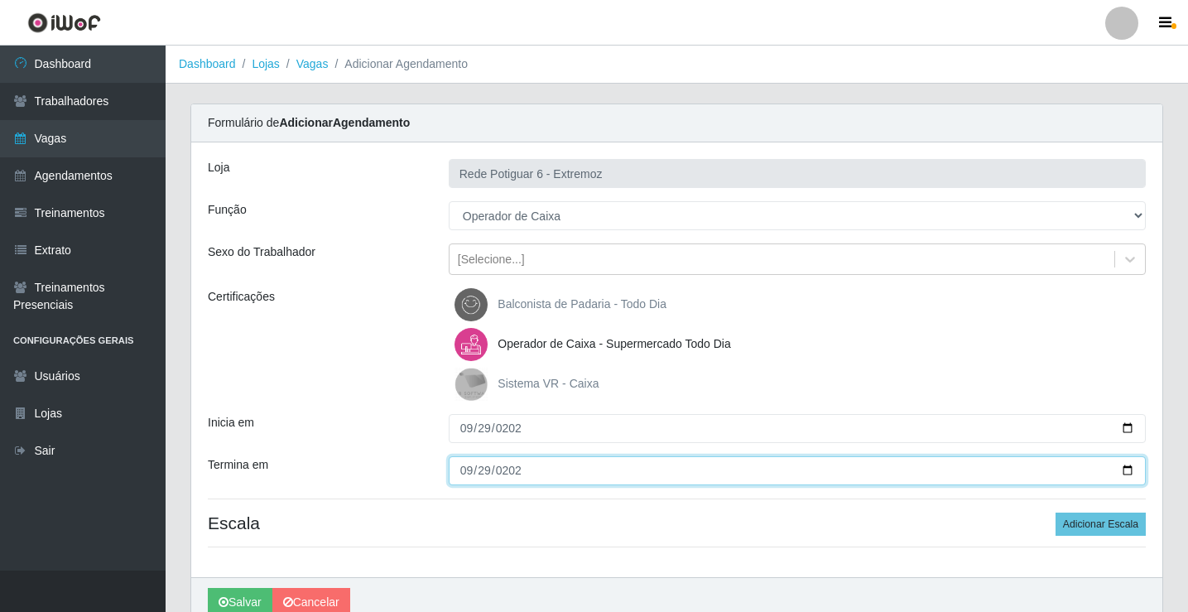
type input "[DATE]"
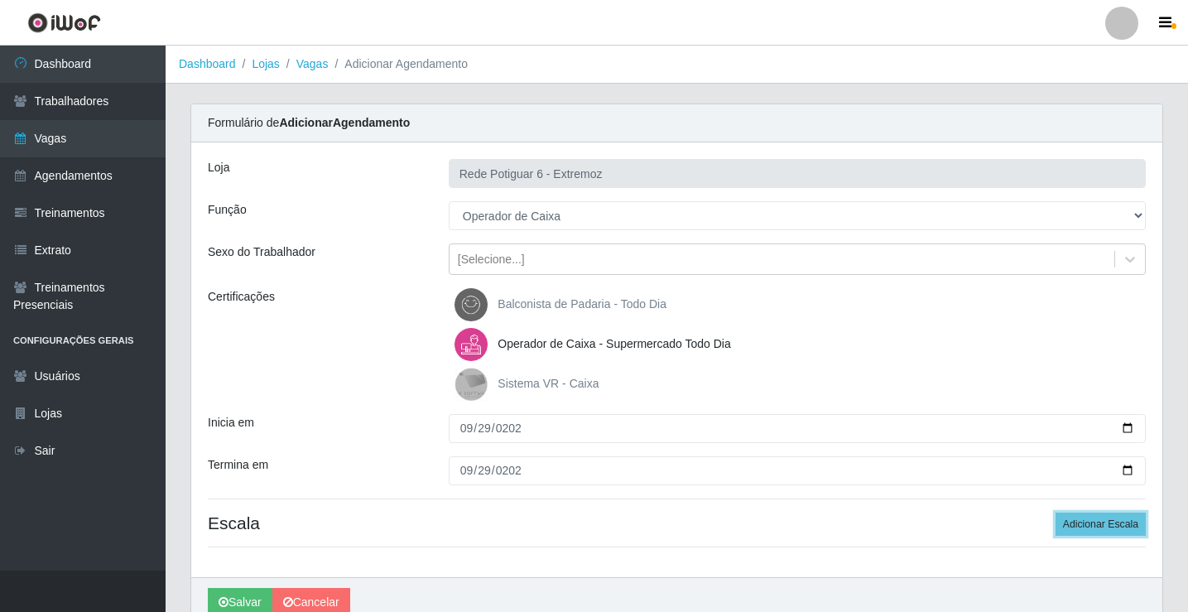
click at [1055, 512] on button "Adicionar Escala" at bounding box center [1100, 523] width 90 height 23
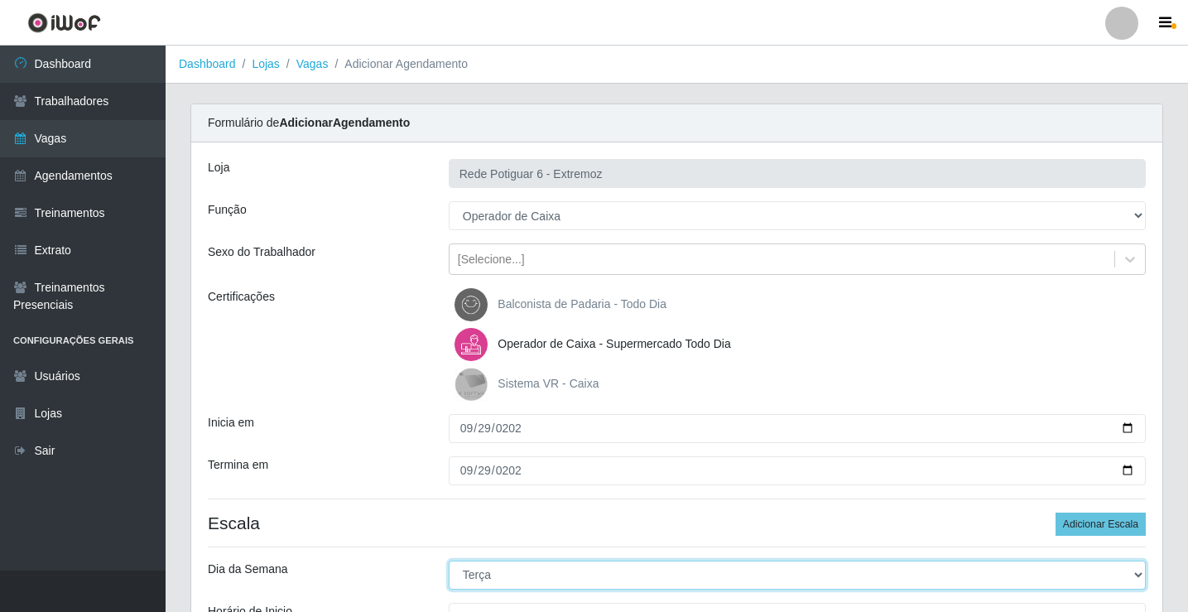
select select "1"
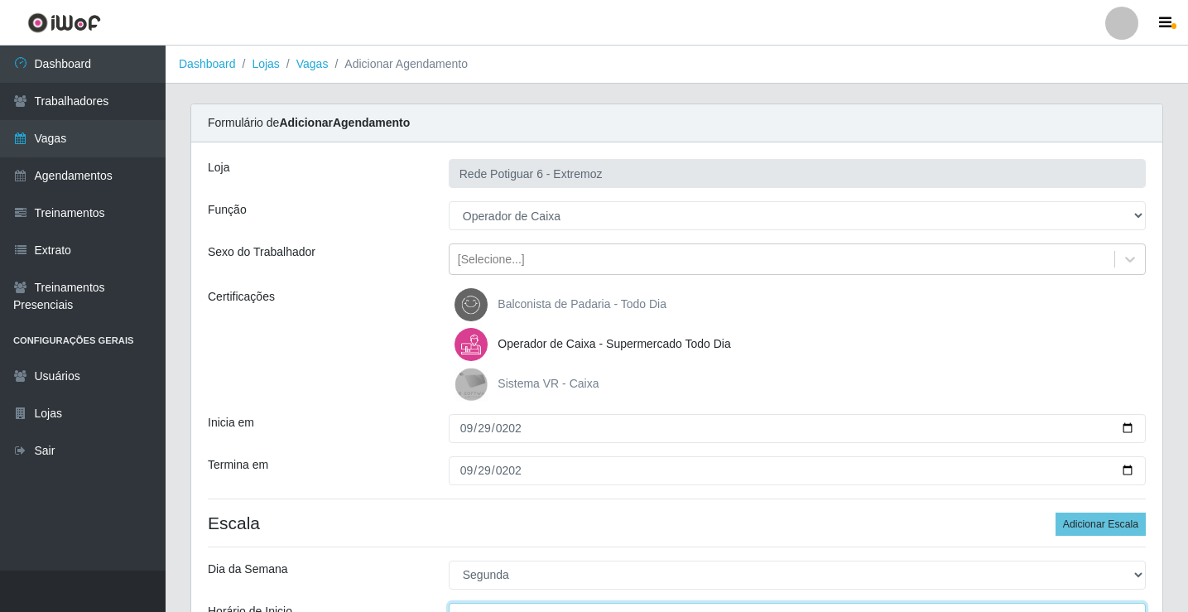
scroll to position [20, 0]
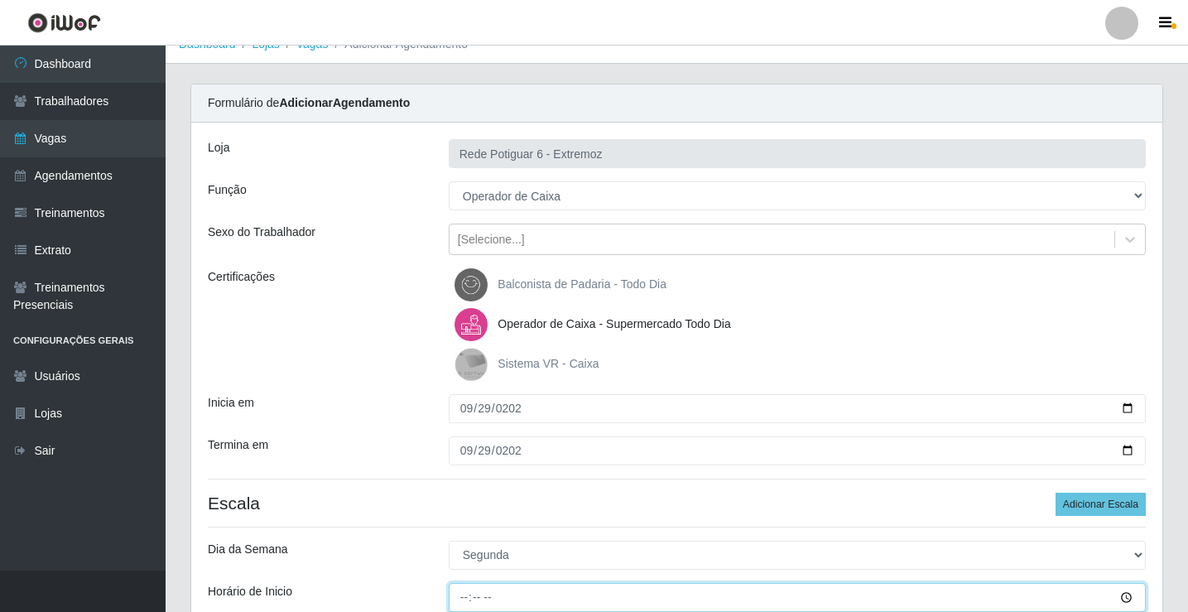
type input "07:00"
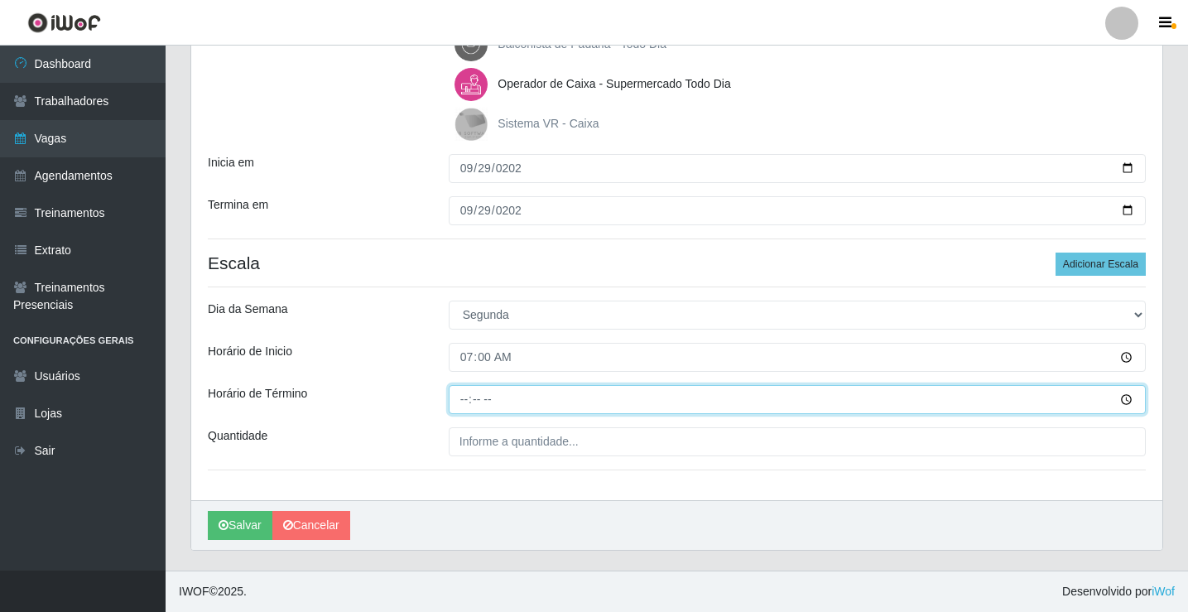
type input "13:00"
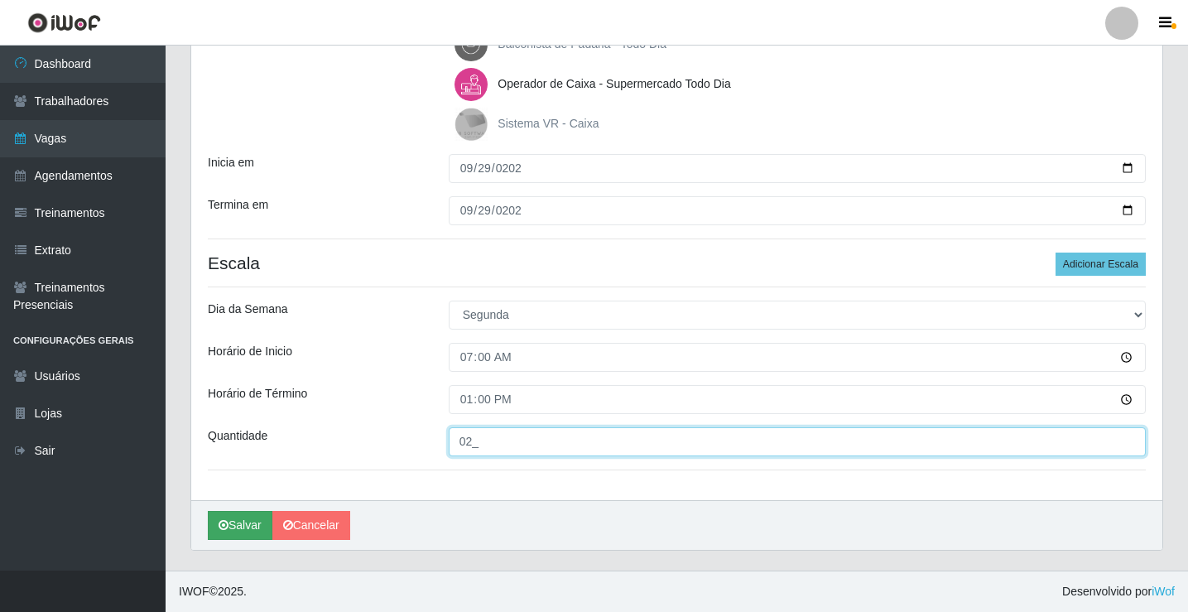
type input "02_"
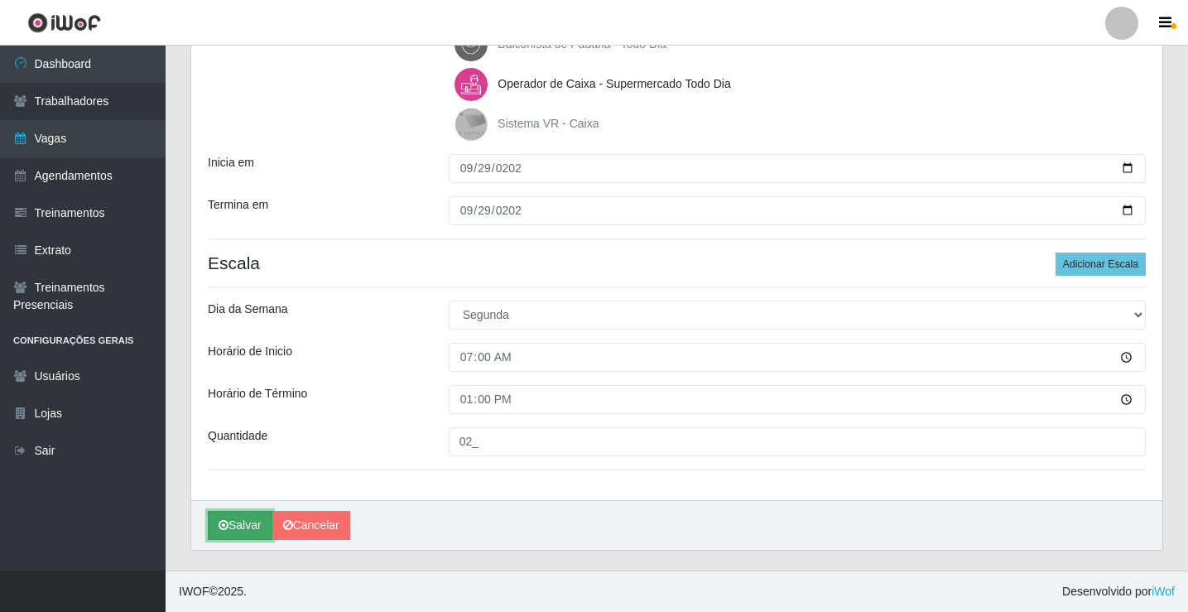
click at [231, 511] on button "Salvar" at bounding box center [240, 525] width 65 height 29
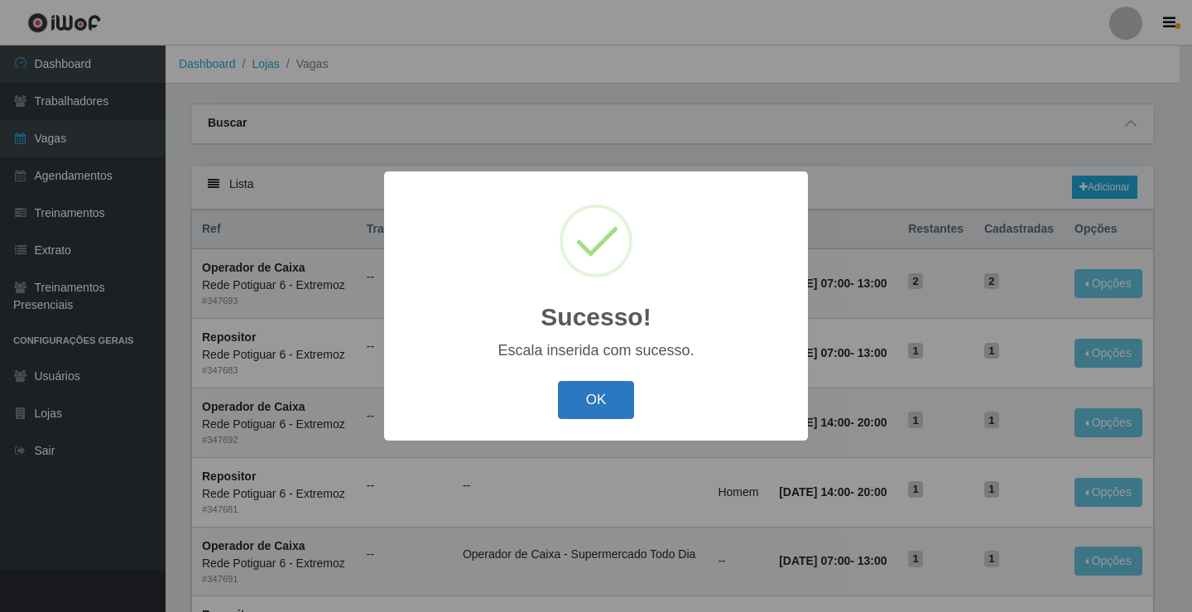
click at [589, 401] on button "OK" at bounding box center [596, 400] width 77 height 39
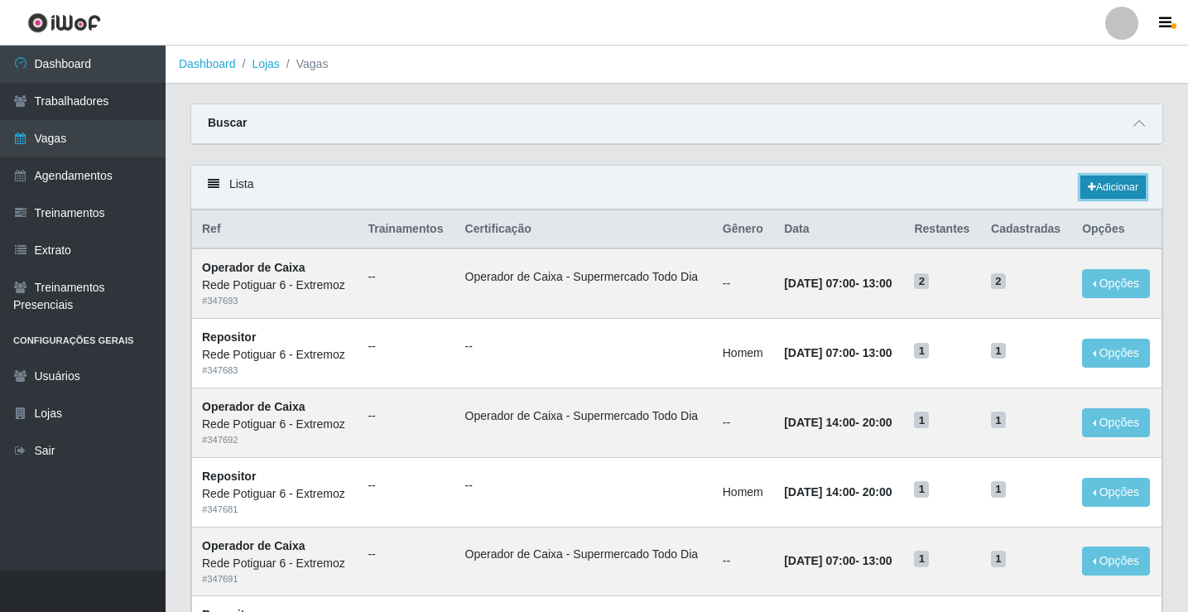
click at [1127, 184] on link "Adicionar" at bounding box center [1112, 186] width 65 height 23
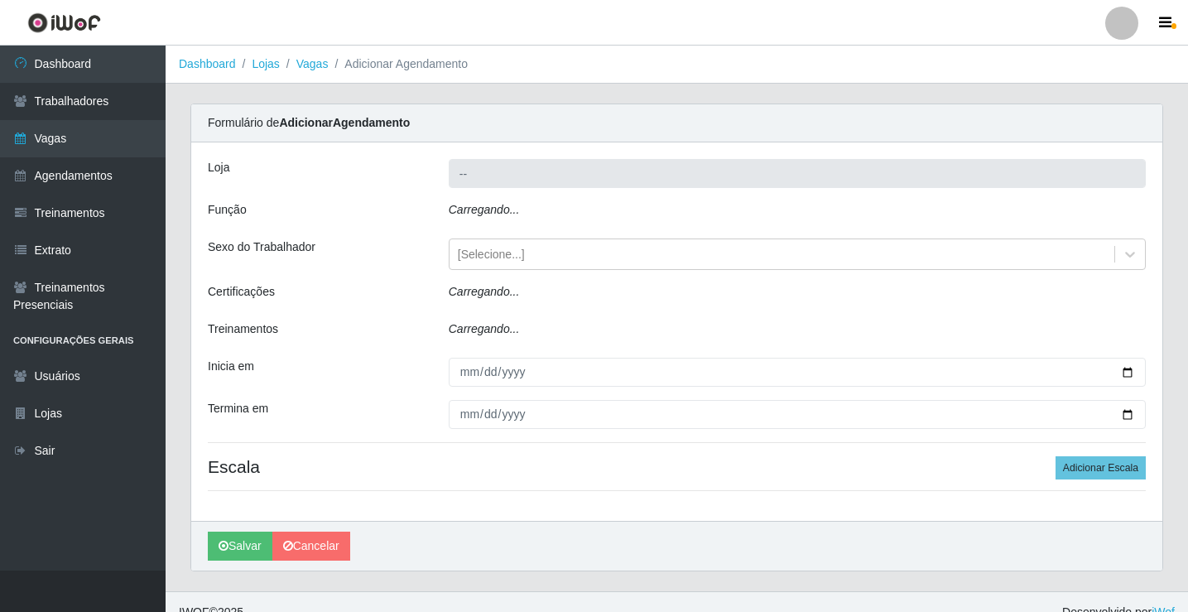
type input "Rede Potiguar 6 - Extremoz"
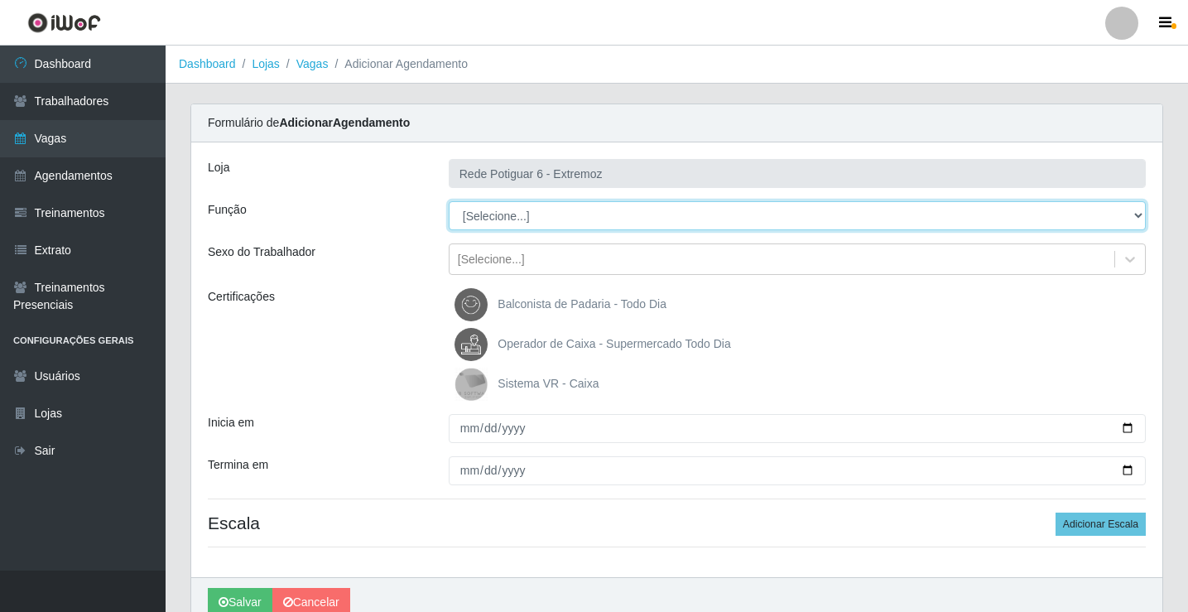
click at [553, 218] on select "[Selecione...] ASG Balconista Embalador Operador de Caixa Operador de Caixa + O…" at bounding box center [797, 215] width 697 height 29
select select "22"
click at [449, 201] on select "[Selecione...] ASG Balconista Embalador Operador de Caixa Operador de Caixa + O…" at bounding box center [797, 215] width 697 height 29
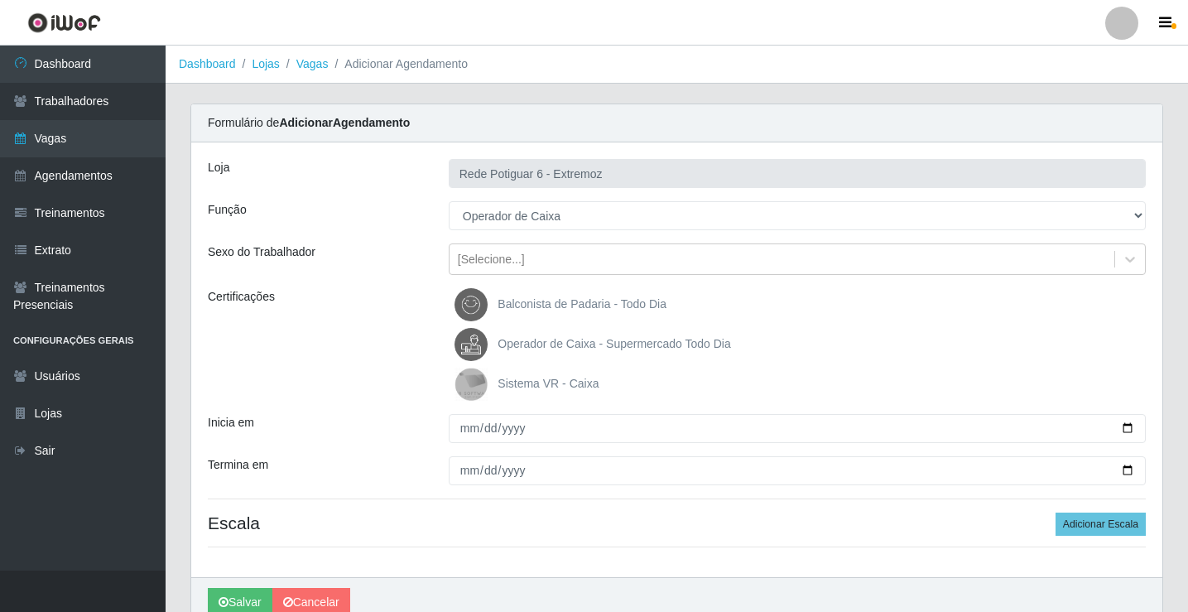
click at [541, 337] on span "Operador de Caixa - Supermercado Todo Dia" at bounding box center [613, 343] width 233 height 13
click at [0, 0] on input "Operador de Caixa - Supermercado Todo Dia" at bounding box center [0, 0] width 0 height 0
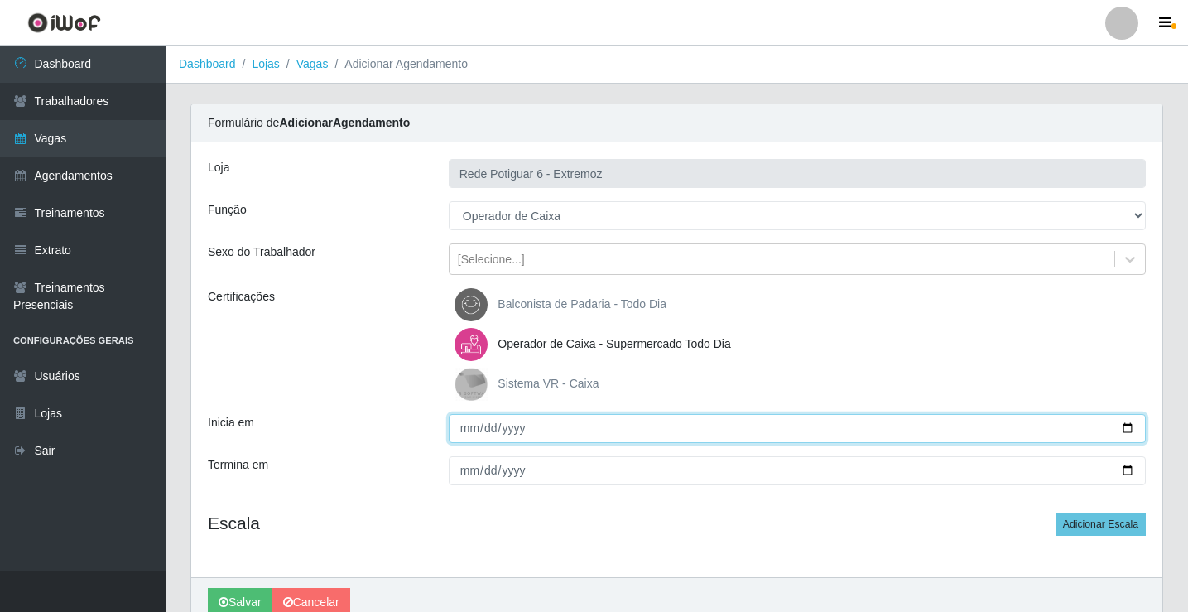
click at [465, 423] on input "Inicia em" at bounding box center [797, 428] width 697 height 29
type input "[DATE]"
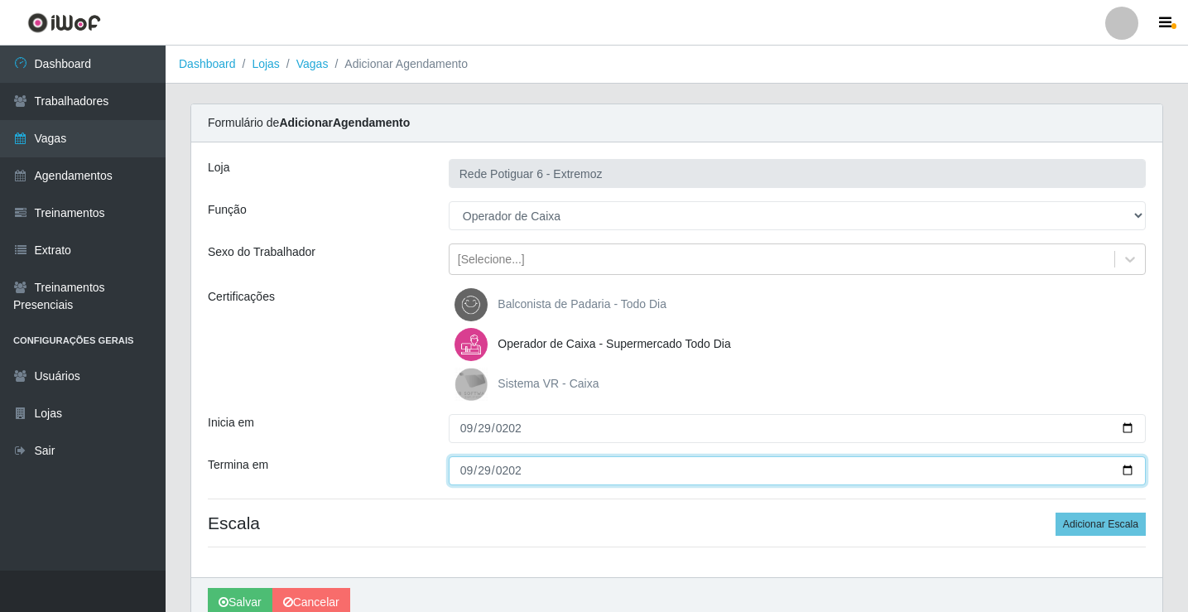
type input "[DATE]"
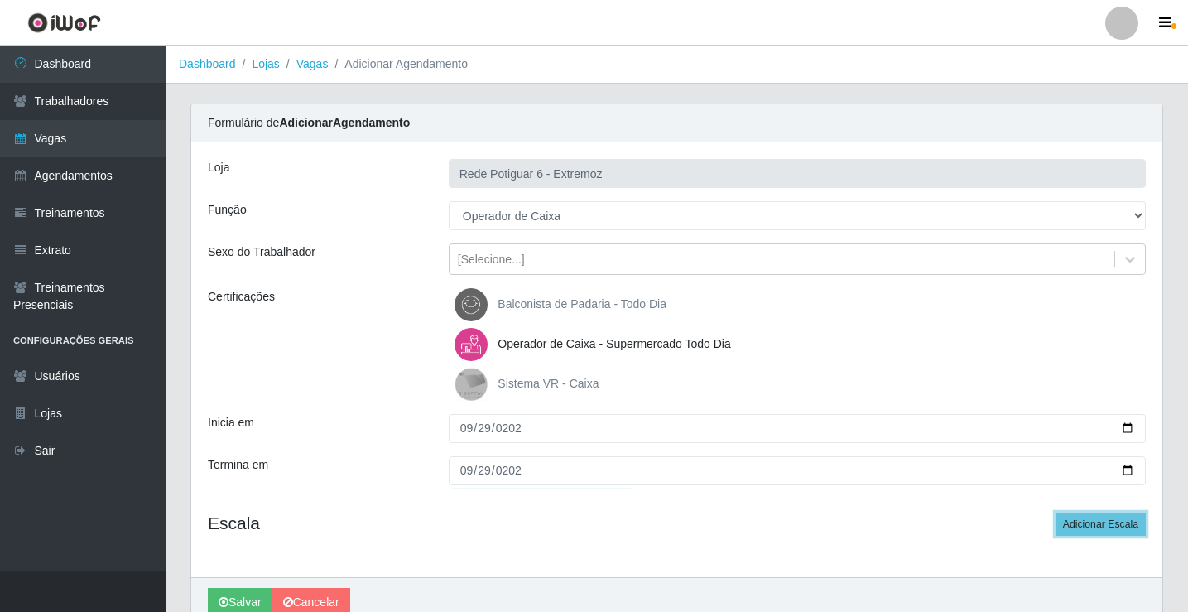
click at [1055, 512] on button "Adicionar Escala" at bounding box center [1100, 523] width 90 height 23
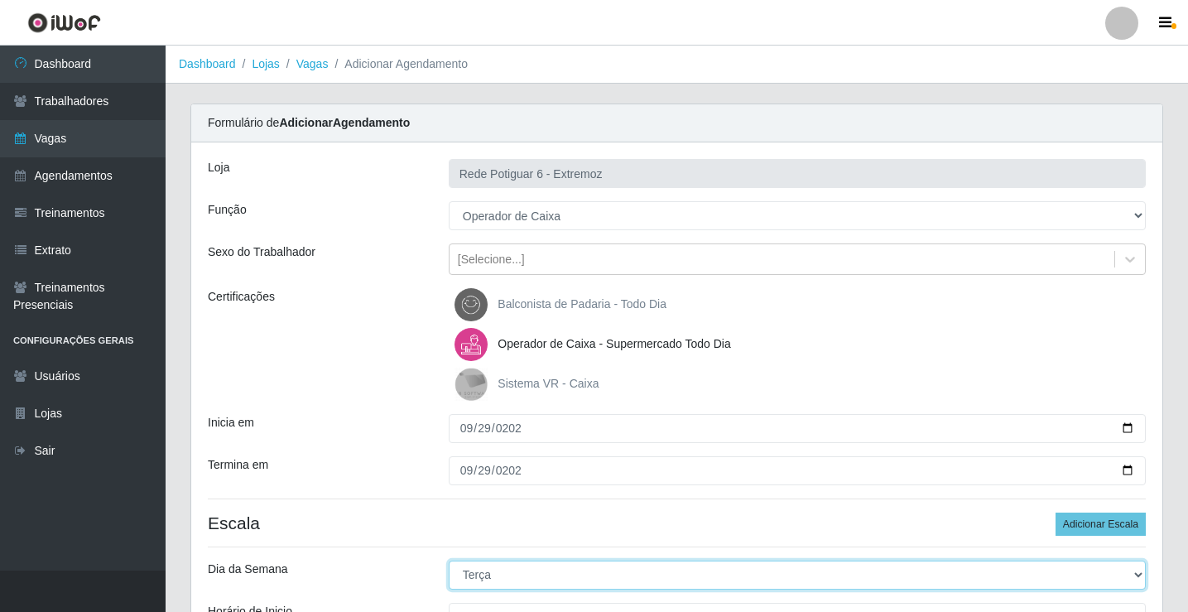
select select "1"
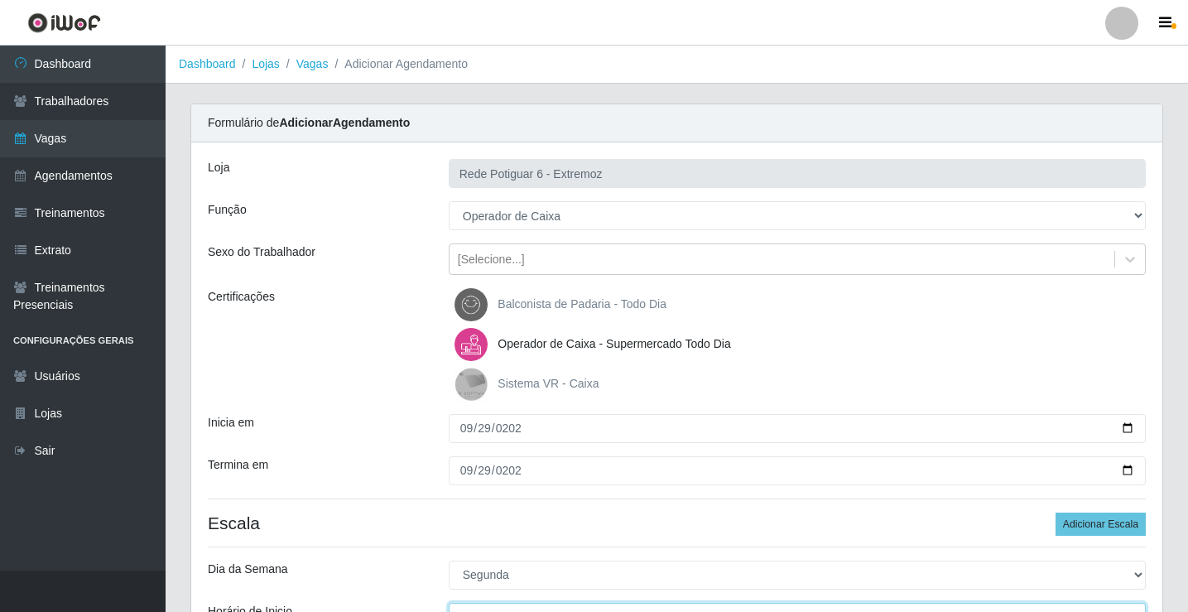
scroll to position [20, 0]
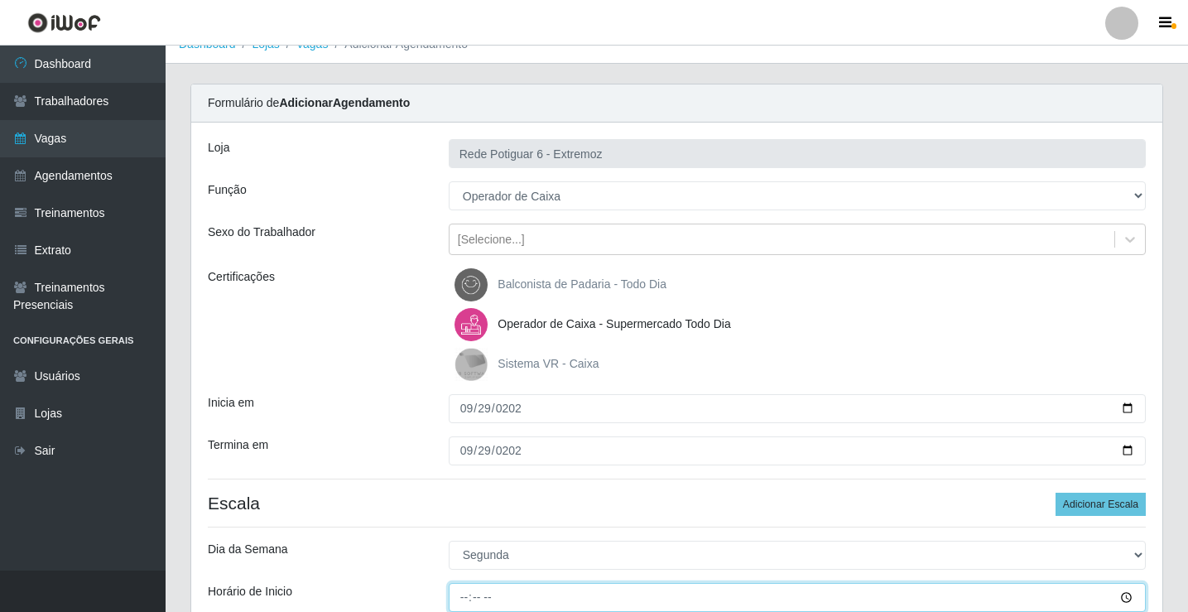
type input "14:00"
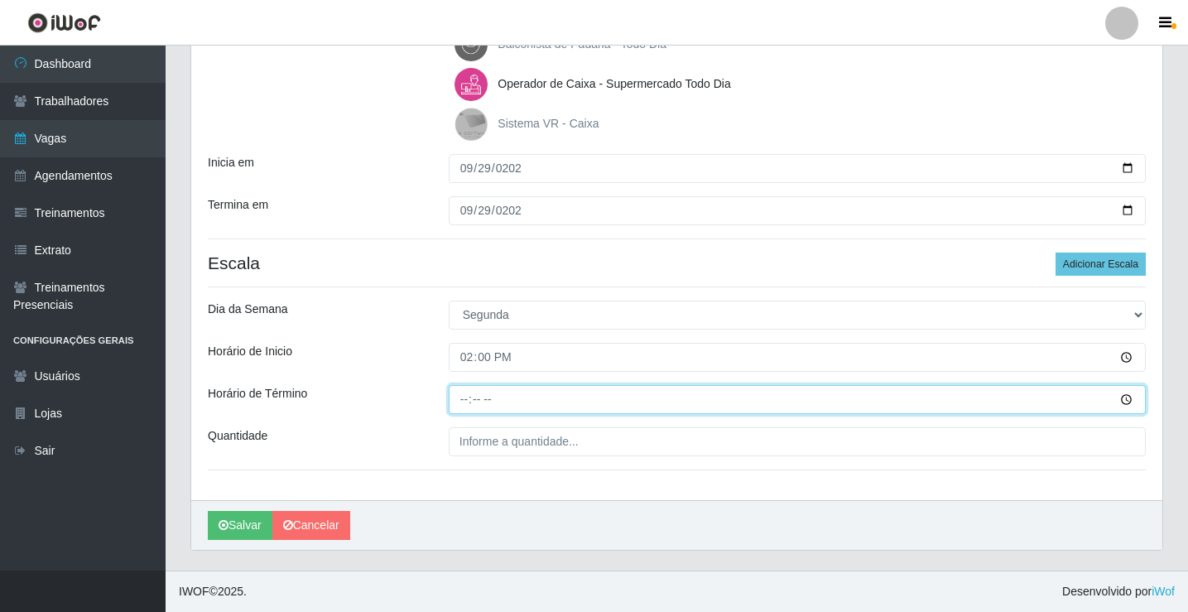
type input "20:00"
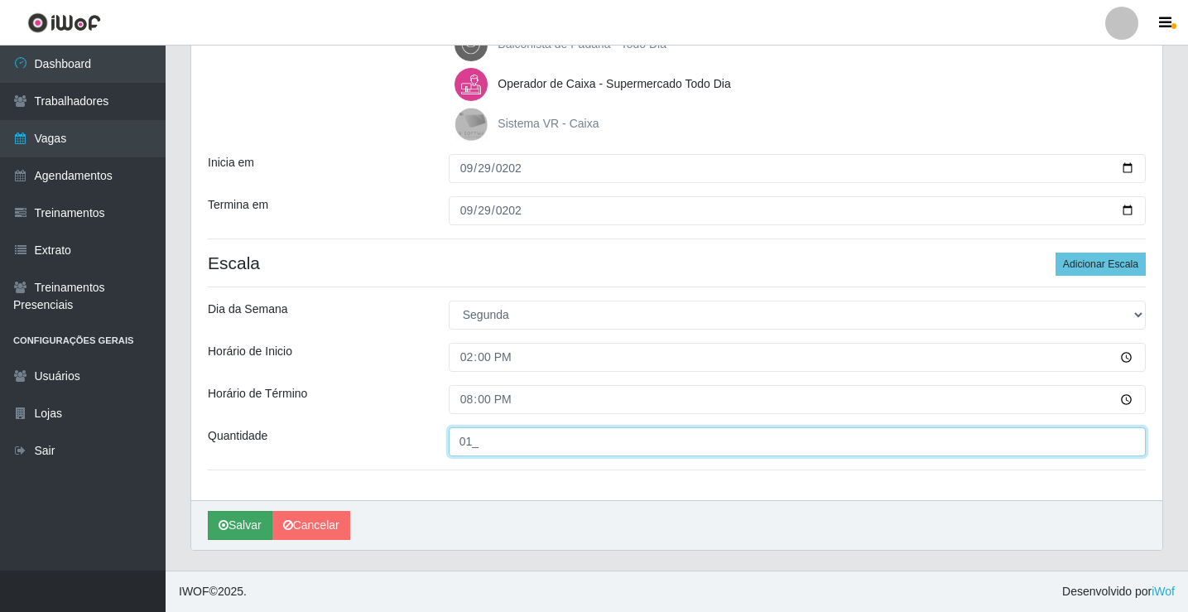
type input "01_"
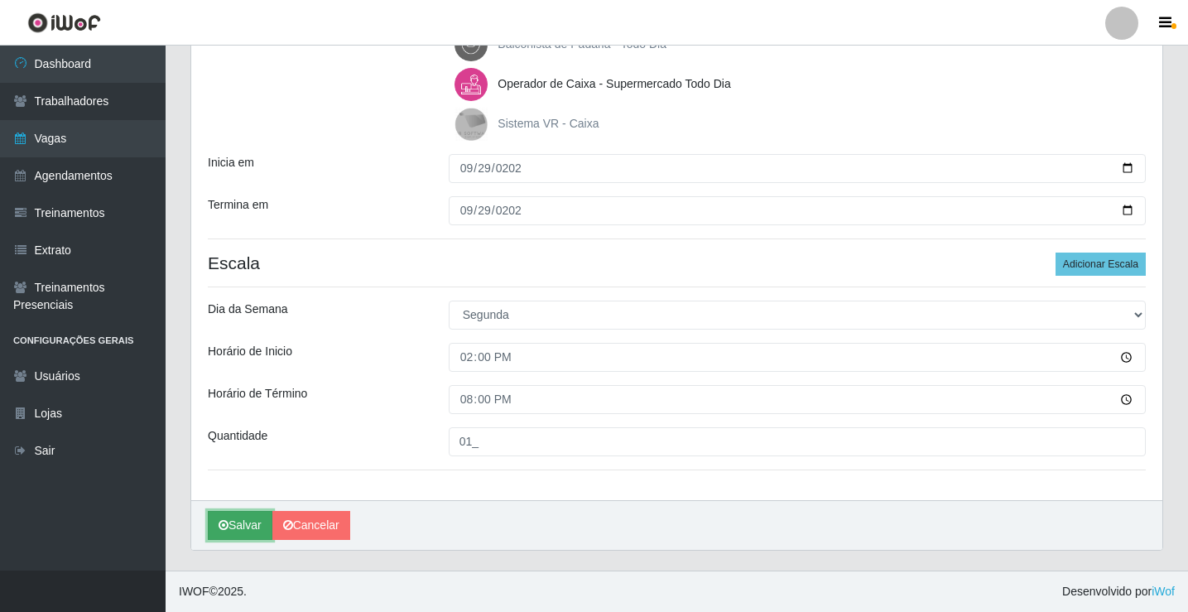
click at [249, 526] on button "Salvar" at bounding box center [240, 525] width 65 height 29
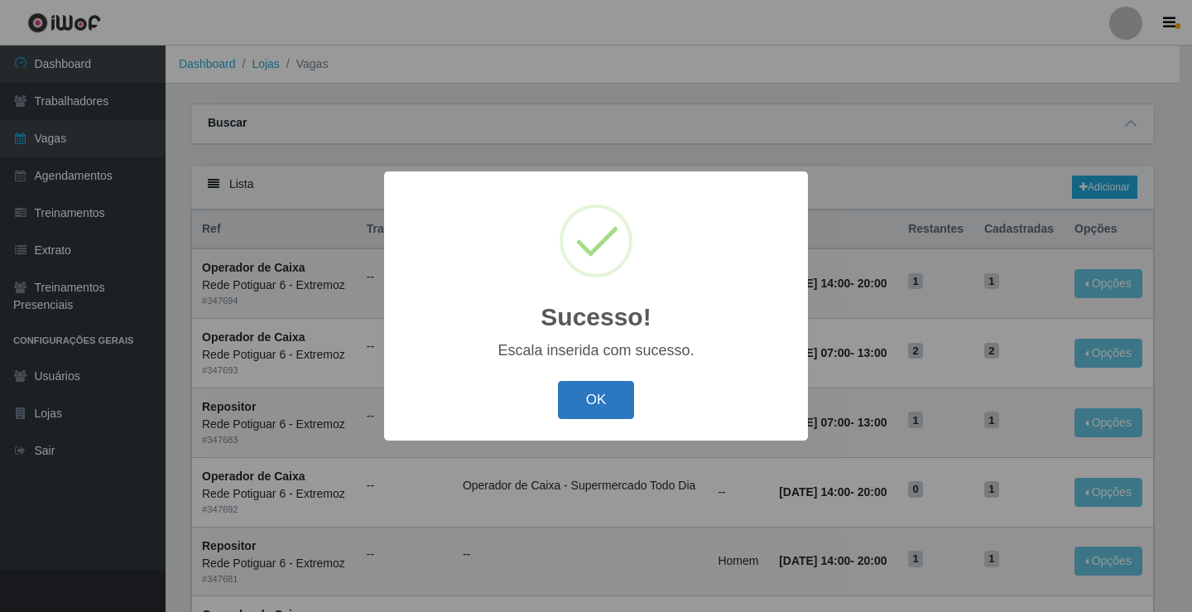
click at [613, 410] on button "OK" at bounding box center [596, 400] width 77 height 39
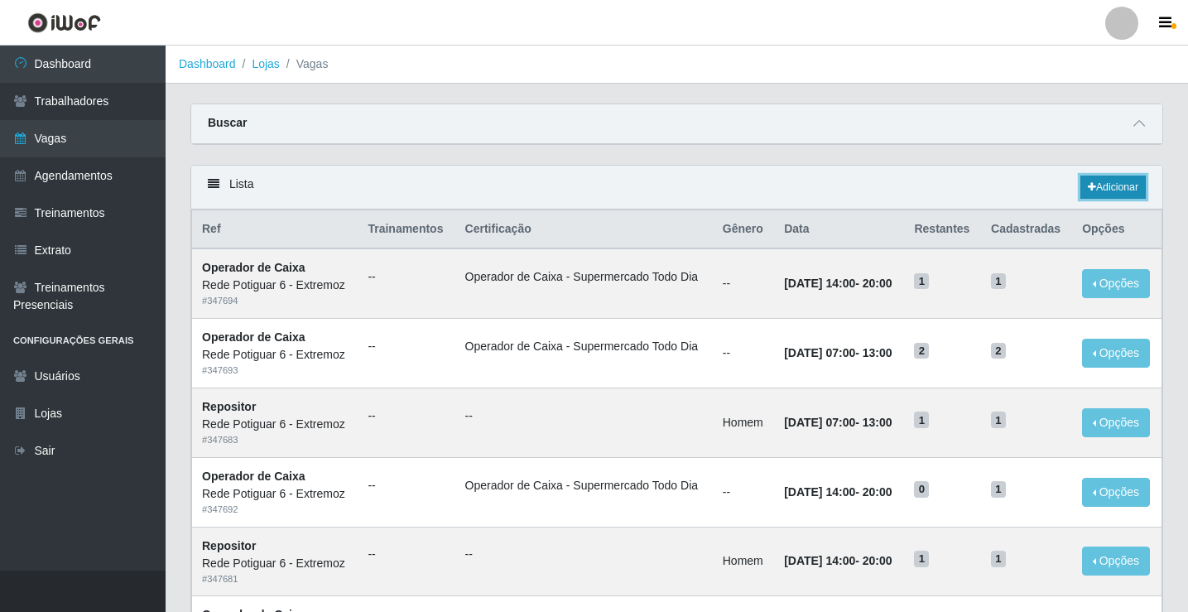
click at [1108, 182] on link "Adicionar" at bounding box center [1112, 186] width 65 height 23
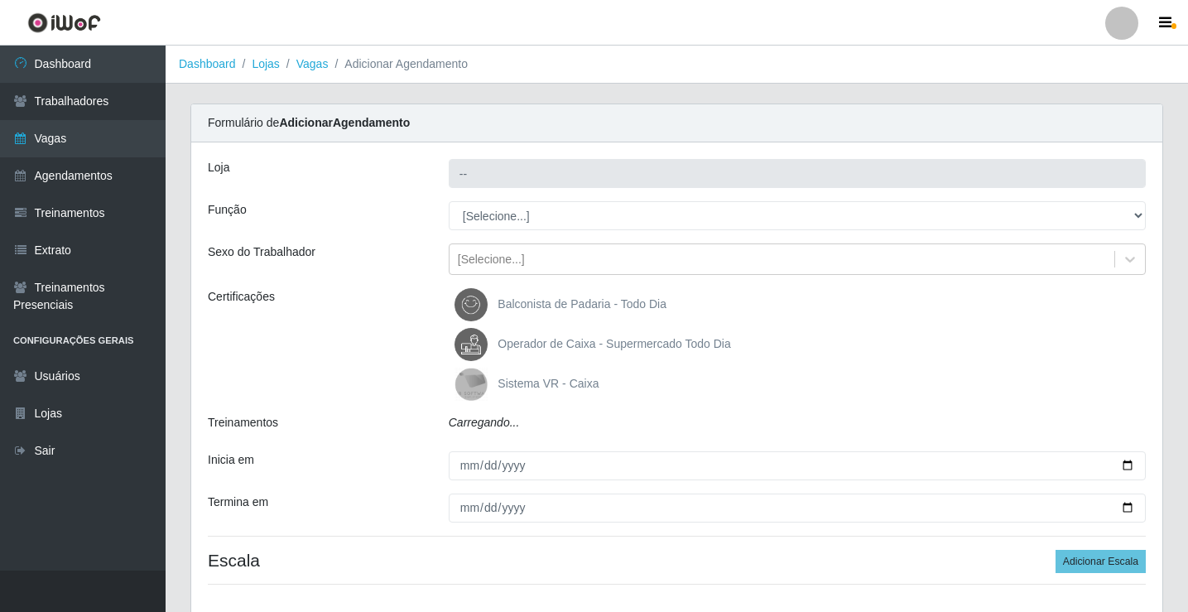
type input "Rede Potiguar 6 - Extremoz"
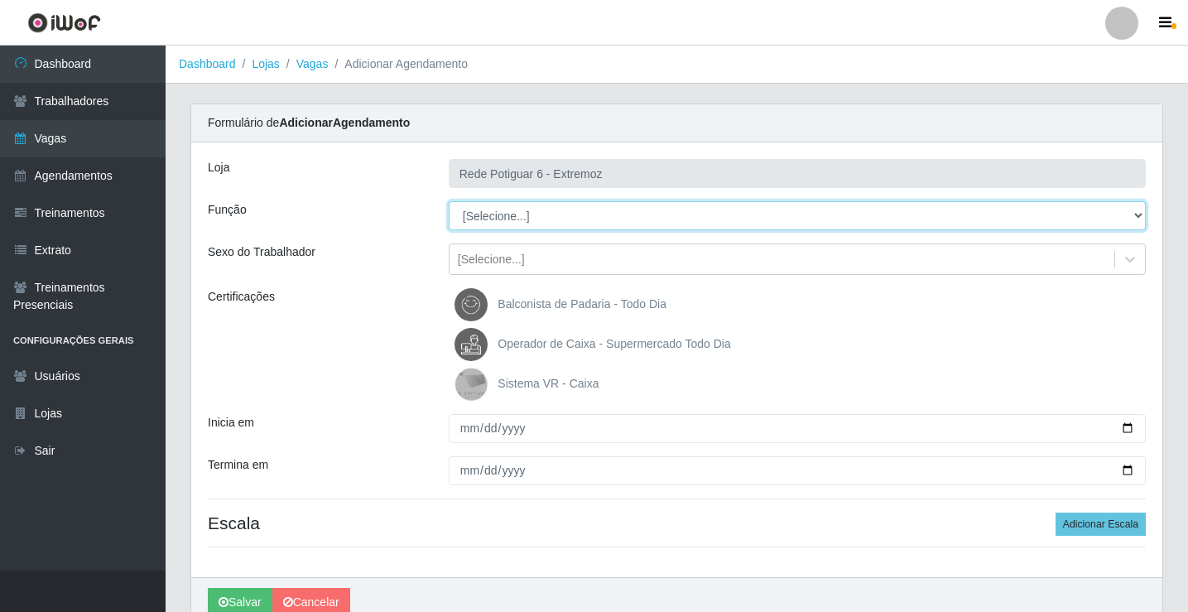
click at [503, 219] on select "[Selecione...] ASG Balconista Embalador Operador de Caixa Operador de Caixa + O…" at bounding box center [797, 215] width 697 height 29
select select "22"
click at [449, 201] on select "[Selecione...] ASG Balconista Embalador Operador de Caixa Operador de Caixa + O…" at bounding box center [797, 215] width 697 height 29
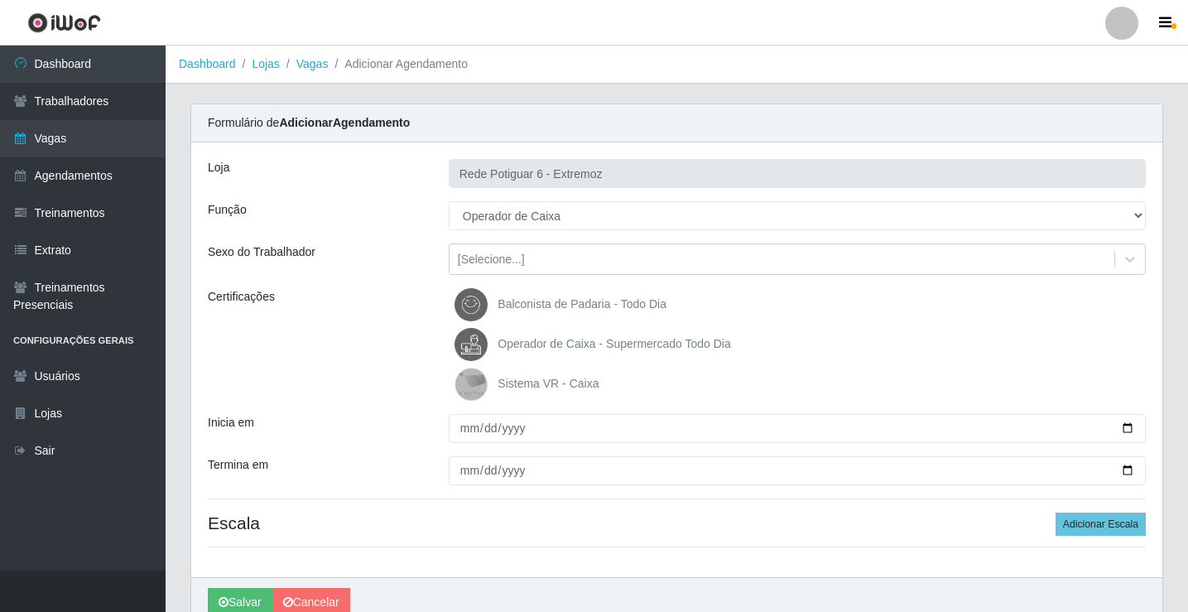
click at [530, 341] on span "Operador de Caixa - Supermercado Todo Dia" at bounding box center [613, 343] width 233 height 13
click at [0, 0] on input "Operador de Caixa - Supermercado Todo Dia" at bounding box center [0, 0] width 0 height 0
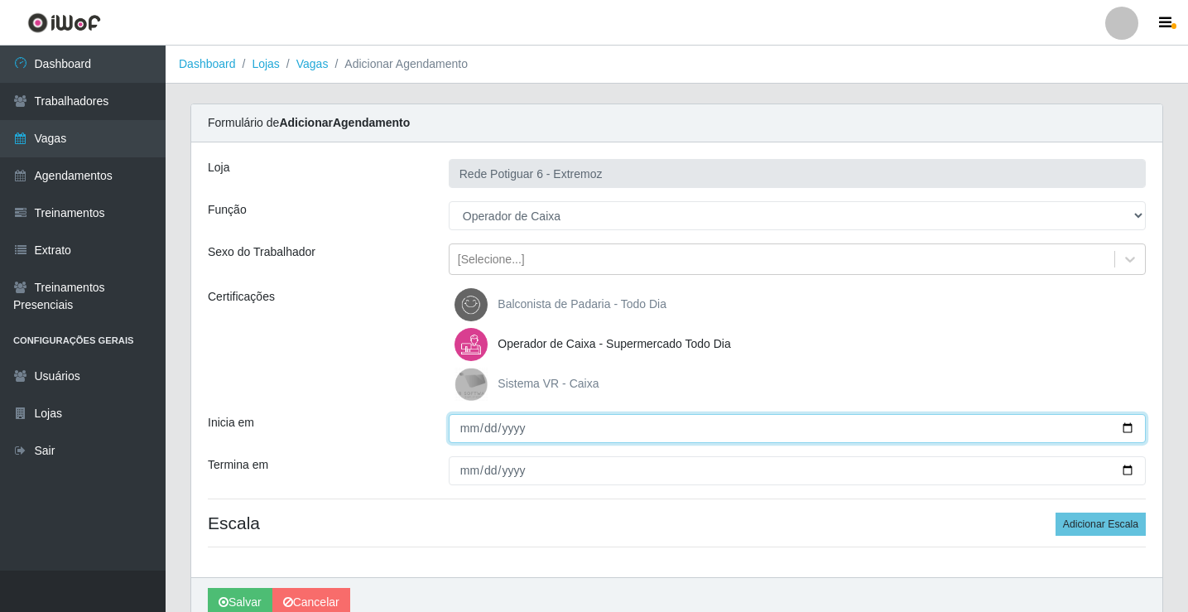
click at [463, 431] on input "Inicia em" at bounding box center [797, 428] width 697 height 29
type input "[DATE]"
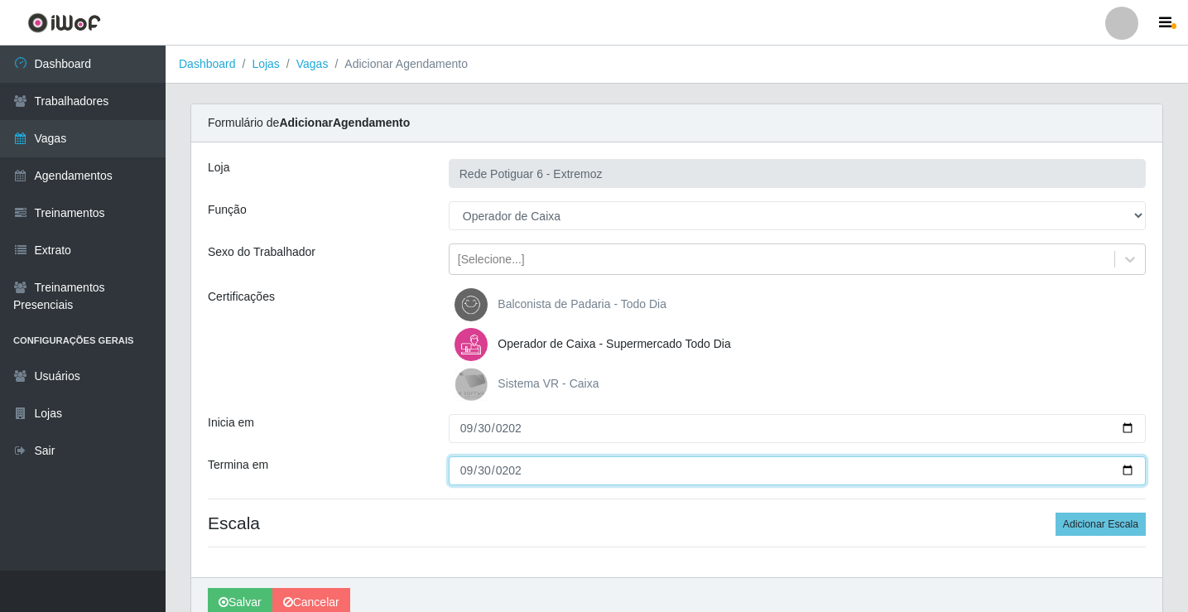
type input "[DATE]"
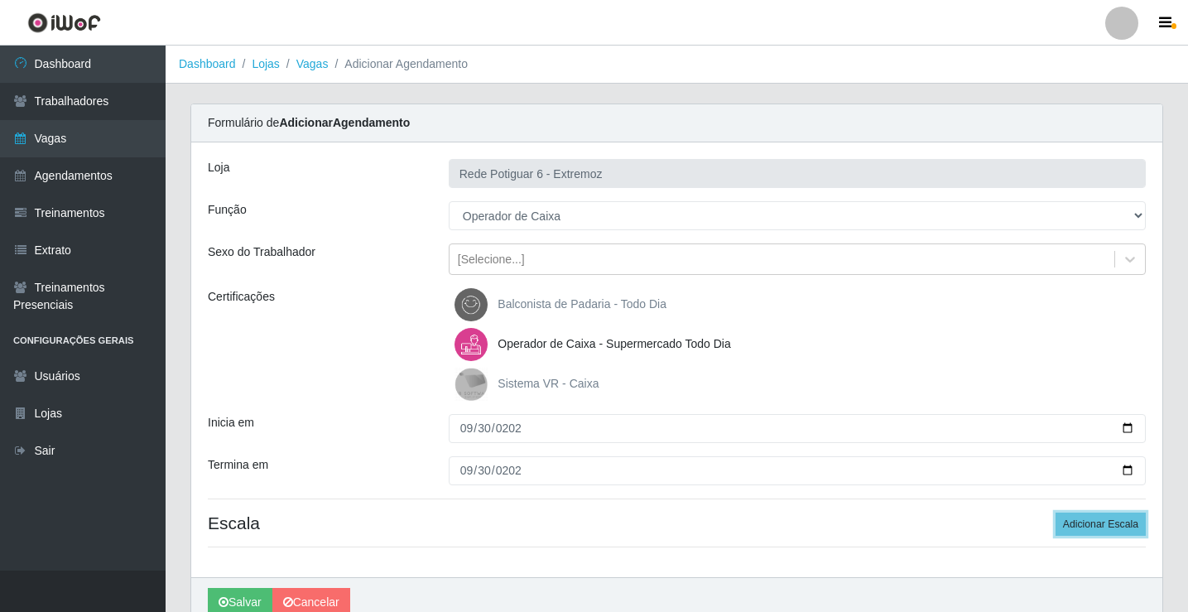
click at [1055, 512] on button "Adicionar Escala" at bounding box center [1100, 523] width 90 height 23
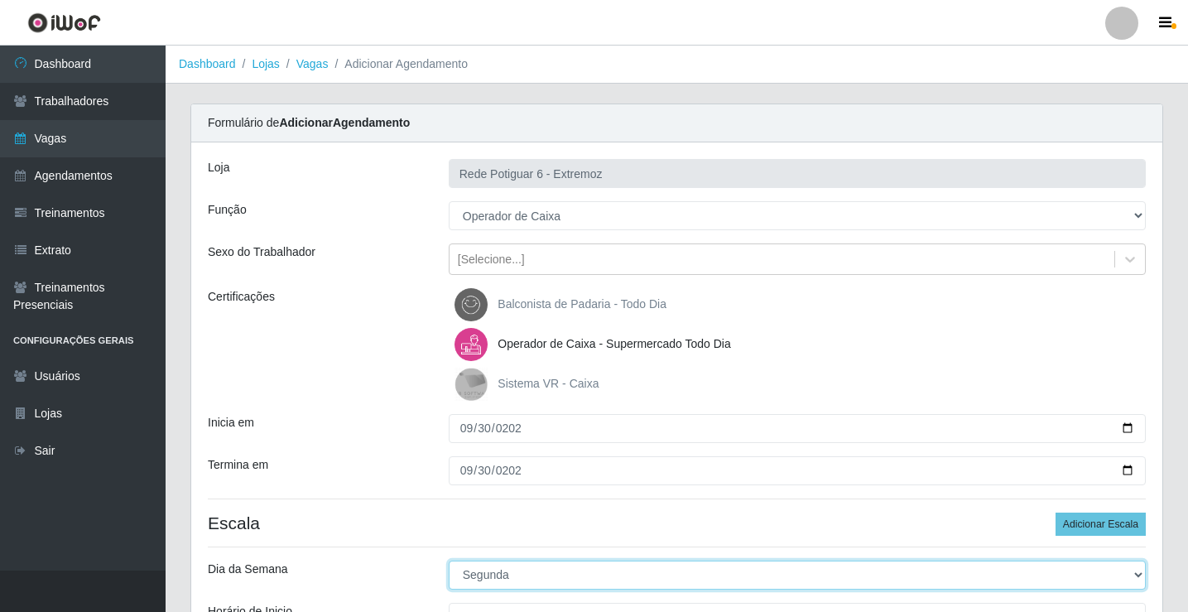
select select "2"
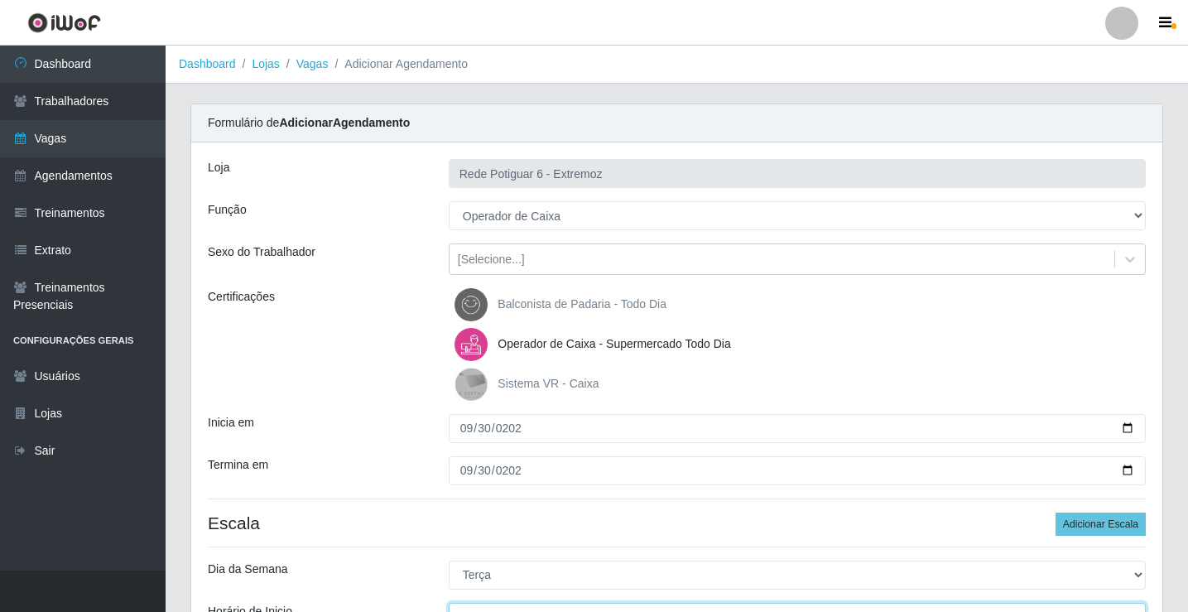
scroll to position [20, 0]
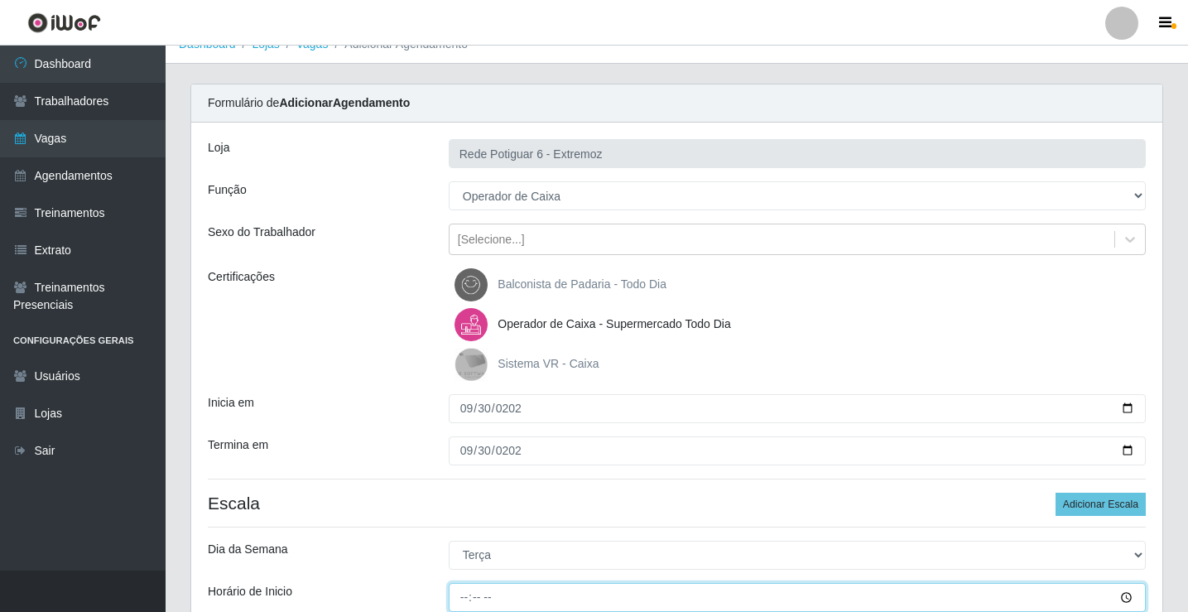
type input "14:00"
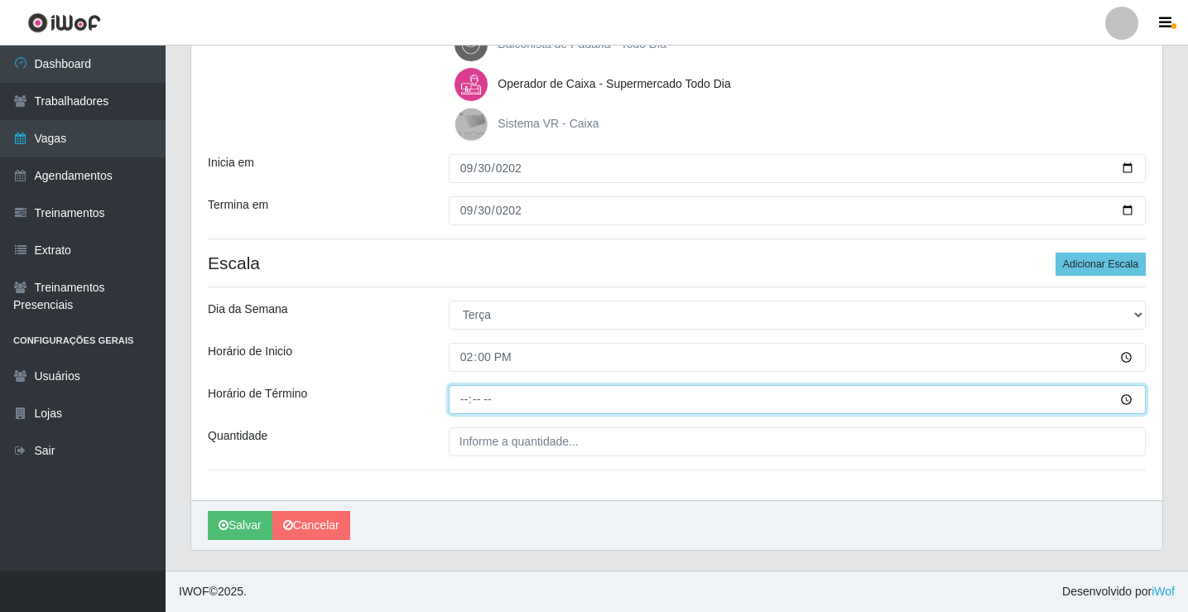
type input "20:00"
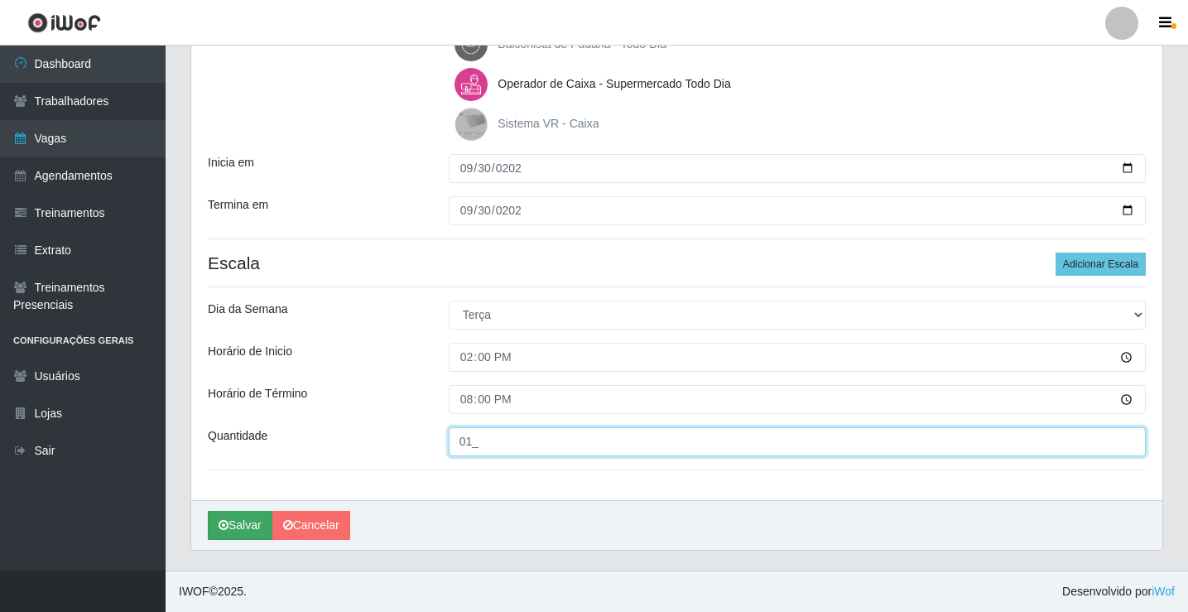
type input "01_"
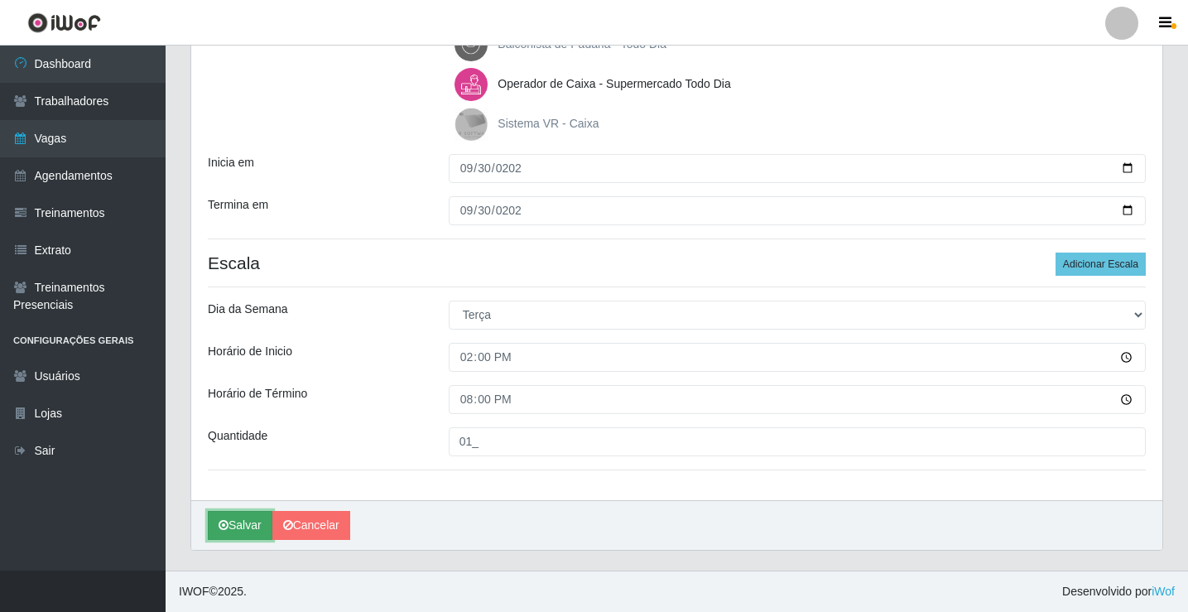
click at [235, 521] on button "Salvar" at bounding box center [240, 525] width 65 height 29
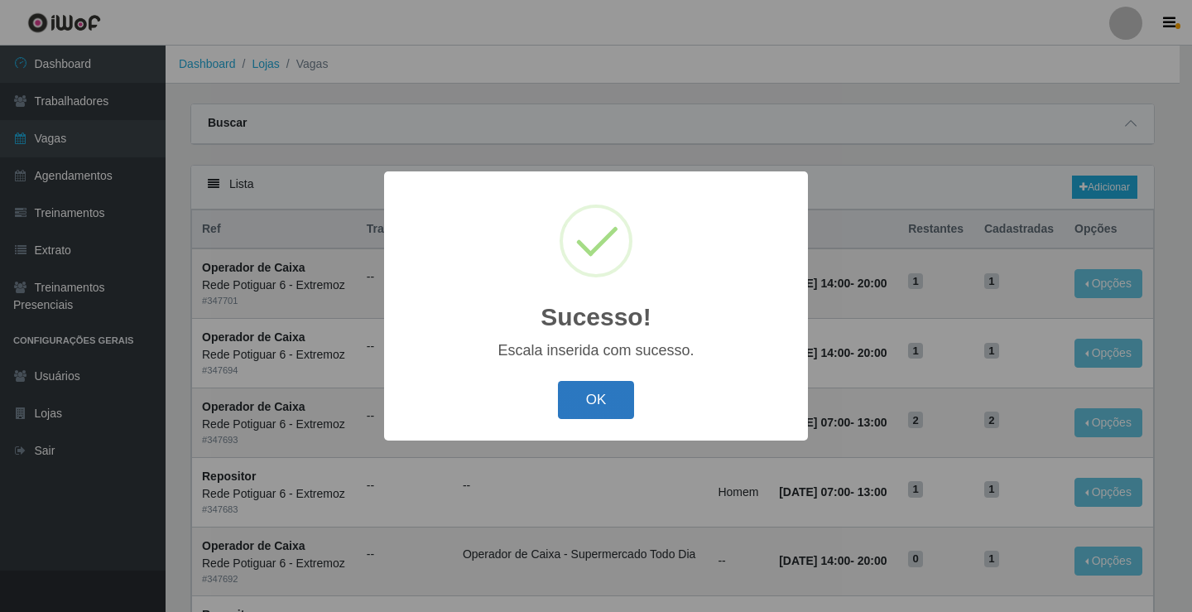
click at [608, 408] on button "OK" at bounding box center [596, 400] width 77 height 39
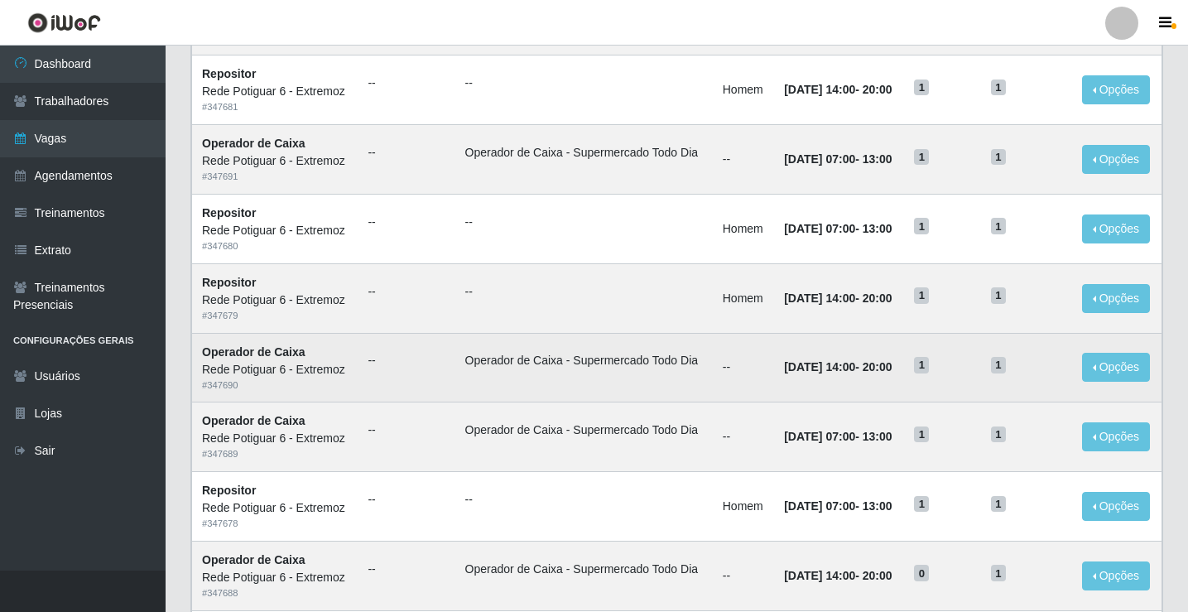
scroll to position [579, 0]
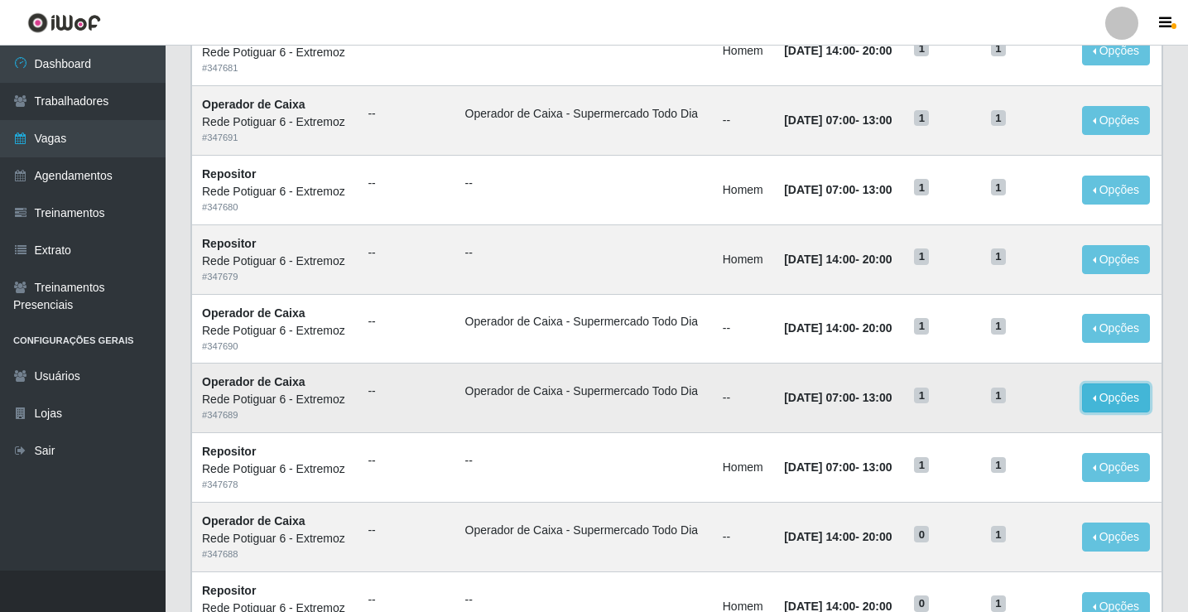
click at [1110, 397] on button "Opções" at bounding box center [1116, 397] width 68 height 29
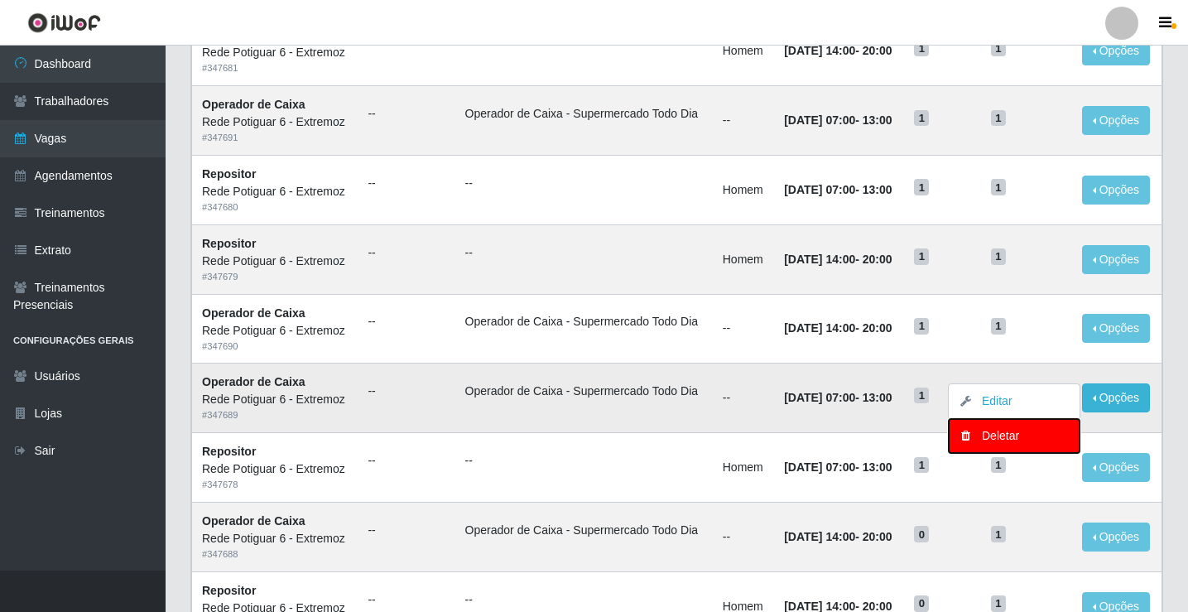
click at [1006, 435] on div "Deletar" at bounding box center [1014, 435] width 98 height 17
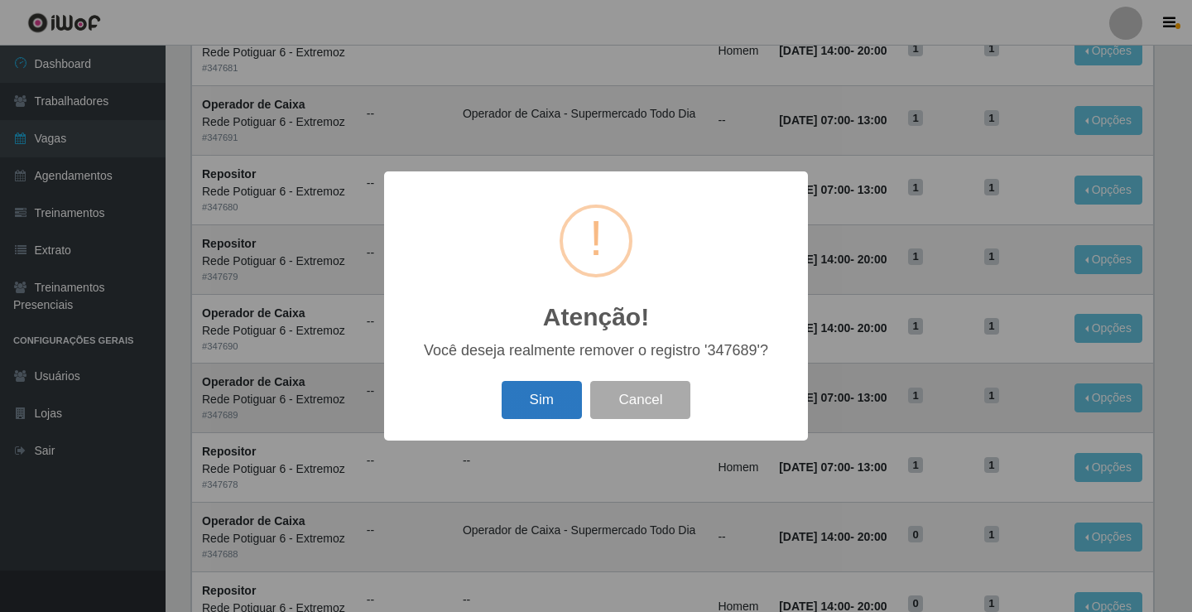
click at [553, 395] on button "Sim" at bounding box center [542, 400] width 80 height 39
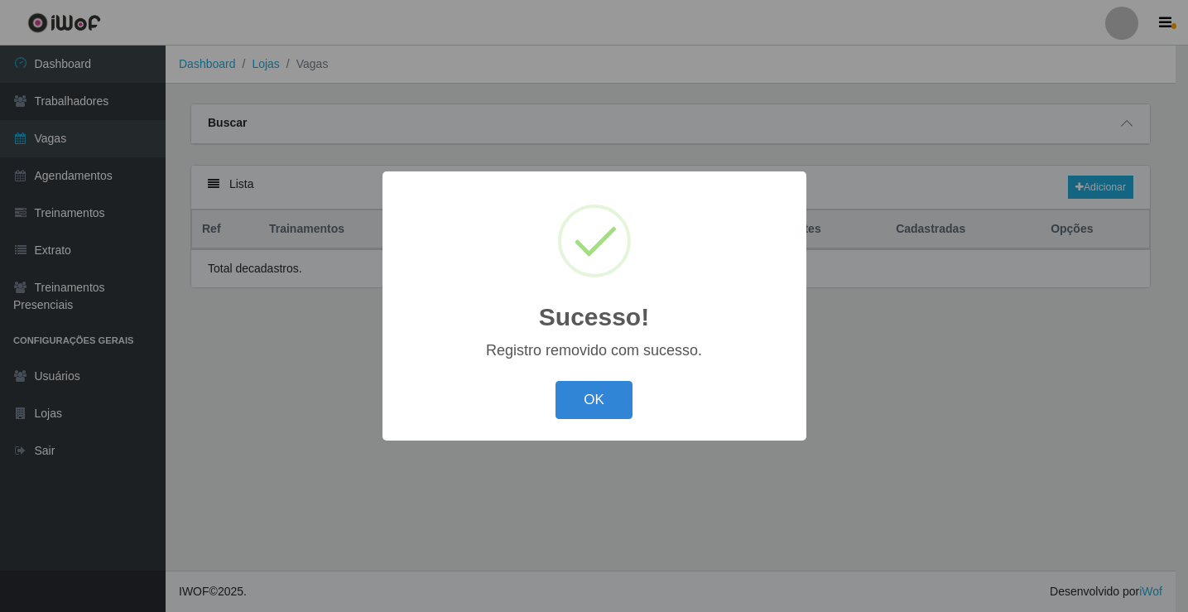
scroll to position [0, 0]
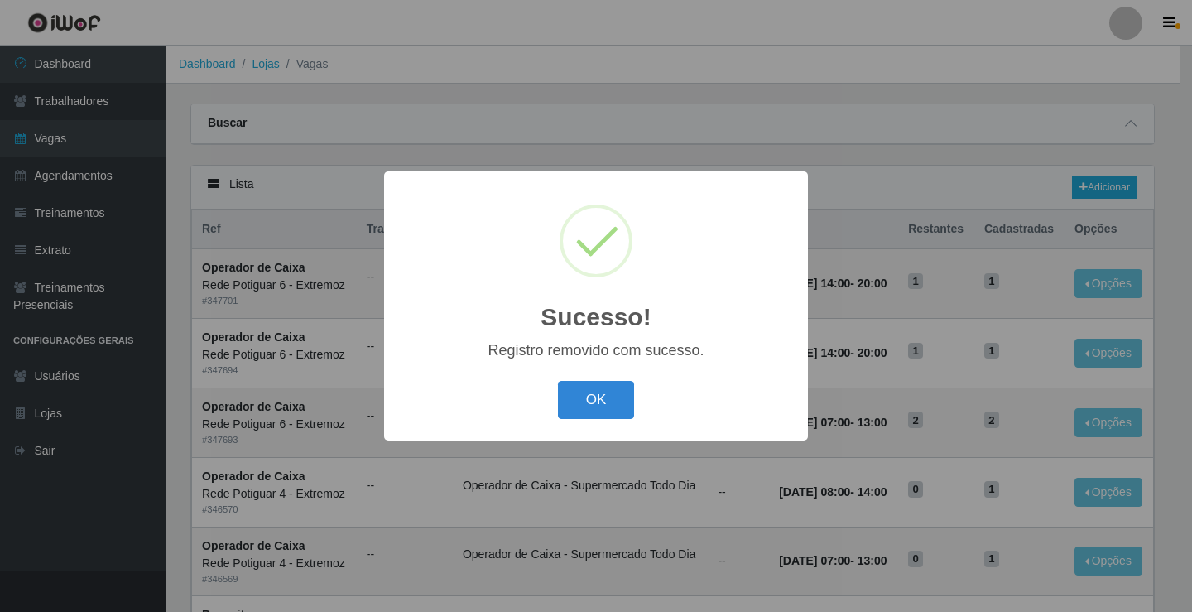
click at [601, 385] on button "OK" at bounding box center [596, 400] width 77 height 39
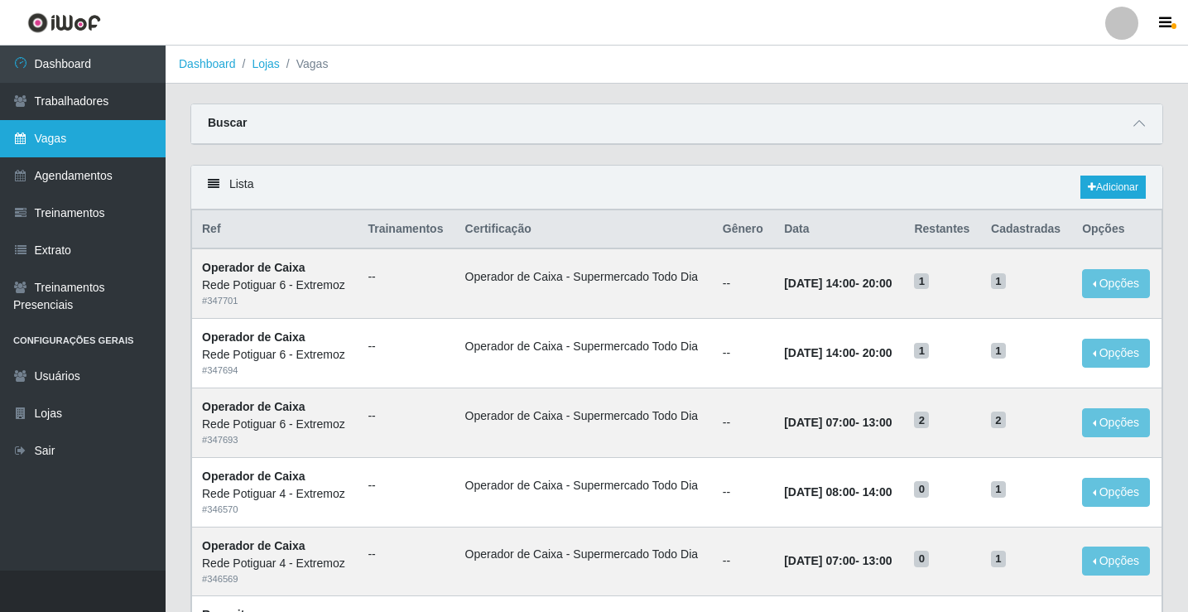
click at [97, 132] on link "Vagas" at bounding box center [83, 138] width 166 height 37
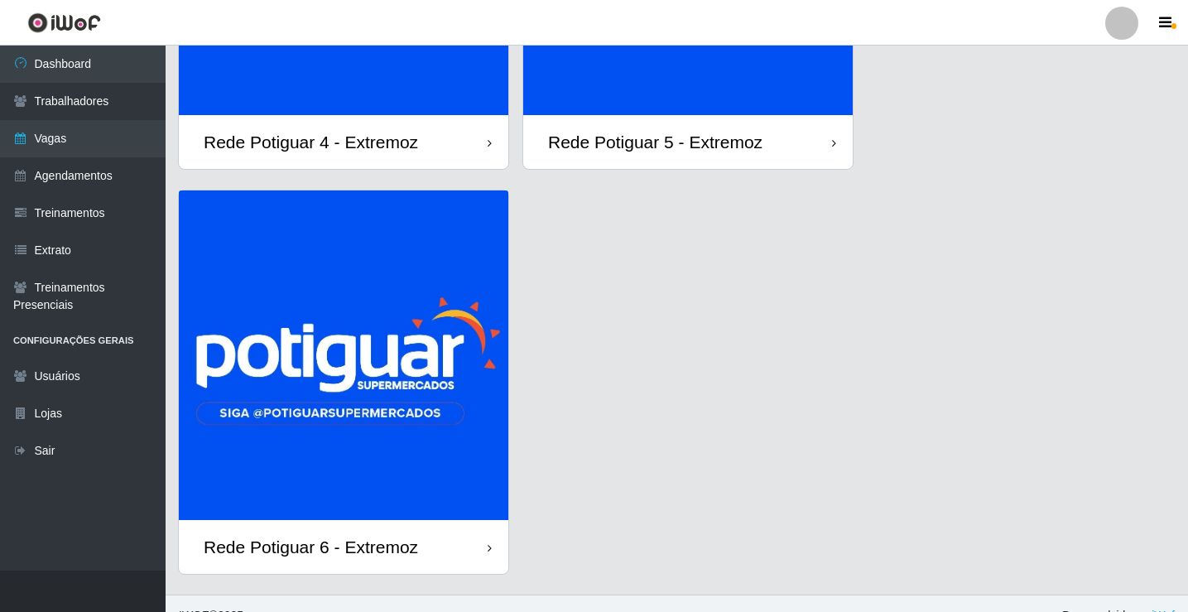
scroll to position [331, 0]
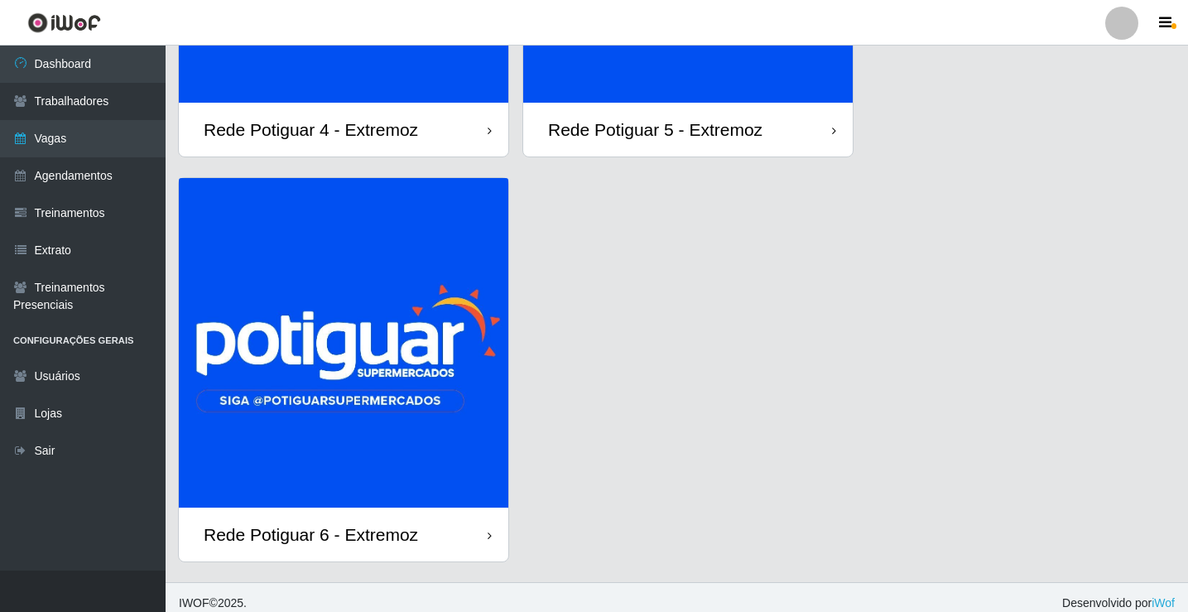
click at [361, 445] on img at bounding box center [343, 342] width 329 height 329
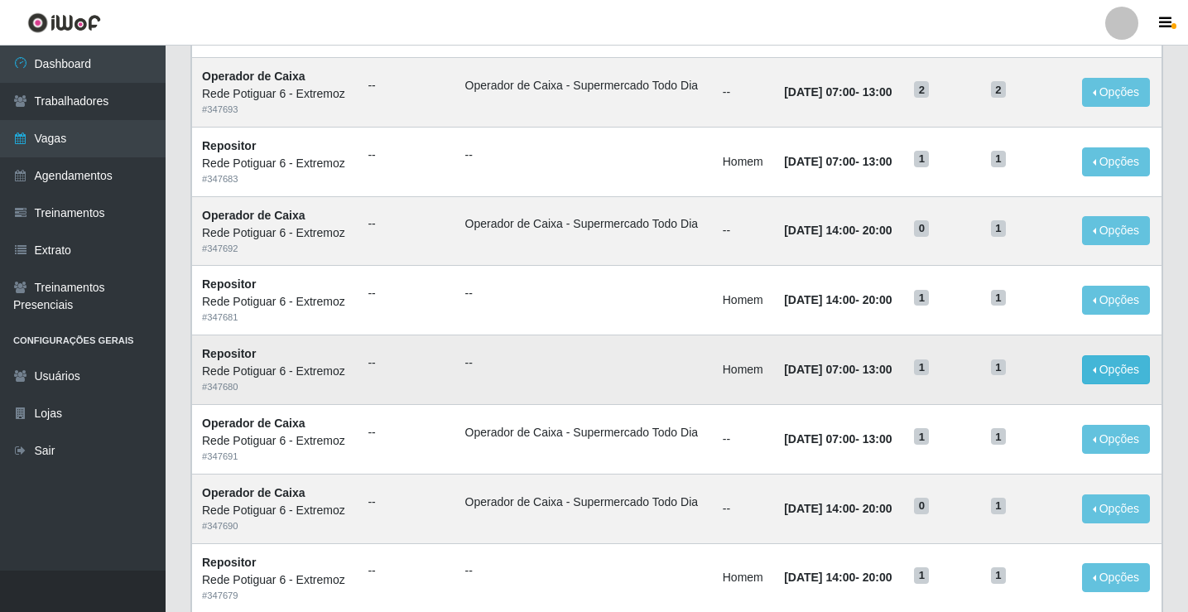
scroll to position [331, 0]
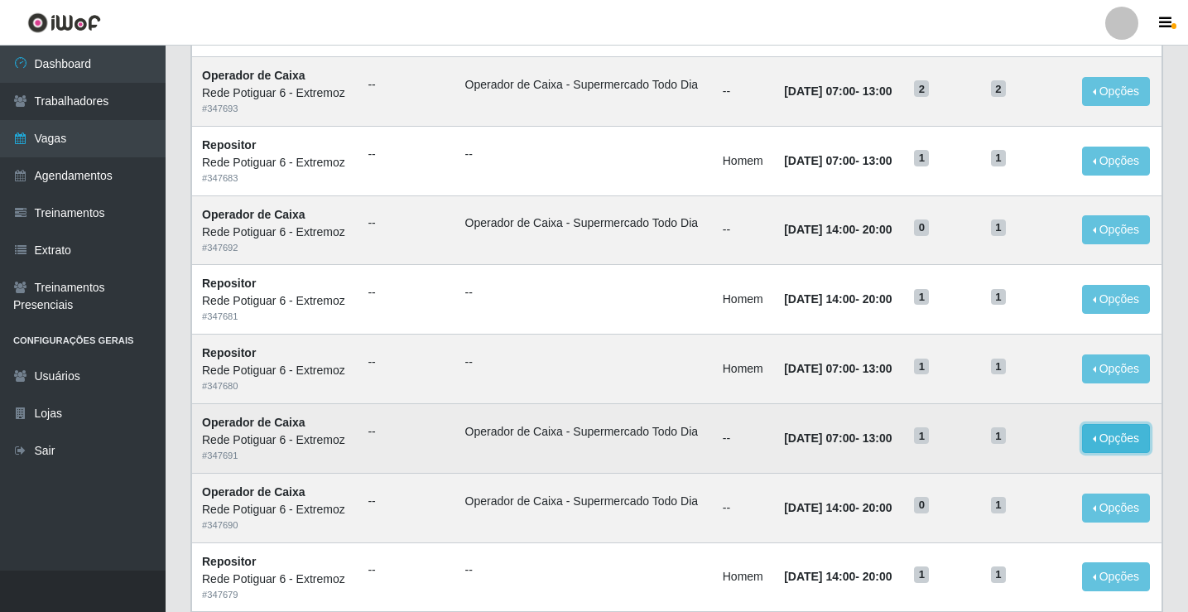
click at [1117, 444] on button "Opções" at bounding box center [1116, 438] width 68 height 29
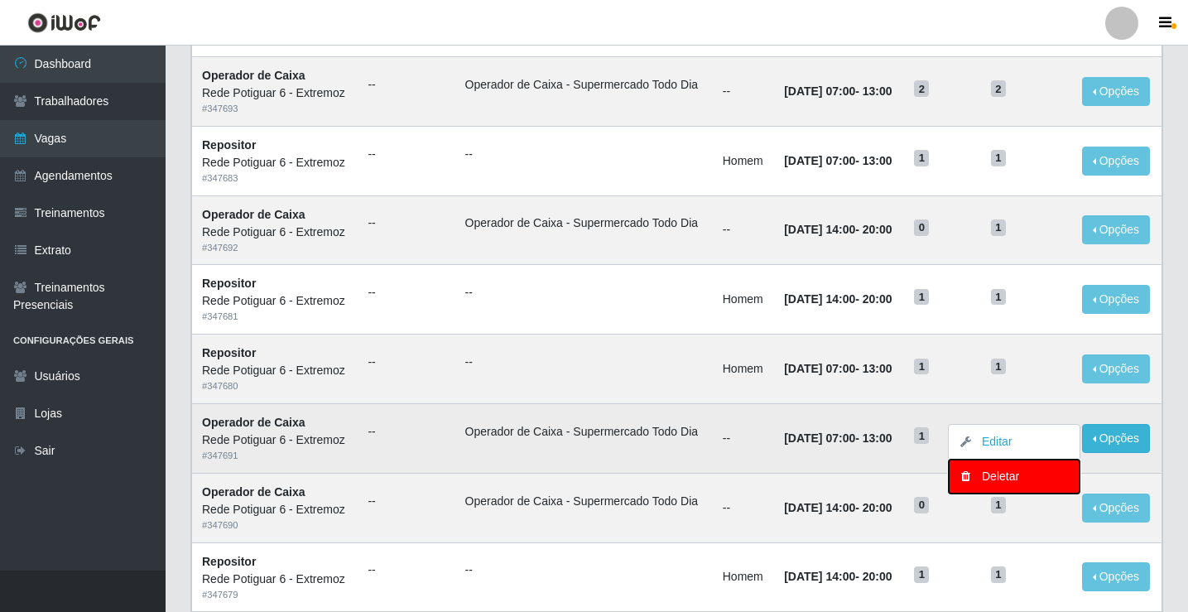
click at [1014, 474] on div "Deletar" at bounding box center [1014, 476] width 98 height 17
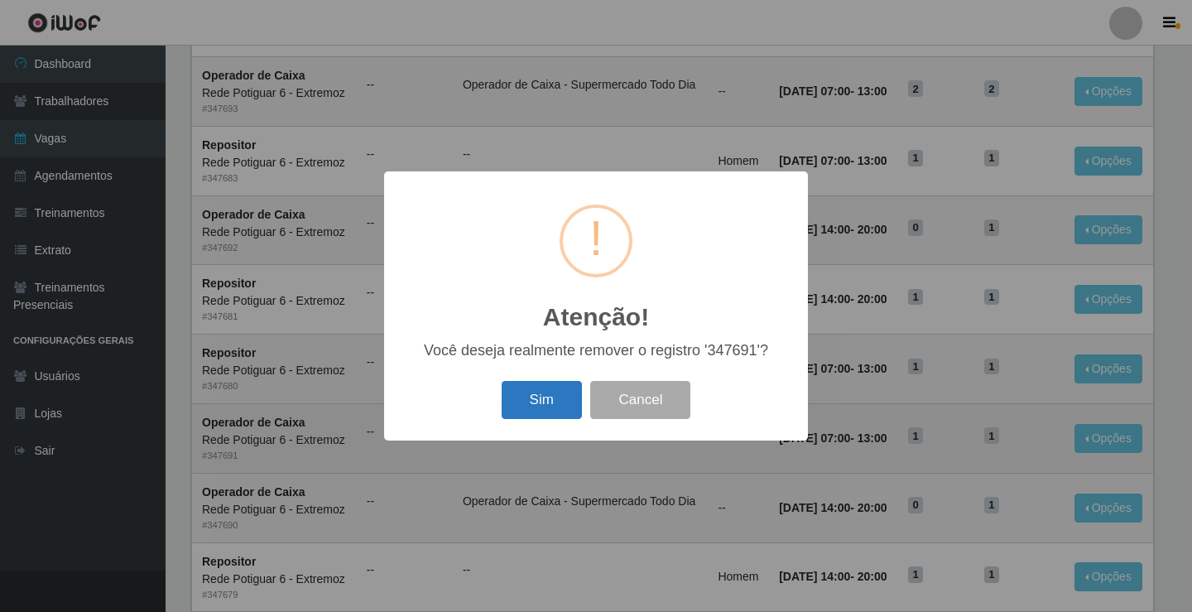
click at [562, 385] on button "Sim" at bounding box center [542, 400] width 80 height 39
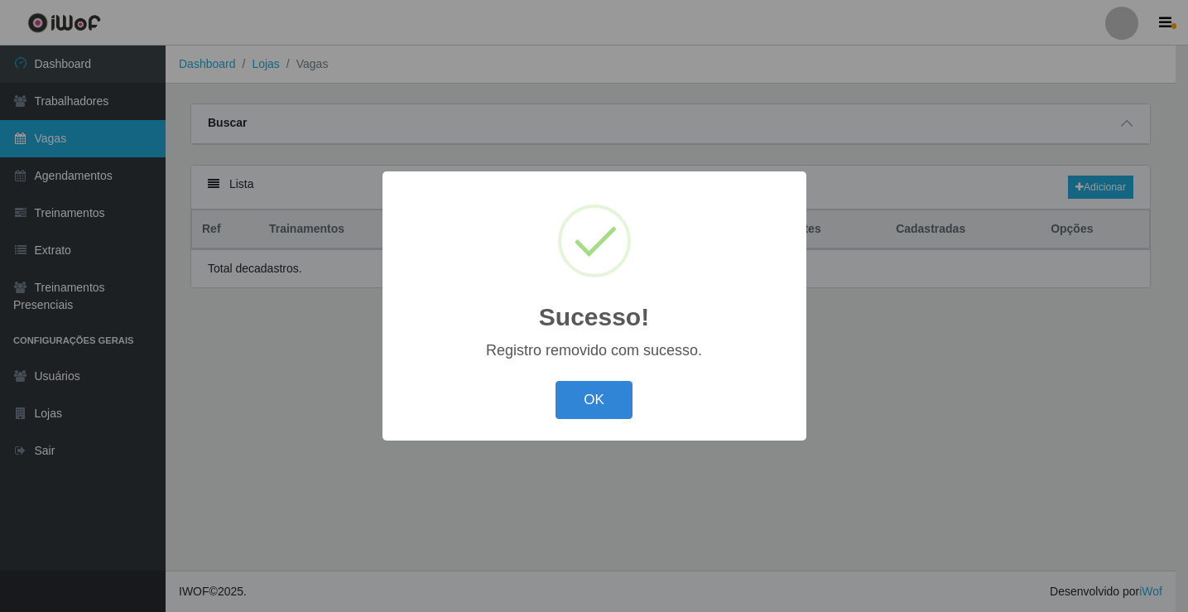
scroll to position [0, 0]
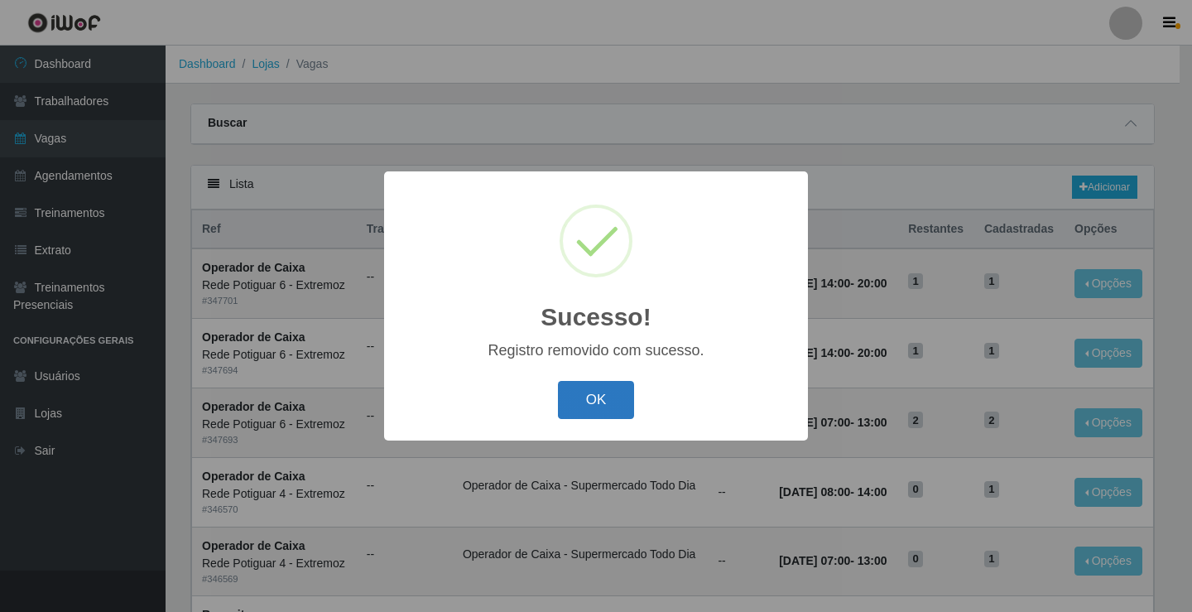
click at [579, 411] on button "OK" at bounding box center [596, 400] width 77 height 39
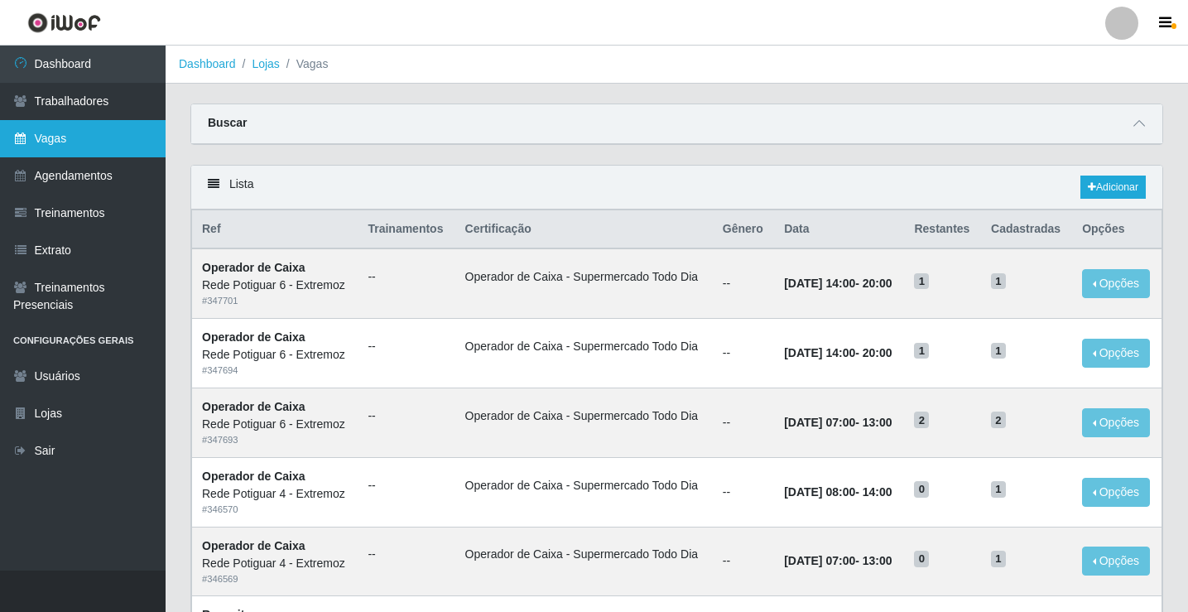
click at [58, 141] on link "Vagas" at bounding box center [83, 138] width 166 height 37
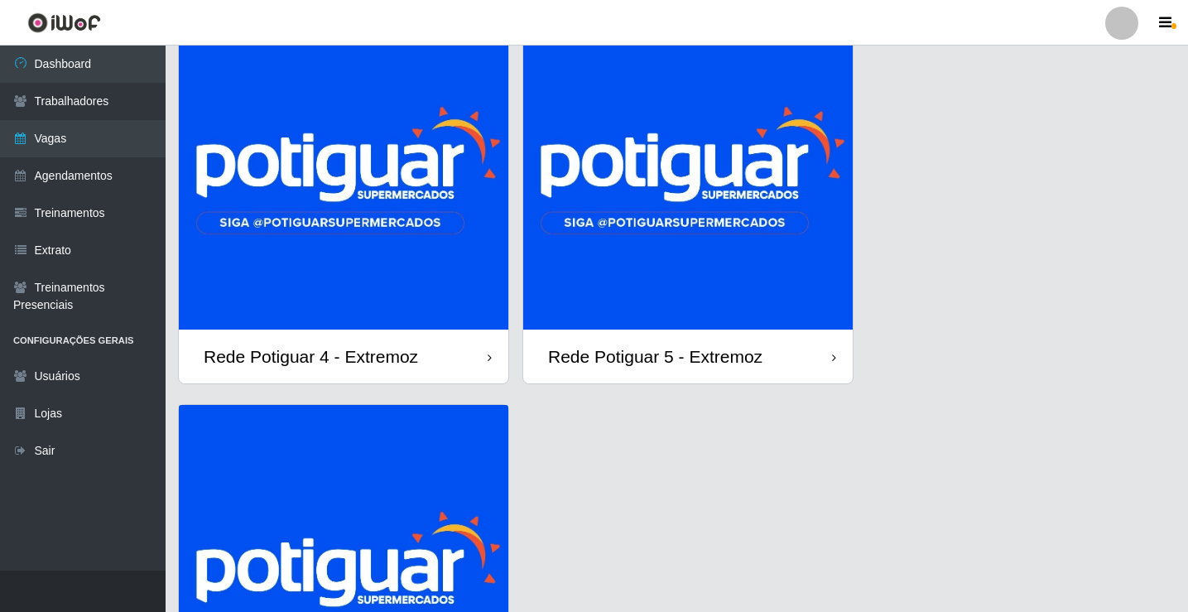
scroll to position [248, 0]
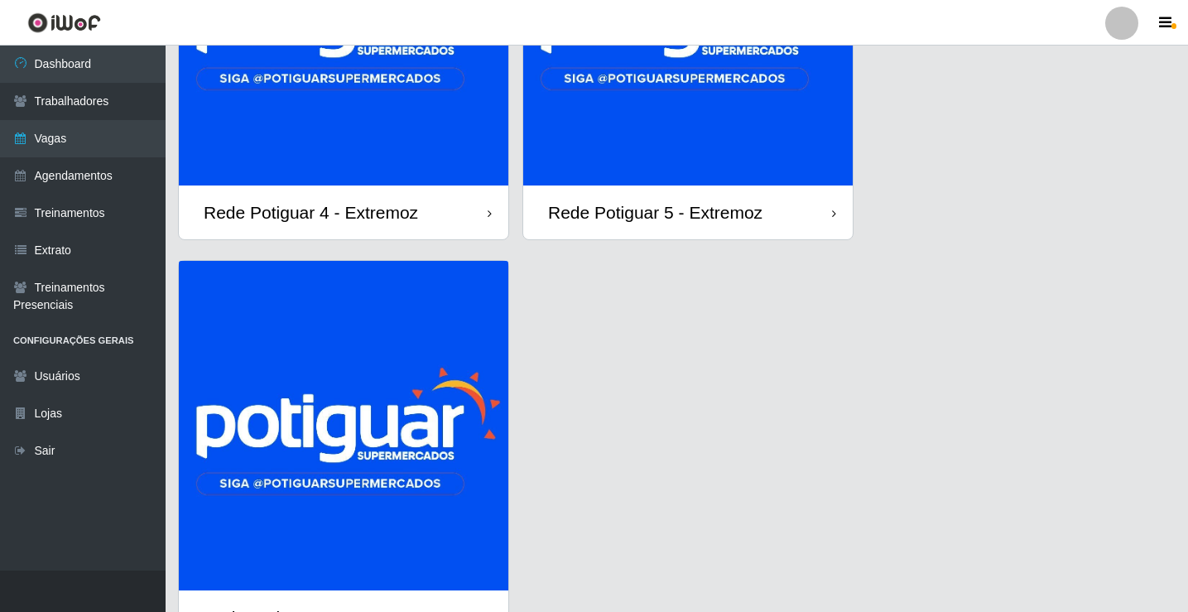
click at [384, 435] on img at bounding box center [343, 425] width 329 height 329
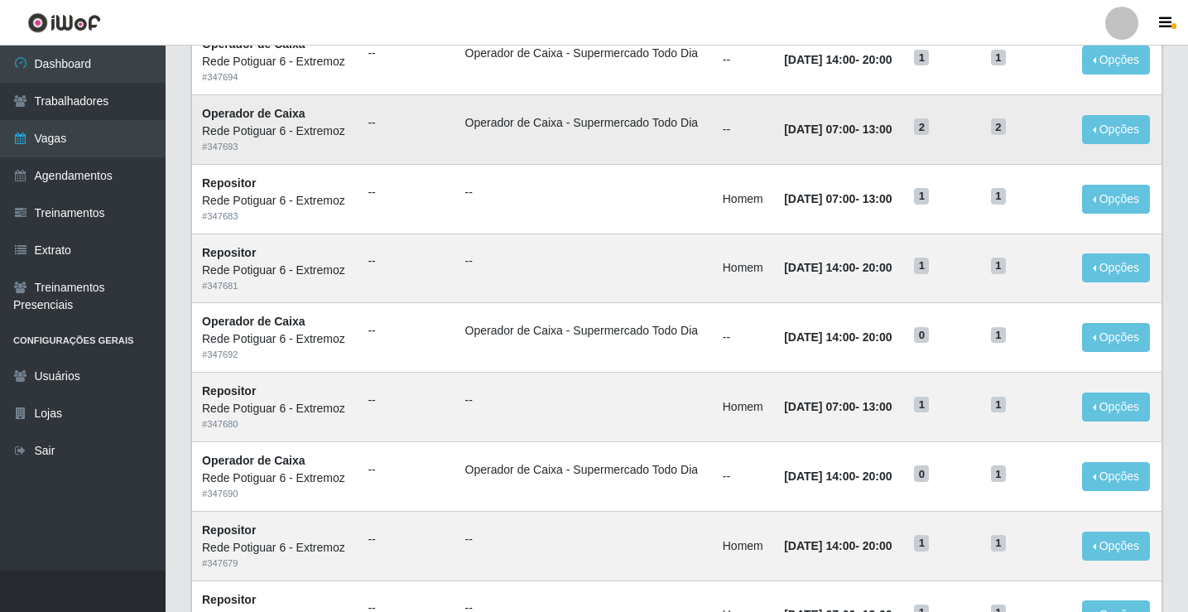
scroll to position [331, 0]
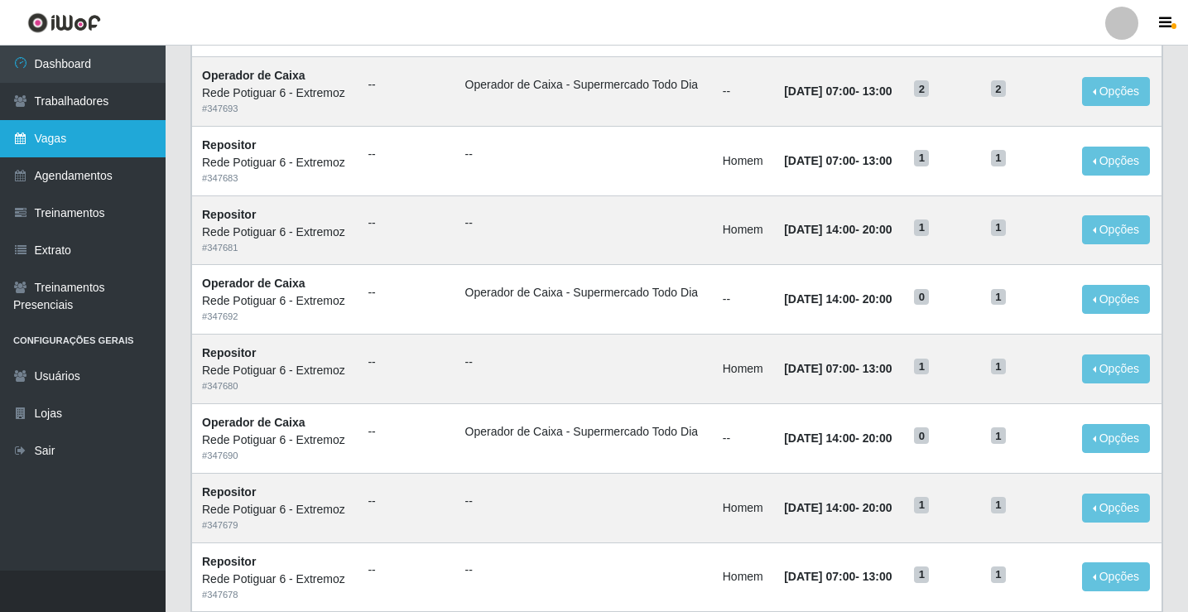
click at [69, 143] on link "Vagas" at bounding box center [83, 138] width 166 height 37
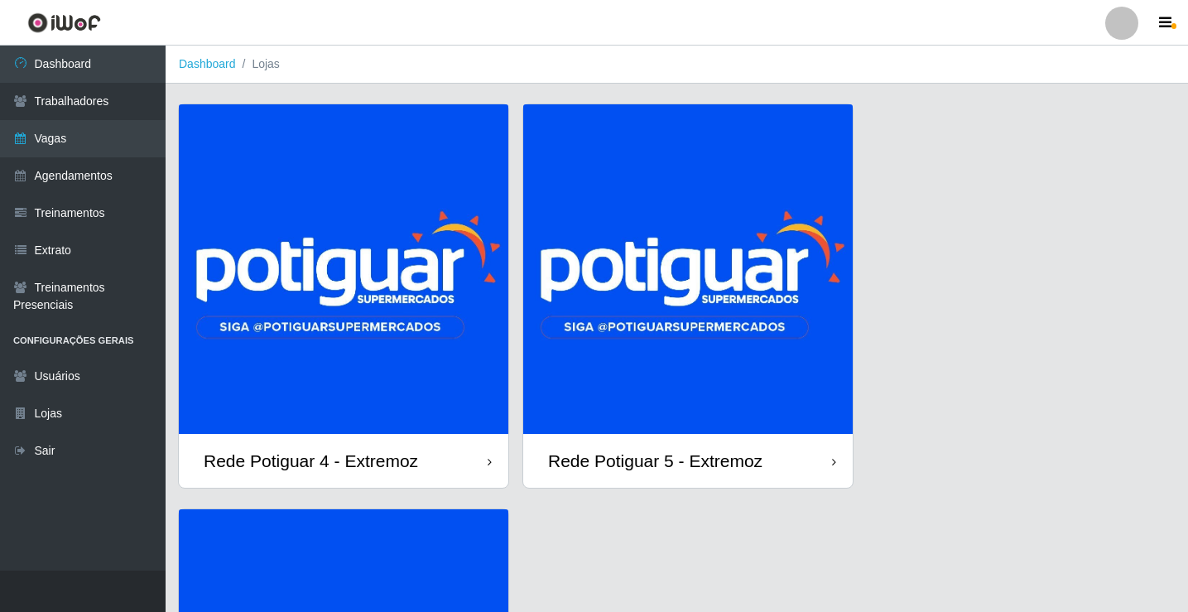
click at [666, 302] on img at bounding box center [687, 268] width 329 height 329
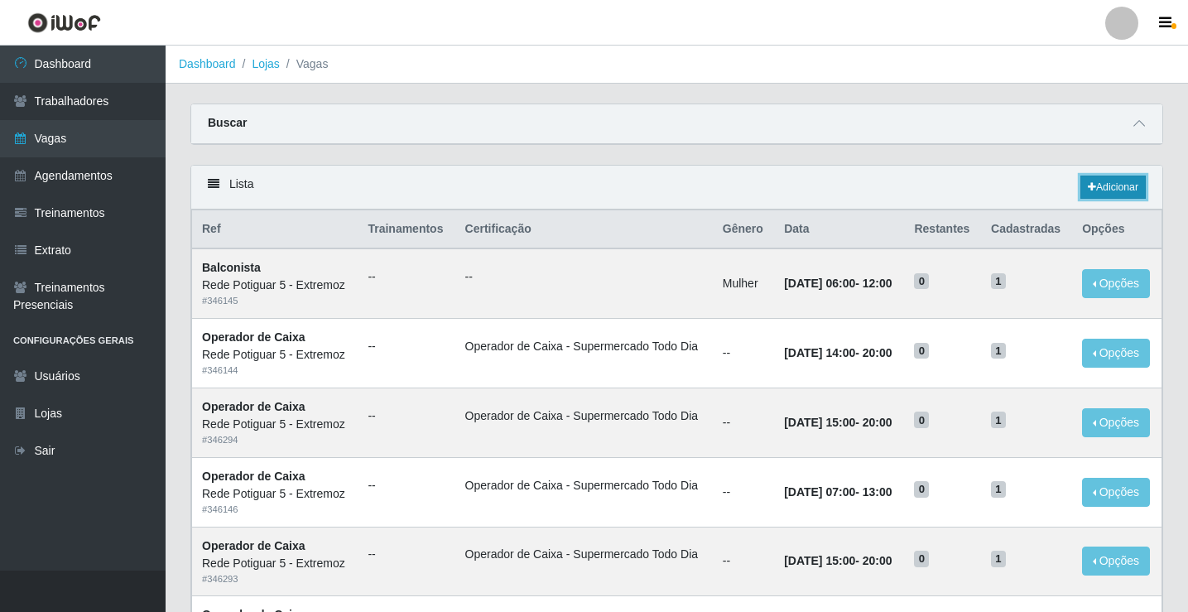
click at [1103, 191] on link "Adicionar" at bounding box center [1112, 186] width 65 height 23
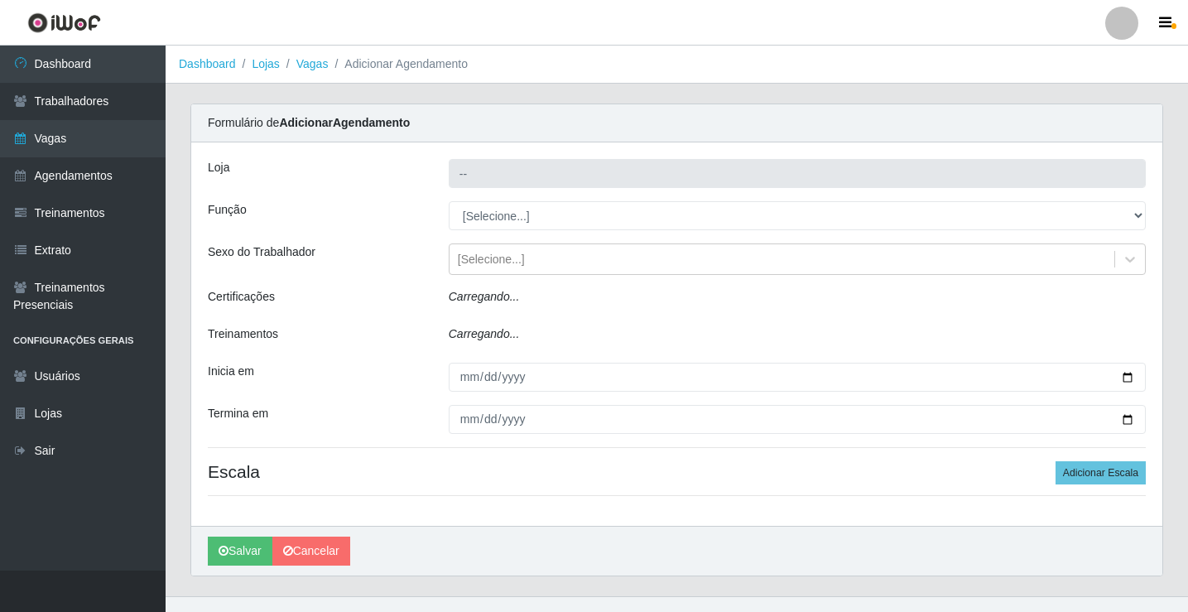
type input "Rede Potiguar 5 - Extremoz"
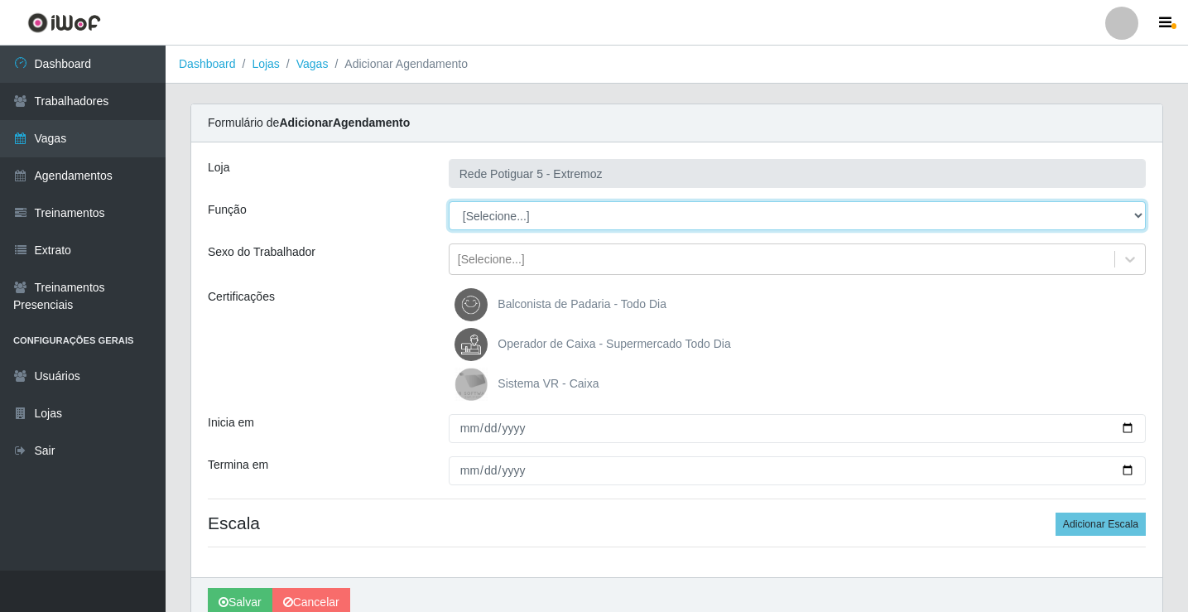
click at [508, 202] on select "[Selecione...] ASG Balconista Embalador Operador de Caixa Operador de Loja Repo…" at bounding box center [797, 215] width 697 height 29
select select "22"
click at [449, 201] on select "[Selecione...] ASG Balconista Embalador Operador de Caixa Operador de Loja Repo…" at bounding box center [797, 215] width 697 height 29
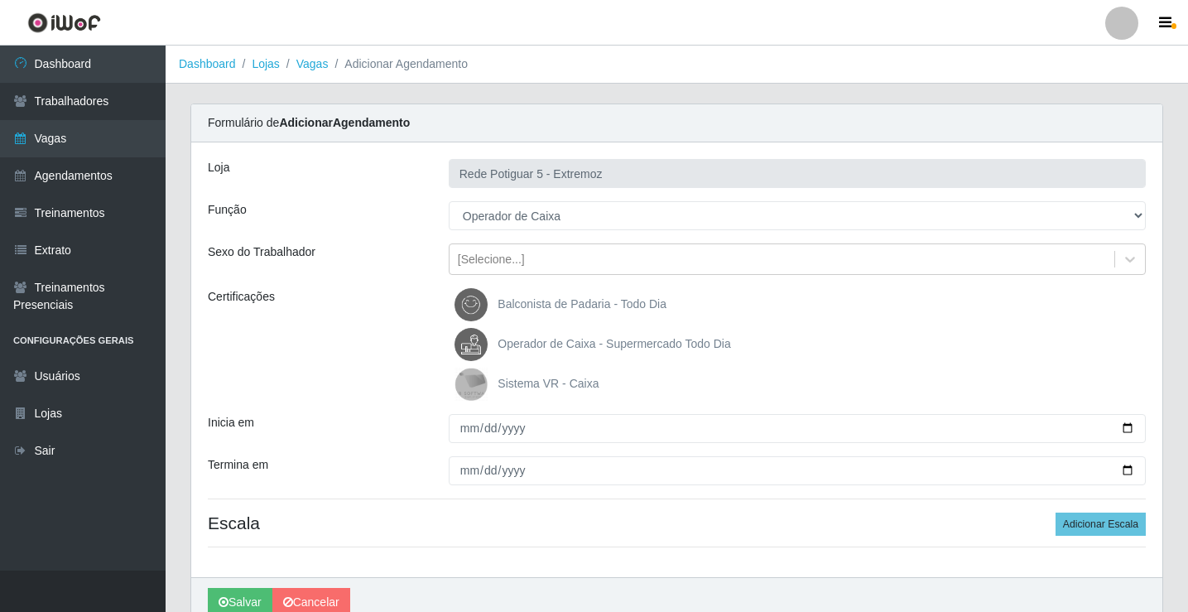
click at [544, 345] on span "Operador de Caixa - Supermercado Todo Dia" at bounding box center [613, 343] width 233 height 13
click at [0, 0] on input "Operador de Caixa - Supermercado Todo Dia" at bounding box center [0, 0] width 0 height 0
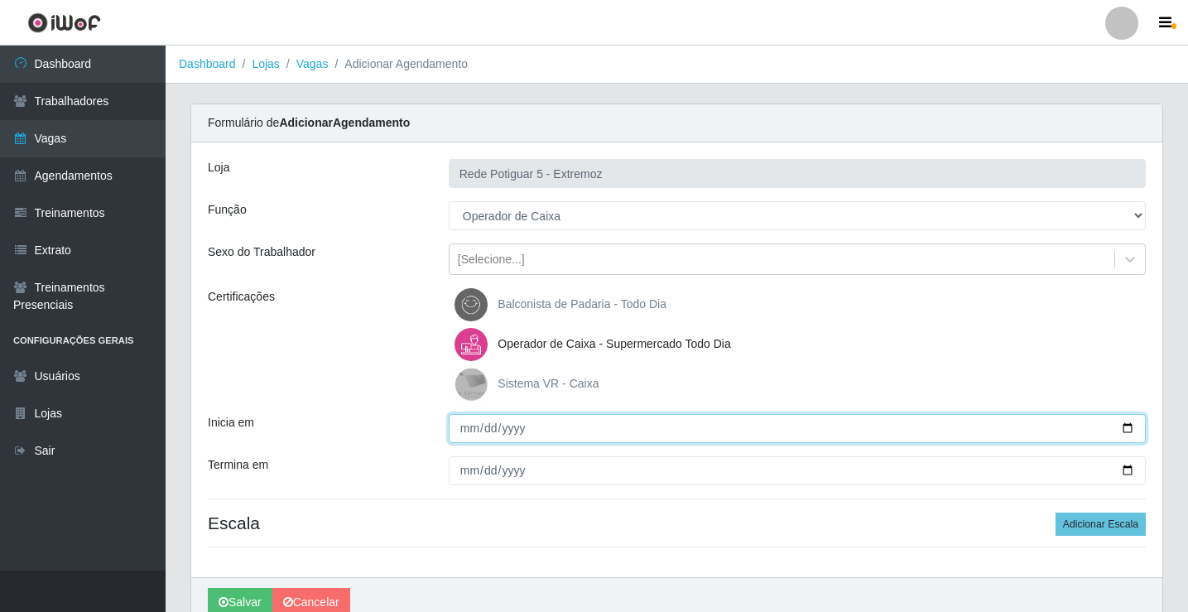
click at [454, 426] on input "Inicia em" at bounding box center [797, 428] width 697 height 29
type input "[DATE]"
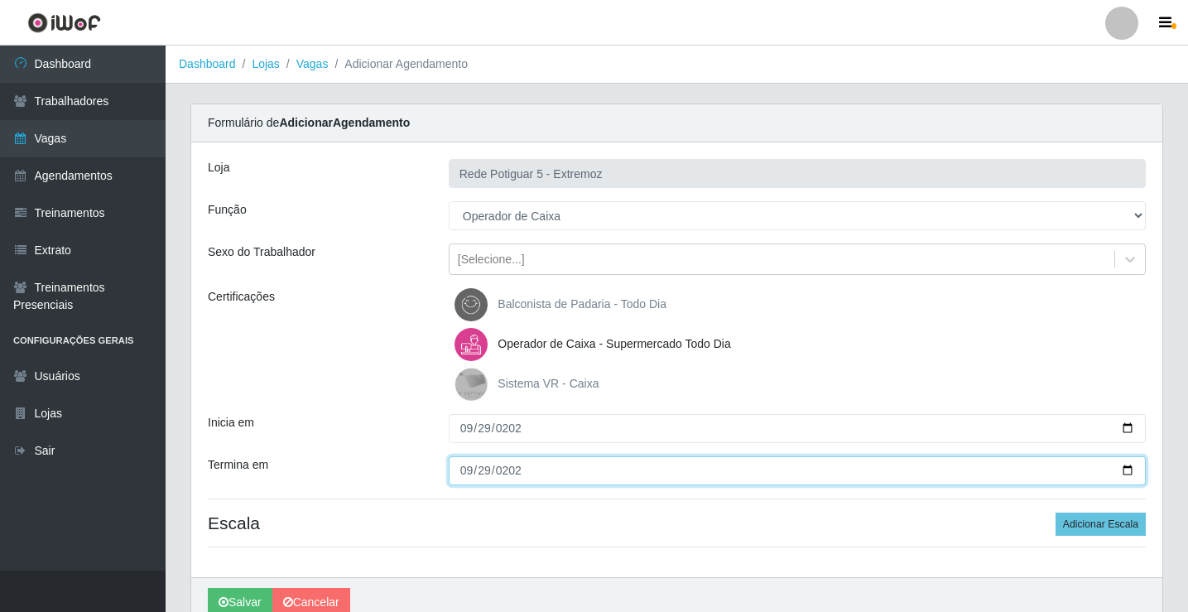
type input "[DATE]"
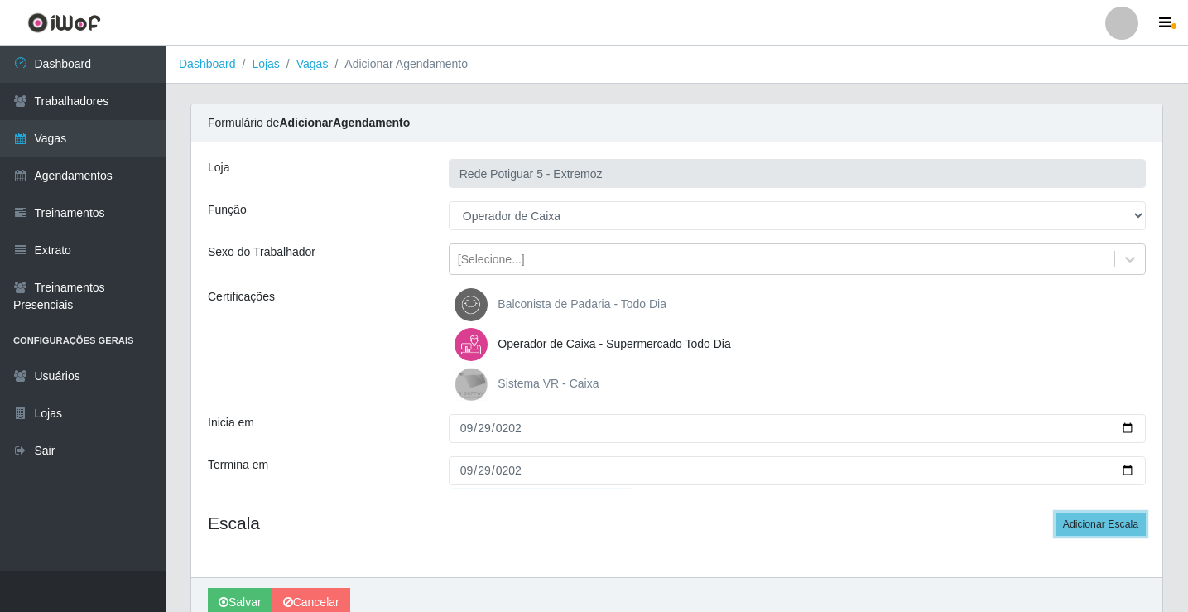
click at [1055, 512] on button "Adicionar Escala" at bounding box center [1100, 523] width 90 height 23
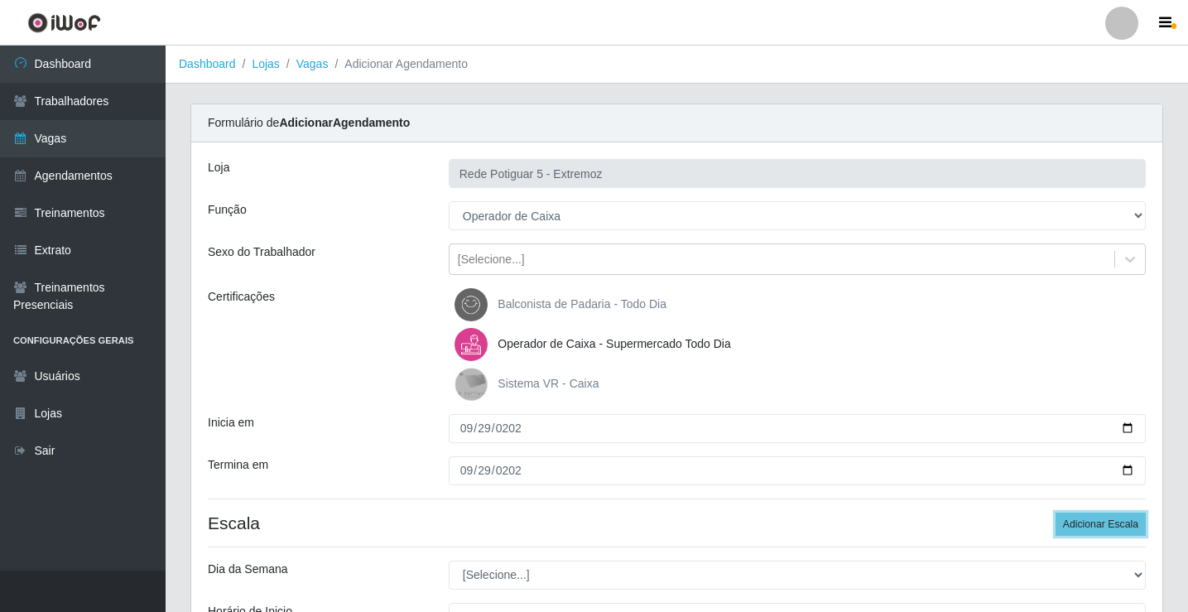
click at [1055, 512] on button "Adicionar Escala" at bounding box center [1100, 523] width 90 height 23
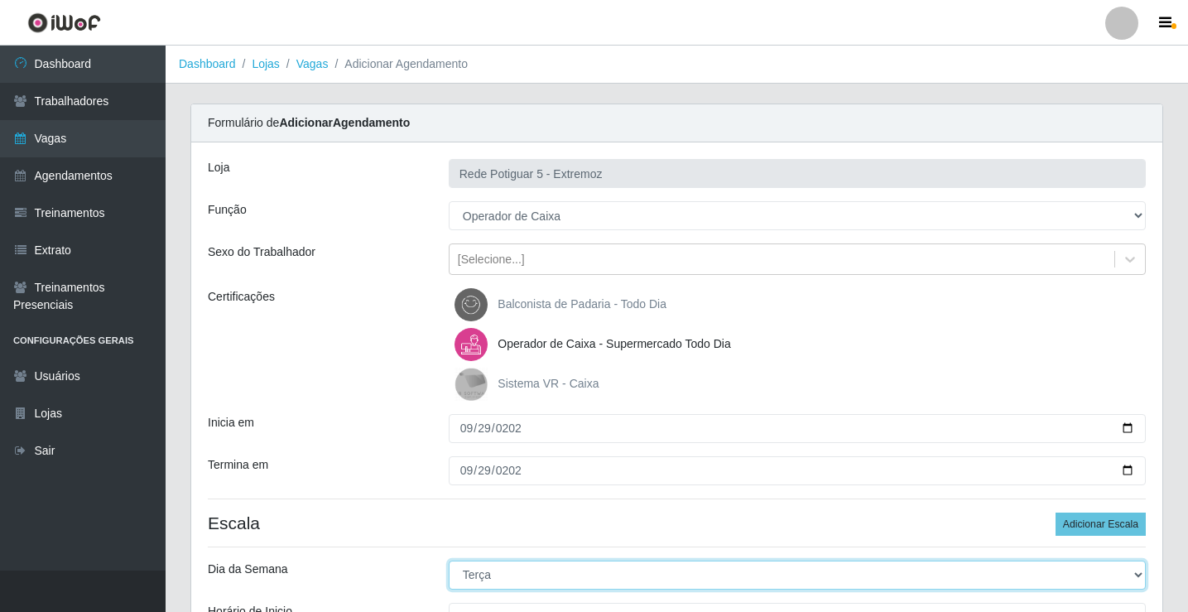
select select "1"
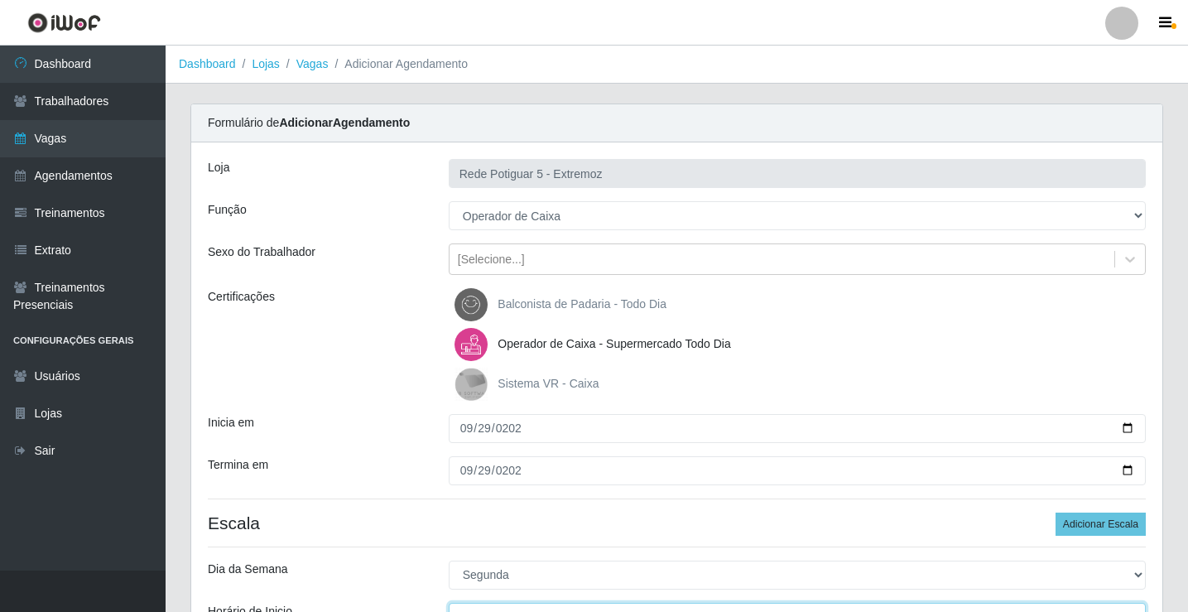
scroll to position [20, 0]
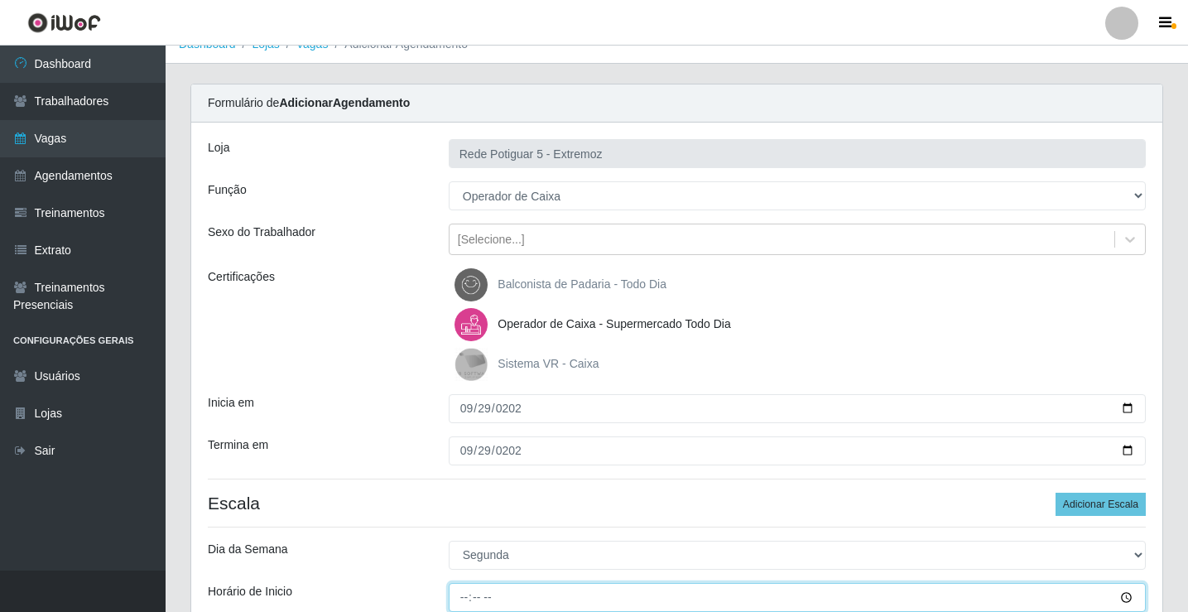
type input "07:00"
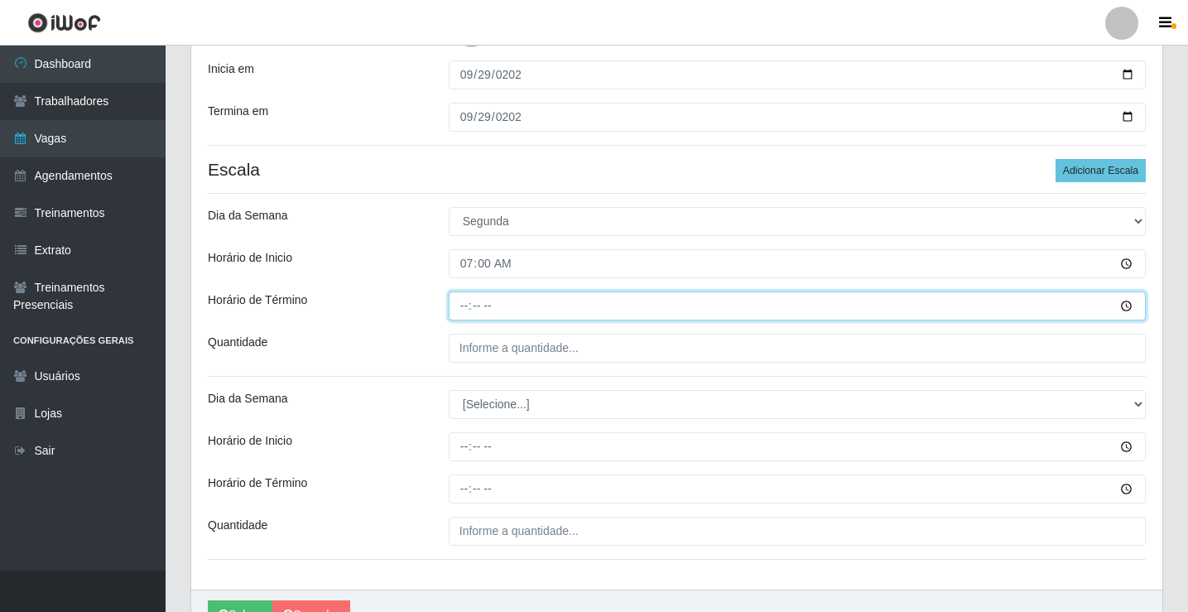
type input "13:00"
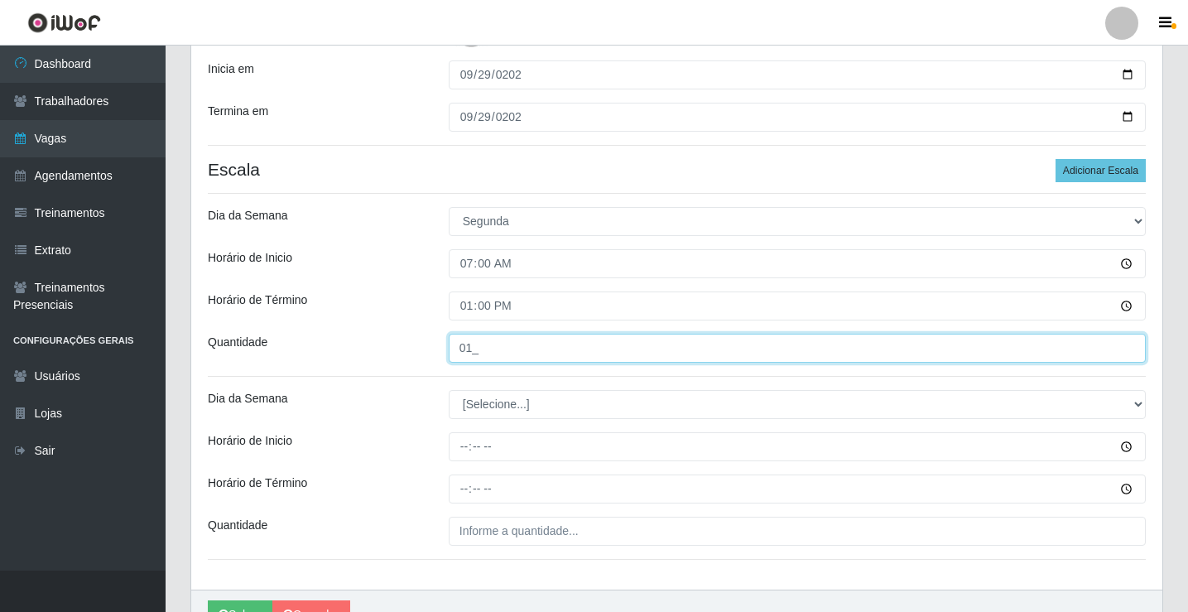
type input "01_"
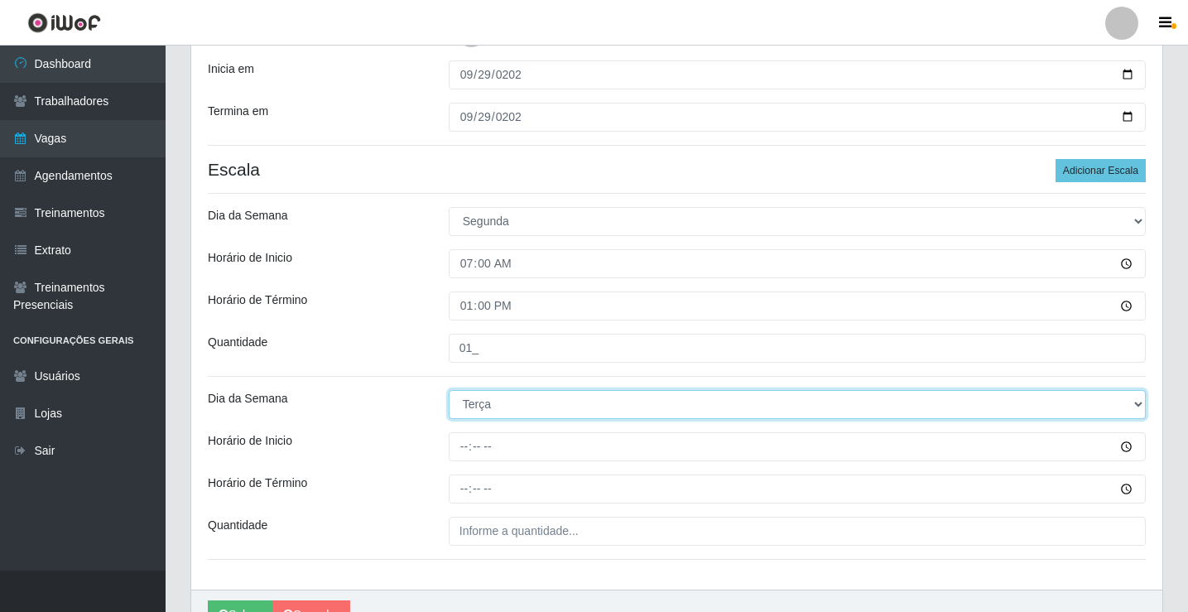
select select "1"
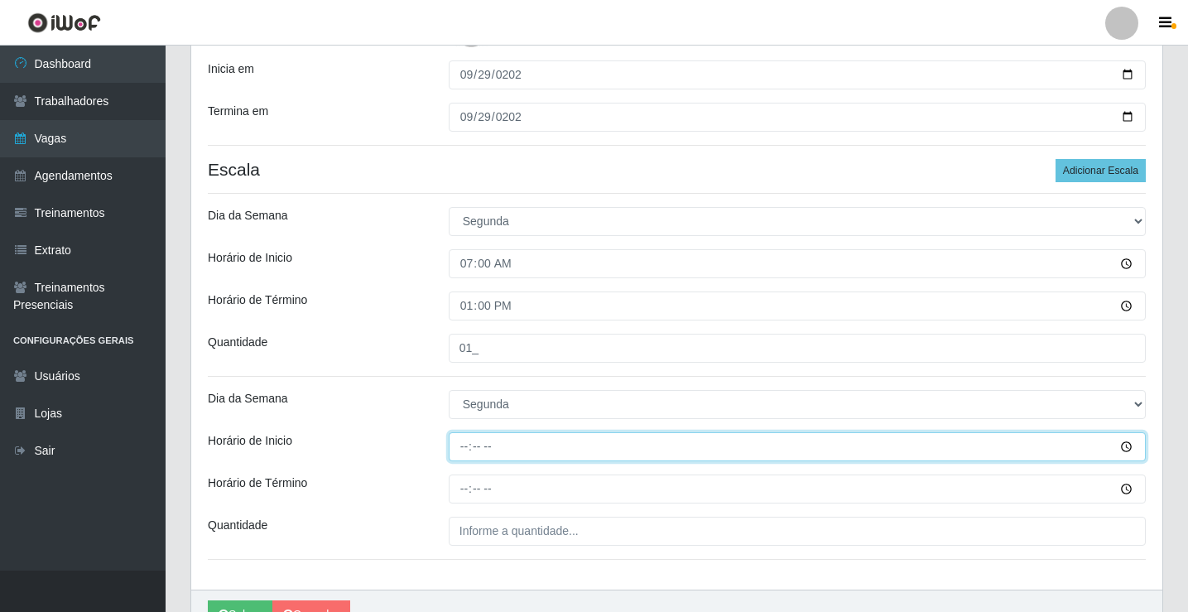
type input "14:00"
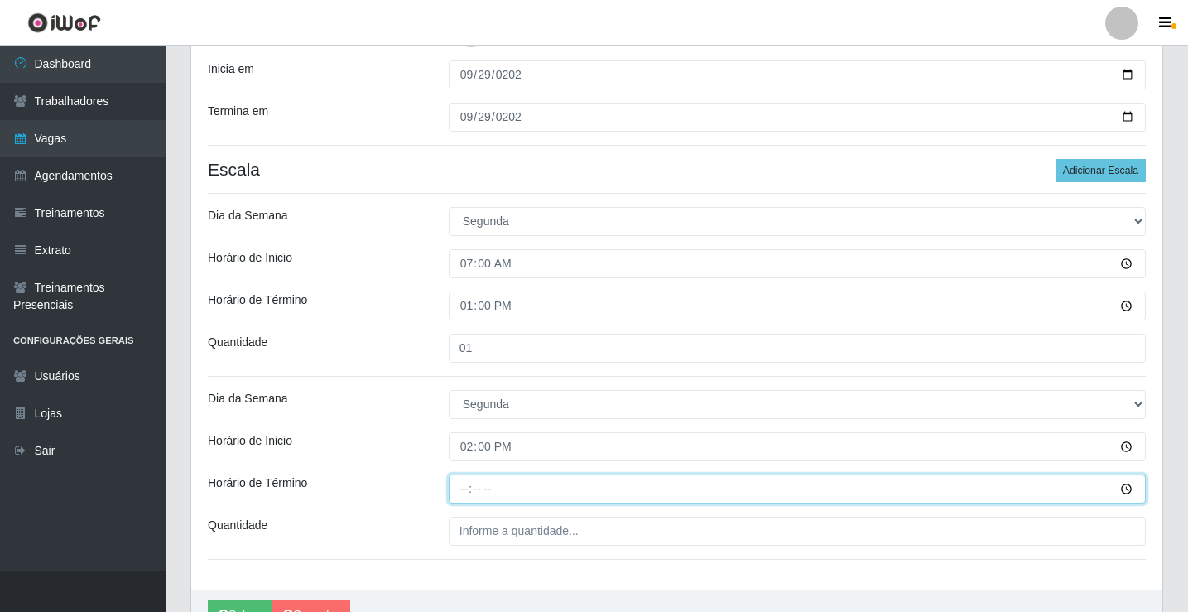
type input "20:00"
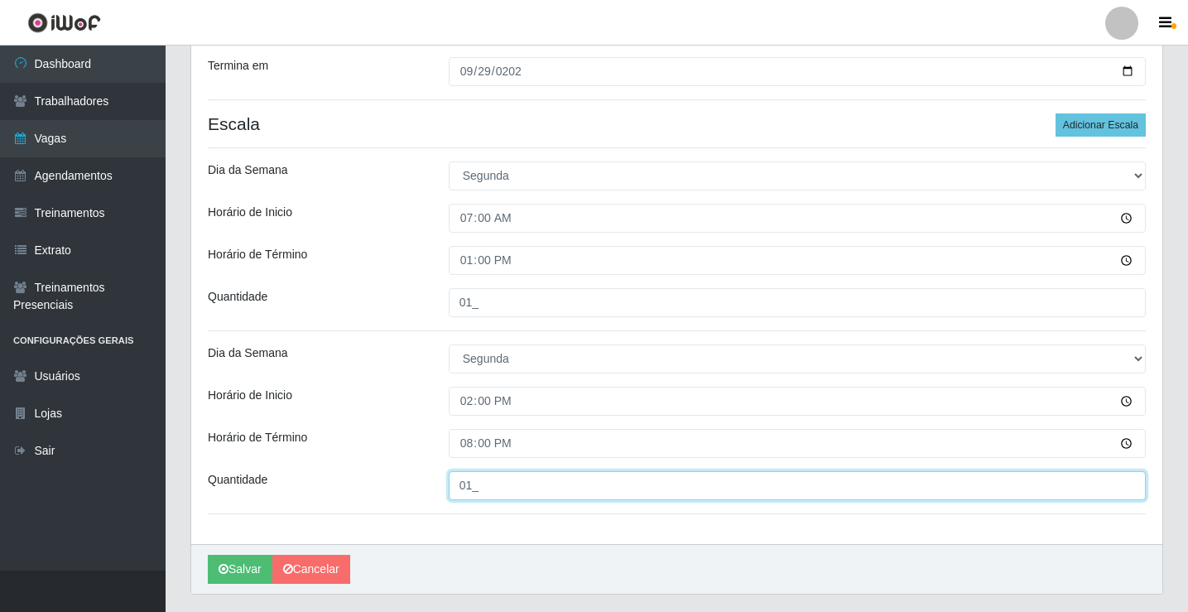
scroll to position [443, 0]
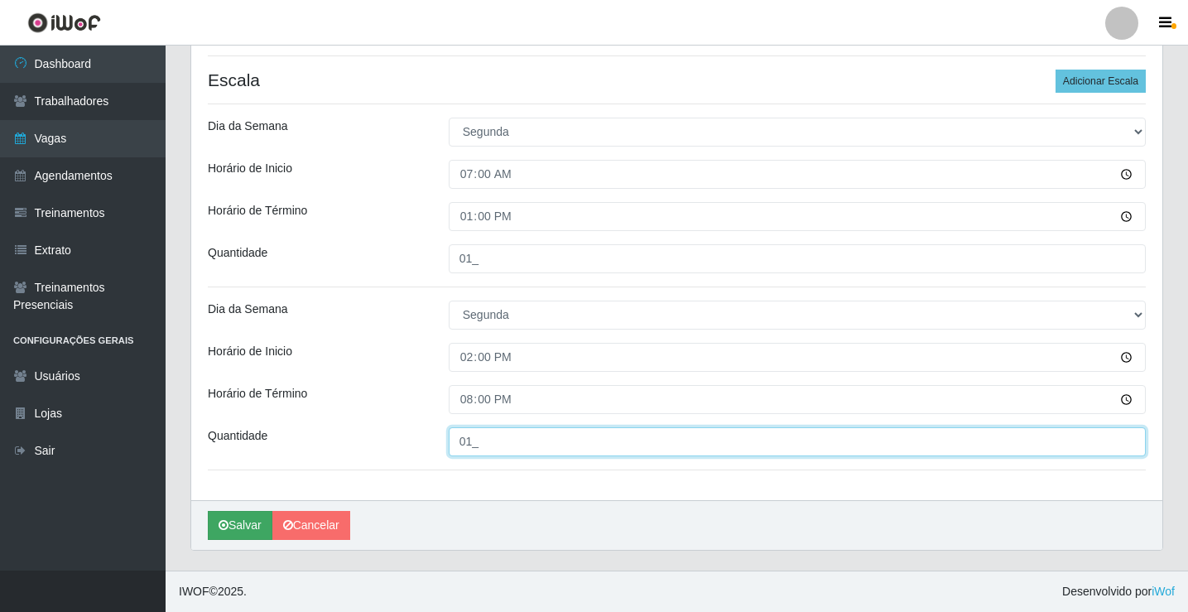
type input "01_"
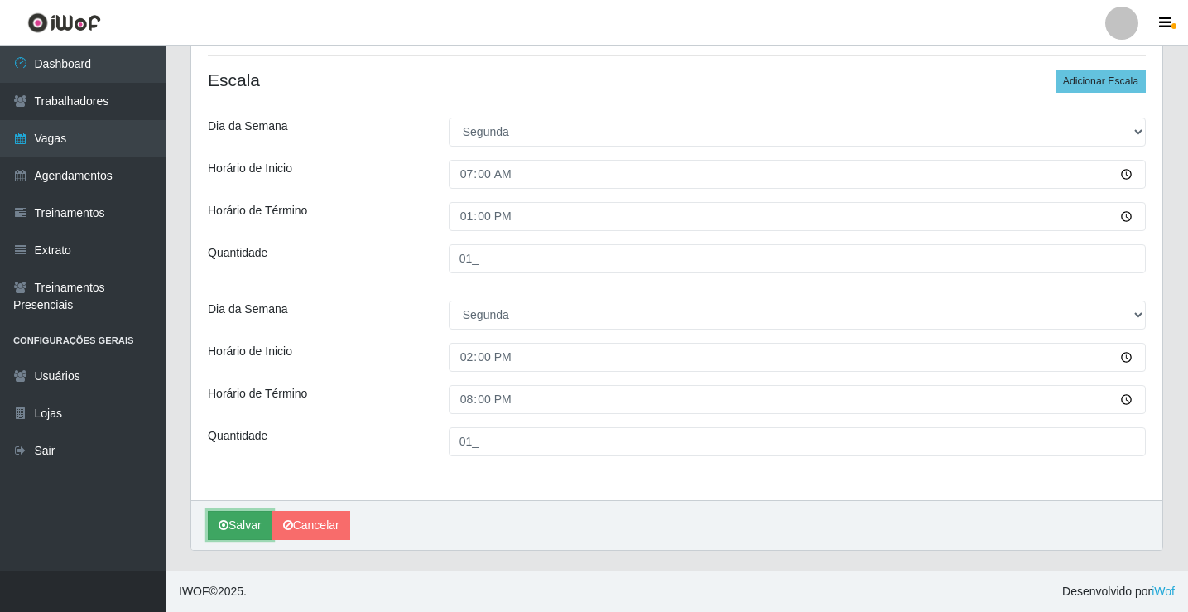
click at [247, 525] on button "Salvar" at bounding box center [240, 525] width 65 height 29
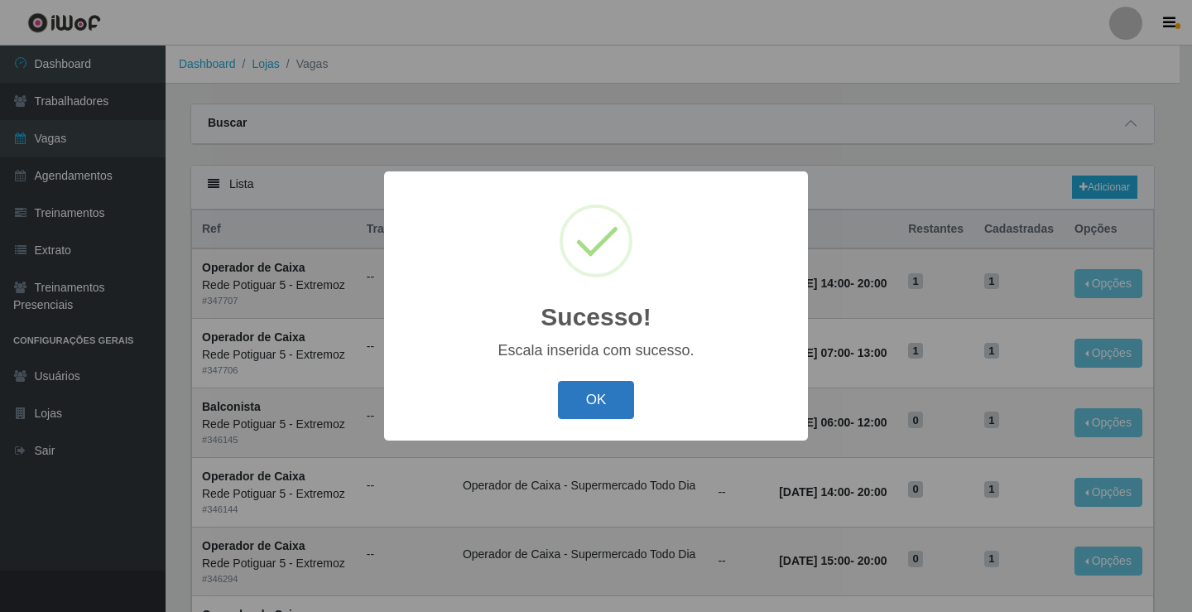
click at [608, 408] on button "OK" at bounding box center [596, 400] width 77 height 39
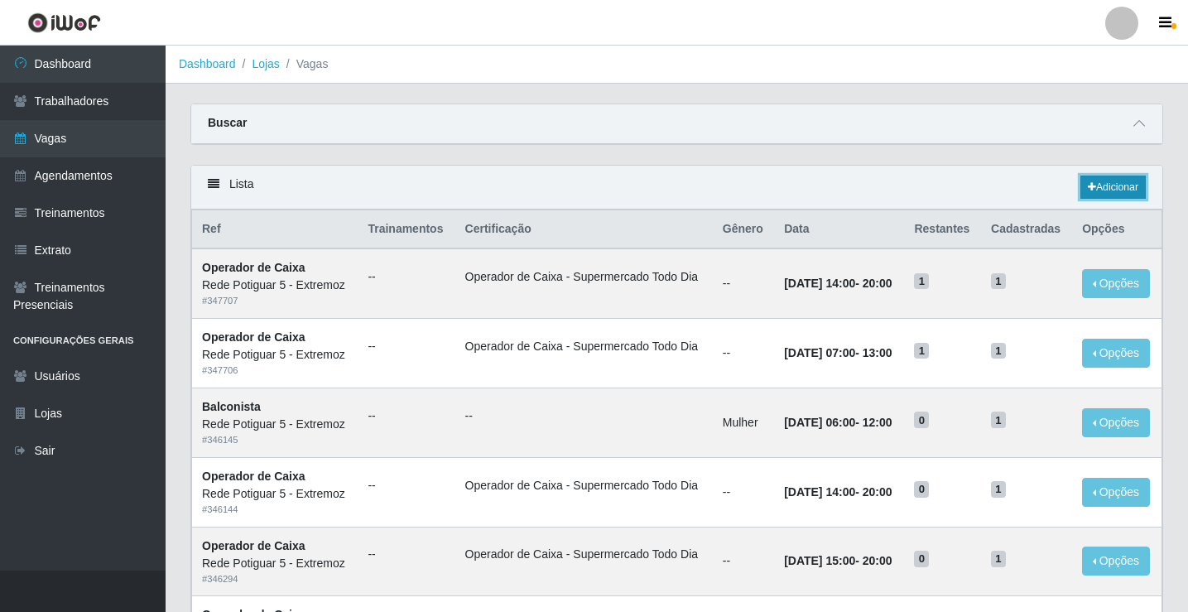
click at [1112, 182] on link "Adicionar" at bounding box center [1112, 186] width 65 height 23
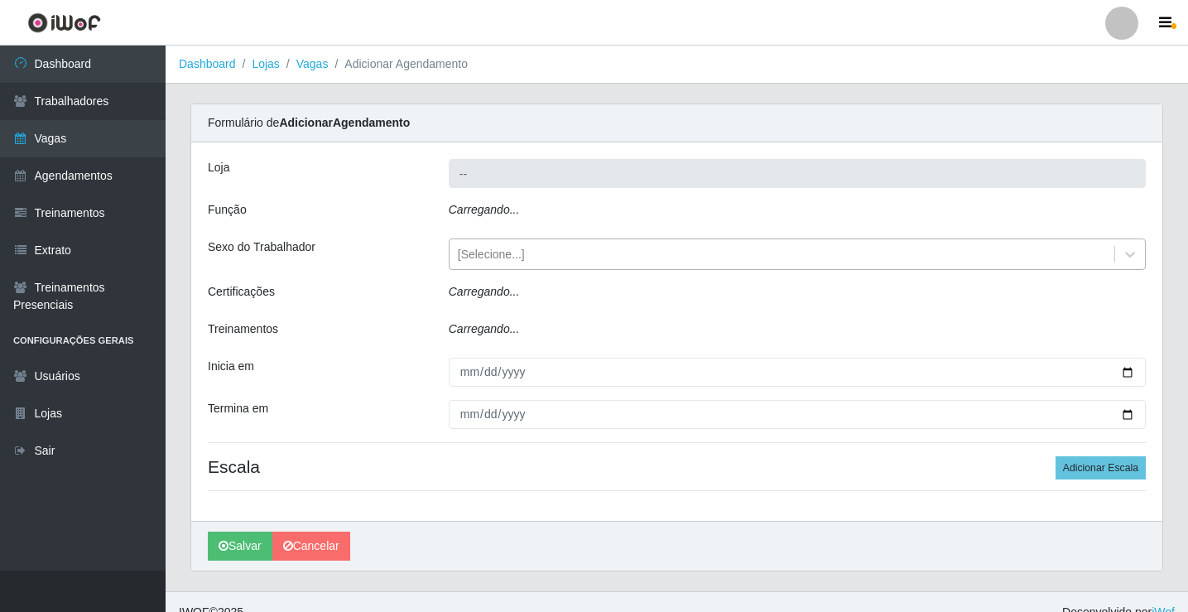
type input "Rede Potiguar 5 - Extremoz"
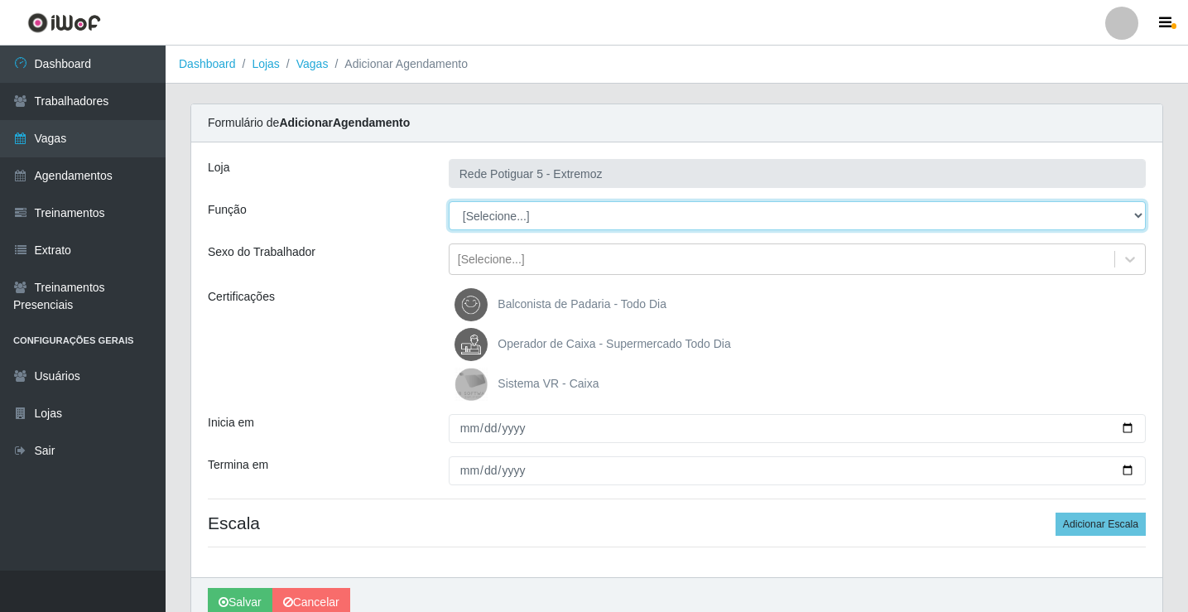
click at [499, 206] on select "[Selecione...] ASG Balconista Embalador Operador de Caixa Operador de Loja Repo…" at bounding box center [797, 215] width 697 height 29
select select "22"
click at [449, 201] on select "[Selecione...] ASG Balconista Embalador Operador de Caixa Operador de Loja Repo…" at bounding box center [797, 215] width 697 height 29
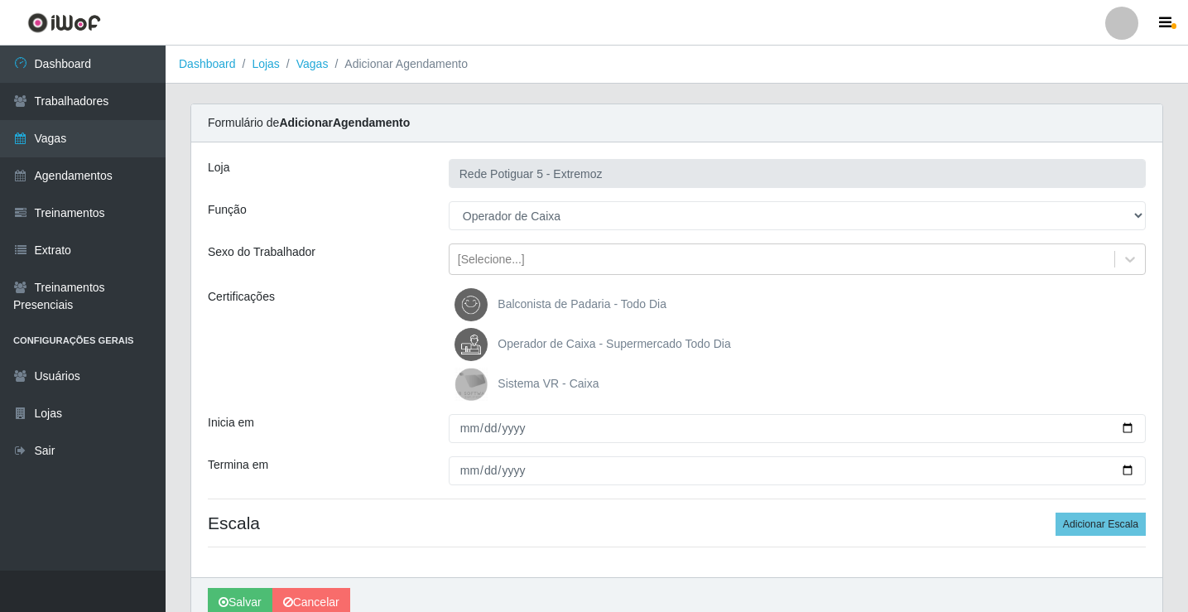
click at [550, 348] on span "Operador de Caixa - Supermercado Todo Dia" at bounding box center [613, 343] width 233 height 13
click at [0, 0] on input "Operador de Caixa - Supermercado Todo Dia" at bounding box center [0, 0] width 0 height 0
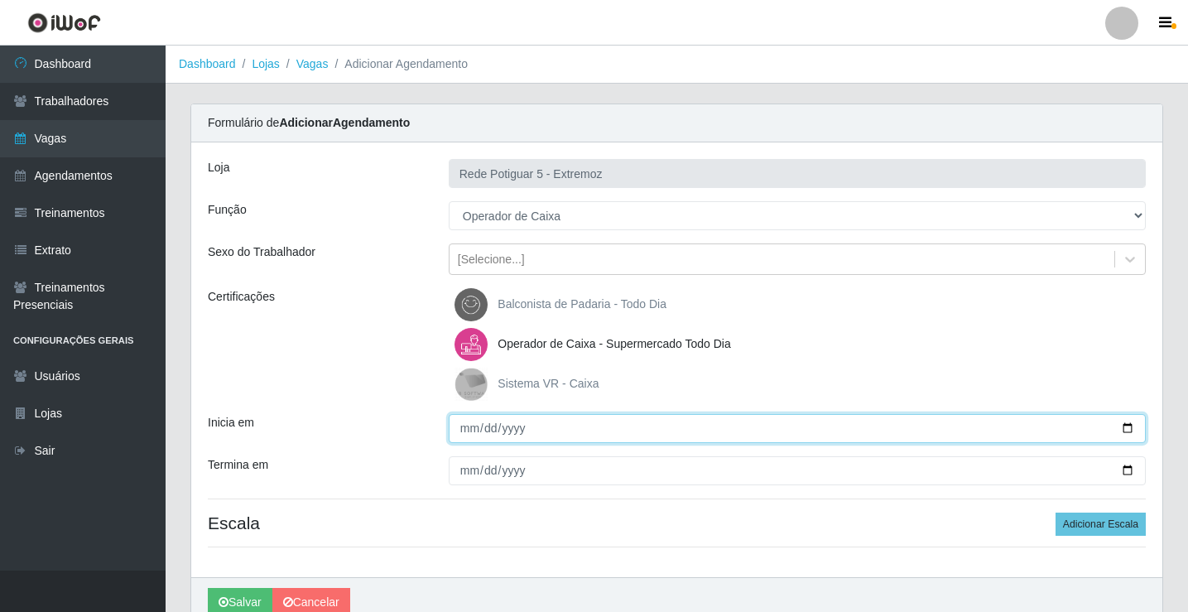
click at [461, 423] on input "Inicia em" at bounding box center [797, 428] width 697 height 29
type input "[DATE]"
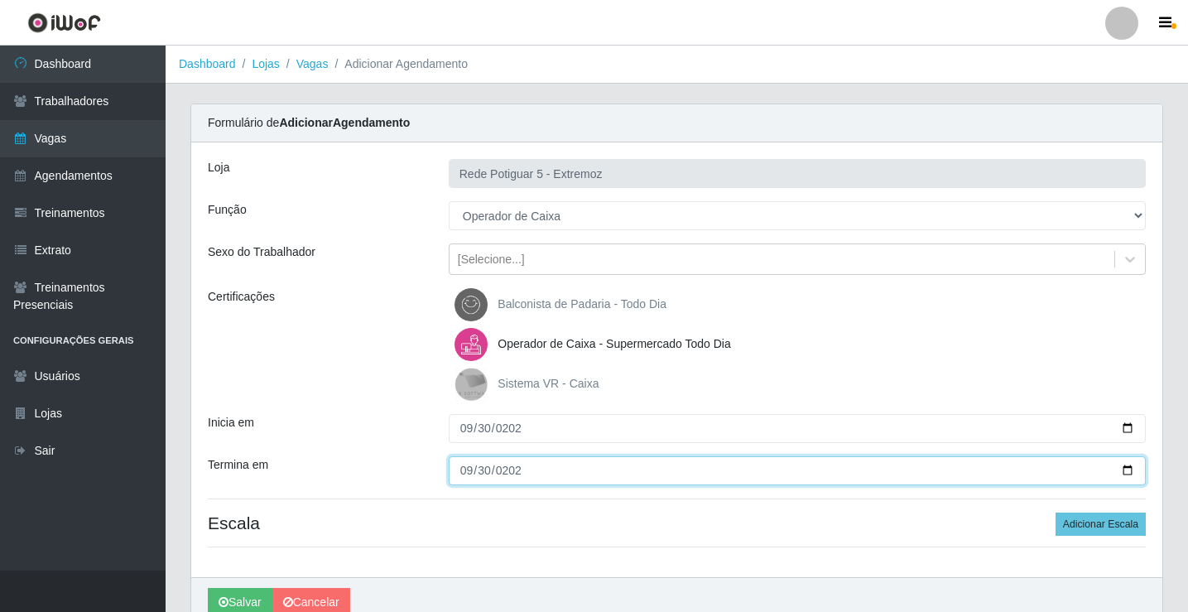
type input "[DATE]"
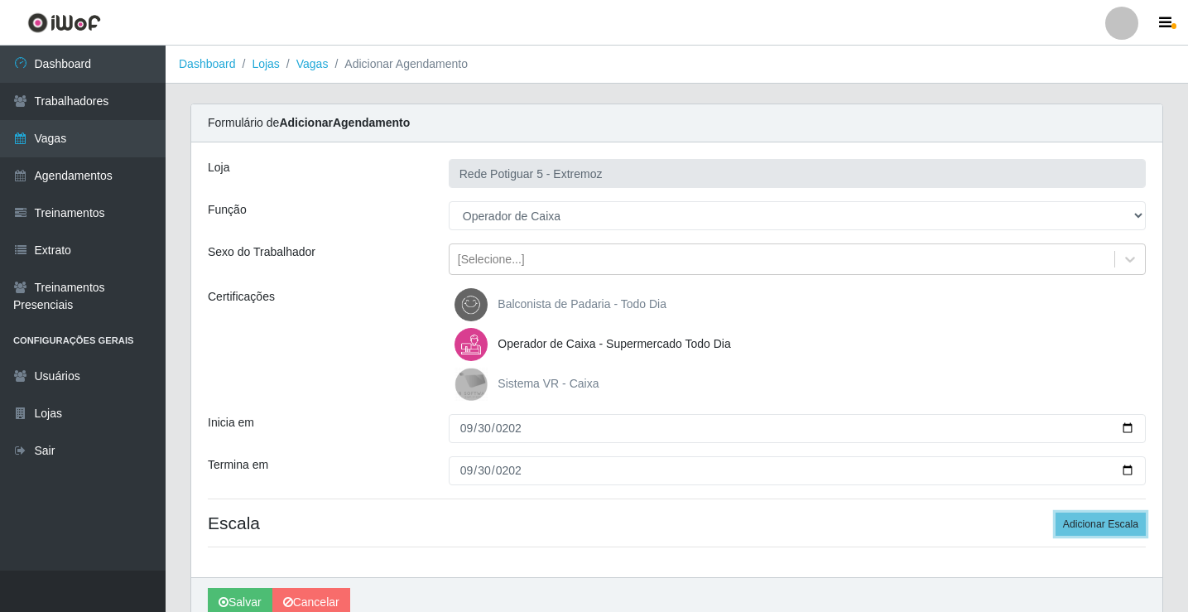
click at [1055, 512] on button "Adicionar Escala" at bounding box center [1100, 523] width 90 height 23
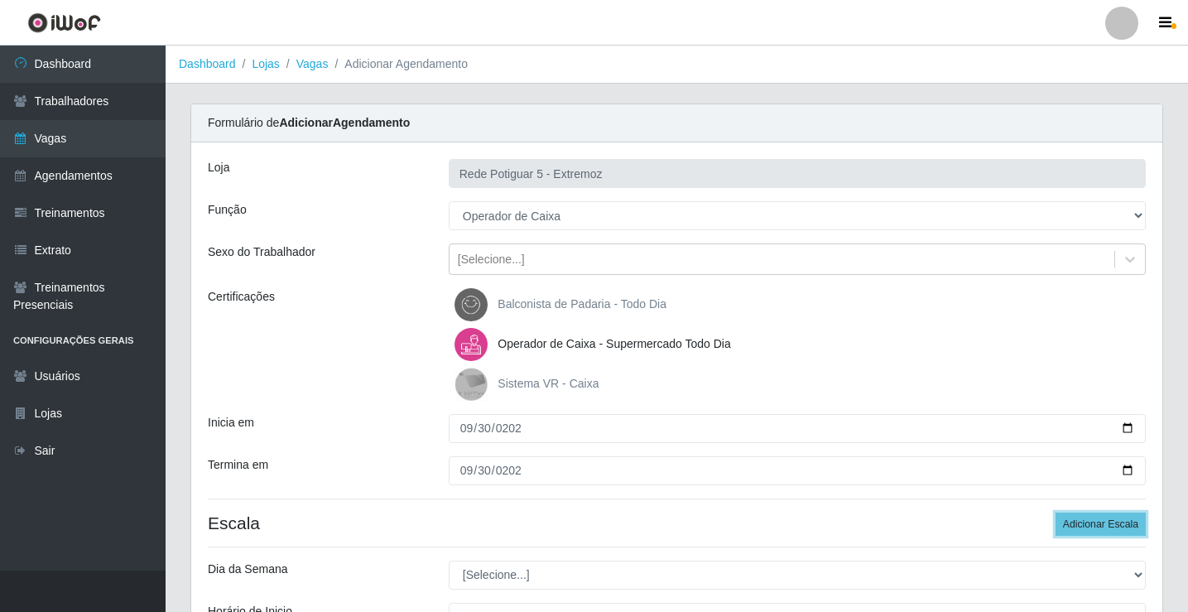
click at [1055, 512] on button "Adicionar Escala" at bounding box center [1100, 523] width 90 height 23
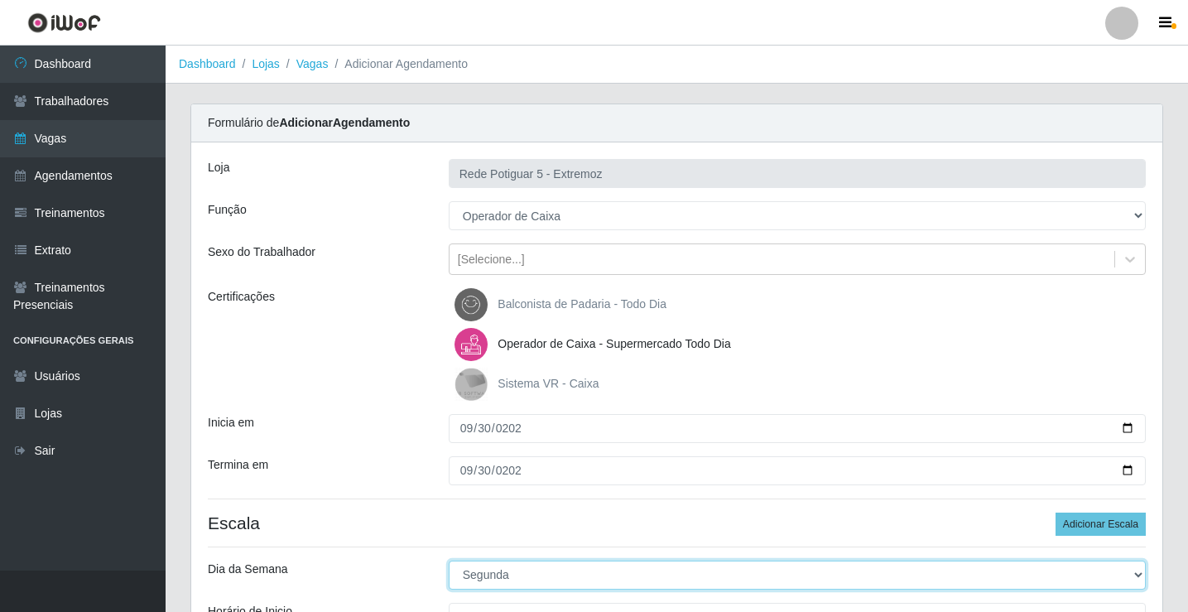
select select "2"
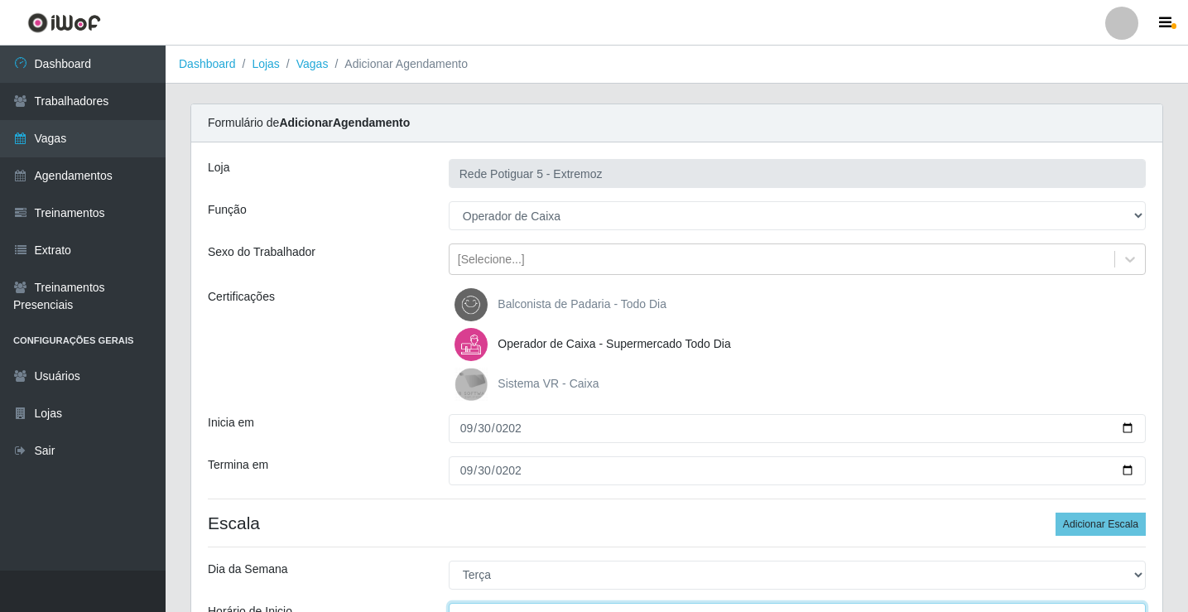
scroll to position [20, 0]
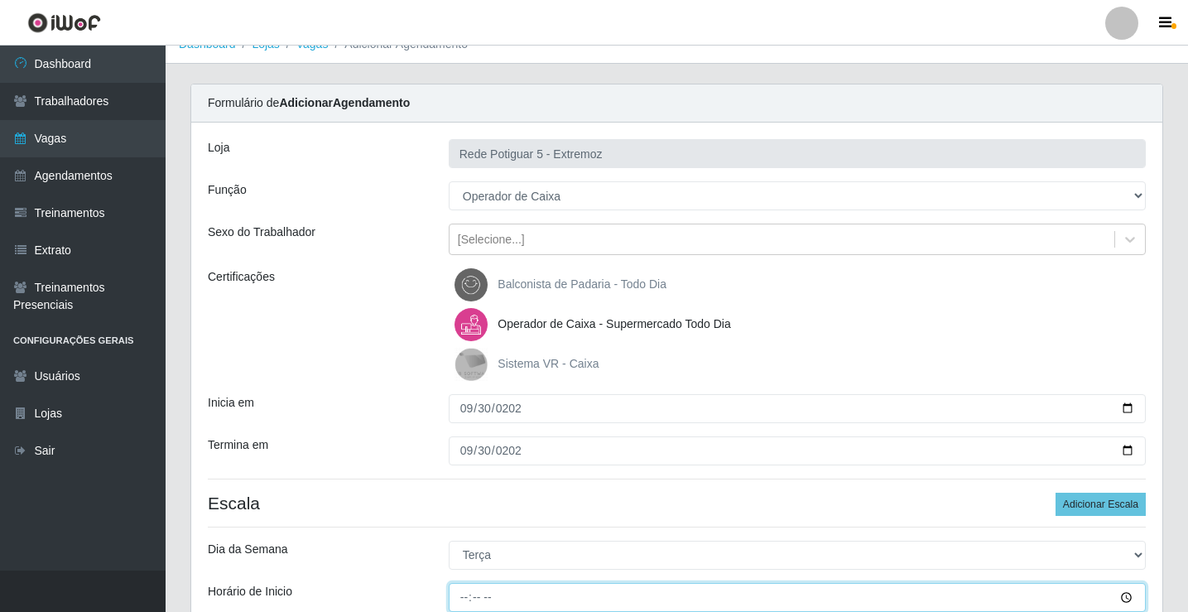
type input "15:00"
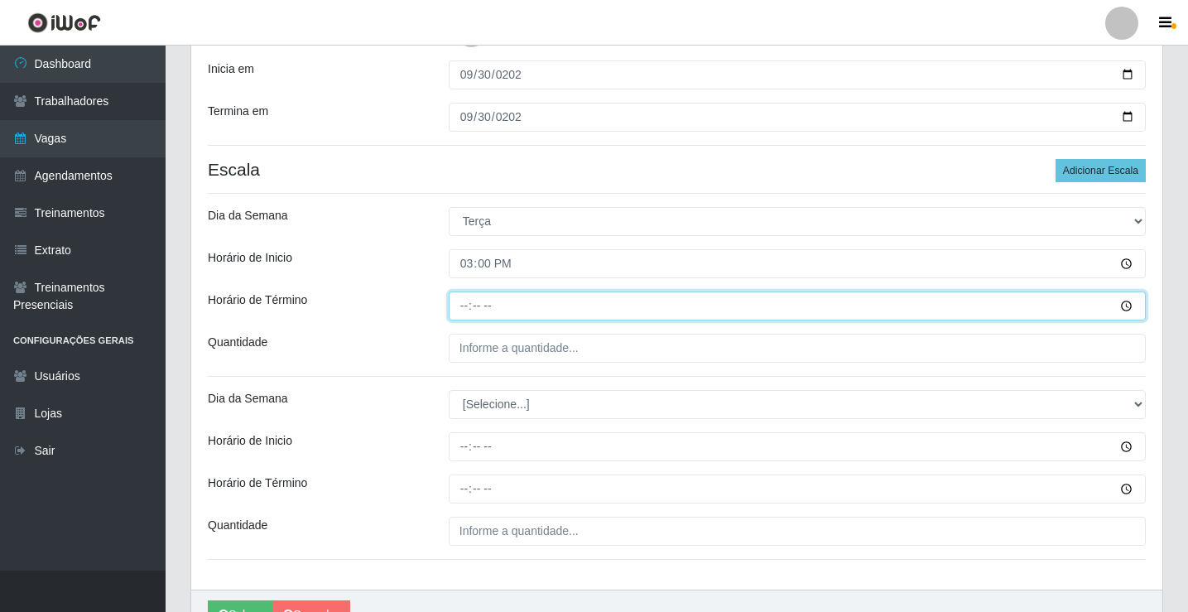
type input "20:00"
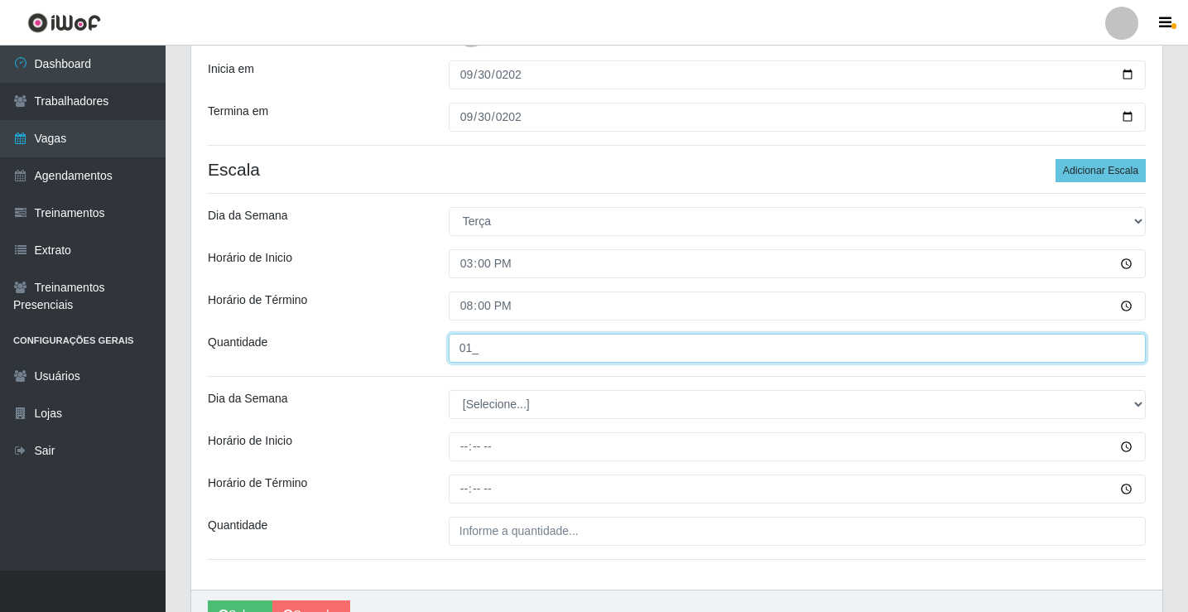
type input "01_"
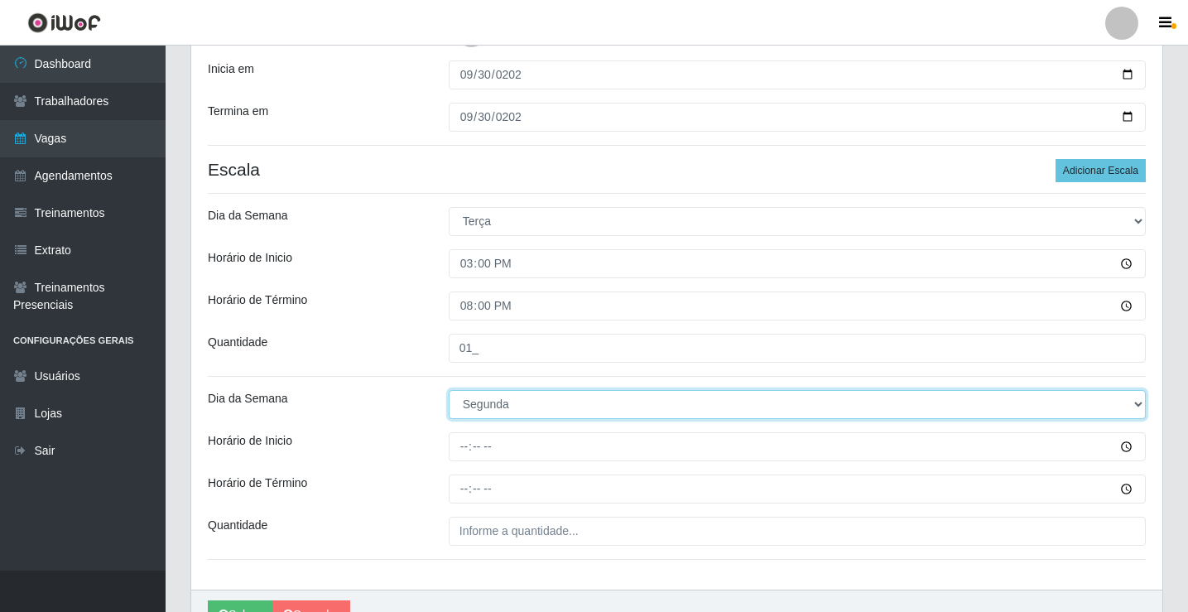
select select "2"
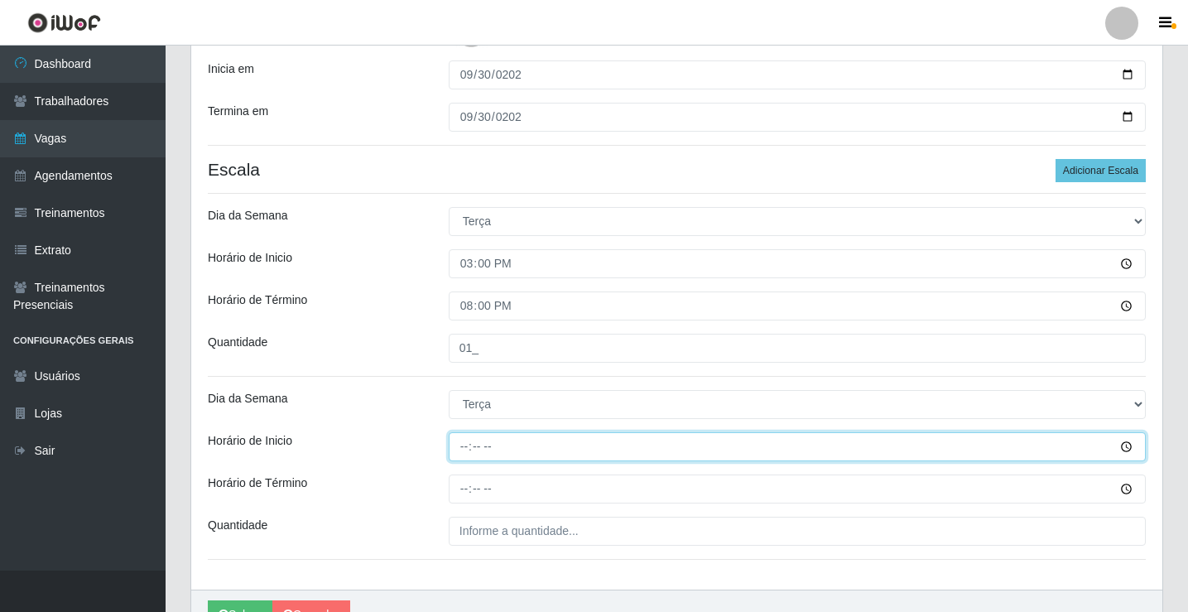
type input "14:00"
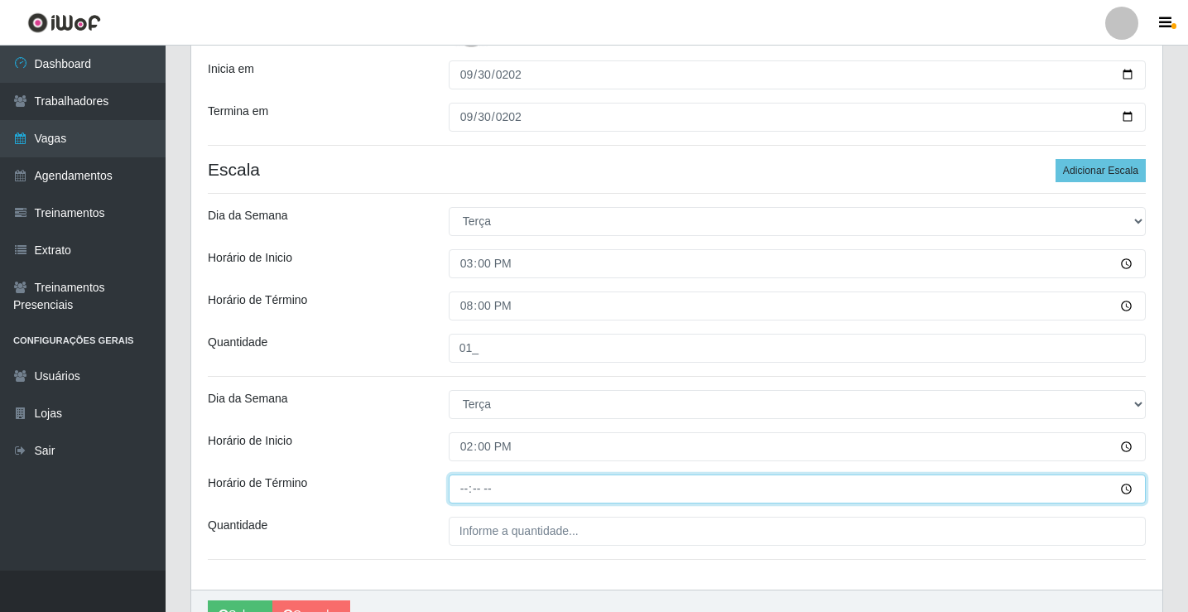
type input "20:00"
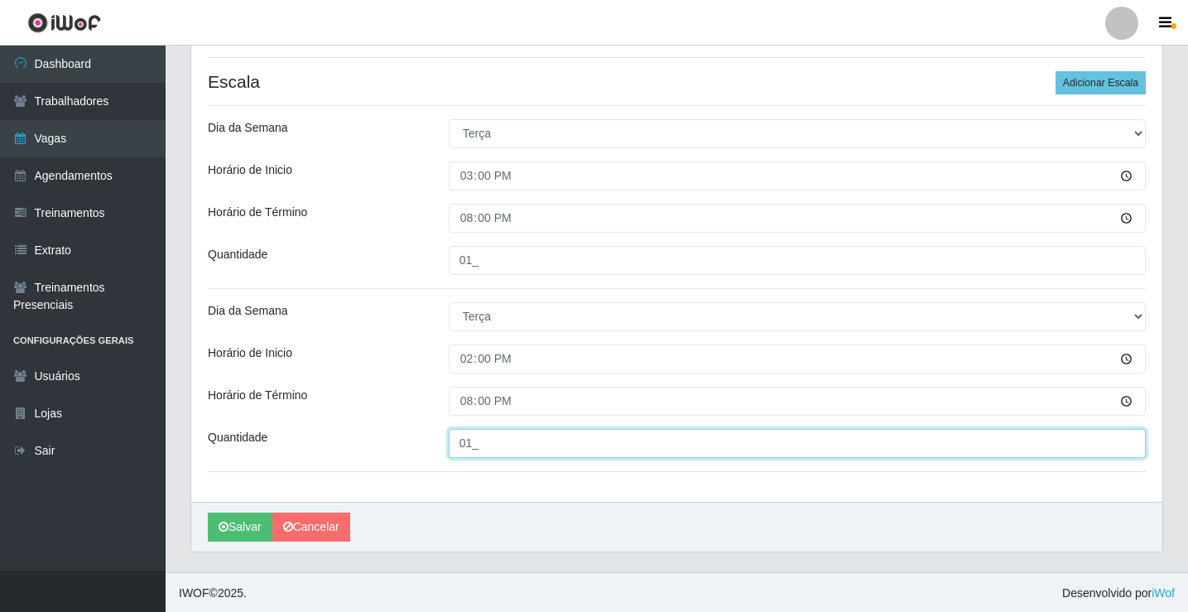
scroll to position [443, 0]
type input "01_"
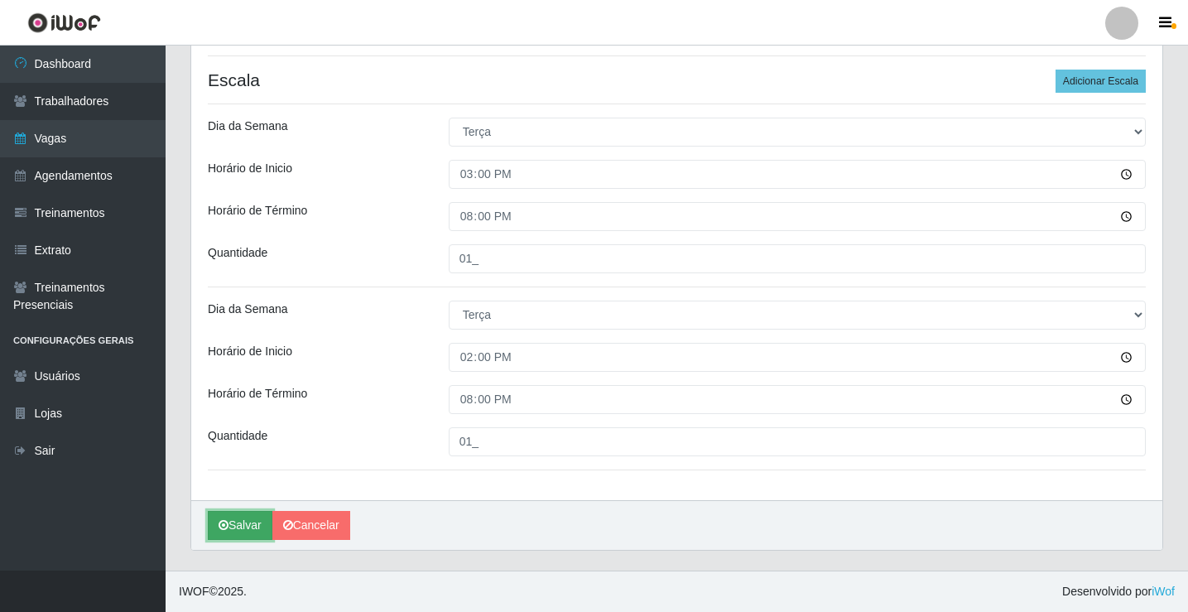
click at [238, 521] on button "Salvar" at bounding box center [240, 525] width 65 height 29
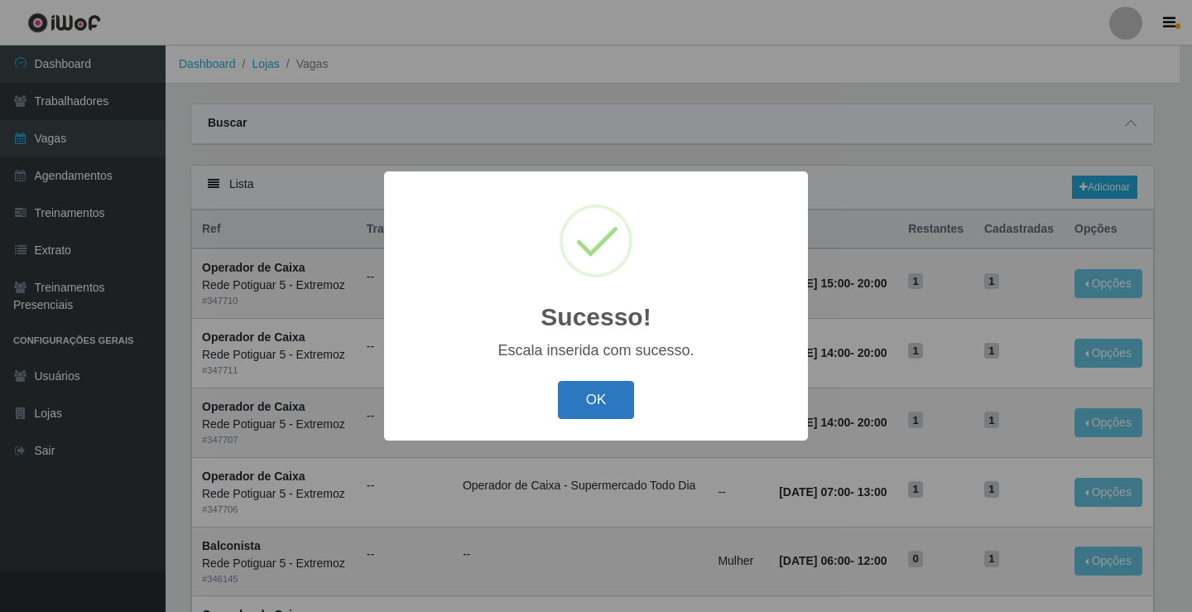
click at [607, 402] on button "OK" at bounding box center [596, 400] width 77 height 39
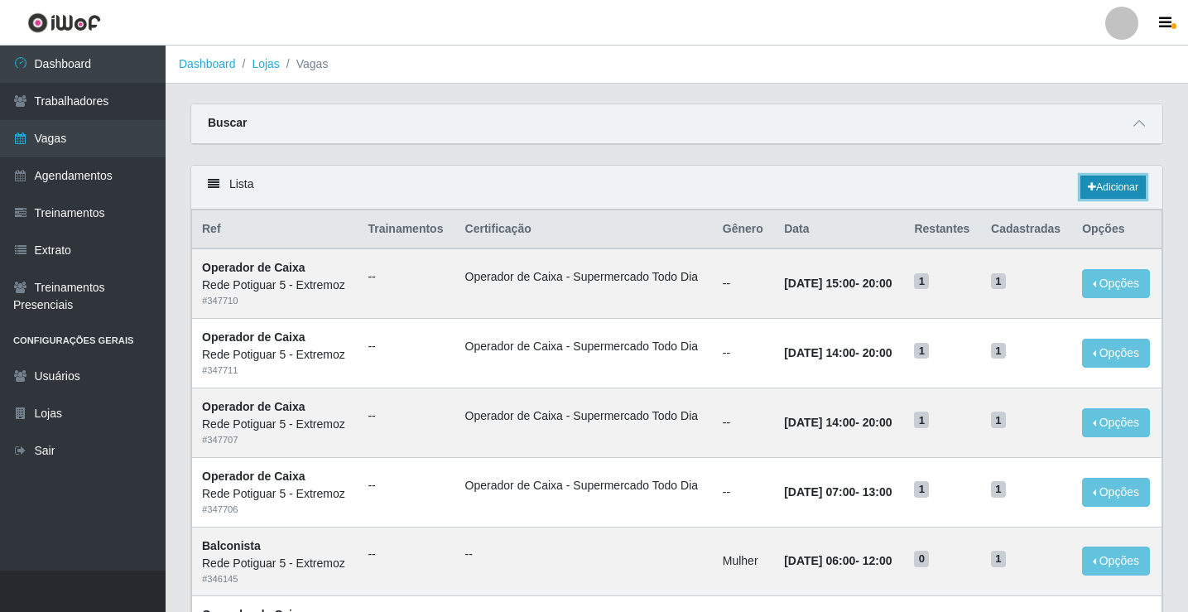
click at [1127, 190] on link "Adicionar" at bounding box center [1112, 186] width 65 height 23
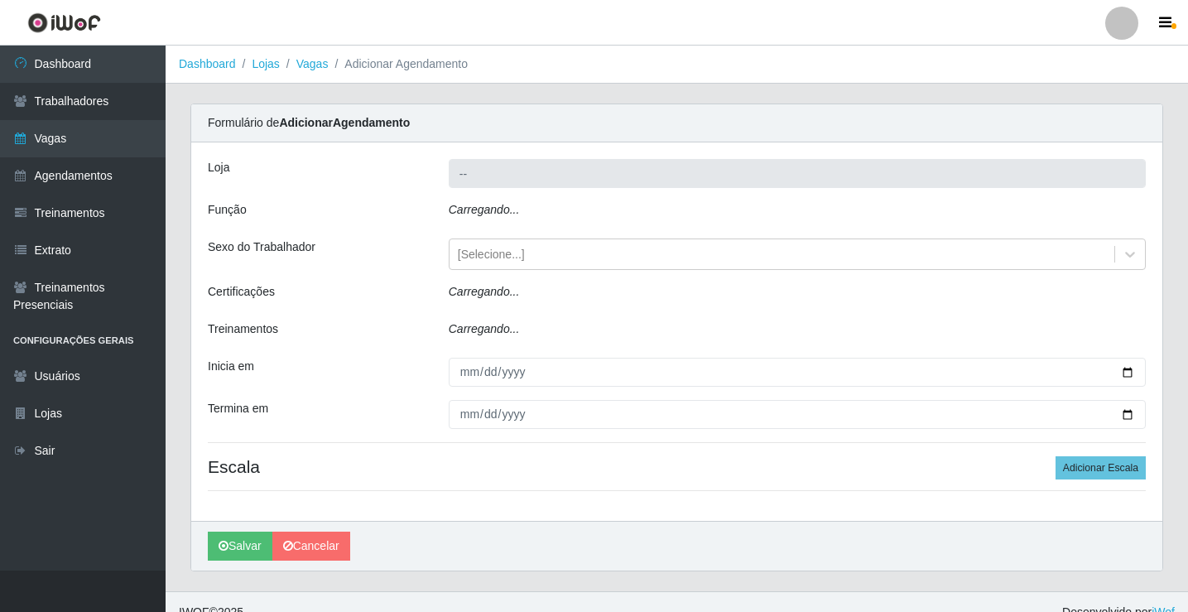
type input "Rede Potiguar 5 - Extremoz"
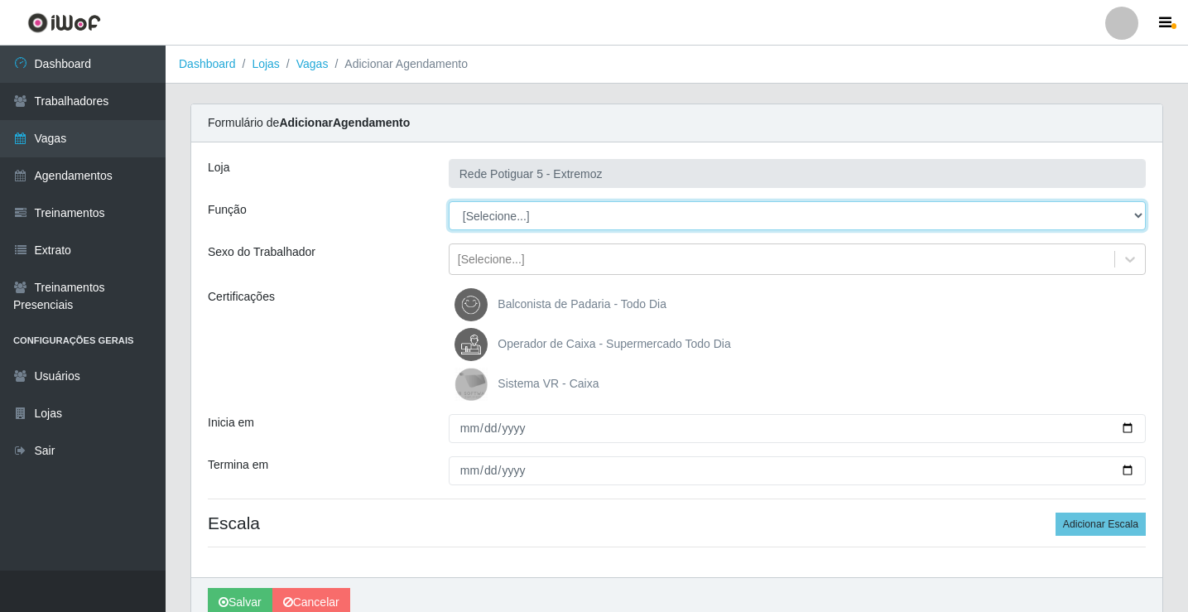
click at [470, 223] on select "[Selecione...] ASG Balconista Embalador Operador de Caixa Operador de Loja Repo…" at bounding box center [797, 215] width 697 height 29
select select "22"
click at [449, 201] on select "[Selecione...] ASG Balconista Embalador Operador de Caixa Operador de Loja Repo…" at bounding box center [797, 215] width 697 height 29
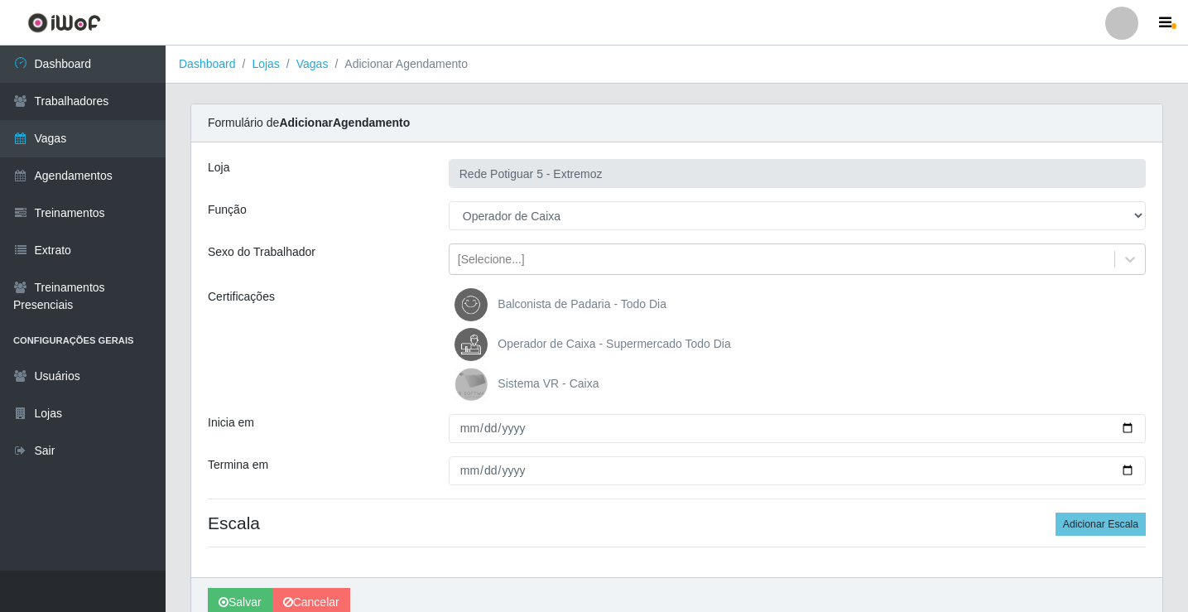
click at [555, 345] on span "Operador de Caixa - Supermercado Todo Dia" at bounding box center [613, 343] width 233 height 13
click at [0, 0] on input "Operador de Caixa - Supermercado Todo Dia" at bounding box center [0, 0] width 0 height 0
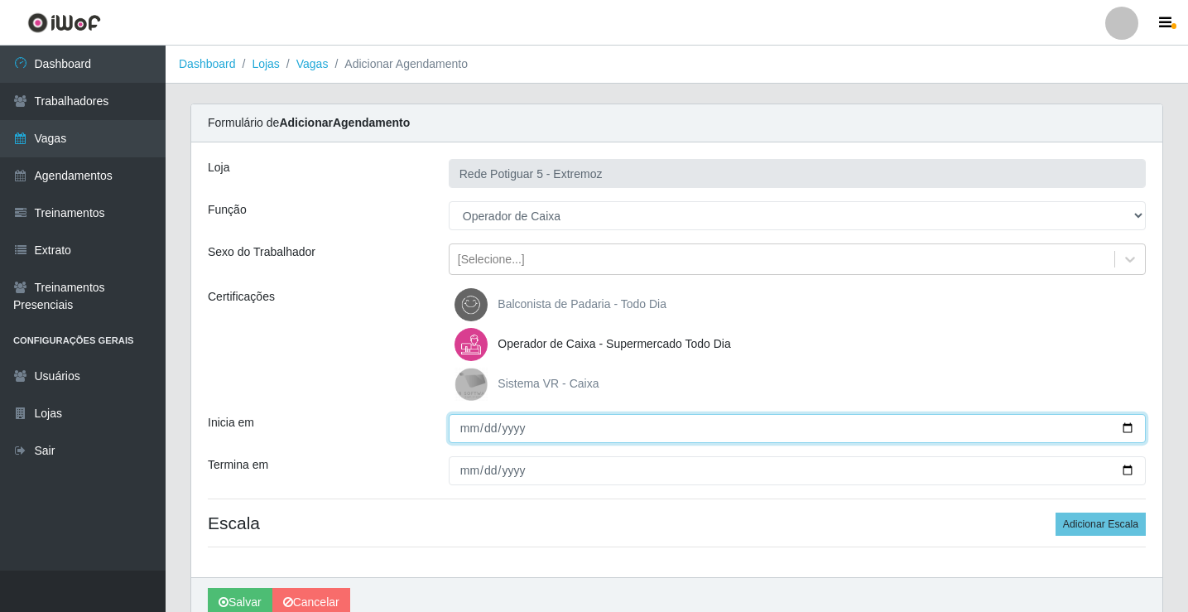
click at [464, 430] on input "Inicia em" at bounding box center [797, 428] width 697 height 29
type input "[DATE]"
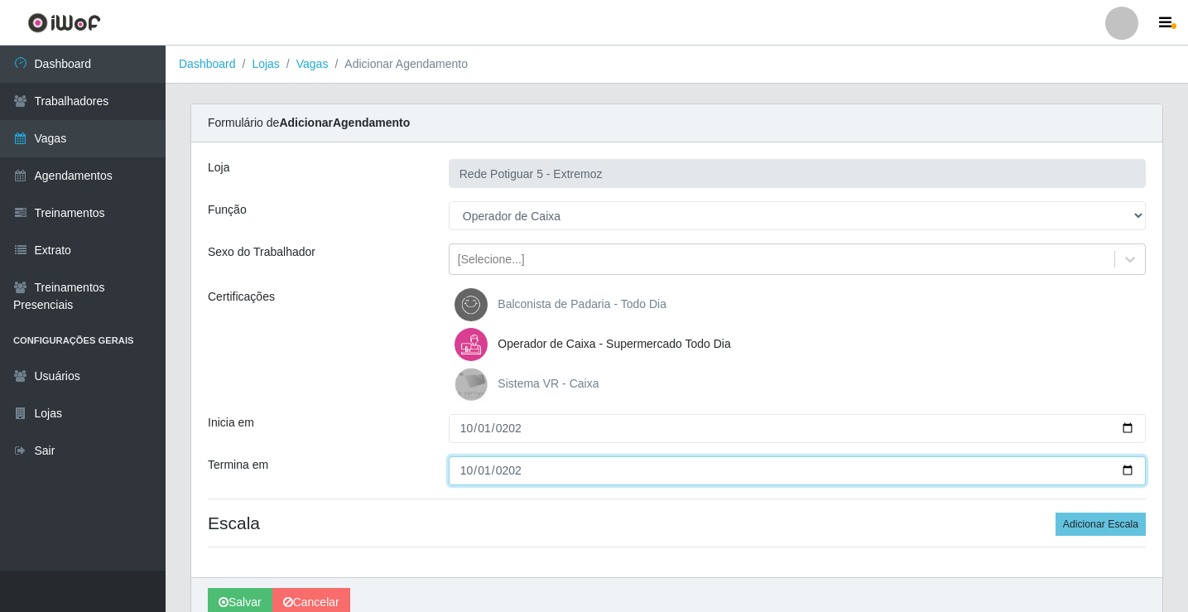
type input "[DATE]"
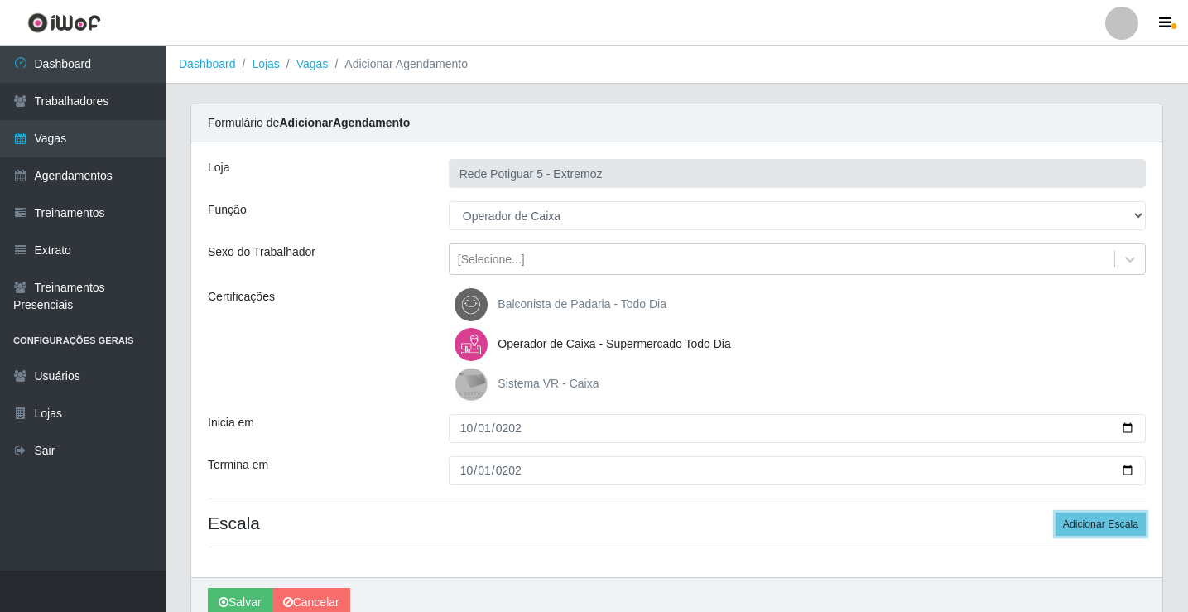
click at [1055, 512] on button "Adicionar Escala" at bounding box center [1100, 523] width 90 height 23
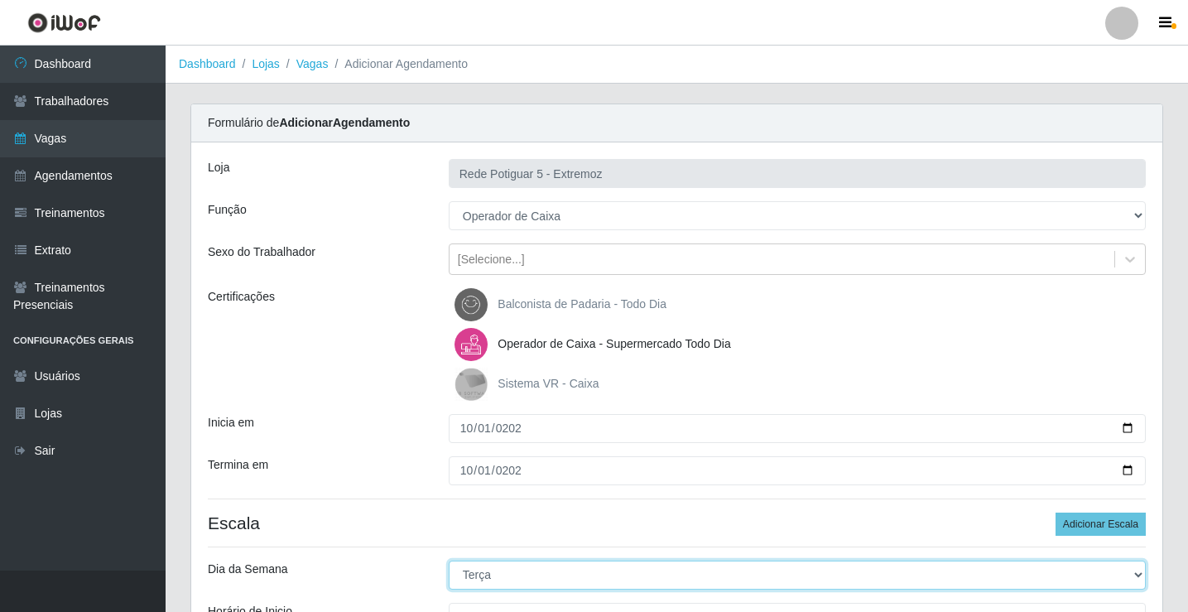
select select "3"
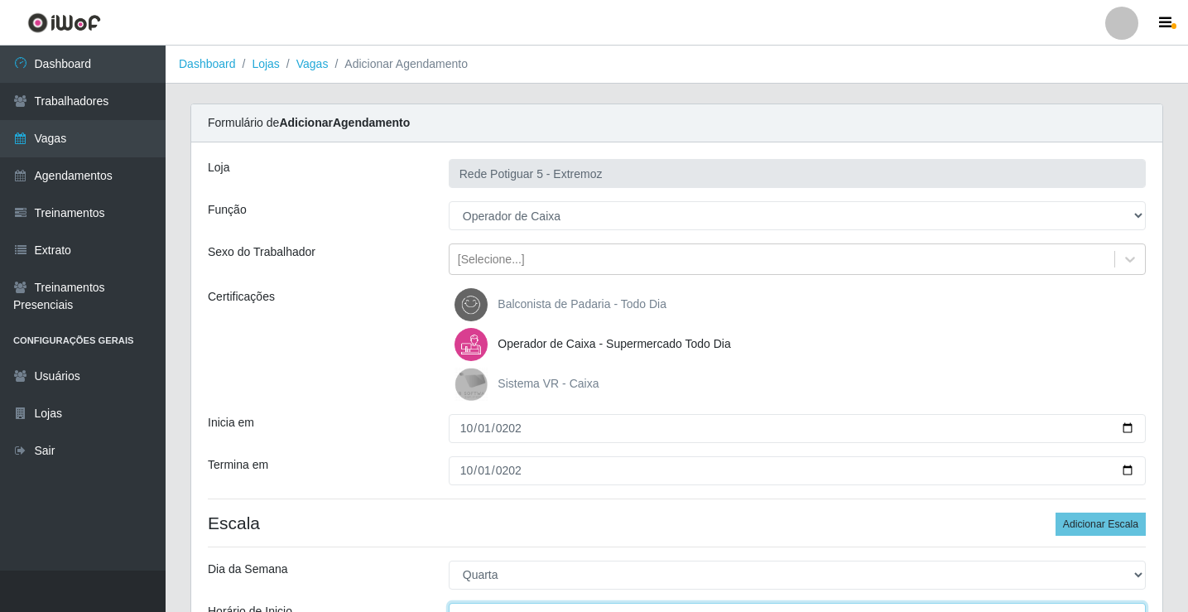
scroll to position [20, 0]
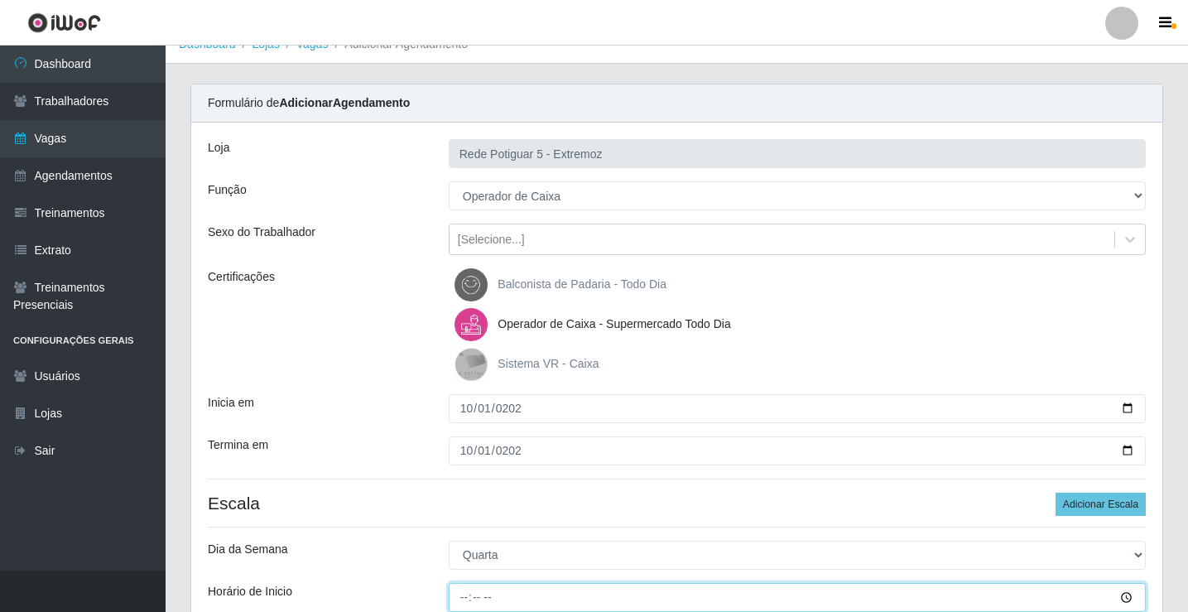
type input "14:00"
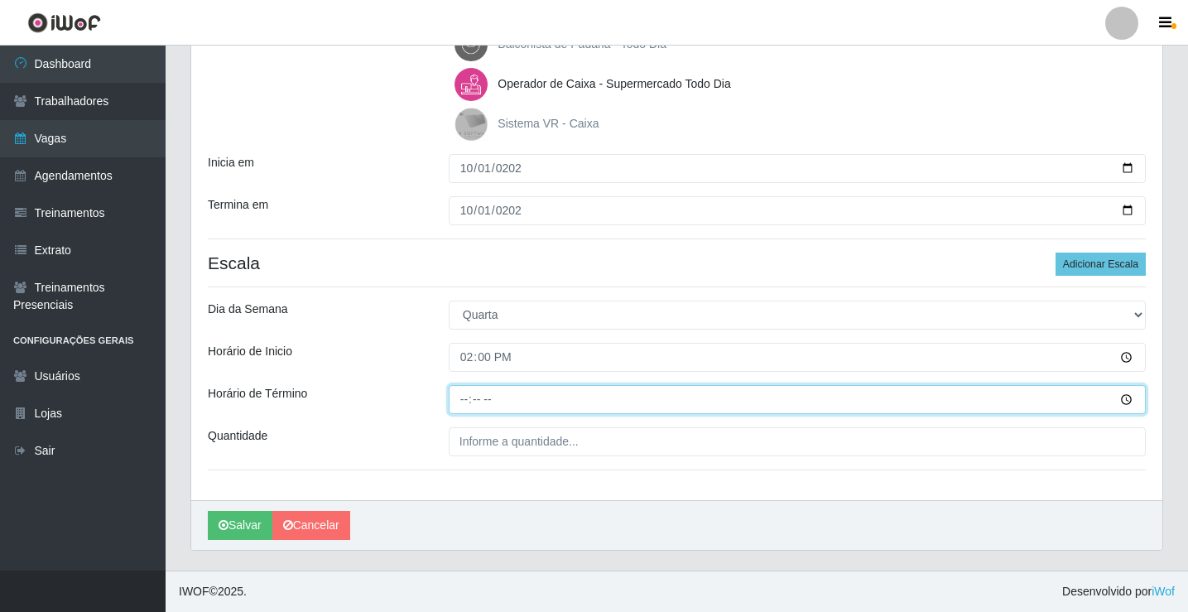
type input "20:00"
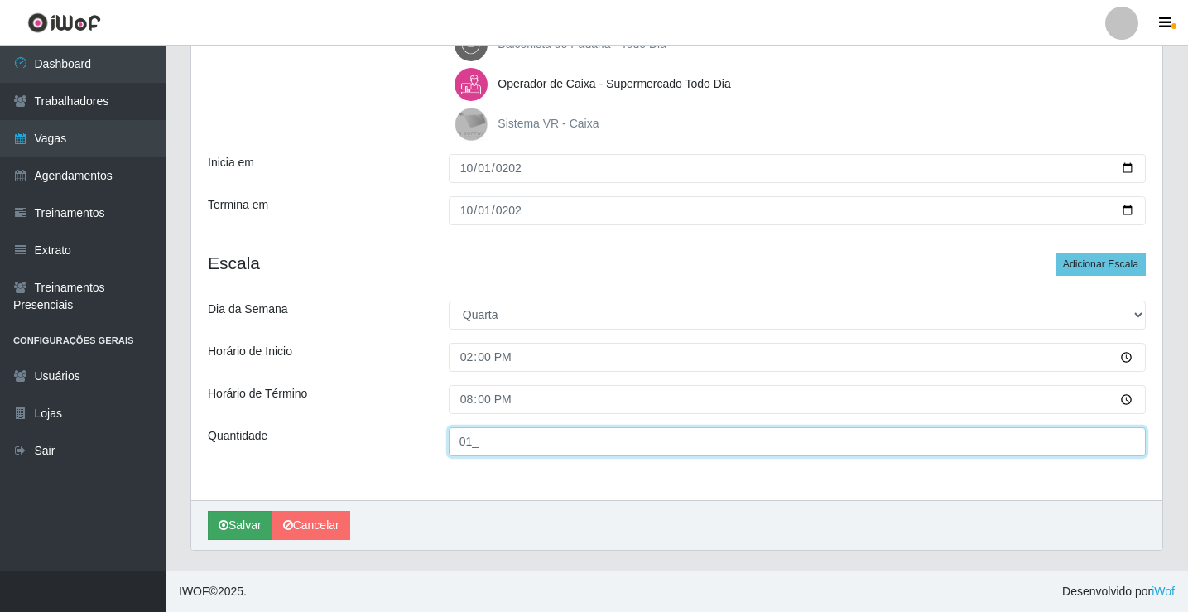
type input "01_"
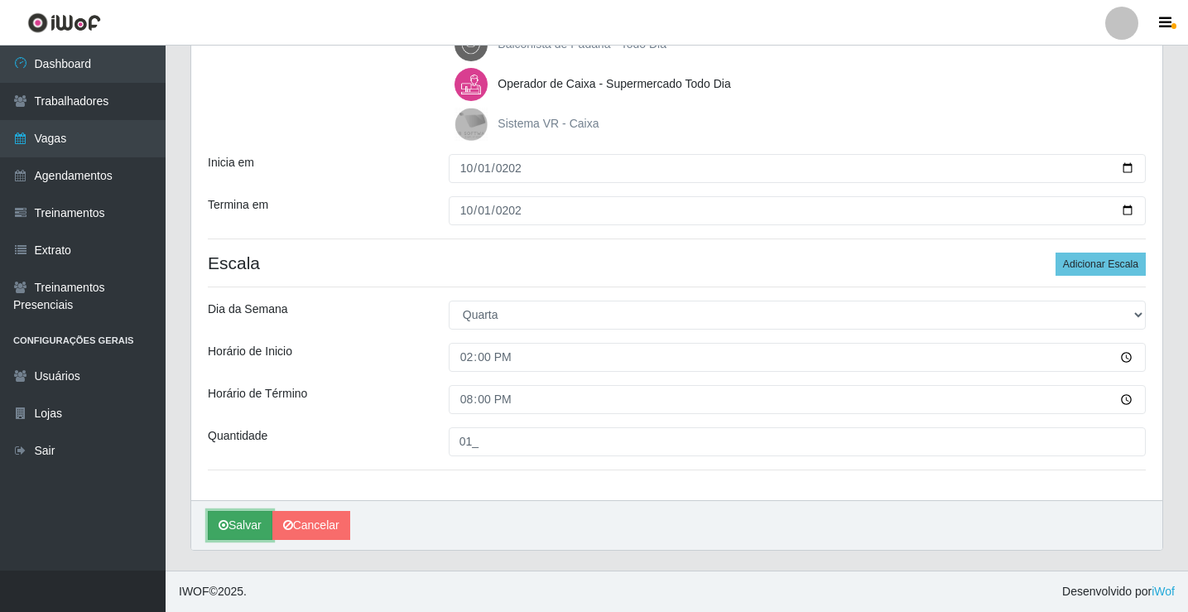
click at [246, 520] on button "Salvar" at bounding box center [240, 525] width 65 height 29
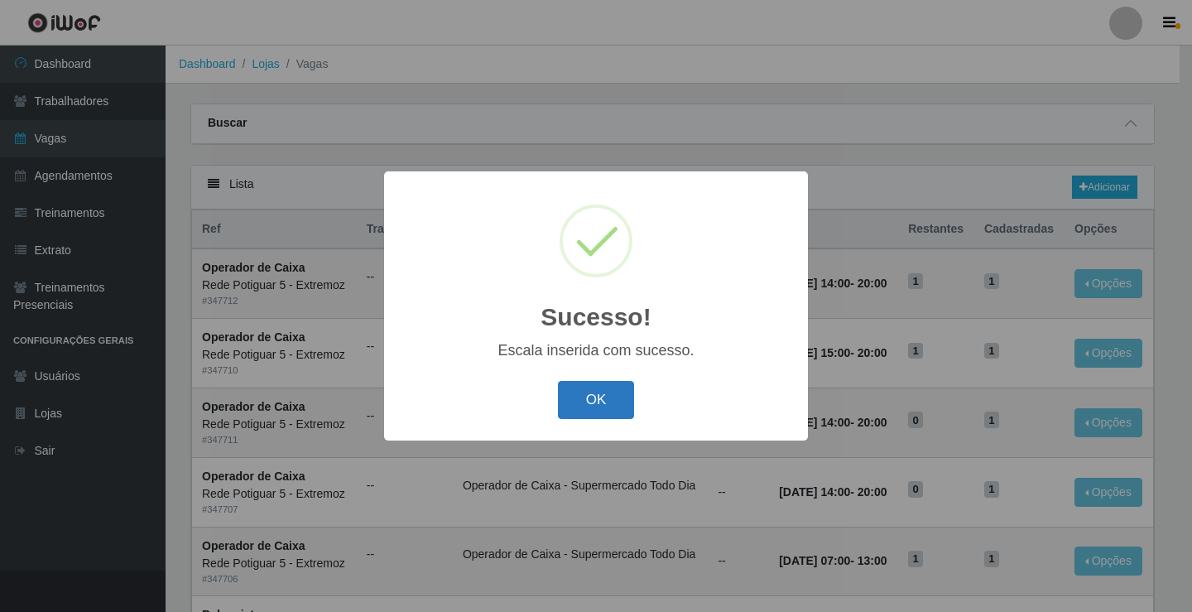
click at [607, 399] on button "OK" at bounding box center [596, 400] width 77 height 39
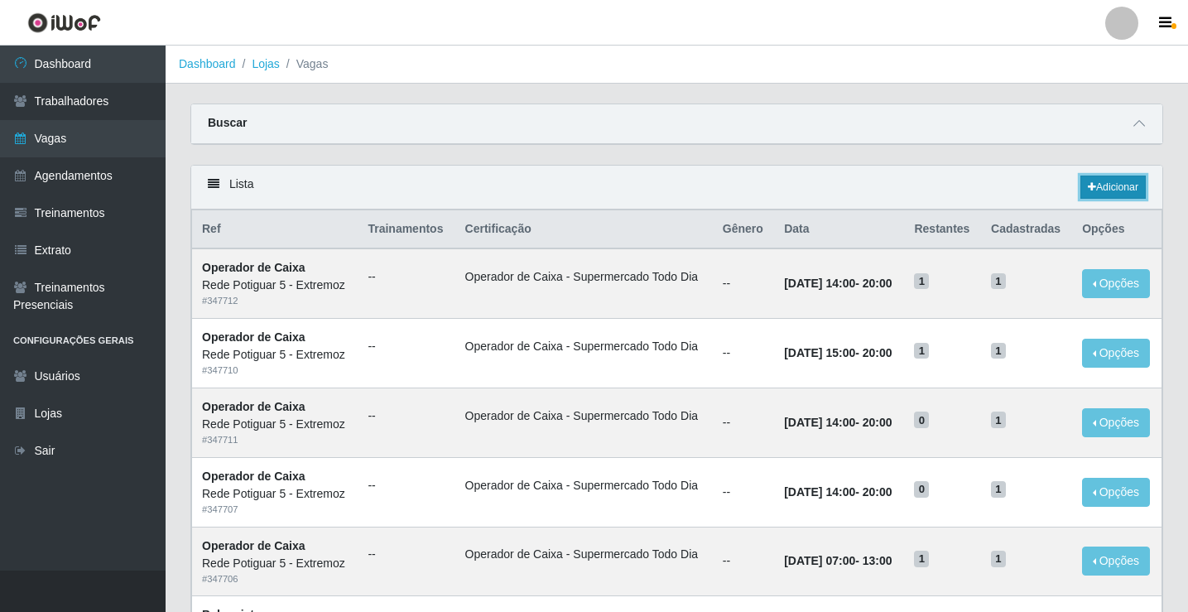
click at [1095, 181] on link "Adicionar" at bounding box center [1112, 186] width 65 height 23
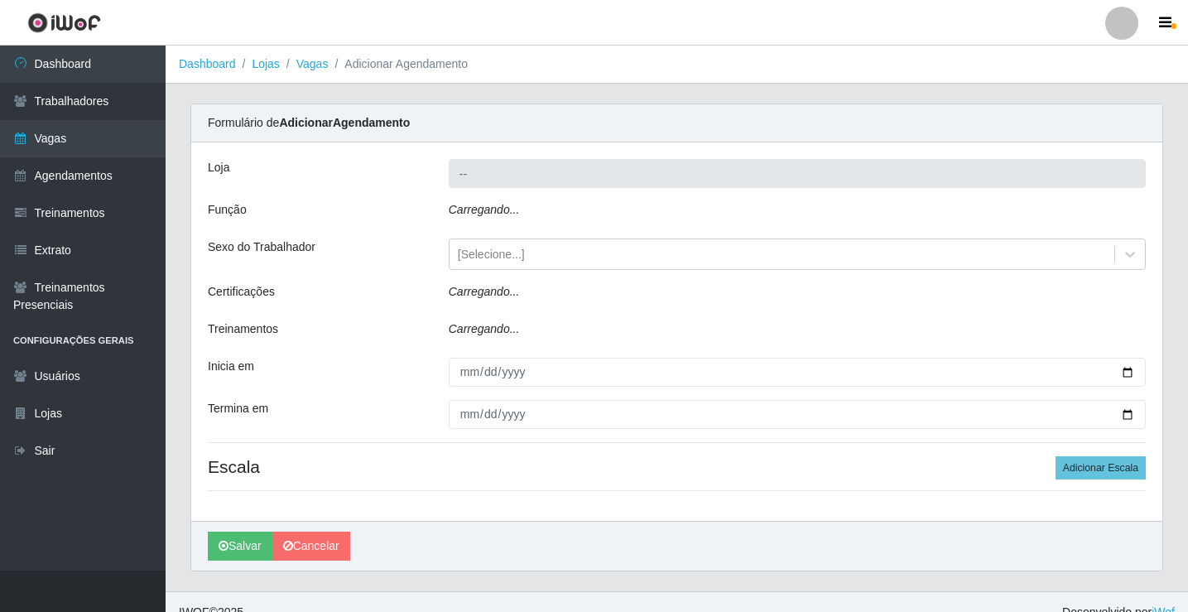
type input "Rede Potiguar 5 - Extremoz"
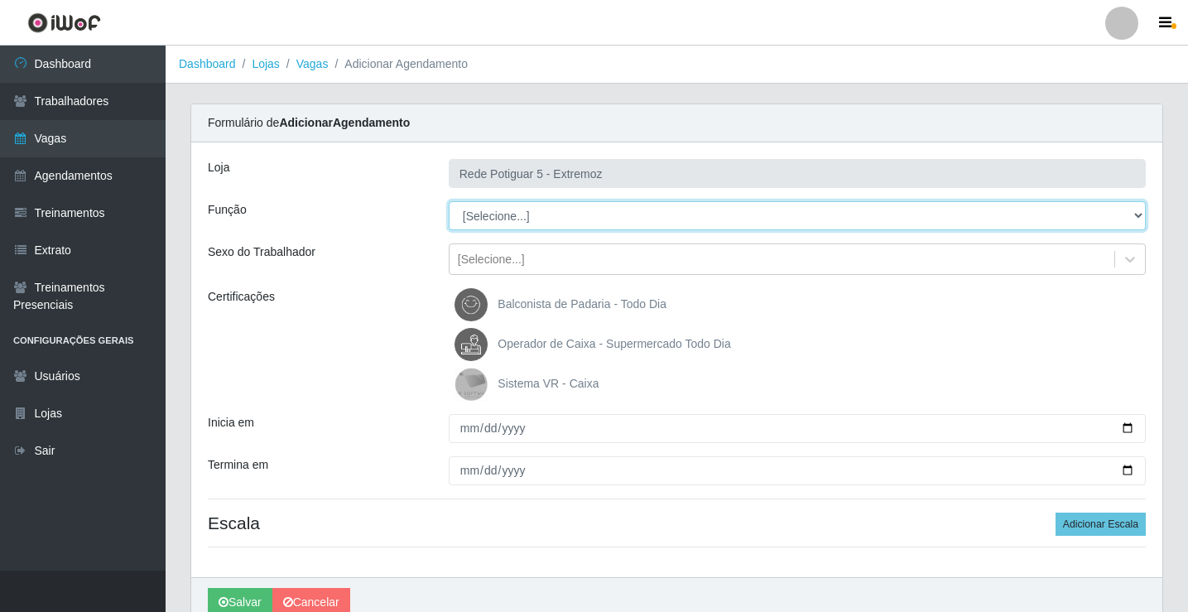
click at [536, 204] on select "[Selecione...] ASG Balconista Embalador Operador de Caixa Operador de Loja Repo…" at bounding box center [797, 215] width 697 height 29
select select "22"
click at [449, 201] on select "[Selecione...] ASG Balconista Embalador Operador de Caixa Operador de Loja Repo…" at bounding box center [797, 215] width 697 height 29
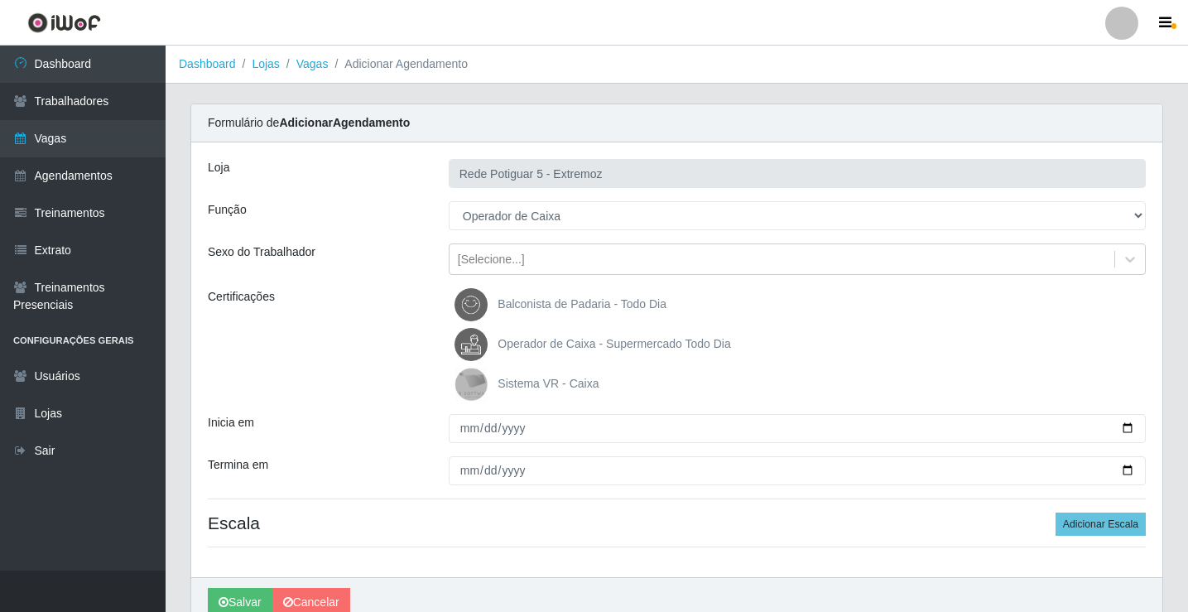
click at [526, 352] on label "Operador de Caixa - Supermercado Todo Dia" at bounding box center [592, 344] width 276 height 33
click at [0, 0] on input "Operador de Caixa - Supermercado Todo Dia" at bounding box center [0, 0] width 0 height 0
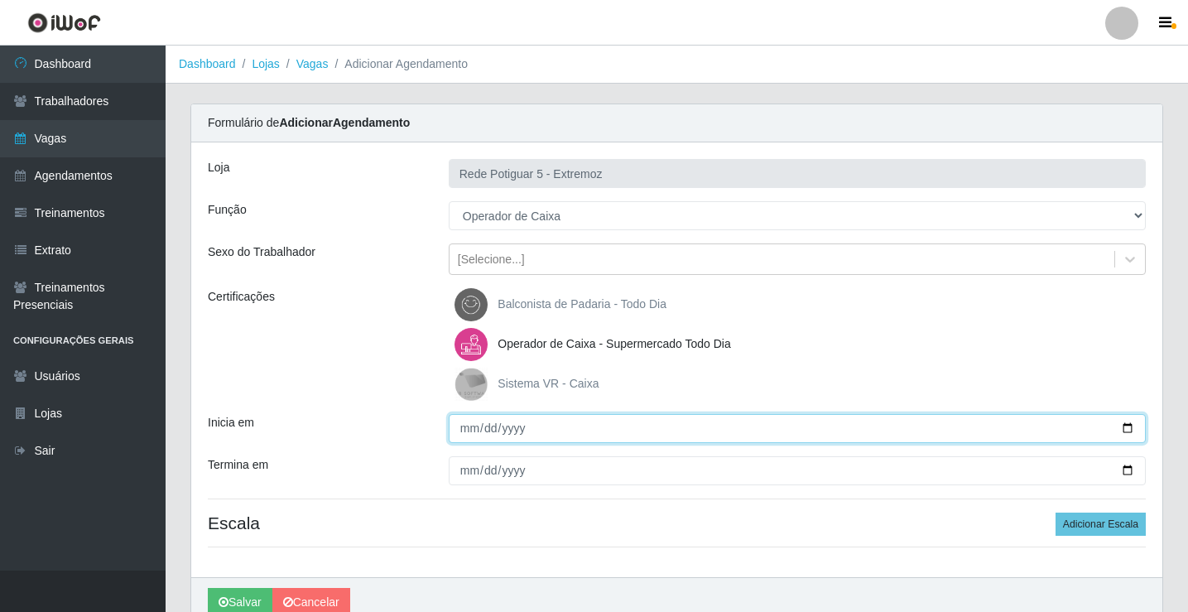
click at [464, 419] on input "Inicia em" at bounding box center [797, 428] width 697 height 29
type input "[DATE]"
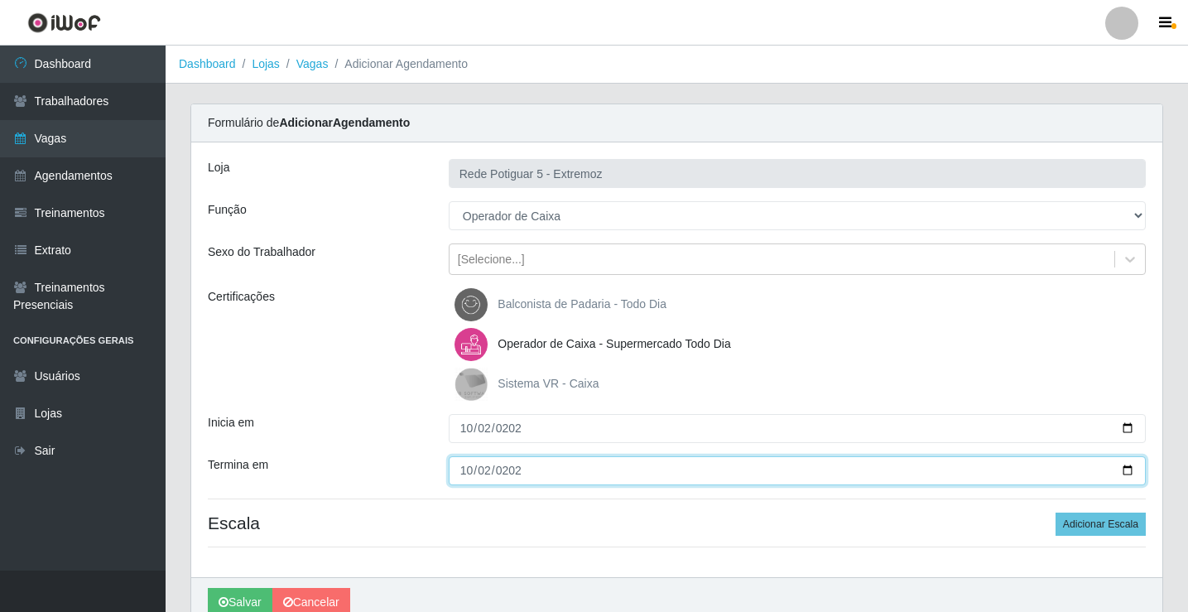
type input "[DATE]"
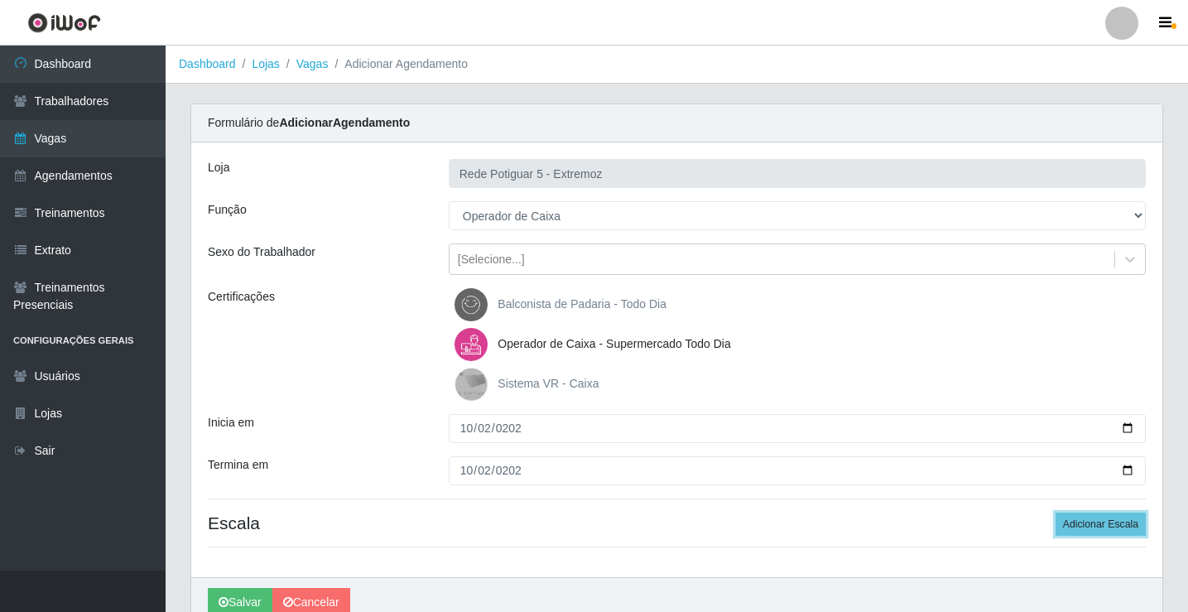
click at [1055, 512] on button "Adicionar Escala" at bounding box center [1100, 523] width 90 height 23
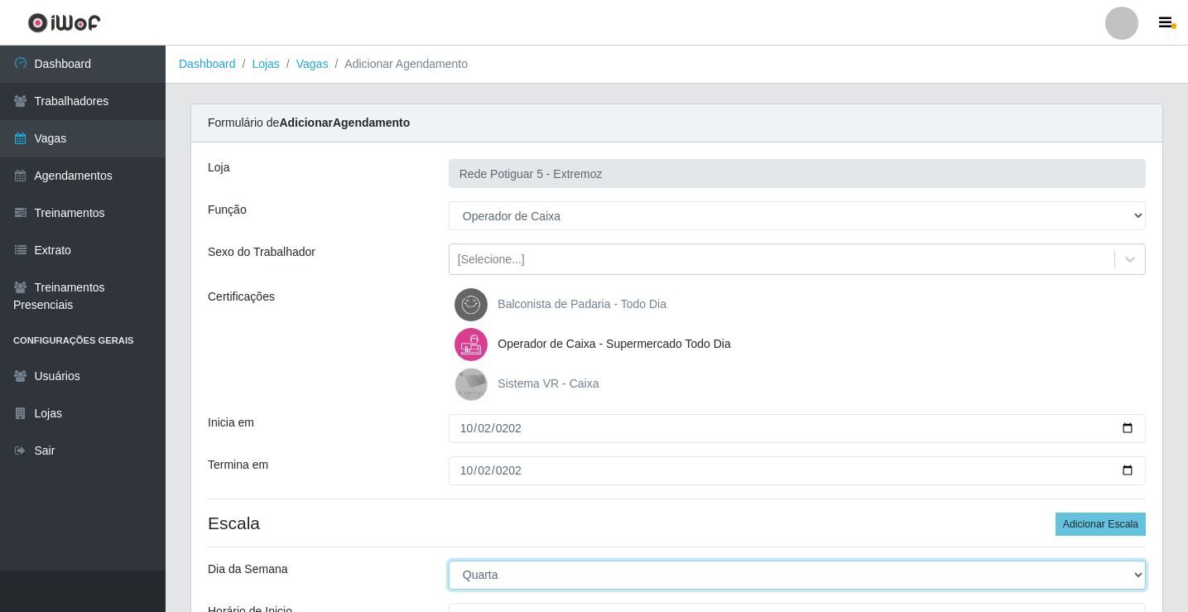
select select "4"
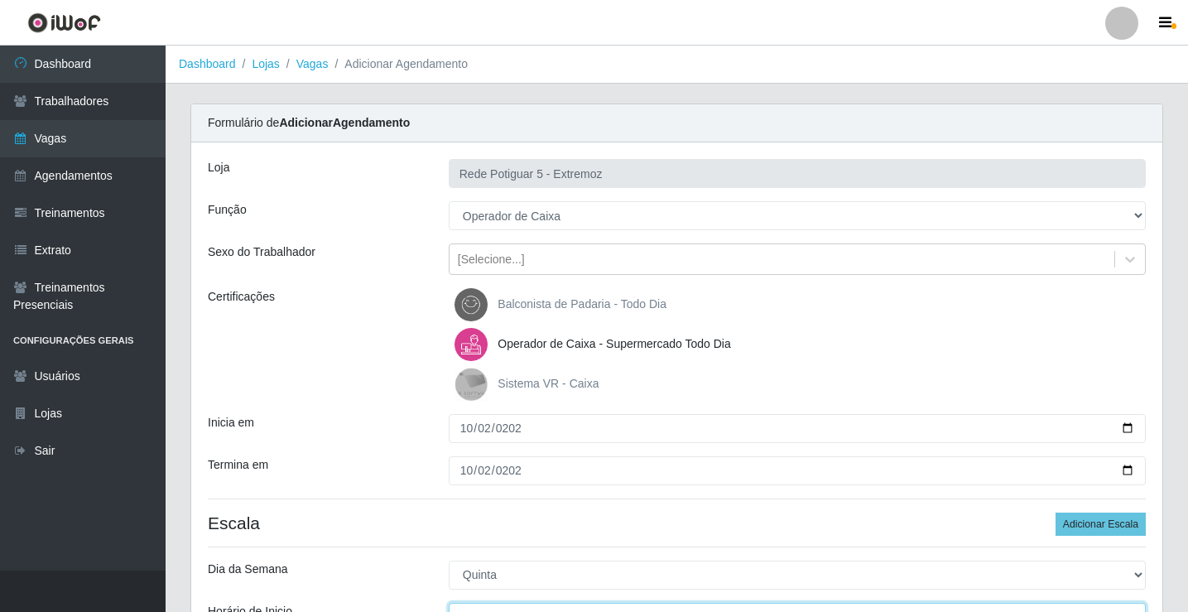
scroll to position [20, 0]
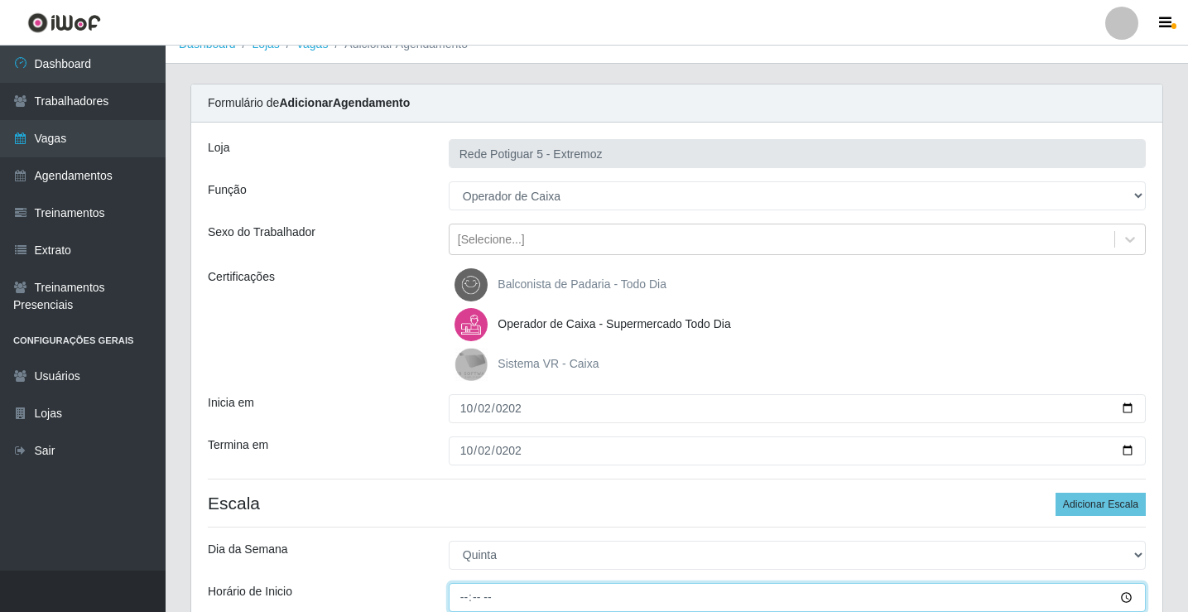
type input "15:00"
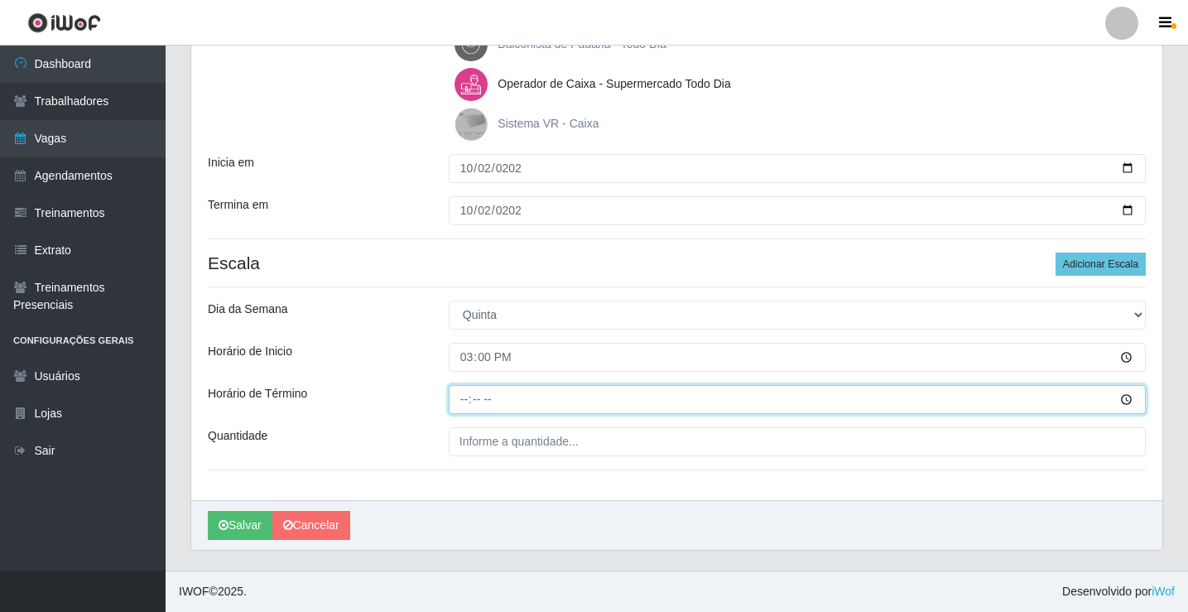
type input "20:00"
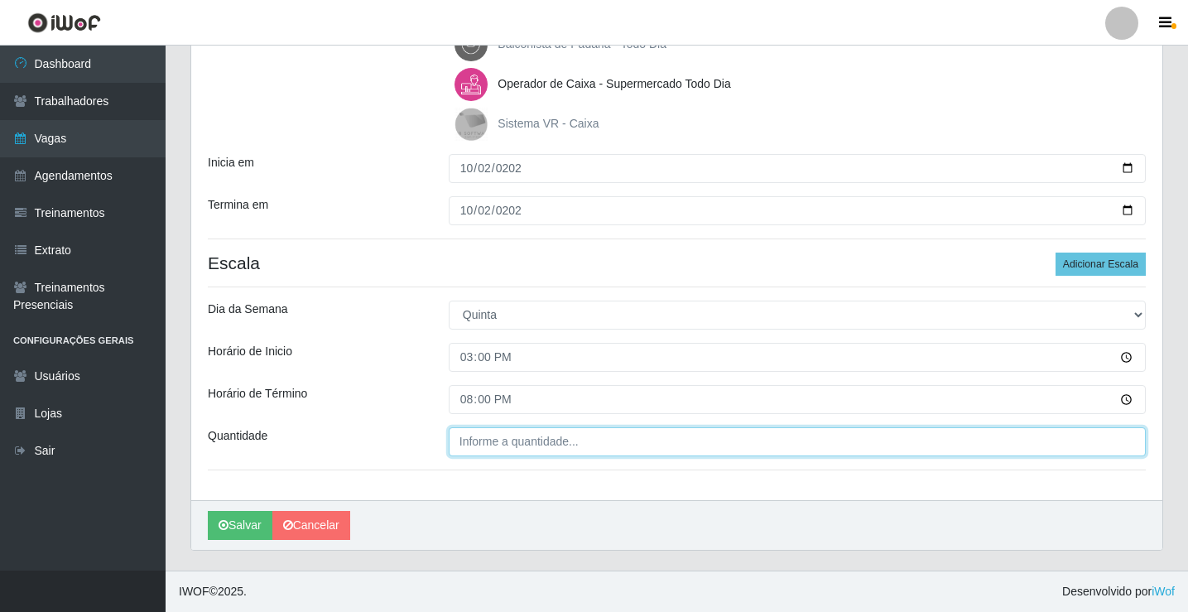
type input "___"
click at [475, 440] on input "___" at bounding box center [797, 441] width 697 height 29
type input "01_"
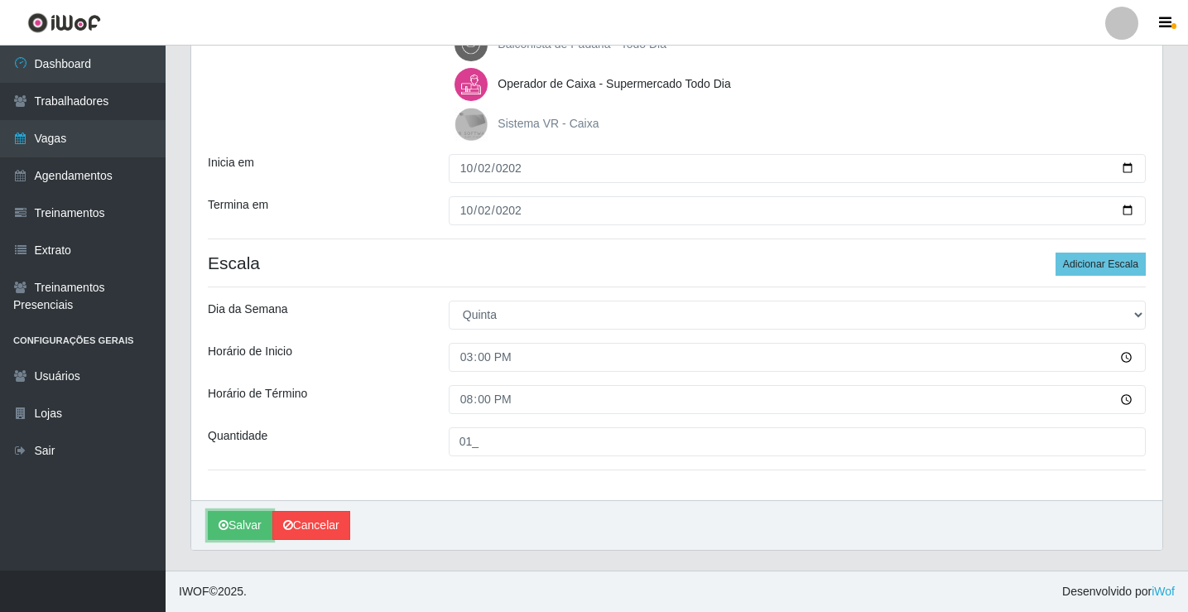
click at [252, 523] on button "Salvar" at bounding box center [240, 525] width 65 height 29
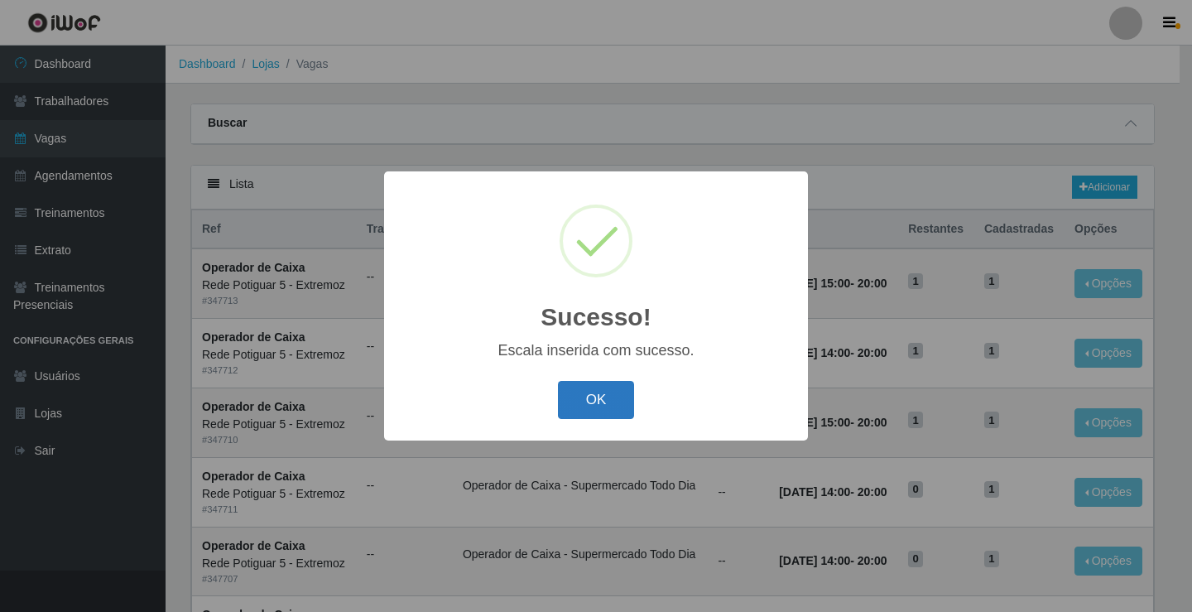
click at [599, 397] on button "OK" at bounding box center [596, 400] width 77 height 39
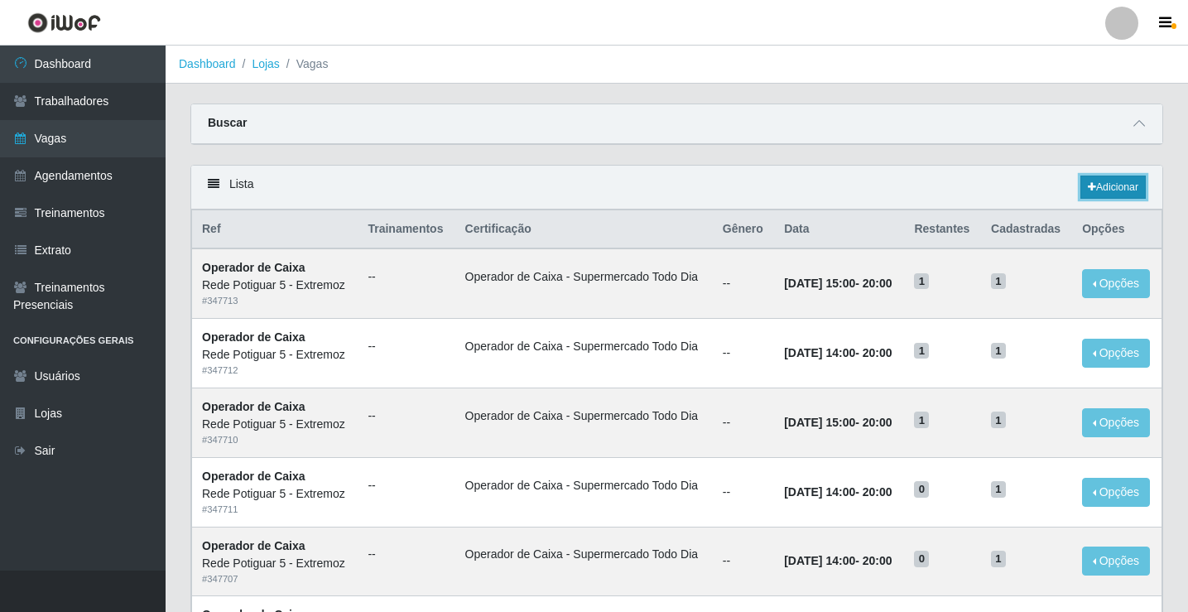
click at [1120, 194] on link "Adicionar" at bounding box center [1112, 186] width 65 height 23
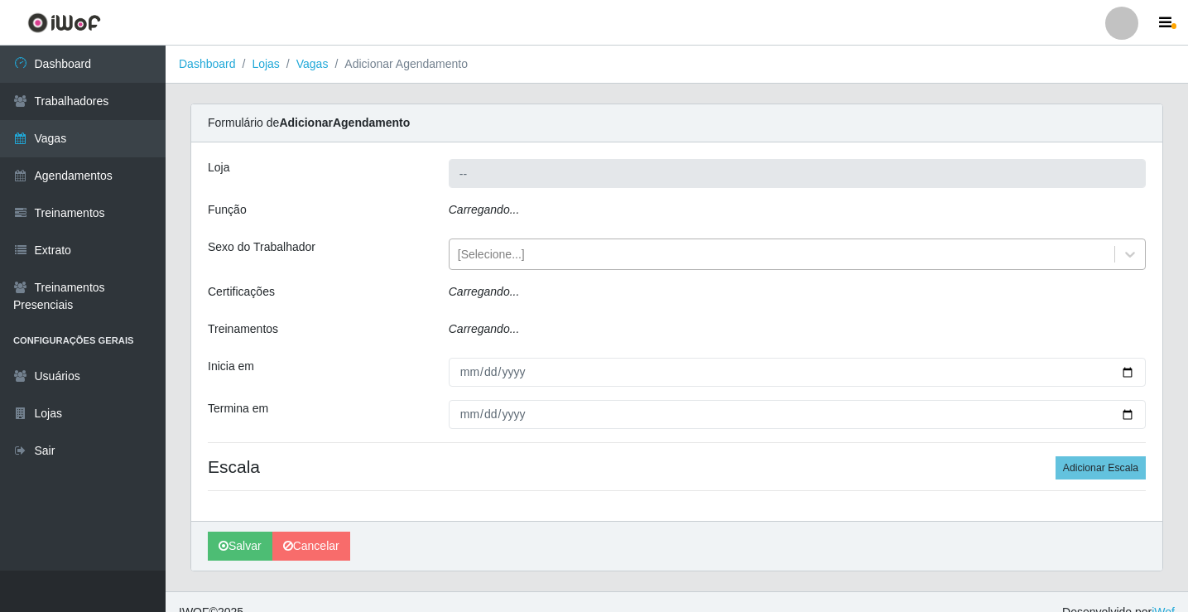
type input "Rede Potiguar 5 - Extremoz"
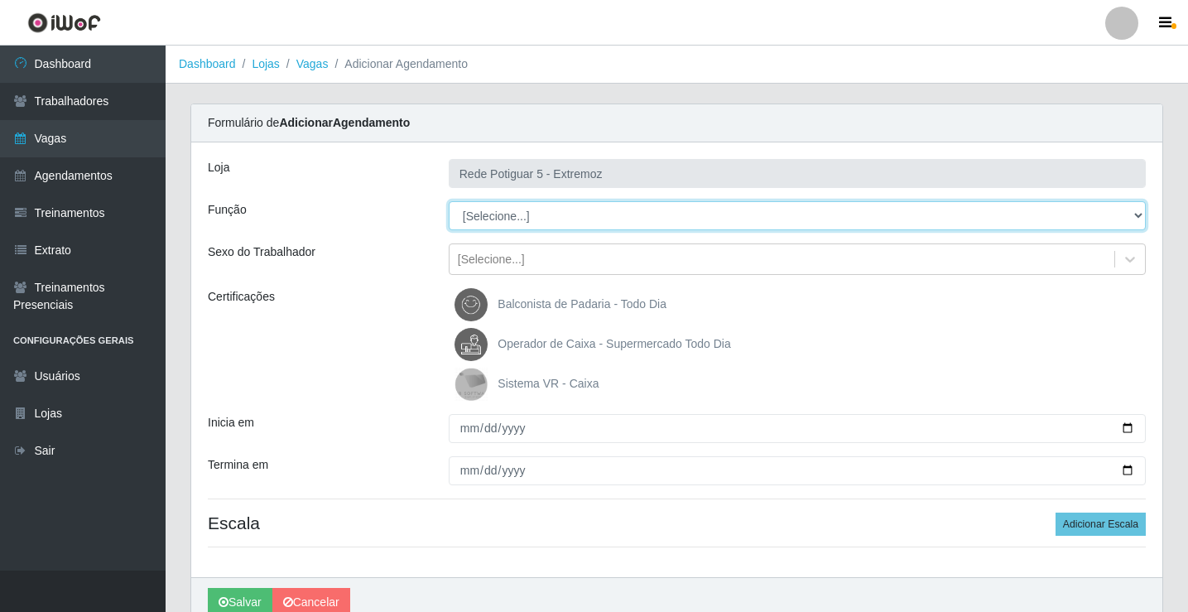
click at [505, 220] on select "[Selecione...] ASG Balconista Embalador Operador de Caixa Operador de Loja Repo…" at bounding box center [797, 215] width 697 height 29
select select "22"
click at [449, 201] on select "[Selecione...] ASG Balconista Embalador Operador de Caixa Operador de Loja Repo…" at bounding box center [797, 215] width 697 height 29
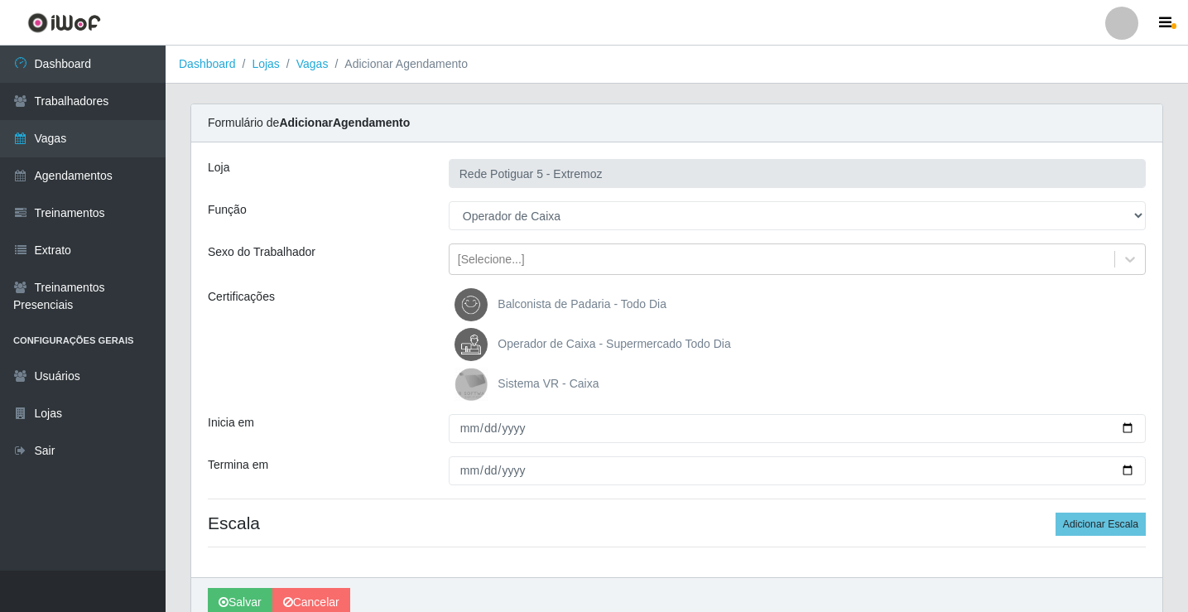
click at [531, 342] on span "Operador de Caixa - Supermercado Todo Dia" at bounding box center [613, 343] width 233 height 13
click at [0, 0] on input "Operador de Caixa - Supermercado Todo Dia" at bounding box center [0, 0] width 0 height 0
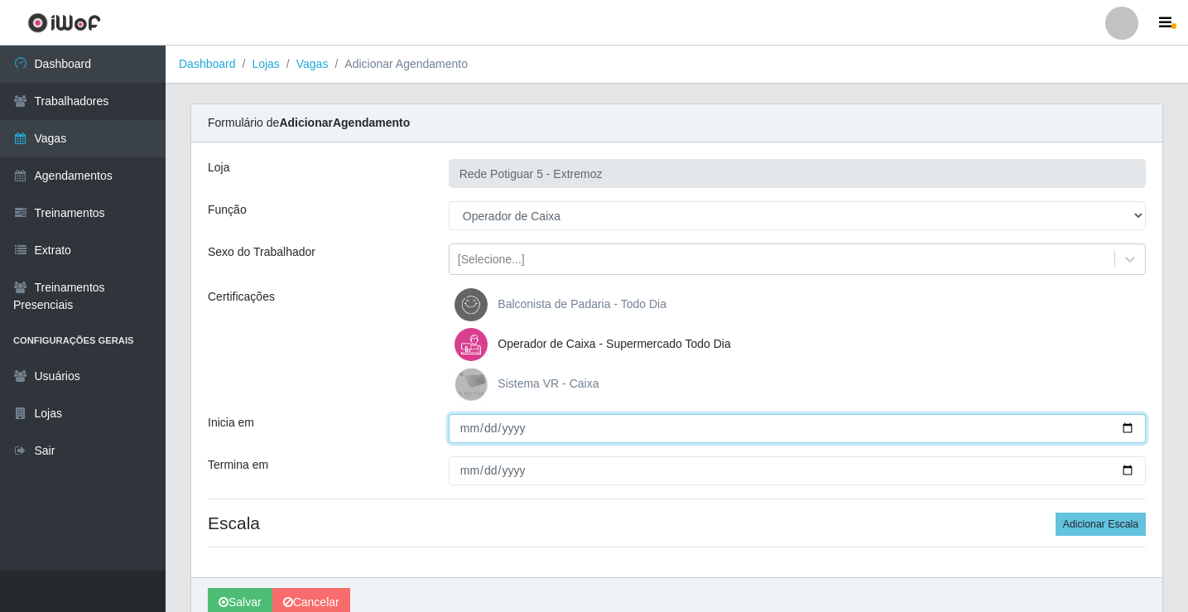
click at [467, 431] on input "Inicia em" at bounding box center [797, 428] width 697 height 29
type input "[DATE]"
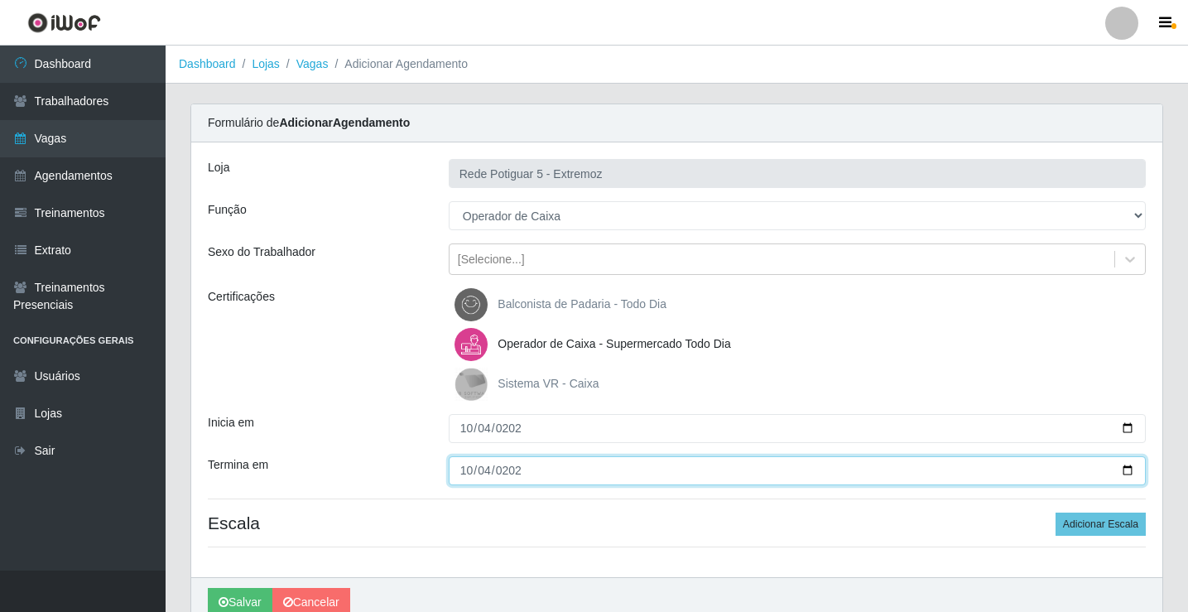
type input "[DATE]"
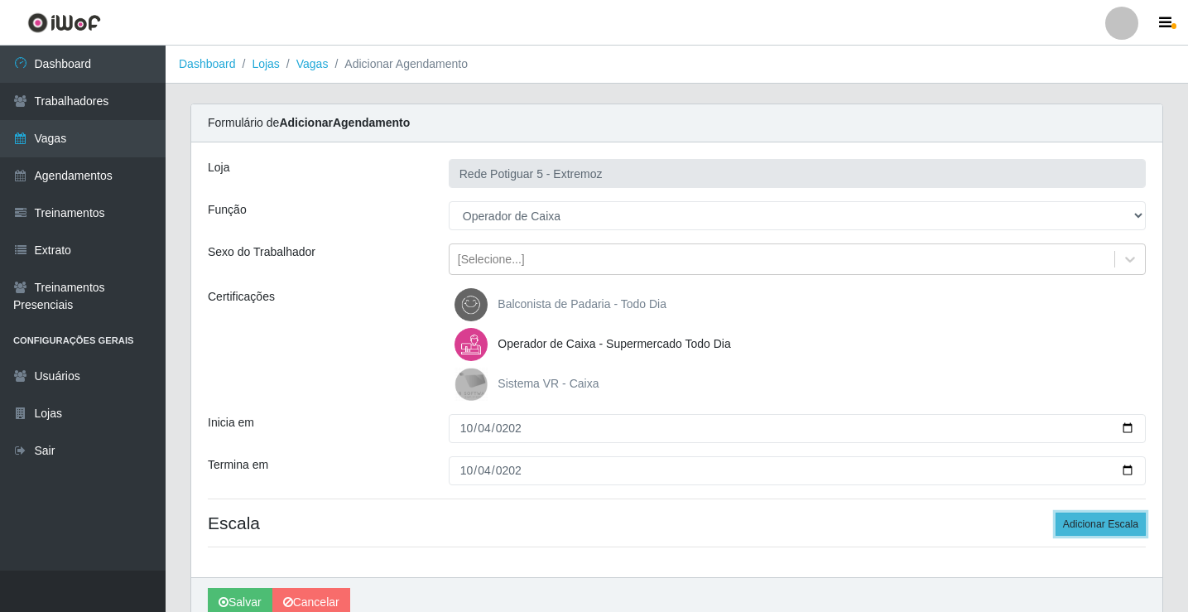
click at [1116, 521] on button "Adicionar Escala" at bounding box center [1100, 523] width 90 height 23
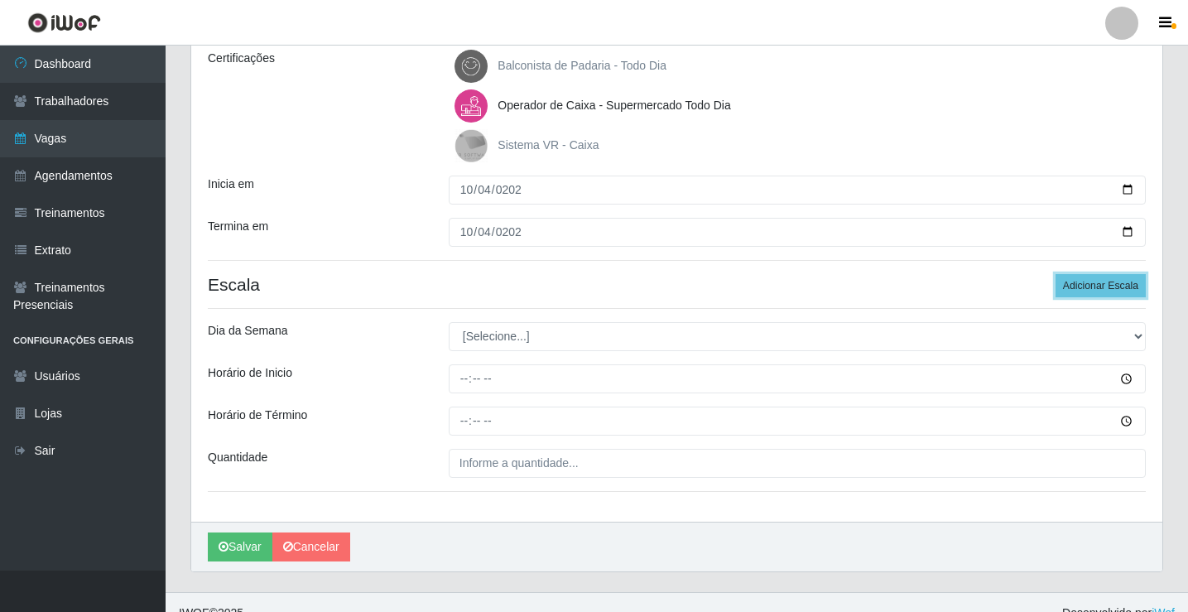
scroll to position [248, 0]
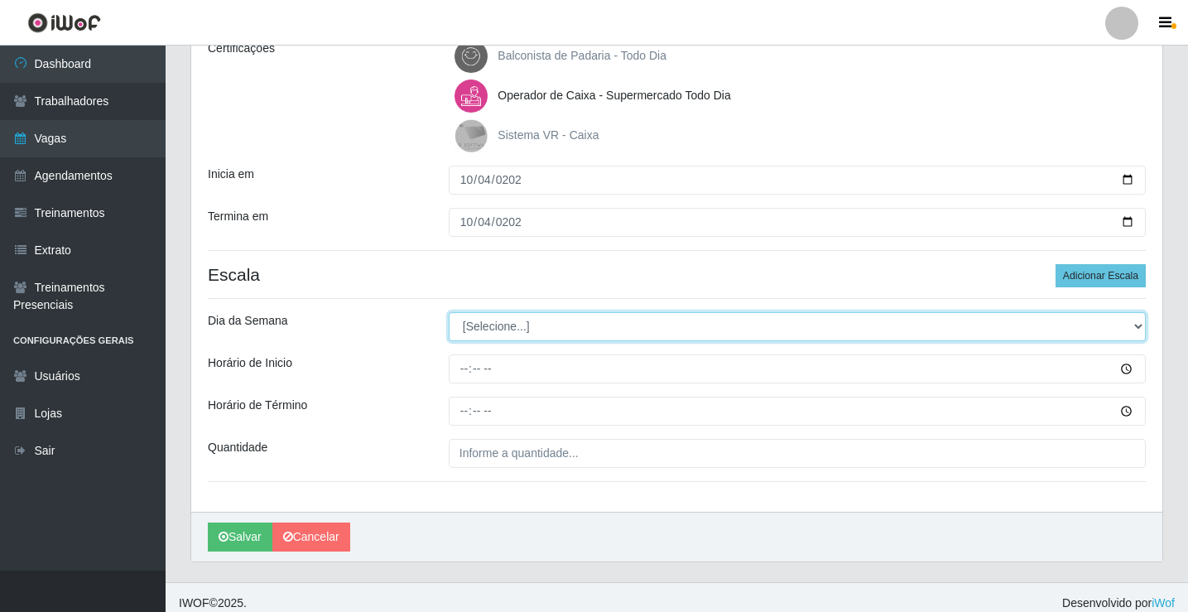
click at [525, 334] on select "[Selecione...] Segunda Terça Quarta Quinta Sexta Sábado Domingo" at bounding box center [797, 326] width 697 height 29
select select "6"
click at [449, 312] on select "[Selecione...] Segunda Terça Quarta Quinta Sexta Sábado Domingo" at bounding box center [797, 326] width 697 height 29
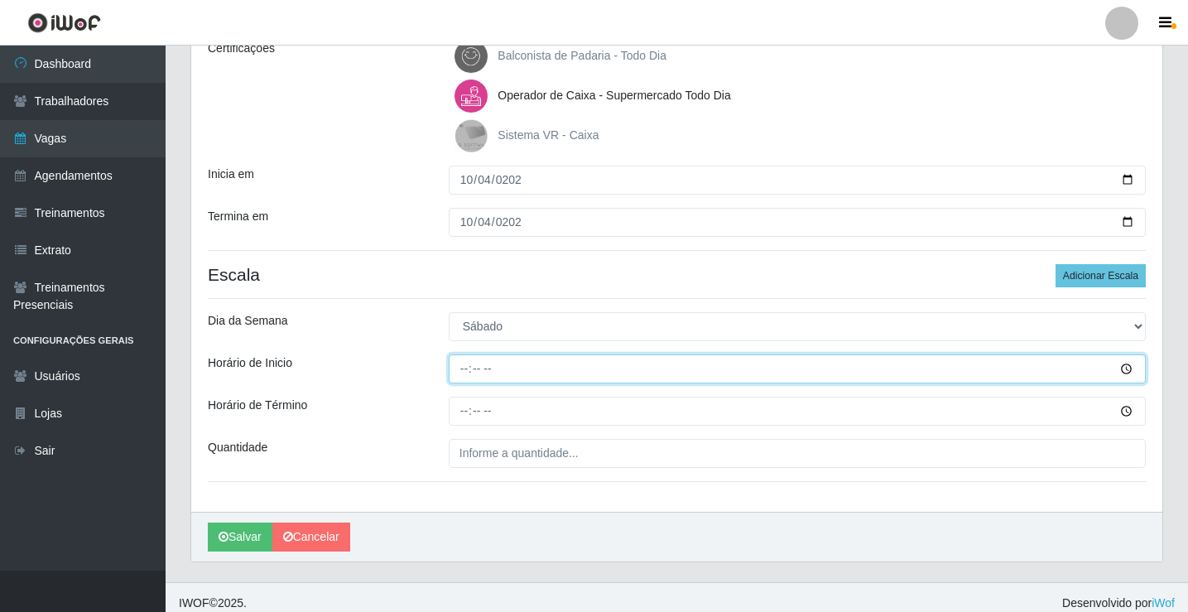
type input "07:00"
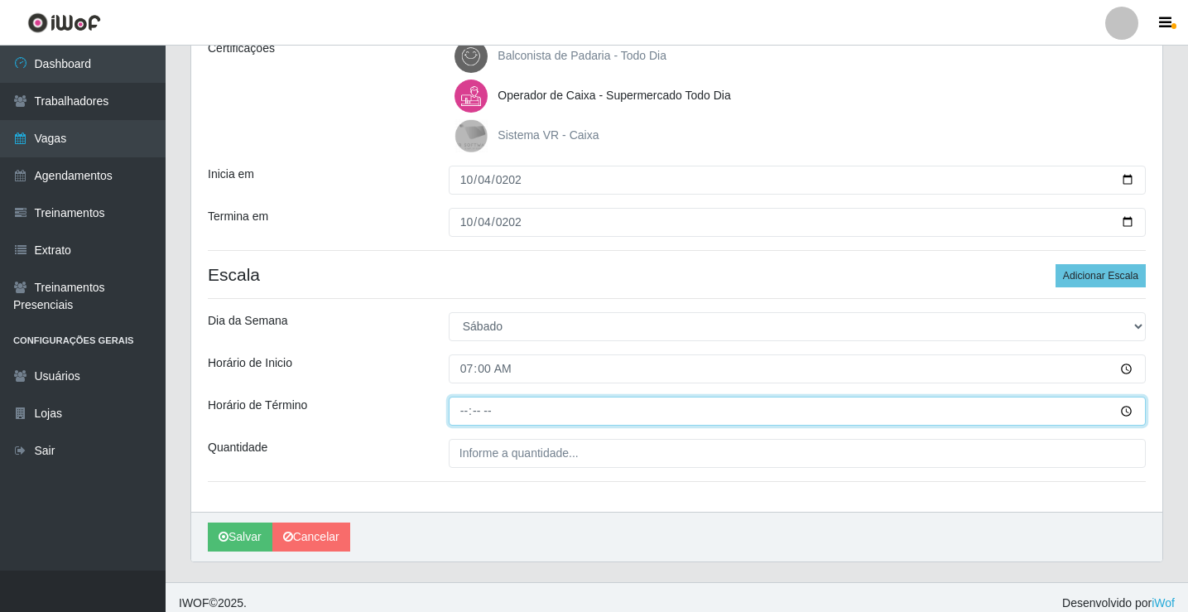
type input "13:00"
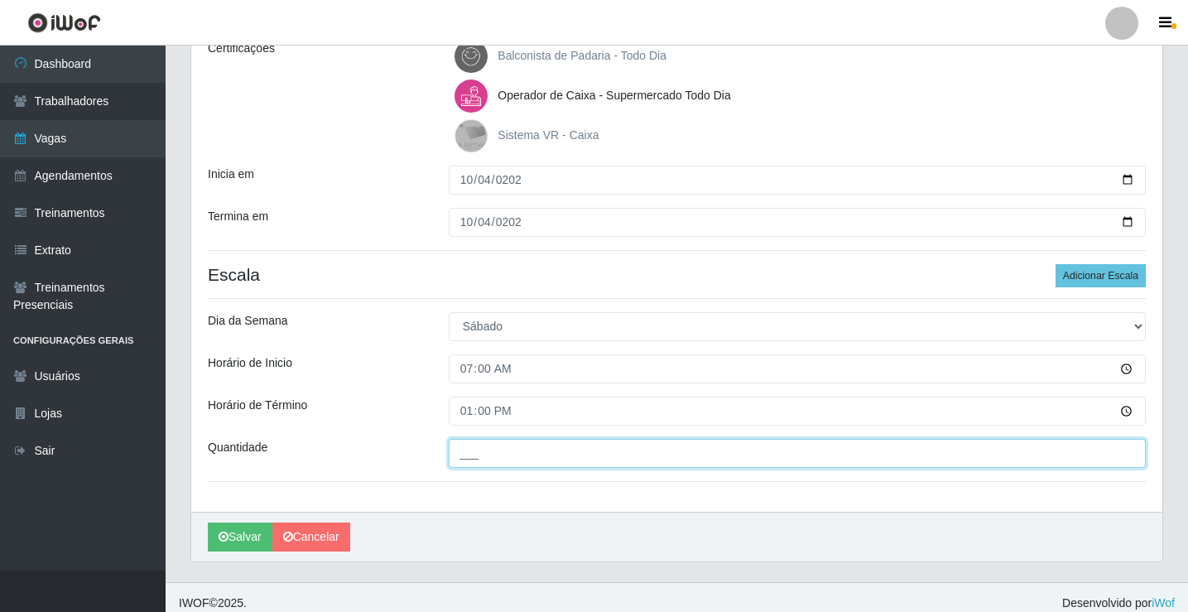
type input "___"
click at [526, 449] on input "___" at bounding box center [797, 453] width 697 height 29
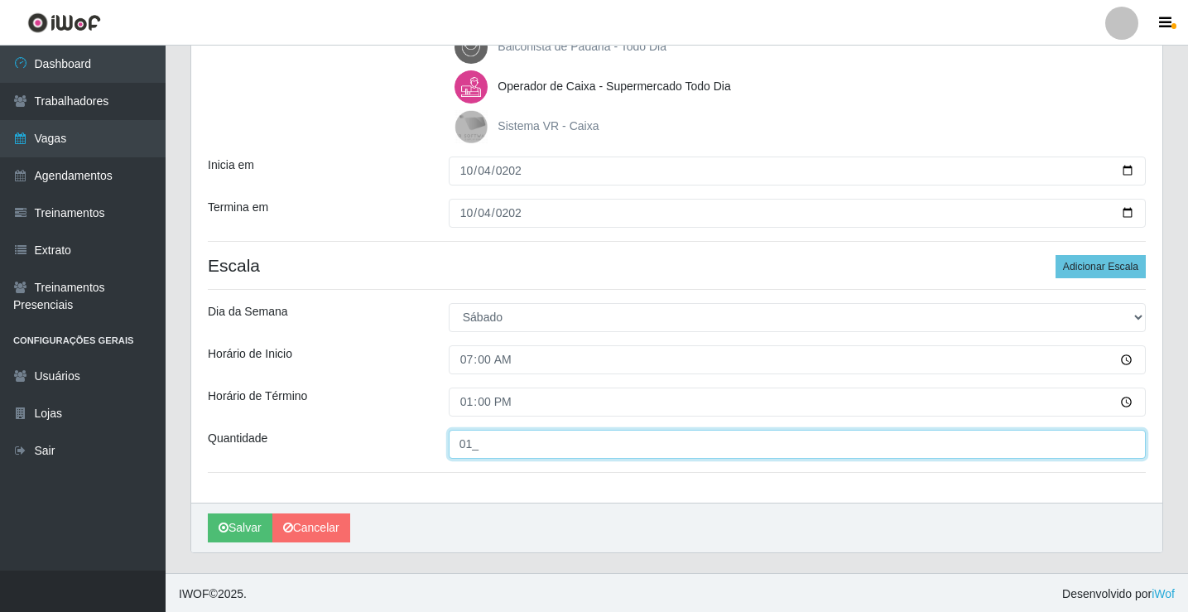
scroll to position [260, 0]
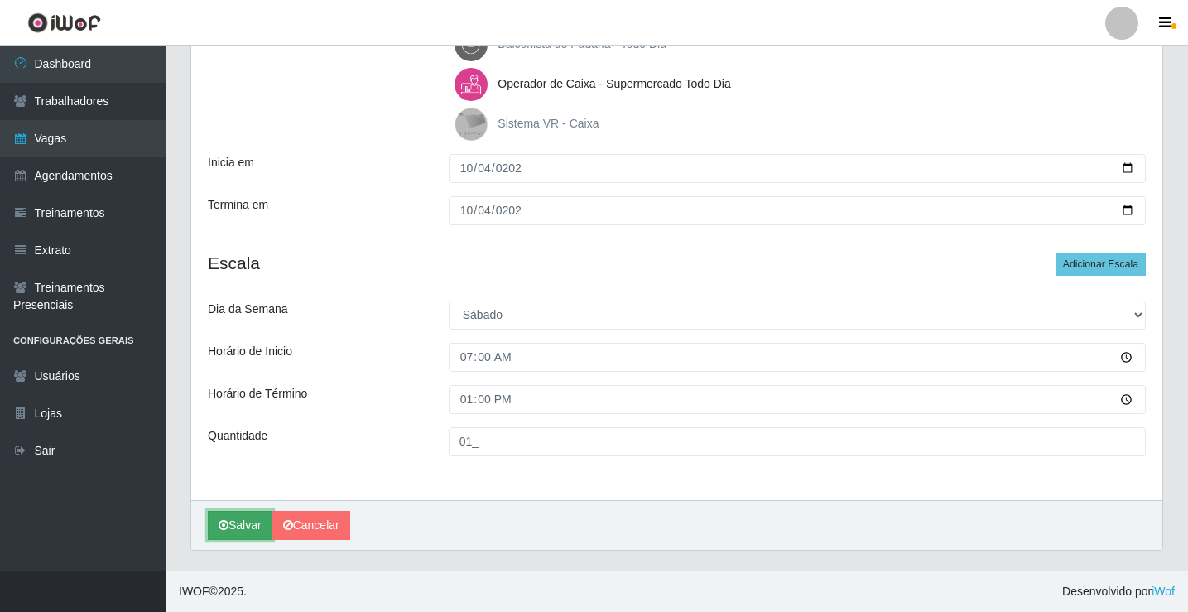
click at [245, 536] on button "Salvar" at bounding box center [240, 525] width 65 height 29
click at [244, 526] on button "Salvar" at bounding box center [240, 525] width 65 height 29
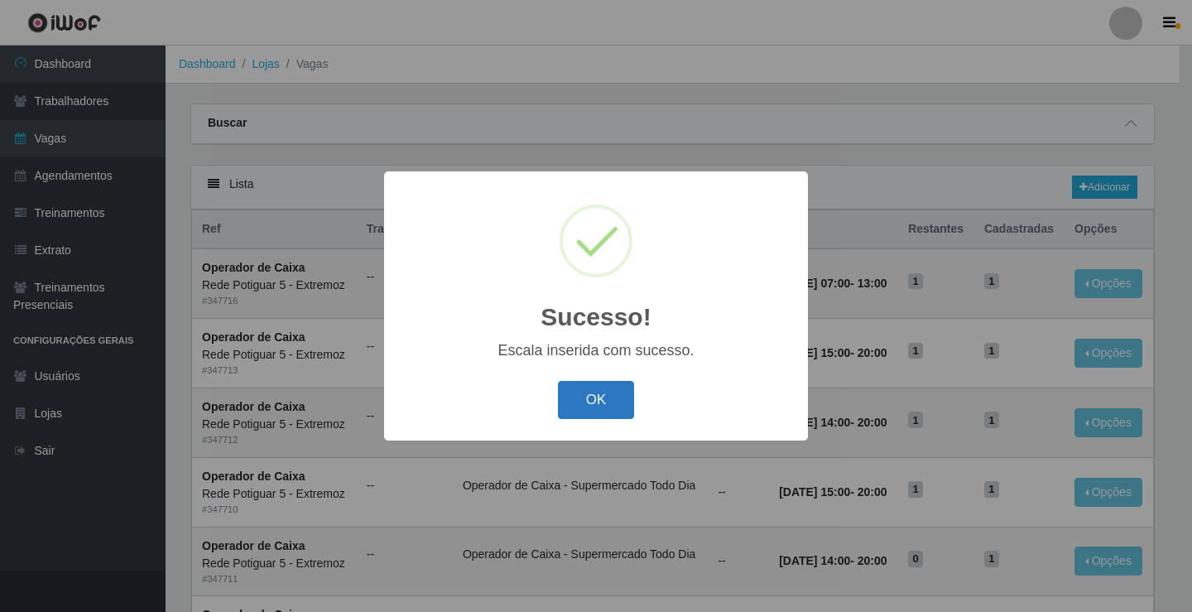
click at [616, 397] on button "OK" at bounding box center [596, 400] width 77 height 39
